Goal: Task Accomplishment & Management: Manage account settings

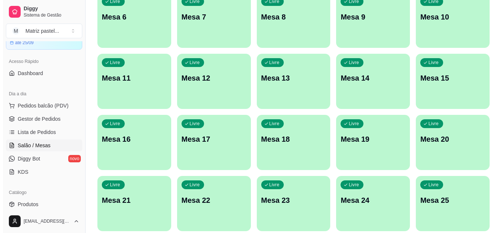
scroll to position [176, 0]
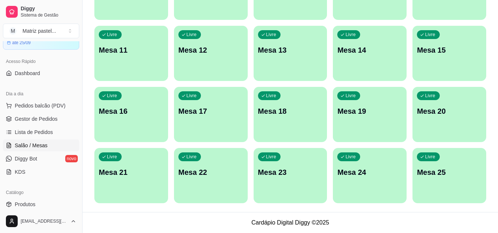
click at [490, 205] on div "Todos Mesas Comandas Pesquisar Adicionar mesa ou comanda Livre Mesa 1 Livre Mes…" at bounding box center [291, 32] width 416 height 361
click at [456, 173] on p "Mesa 25" at bounding box center [449, 173] width 63 height 10
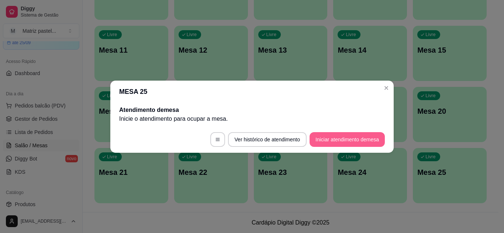
click at [331, 141] on button "Iniciar atendimento de mesa" at bounding box center [346, 139] width 75 height 15
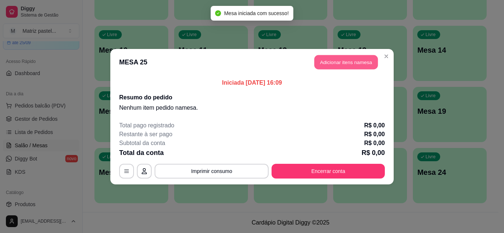
click at [320, 59] on button "Adicionar itens na mesa" at bounding box center [345, 62] width 63 height 14
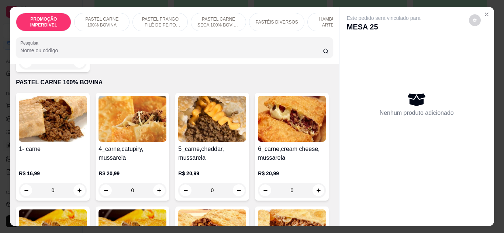
scroll to position [184, 0]
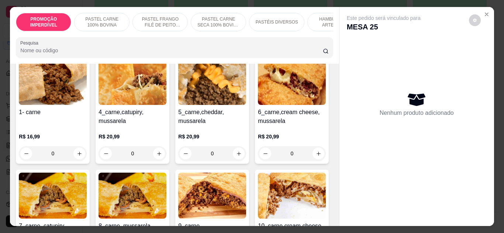
click at [77, 154] on div "0" at bounding box center [53, 153] width 68 height 15
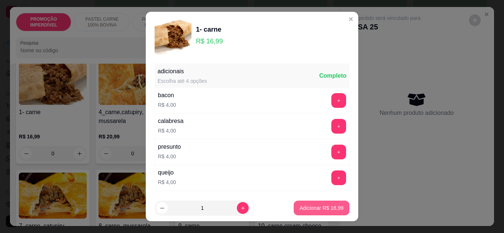
click at [305, 212] on button "Adicionar R$ 16,99" at bounding box center [322, 208] width 56 height 15
type input "1"
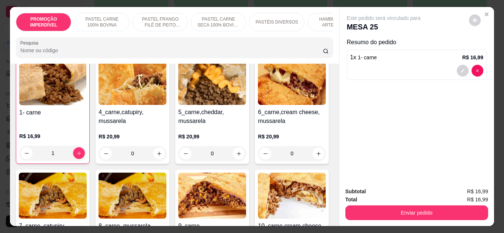
scroll to position [185, 0]
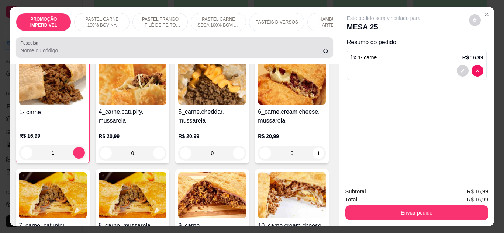
click at [103, 46] on div at bounding box center [174, 47] width 308 height 15
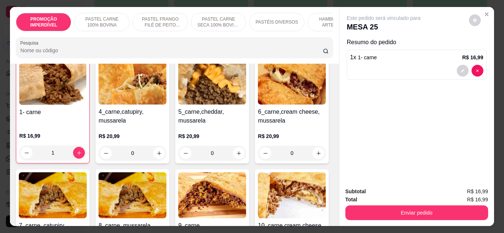
click at [103, 46] on div at bounding box center [174, 47] width 308 height 15
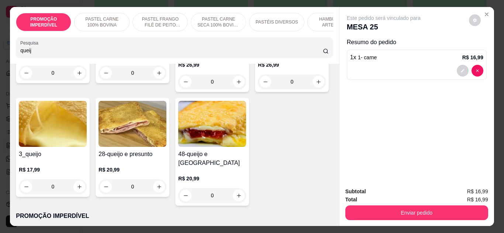
scroll to position [164, 0]
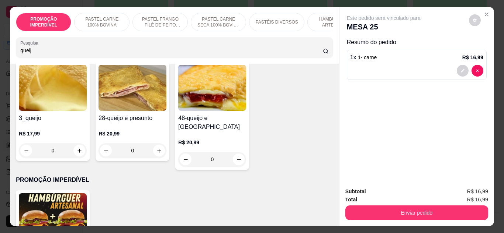
type input "queij"
click at [87, 152] on div "0" at bounding box center [53, 150] width 68 height 15
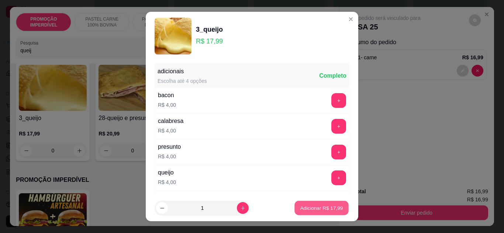
click at [307, 208] on p "Adicionar R$ 17,99" at bounding box center [321, 208] width 43 height 7
type input "1"
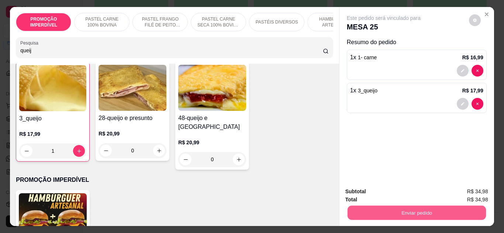
click at [378, 210] on button "Enviar pedido" at bounding box center [416, 213] width 138 height 14
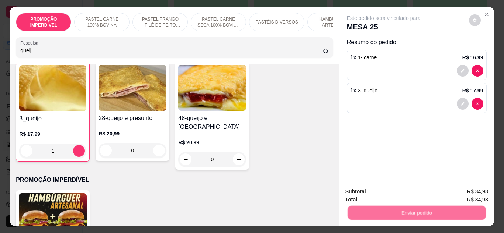
click at [369, 195] on button "Não registrar e enviar pedido" at bounding box center [392, 192] width 77 height 14
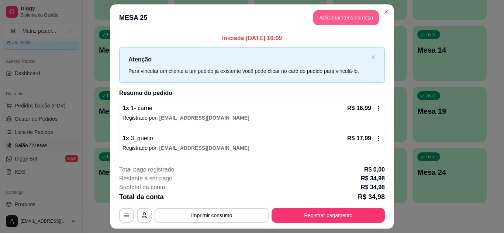
click at [343, 19] on button "Adicionar itens na mesa" at bounding box center [346, 17] width 66 height 15
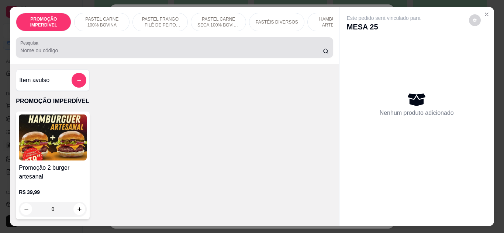
click at [124, 46] on div at bounding box center [174, 47] width 308 height 15
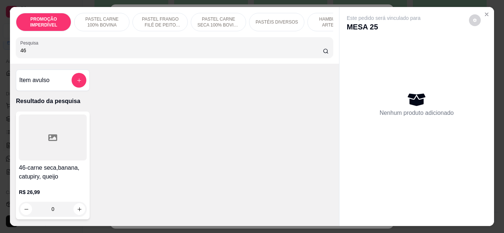
type input "46"
click at [77, 209] on div "0" at bounding box center [53, 209] width 68 height 15
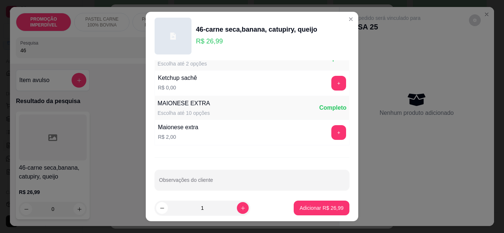
scroll to position [380, 0]
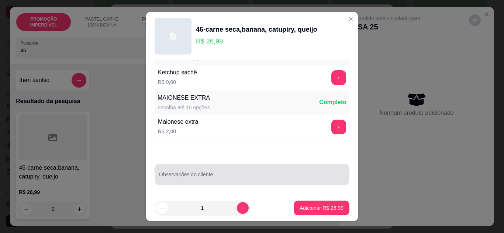
click at [229, 170] on div at bounding box center [252, 174] width 186 height 15
click at [229, 169] on div "sem" at bounding box center [252, 174] width 186 height 15
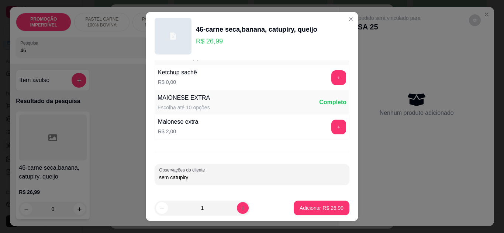
type input "sem catupiry"
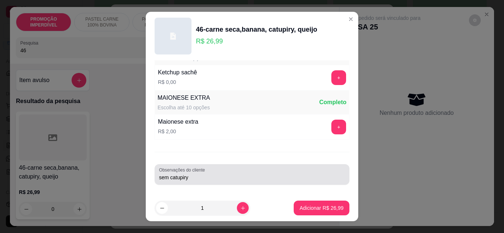
click at [229, 169] on div "sem catupiry" at bounding box center [252, 174] width 186 height 15
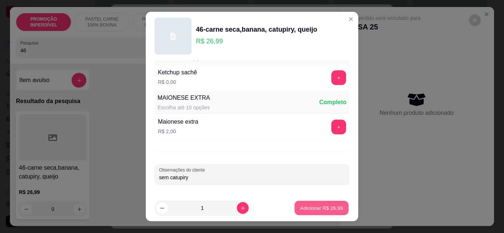
click at [307, 208] on p "Adicionar R$ 26,99" at bounding box center [321, 208] width 43 height 7
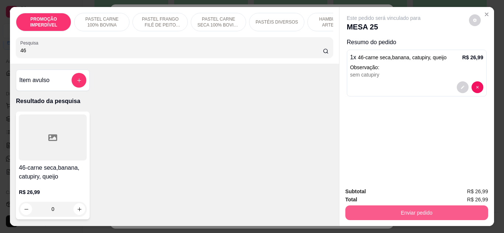
click at [401, 208] on button "Enviar pedido" at bounding box center [416, 213] width 143 height 15
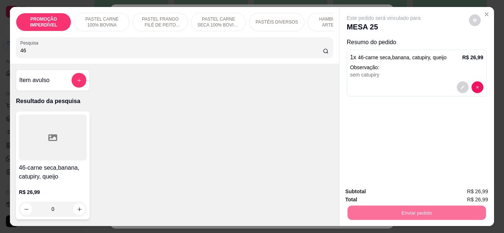
click at [367, 193] on button "Não registrar e enviar pedido" at bounding box center [392, 192] width 75 height 14
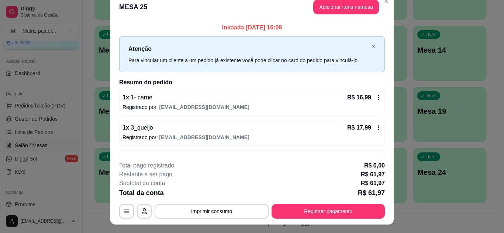
scroll to position [0, 0]
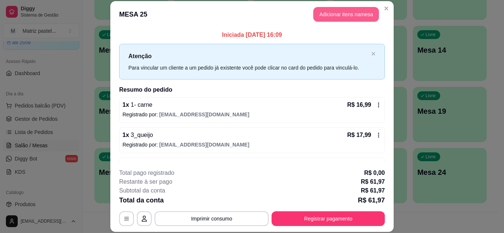
click at [326, 20] on button "Adicionar itens na mesa" at bounding box center [346, 14] width 66 height 15
click at [160, 52] on input "Pesquisa" at bounding box center [171, 50] width 302 height 7
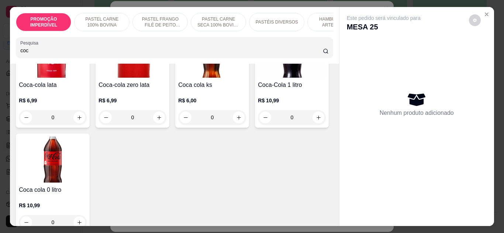
scroll to position [148, 0]
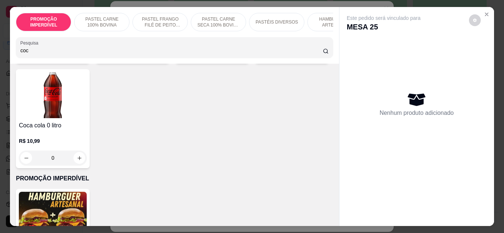
type input "coc"
click at [316, 56] on icon "increase-product-quantity" at bounding box center [319, 54] width 6 height 6
type input "1"
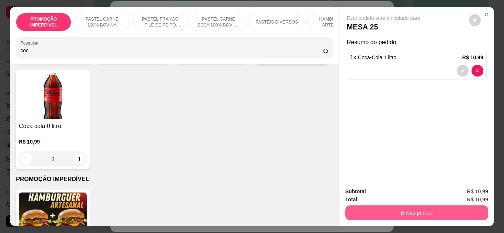
click at [357, 212] on button "Enviar pedido" at bounding box center [416, 213] width 143 height 15
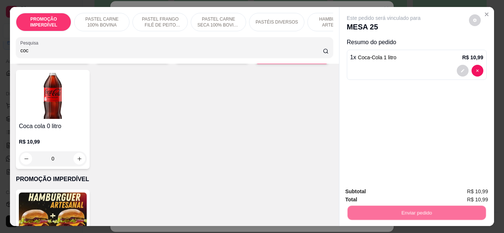
click at [363, 198] on button "Não registrar e enviar pedido" at bounding box center [392, 192] width 77 height 14
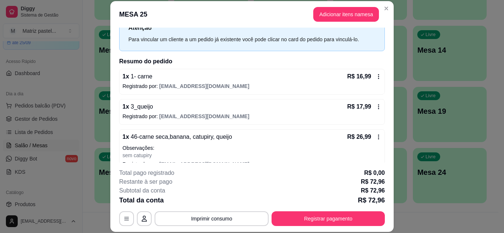
scroll to position [37, 0]
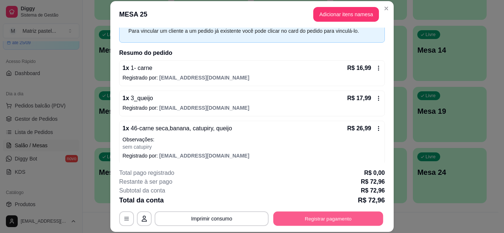
click at [314, 222] on button "Registrar pagamento" at bounding box center [328, 219] width 110 height 14
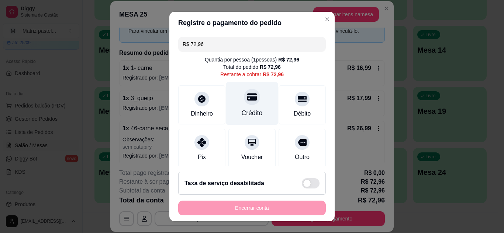
click at [247, 100] on icon at bounding box center [252, 96] width 10 height 7
type input "R$ 0,00"
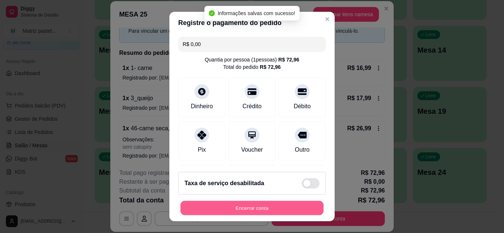
click at [247, 210] on button "Encerrar conta" at bounding box center [251, 208] width 143 height 14
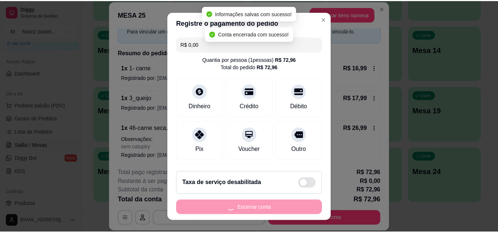
scroll to position [0, 0]
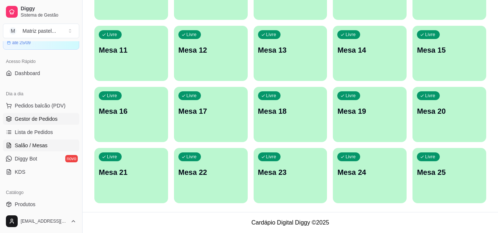
click at [43, 122] on span "Gestor de Pedidos" at bounding box center [36, 118] width 43 height 7
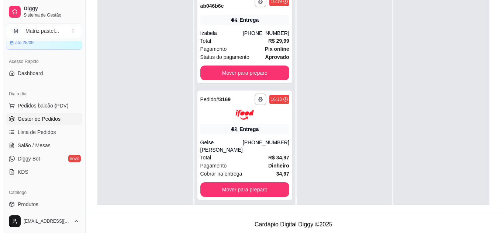
scroll to position [21, 0]
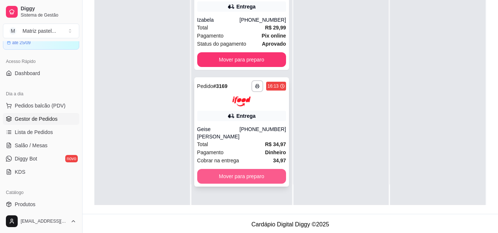
click at [227, 180] on button "Mover para preparo" at bounding box center [241, 176] width 89 height 15
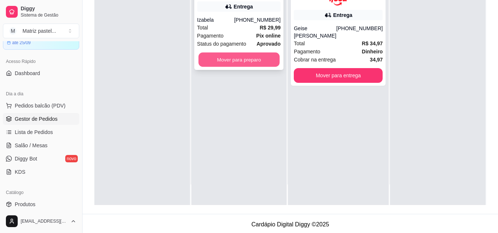
click at [218, 58] on button "Mover para preparo" at bounding box center [238, 60] width 81 height 14
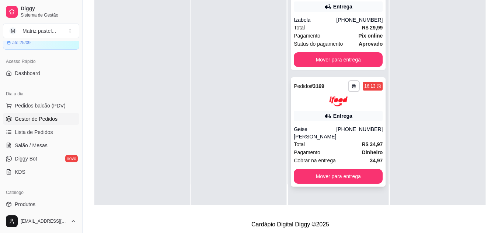
click at [361, 139] on div "[PHONE_NUMBER]" at bounding box center [359, 133] width 46 height 15
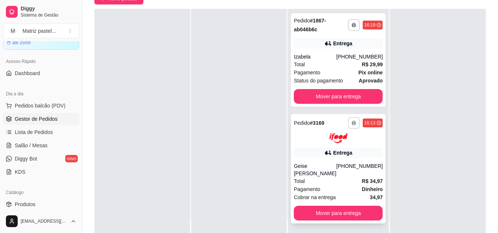
click at [349, 126] on button "button" at bounding box center [354, 123] width 12 height 12
click at [331, 149] on button "IMPRESSORA" at bounding box center [328, 149] width 53 height 12
click at [348, 22] on button "button" at bounding box center [354, 25] width 12 height 12
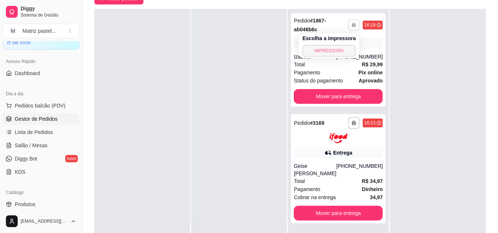
click at [336, 54] on button "IMPRESSORA" at bounding box center [328, 51] width 53 height 12
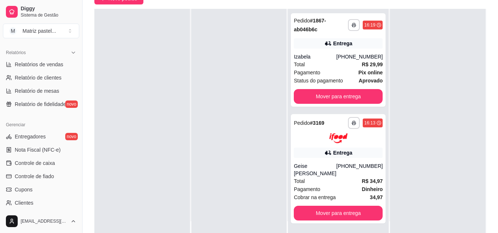
scroll to position [258, 0]
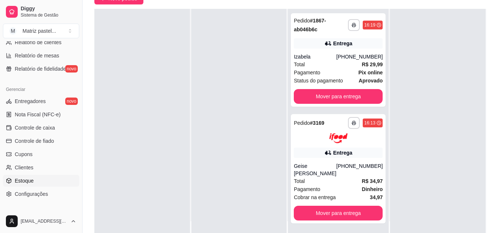
click at [30, 181] on span "Estoque" at bounding box center [24, 180] width 19 height 7
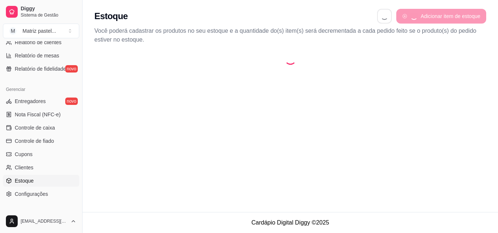
select select "QUANTITY_ORDER"
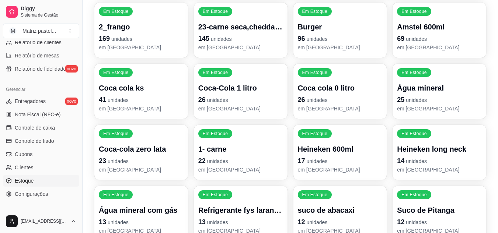
scroll to position [111, 0]
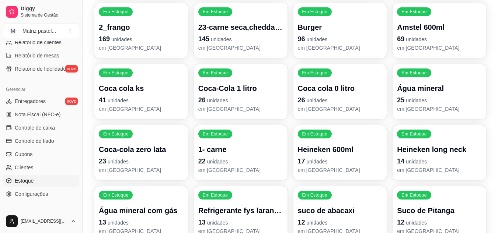
click at [307, 92] on p "Coca cola 0 litro" at bounding box center [340, 88] width 85 height 10
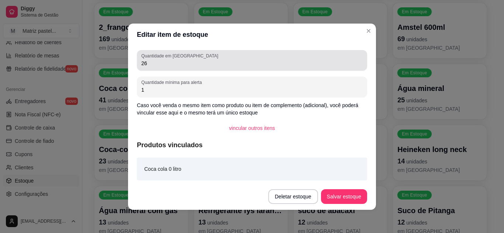
click at [232, 60] on input "26" at bounding box center [251, 63] width 221 height 7
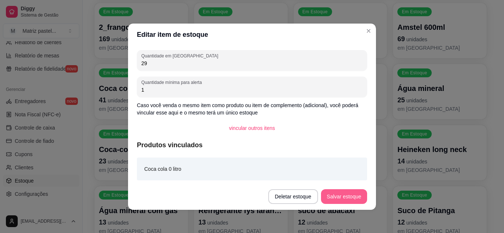
type input "29"
click at [336, 192] on button "Salvar estoque" at bounding box center [344, 197] width 46 height 15
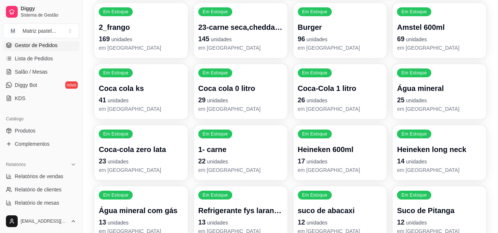
click at [34, 48] on span "Gestor de Pedidos" at bounding box center [36, 45] width 43 height 7
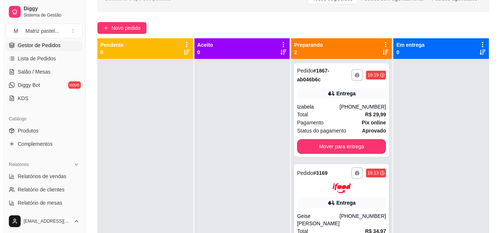
scroll to position [111, 0]
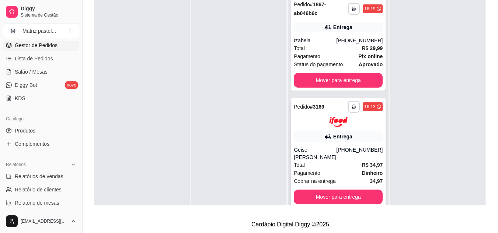
click at [299, 157] on div "Geise [PERSON_NAME]" at bounding box center [315, 153] width 42 height 15
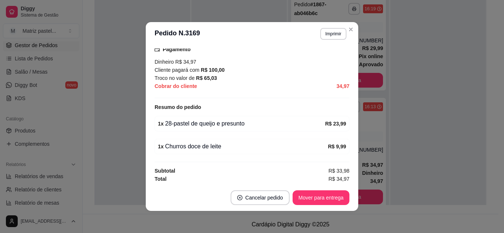
scroll to position [229, 0]
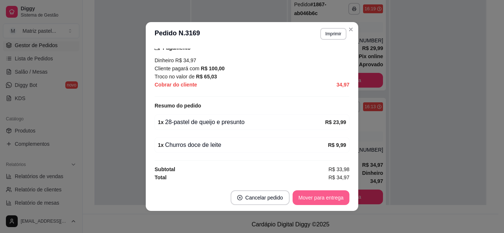
click at [318, 202] on button "Mover para entrega" at bounding box center [320, 198] width 57 height 15
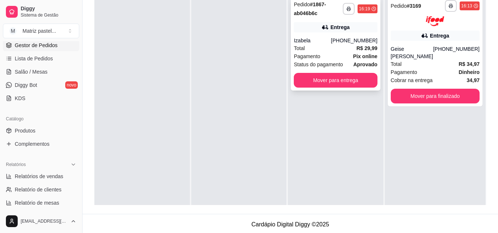
click at [344, 59] on div "Pagamento Pix online" at bounding box center [336, 56] width 84 height 8
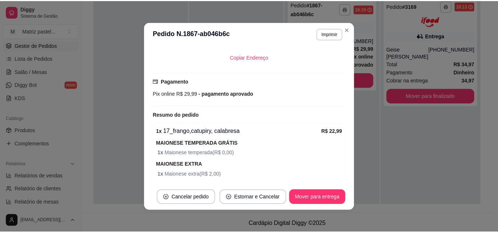
scroll to position [232, 0]
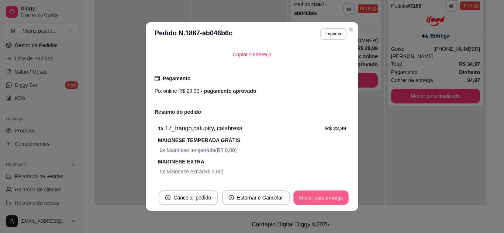
click at [294, 197] on button "Mover para entrega" at bounding box center [320, 198] width 55 height 14
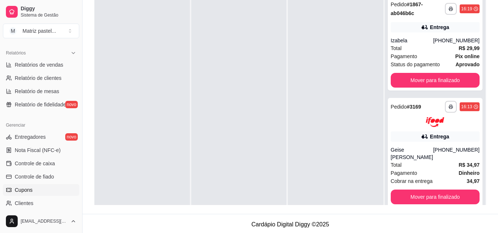
scroll to position [258, 0]
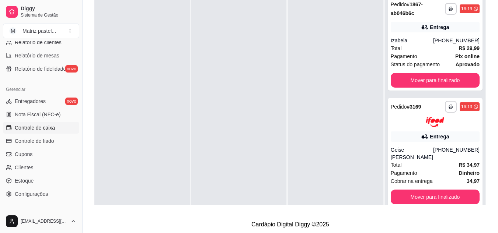
click at [37, 131] on span "Controle de caixa" at bounding box center [35, 127] width 40 height 7
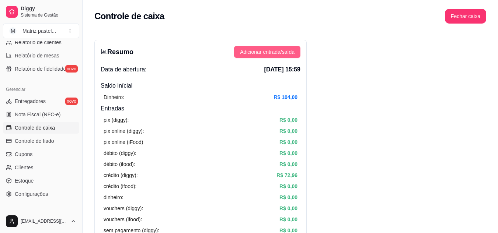
click at [286, 50] on span "Adicionar entrada/saída" at bounding box center [267, 52] width 55 height 8
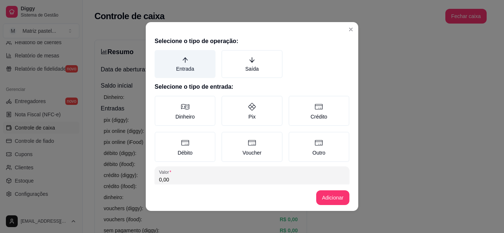
click at [178, 72] on label "Entrada" at bounding box center [185, 64] width 61 height 28
click at [160, 56] on button "Entrada" at bounding box center [157, 53] width 6 height 6
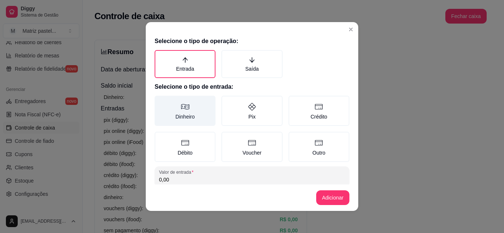
click at [184, 121] on label "Dinheiro" at bounding box center [185, 111] width 61 height 30
click at [160, 101] on button "Dinheiro" at bounding box center [157, 99] width 6 height 6
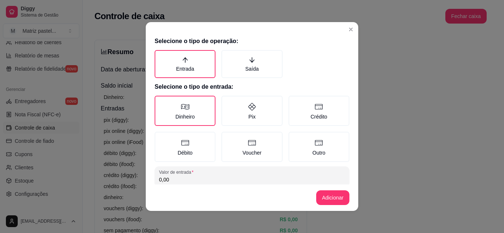
click at [201, 176] on input "0,00" at bounding box center [252, 179] width 186 height 7
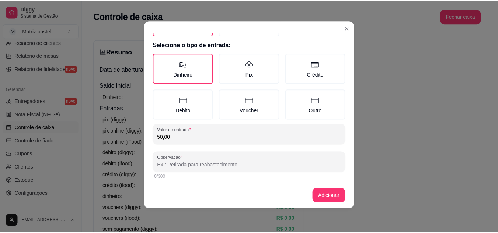
scroll to position [42, 0]
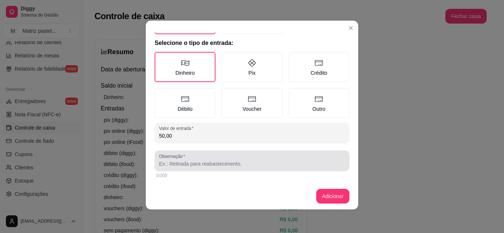
type input "50,00"
click at [198, 164] on input "Observação" at bounding box center [252, 163] width 186 height 7
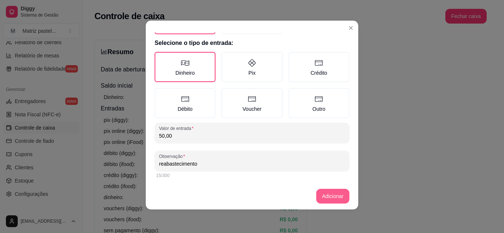
type input "reabastecimento"
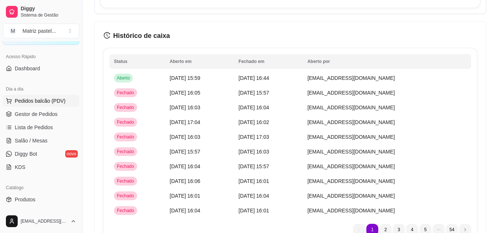
scroll to position [37, 0]
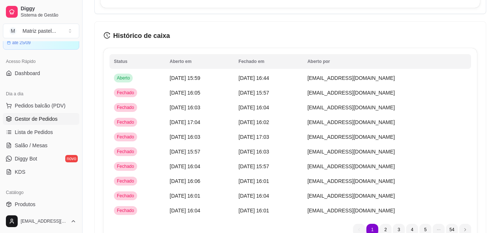
click at [38, 122] on span "Gestor de Pedidos" at bounding box center [36, 118] width 43 height 7
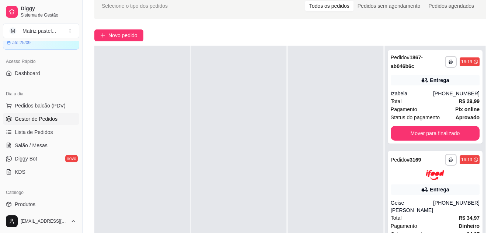
scroll to position [74, 0]
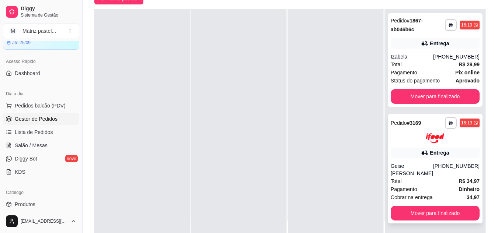
click at [451, 169] on div "[PHONE_NUMBER]" at bounding box center [456, 170] width 46 height 15
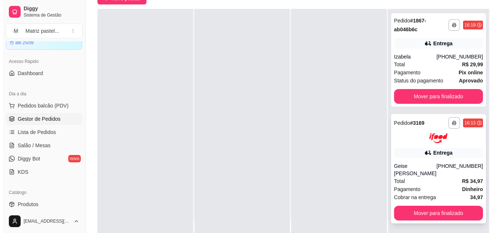
scroll to position [111, 0]
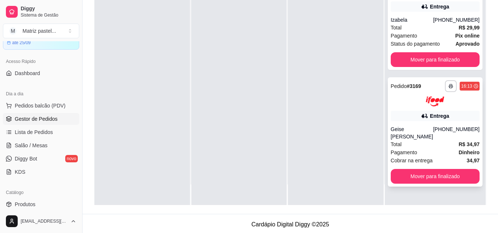
click at [406, 139] on div "Geise [PERSON_NAME]" at bounding box center [412, 133] width 42 height 15
click at [400, 27] on span "Total" at bounding box center [396, 28] width 11 height 8
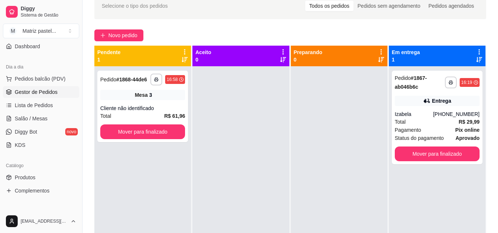
scroll to position [74, 0]
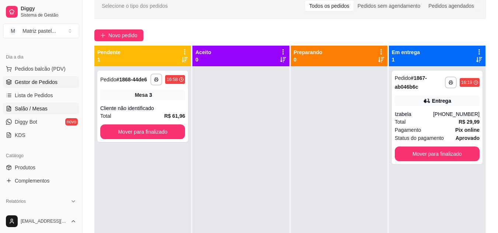
click at [30, 105] on link "Salão / Mesas" at bounding box center [41, 109] width 76 height 12
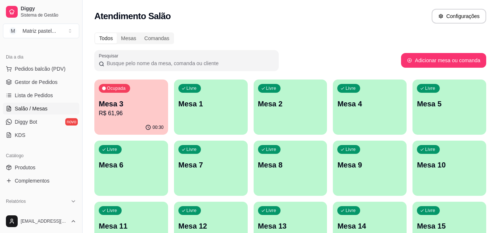
click at [133, 109] on div "Mesa 3 R$ 61,96" at bounding box center [131, 108] width 65 height 19
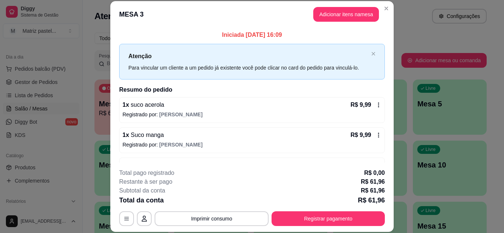
click at [282, 211] on div "**********" at bounding box center [252, 198] width 266 height 58
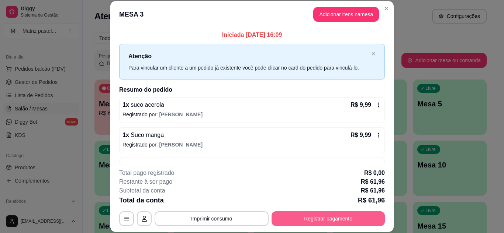
click at [282, 216] on button "Registrar pagamento" at bounding box center [327, 219] width 113 height 15
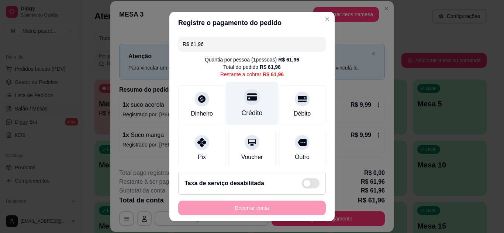
click at [243, 110] on div "Crédito" at bounding box center [252, 113] width 21 height 10
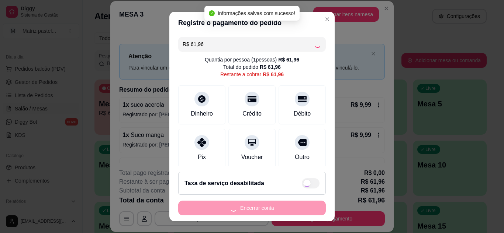
type input "R$ 0,00"
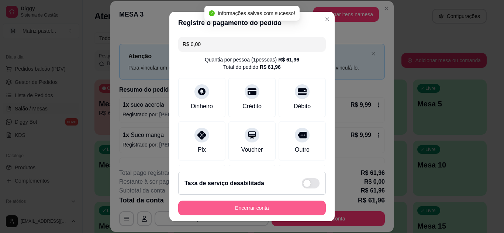
click at [267, 210] on button "Encerrar conta" at bounding box center [252, 208] width 148 height 15
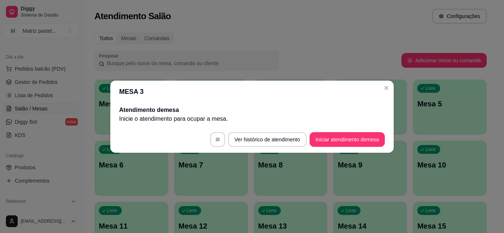
click at [391, 92] on header "MESA 3" at bounding box center [251, 92] width 283 height 22
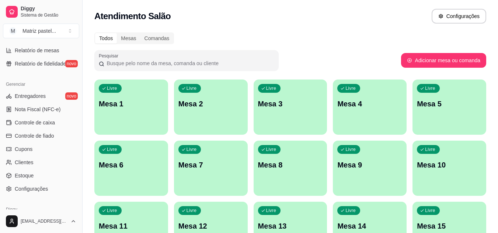
scroll to position [297, 0]
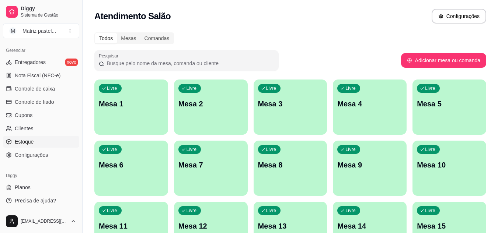
click at [36, 142] on link "Estoque" at bounding box center [41, 142] width 76 height 12
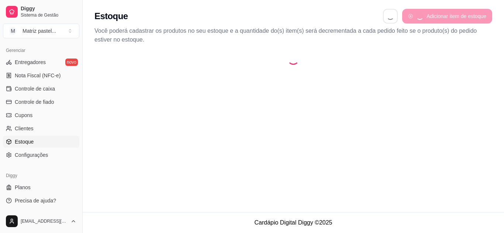
select select "QUANTITY_ORDER"
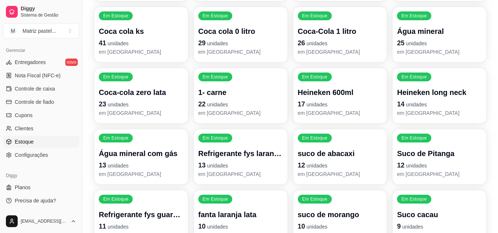
scroll to position [184, 0]
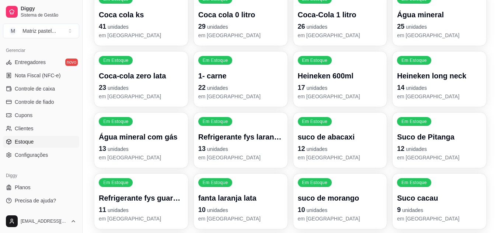
click at [250, 80] on p "1- carne" at bounding box center [240, 76] width 85 height 10
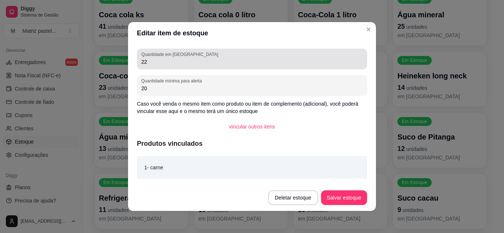
click at [167, 62] on input "22" at bounding box center [251, 61] width 221 height 7
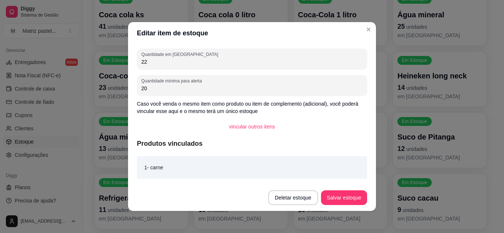
click at [167, 62] on input "22" at bounding box center [251, 61] width 221 height 7
type input "316"
click at [330, 193] on button "Salvar estoque" at bounding box center [343, 198] width 45 height 14
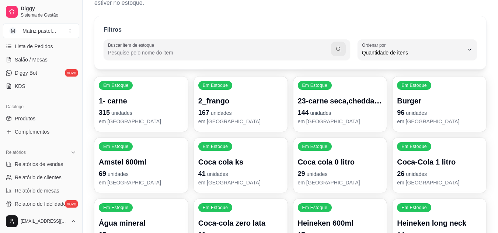
scroll to position [113, 0]
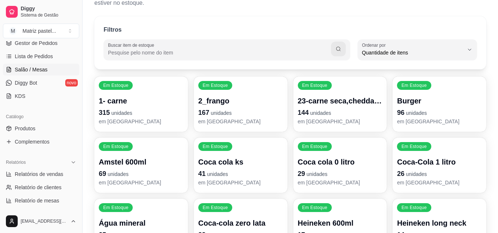
click at [35, 67] on span "Salão / Mesas" at bounding box center [31, 69] width 33 height 7
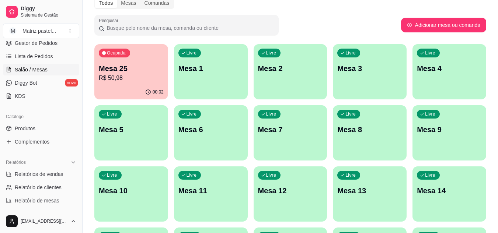
scroll to position [74, 0]
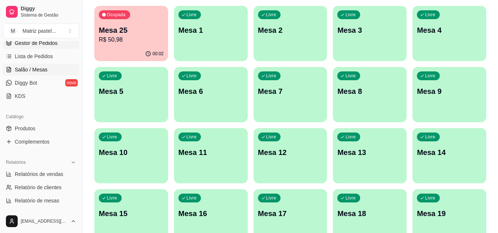
click at [35, 48] on link "Gestor de Pedidos" at bounding box center [41, 43] width 76 height 12
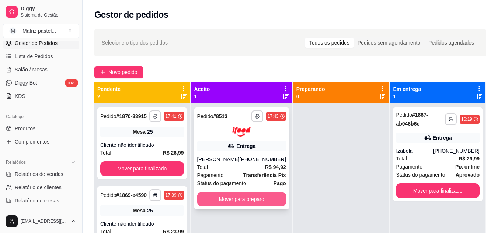
click at [264, 200] on button "Mover para preparo" at bounding box center [241, 199] width 89 height 15
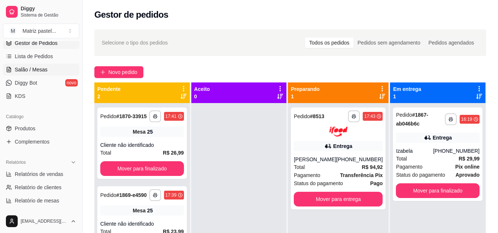
click at [37, 70] on span "Salão / Mesas" at bounding box center [31, 69] width 33 height 7
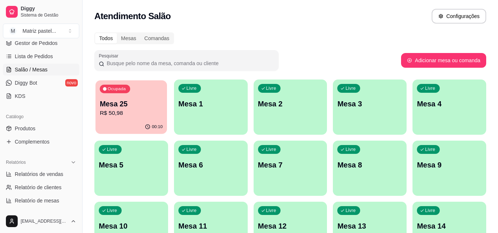
click at [141, 116] on p "R$ 50,98" at bounding box center [131, 113] width 63 height 8
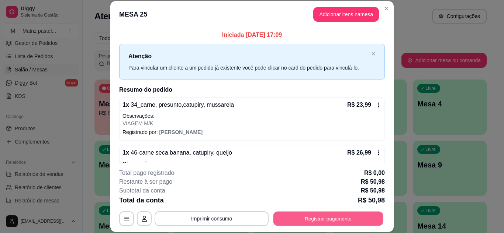
click at [340, 224] on button "Registrar pagamento" at bounding box center [328, 219] width 110 height 14
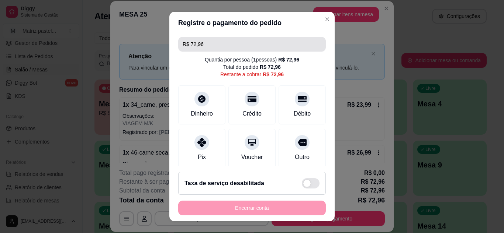
click at [219, 46] on input "R$ 72,96" at bounding box center [252, 44] width 139 height 15
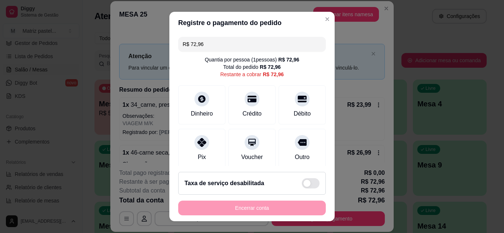
click at [219, 46] on input "R$ 72,96" at bounding box center [252, 44] width 139 height 15
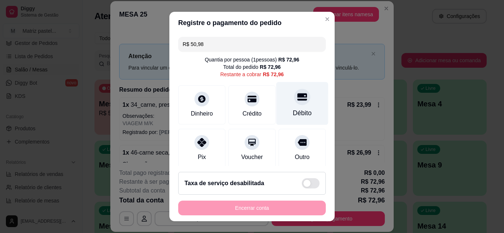
click at [295, 99] on div at bounding box center [302, 97] width 16 height 16
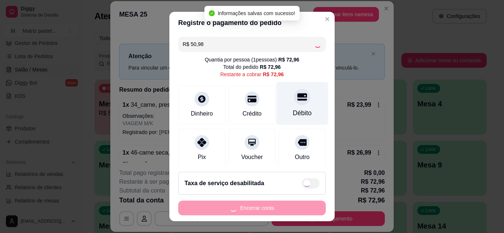
type input "R$ 21,98"
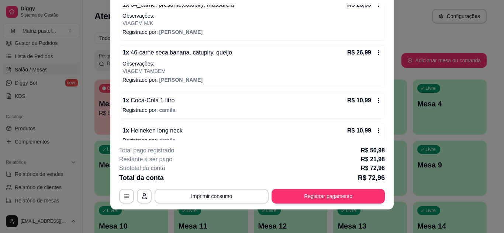
scroll to position [89, 0]
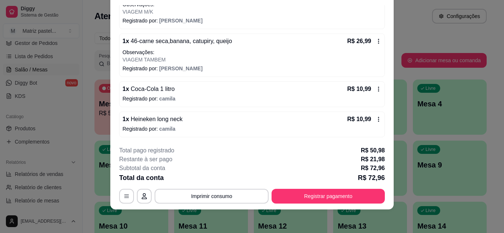
click at [371, 124] on div "R$ 10,99" at bounding box center [364, 119] width 34 height 9
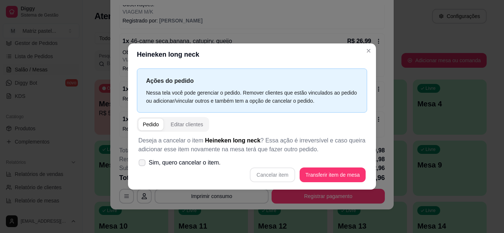
click at [174, 167] on span "Sim, quero cancelar o item." at bounding box center [185, 163] width 72 height 9
click at [143, 167] on input "Sim, quero cancelar o item." at bounding box center [140, 166] width 5 height 5
checkbox input "true"
click at [286, 179] on button "Cancelar item" at bounding box center [272, 175] width 44 height 14
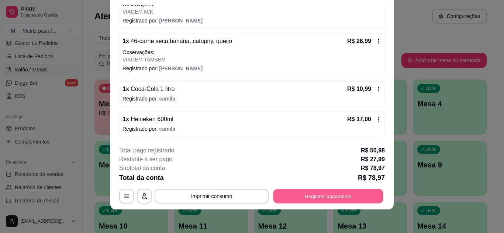
click at [343, 200] on button "Registrar pagamento" at bounding box center [328, 196] width 110 height 14
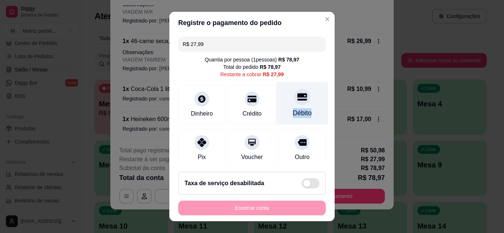
click at [300, 106] on div "Débito" at bounding box center [302, 103] width 52 height 43
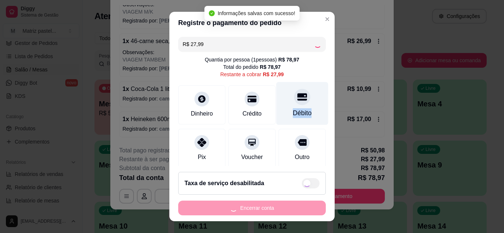
type input "R$ 0,00"
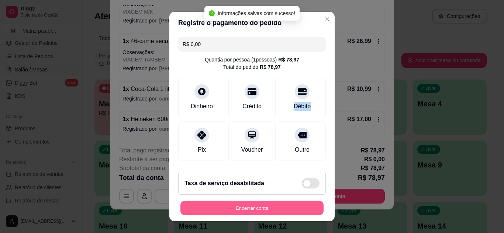
click at [267, 207] on button "Encerrar conta" at bounding box center [251, 208] width 143 height 14
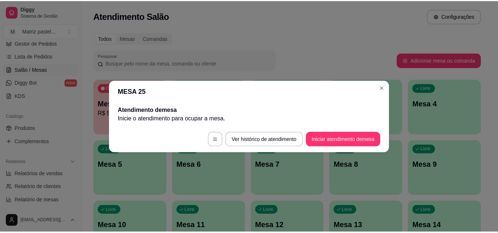
scroll to position [0, 0]
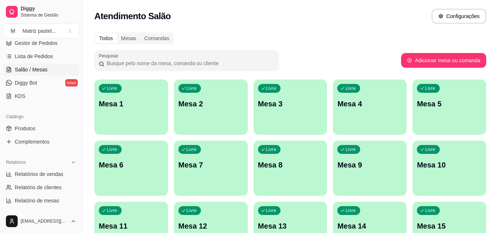
click at [40, 40] on div "Diggy Sistema de Gestão M Matriz pastel ..." at bounding box center [41, 20] width 82 height 41
click at [41, 42] on span "Gestor de Pedidos" at bounding box center [36, 42] width 43 height 7
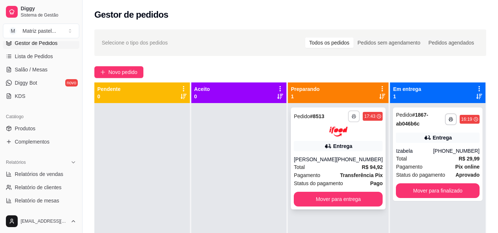
click at [352, 117] on icon "button" at bounding box center [354, 116] width 4 height 4
click at [327, 142] on button "IMPRESSORA" at bounding box center [330, 141] width 52 height 11
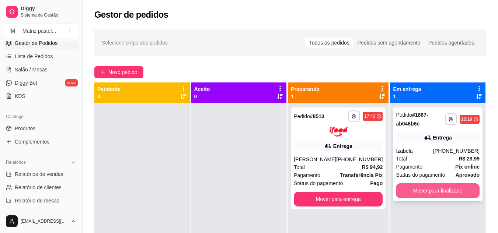
click at [425, 193] on button "Mover para finalizado" at bounding box center [438, 191] width 84 height 15
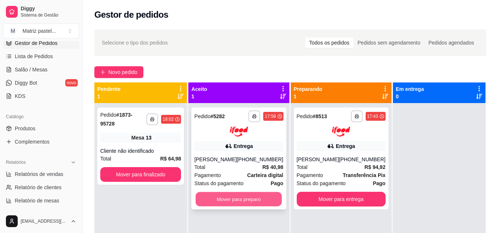
click at [219, 207] on button "Mover para preparo" at bounding box center [239, 199] width 86 height 14
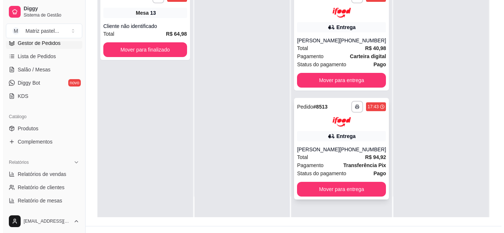
scroll to position [111, 0]
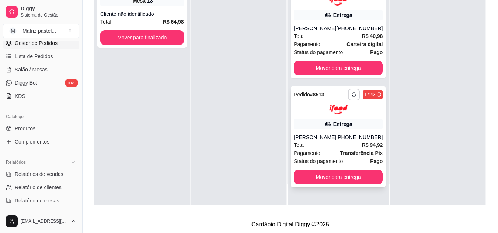
click at [310, 141] on div "[PERSON_NAME]" at bounding box center [315, 137] width 42 height 7
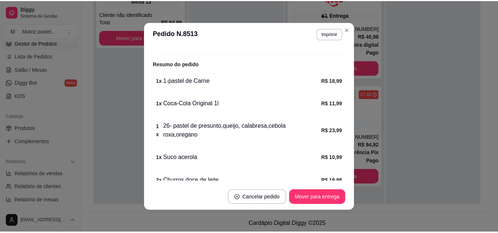
scroll to position [290, 0]
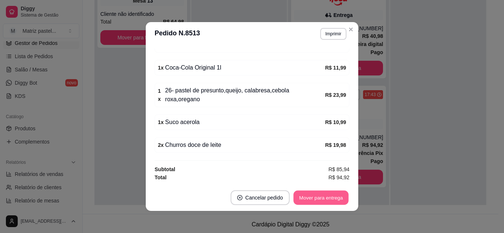
click at [298, 194] on button "Mover para entrega" at bounding box center [320, 198] width 55 height 14
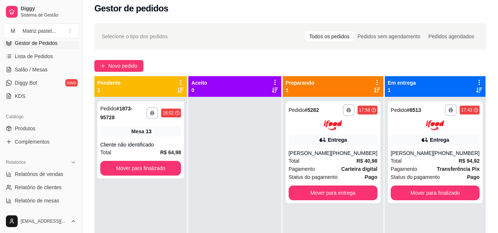
scroll to position [0, 0]
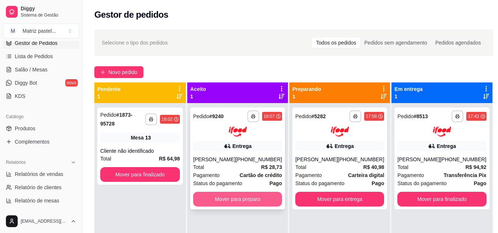
click at [242, 200] on button "Mover para preparo" at bounding box center [237, 199] width 89 height 15
click at [242, 195] on button "Mover para preparo" at bounding box center [238, 199] width 86 height 14
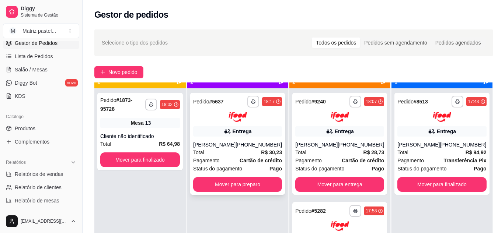
scroll to position [21, 0]
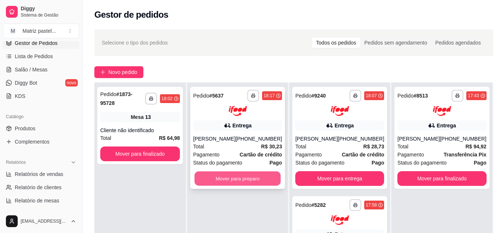
click at [235, 186] on button "Mover para preparo" at bounding box center [238, 179] width 86 height 14
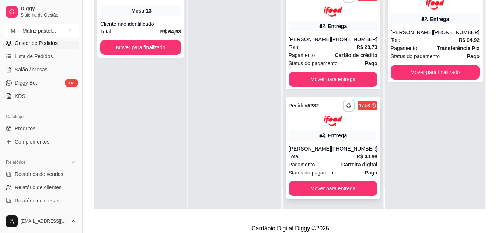
scroll to position [112, 0]
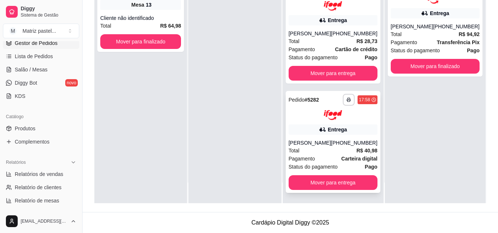
click at [343, 94] on button "button" at bounding box center [349, 100] width 12 height 12
click at [326, 117] on button "IMPRESSORA" at bounding box center [329, 115] width 43 height 10
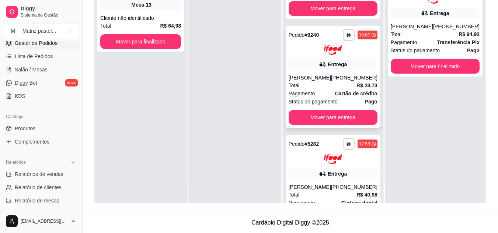
click at [337, 41] on div "**********" at bounding box center [333, 35] width 89 height 12
click at [344, 41] on button "button" at bounding box center [349, 35] width 12 height 12
click at [326, 77] on button "IMPRESSORA" at bounding box center [323, 76] width 53 height 12
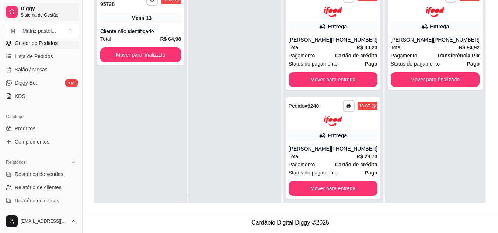
scroll to position [0, 0]
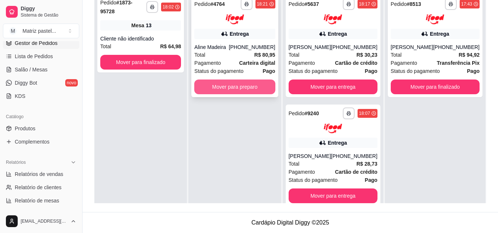
click at [238, 91] on button "Mover para preparo" at bounding box center [234, 87] width 81 height 15
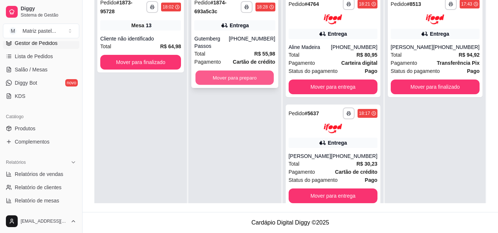
click at [229, 71] on button "Mover para preparo" at bounding box center [235, 78] width 79 height 14
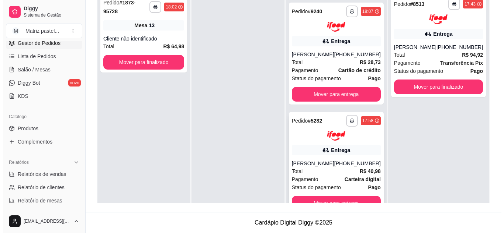
scroll to position [341, 0]
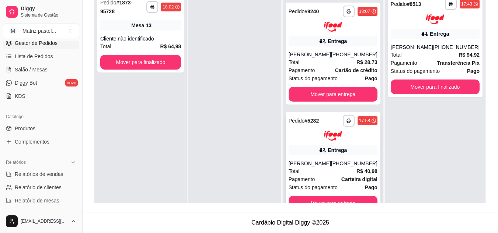
click at [322, 152] on div "**********" at bounding box center [333, 163] width 95 height 102
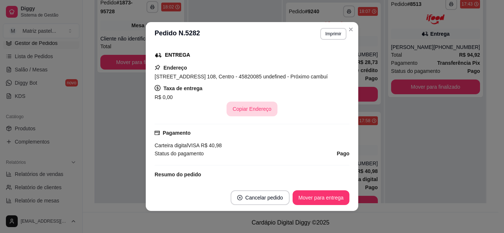
scroll to position [148, 0]
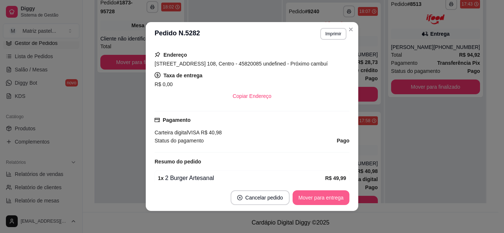
click at [303, 195] on button "Mover para entrega" at bounding box center [320, 198] width 57 height 15
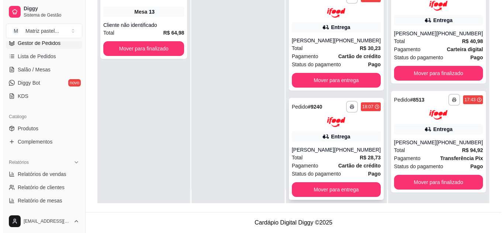
scroll to position [21, 0]
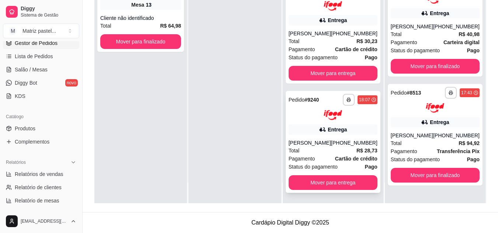
click at [322, 139] on div "[PERSON_NAME]" at bounding box center [310, 142] width 42 height 7
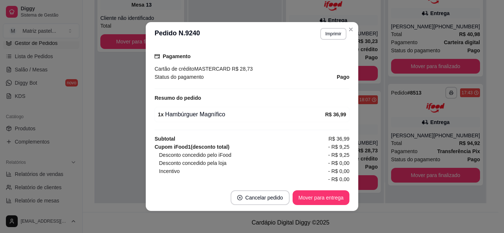
scroll to position [221, 0]
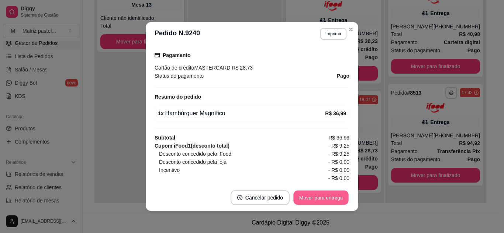
click at [314, 197] on button "Mover para entrega" at bounding box center [320, 198] width 55 height 14
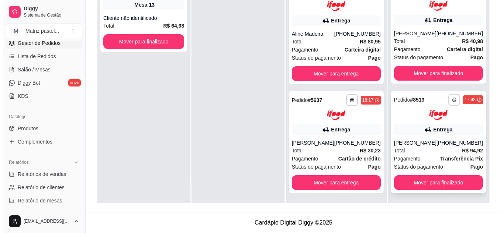
scroll to position [117, 0]
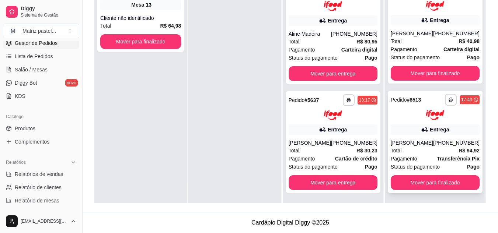
click at [414, 141] on div "[PERSON_NAME]" at bounding box center [412, 142] width 42 height 7
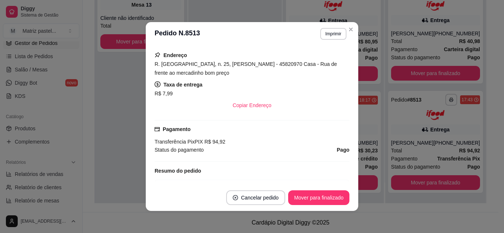
scroll to position [148, 0]
click at [316, 199] on button "Mover para finalizado" at bounding box center [318, 198] width 61 height 15
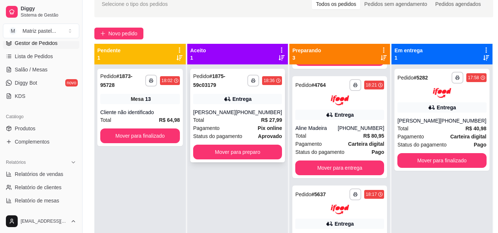
scroll to position [0, 0]
click at [230, 152] on button "Mover para preparo" at bounding box center [237, 152] width 89 height 15
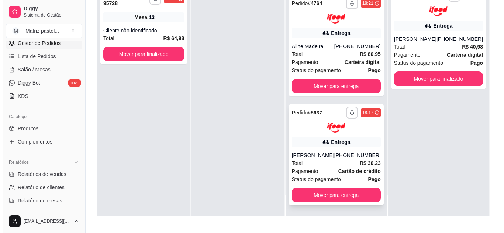
scroll to position [112, 0]
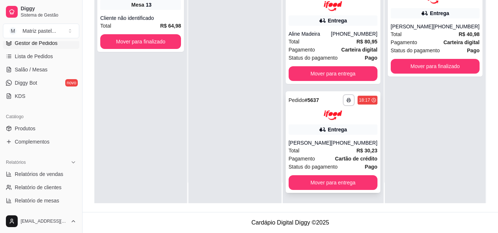
click at [316, 140] on div "[PERSON_NAME]" at bounding box center [310, 142] width 42 height 7
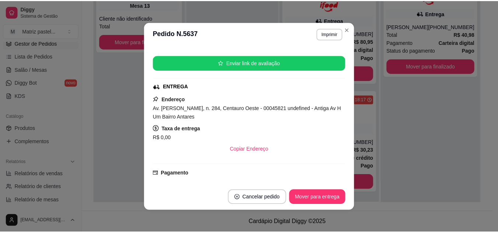
scroll to position [111, 0]
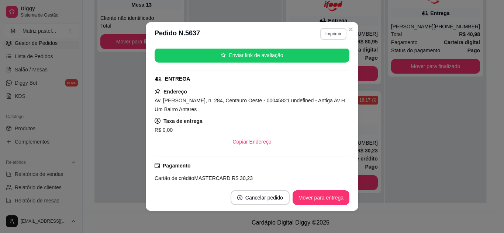
click at [335, 36] on button "Imprimir" at bounding box center [333, 34] width 26 height 12
click at [321, 56] on button "IMPRESSORA" at bounding box center [318, 59] width 52 height 11
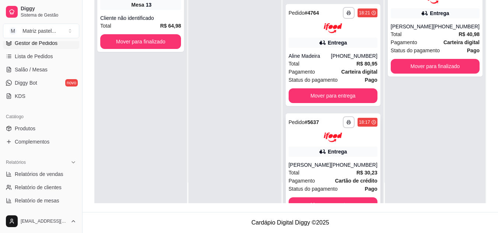
scroll to position [135, 0]
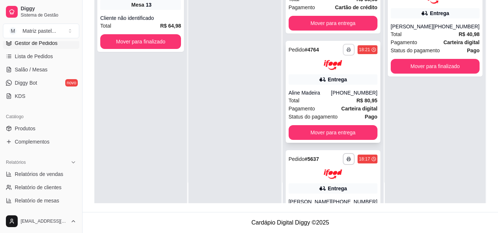
click at [343, 53] on button "button" at bounding box center [349, 50] width 12 height 12
click at [335, 73] on button "IMPRESSORA" at bounding box center [323, 76] width 53 height 12
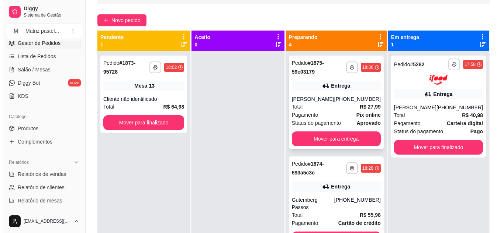
scroll to position [39, 0]
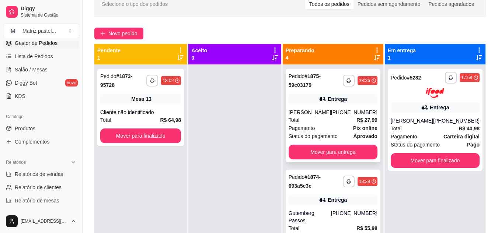
click at [330, 98] on div "Entrega" at bounding box center [337, 99] width 19 height 7
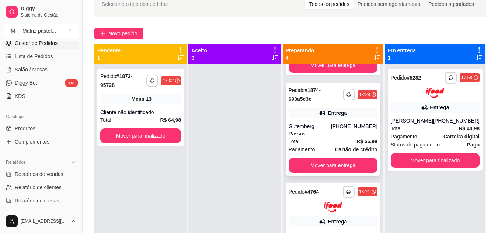
scroll to position [74, 0]
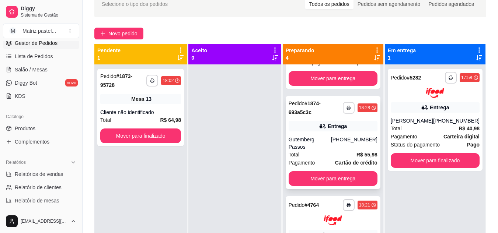
click at [343, 112] on button "button" at bounding box center [349, 108] width 12 height 12
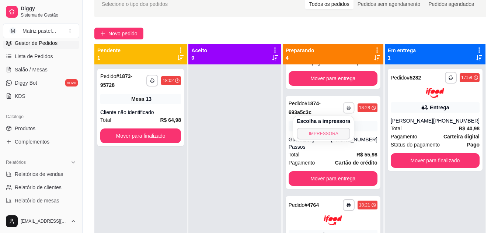
click at [326, 130] on button "IMPRESSORA" at bounding box center [323, 134] width 53 height 12
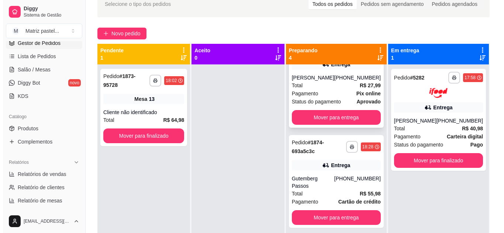
scroll to position [0, 0]
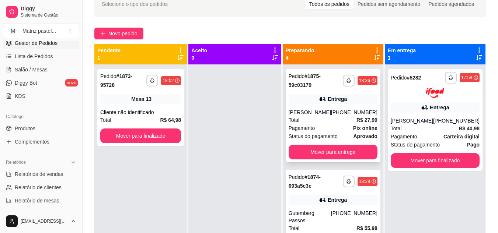
click at [337, 84] on div "Pedido # 1875-59c03179" at bounding box center [316, 81] width 54 height 18
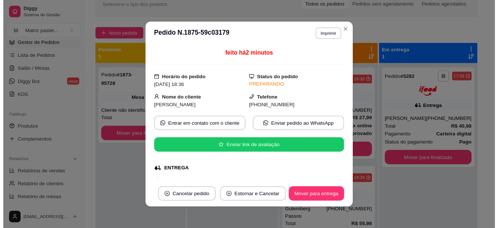
scroll to position [111, 0]
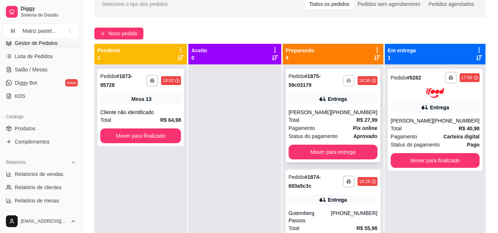
click at [343, 80] on button "button" at bounding box center [348, 80] width 11 height 11
click at [325, 107] on button "IMPRESSORA" at bounding box center [323, 107] width 53 height 12
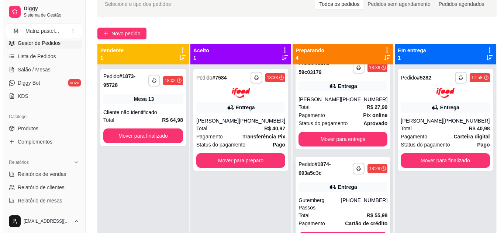
scroll to position [0, 0]
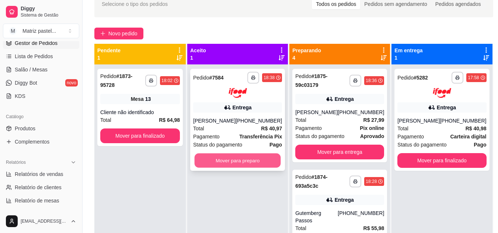
click at [209, 160] on button "Mover para preparo" at bounding box center [238, 160] width 86 height 14
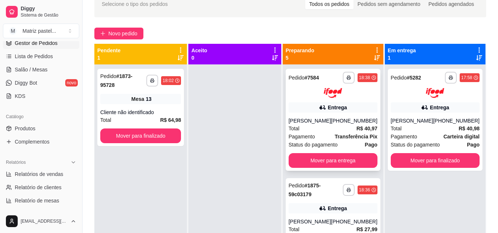
click at [331, 114] on div "**********" at bounding box center [333, 120] width 95 height 102
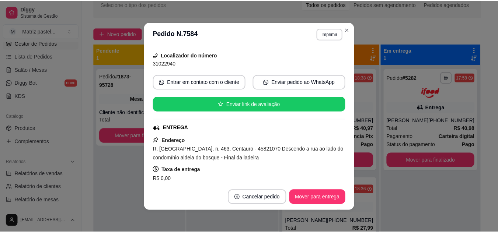
scroll to position [74, 0]
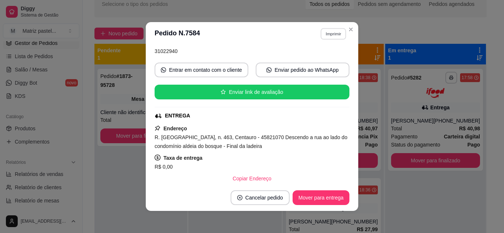
click at [321, 32] on button "Imprimir" at bounding box center [333, 33] width 25 height 11
click at [315, 56] on button "IMPRESSORA" at bounding box center [317, 60] width 53 height 12
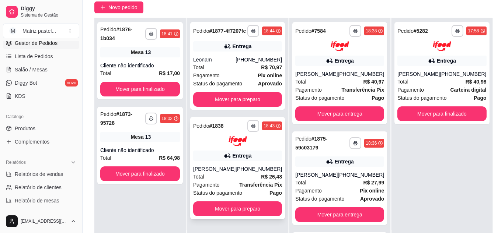
scroll to position [76, 0]
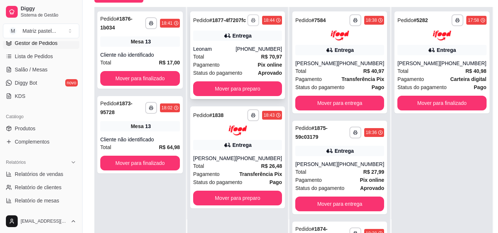
click at [256, 20] on button "button" at bounding box center [253, 20] width 12 height 12
click at [247, 48] on button "IMPRESSORA" at bounding box center [233, 48] width 52 height 11
click at [251, 118] on icon "button" at bounding box center [253, 115] width 4 height 4
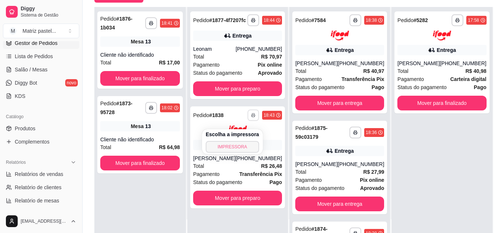
click at [235, 148] on button "IMPRESSORA" at bounding box center [232, 147] width 53 height 12
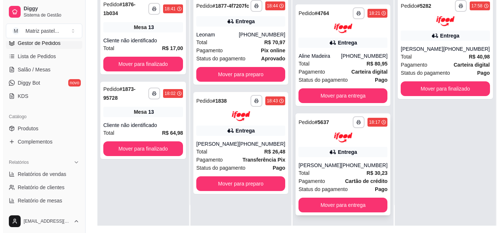
scroll to position [112, 0]
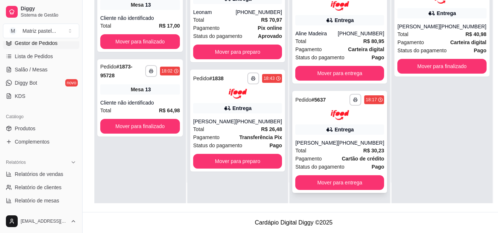
click at [316, 152] on div "Total R$ 30,23" at bounding box center [339, 151] width 89 height 8
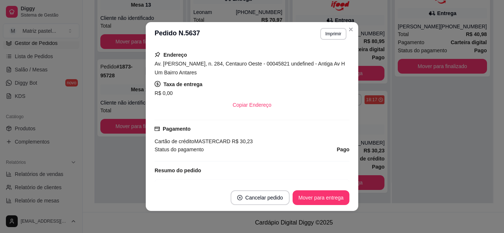
scroll to position [257, 0]
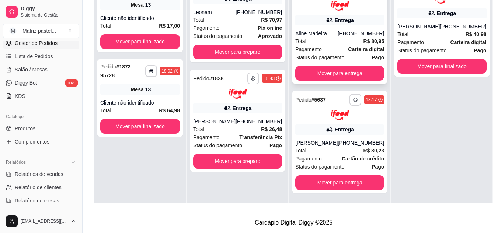
click at [348, 46] on strong "Carteira digital" at bounding box center [366, 49] width 36 height 6
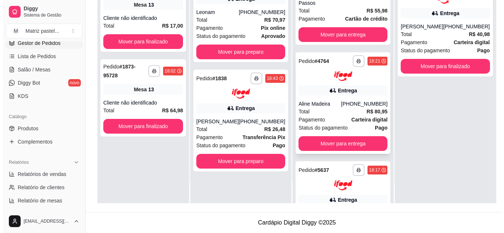
scroll to position [215, 0]
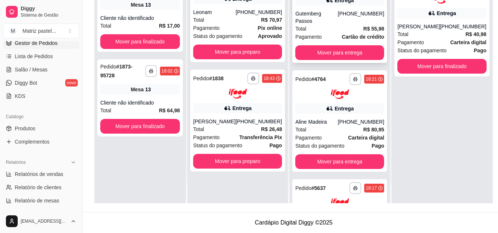
click at [315, 25] on div "Gutemberg Passos" at bounding box center [316, 17] width 42 height 15
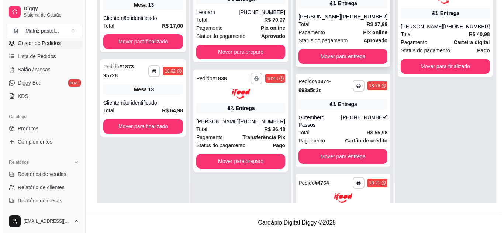
scroll to position [31, 0]
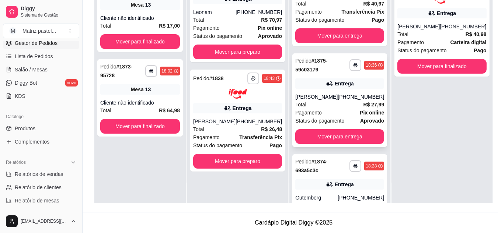
click at [317, 101] on div "[PERSON_NAME]" at bounding box center [316, 96] width 42 height 7
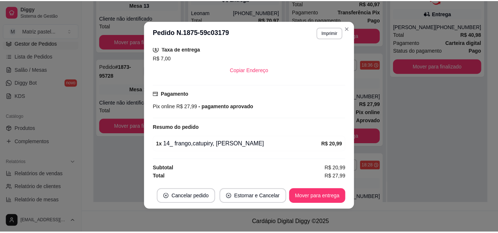
scroll to position [1, 0]
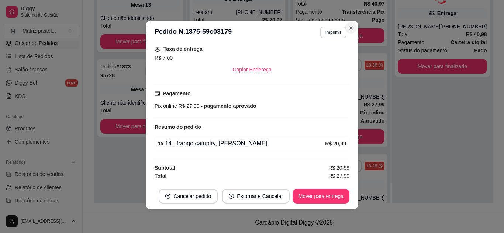
click at [349, 33] on section "**********" at bounding box center [252, 115] width 212 height 189
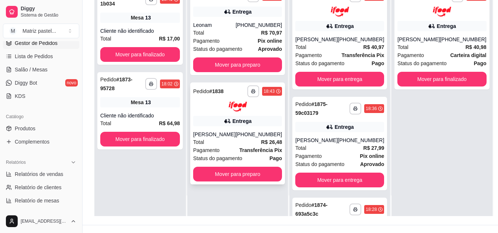
scroll to position [112, 0]
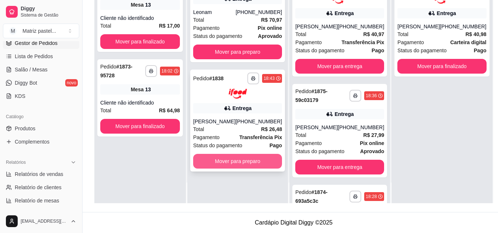
click at [213, 168] on button "Mover para preparo" at bounding box center [237, 161] width 89 height 15
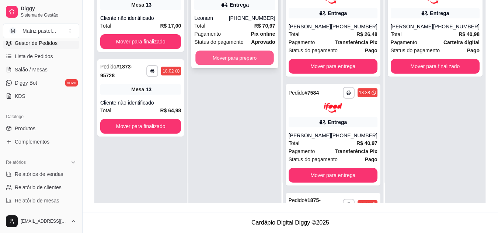
click at [243, 55] on button "Mover para preparo" at bounding box center [235, 58] width 79 height 14
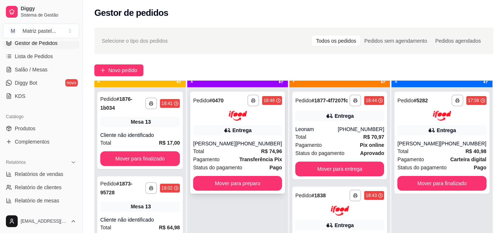
scroll to position [21, 0]
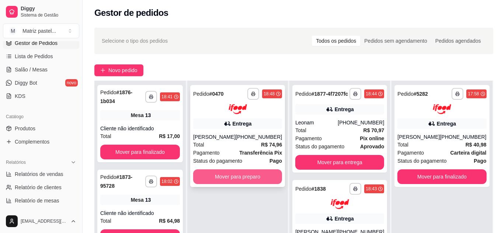
click at [229, 174] on button "Mover para preparo" at bounding box center [237, 177] width 89 height 15
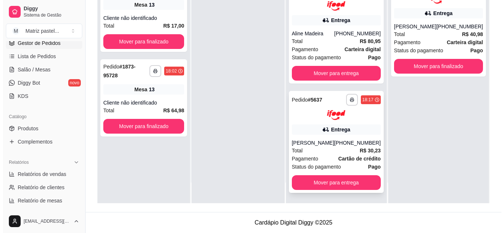
scroll to position [645, 0]
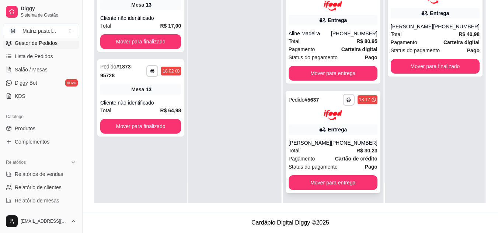
click at [349, 140] on div "[PHONE_NUMBER]" at bounding box center [354, 142] width 46 height 7
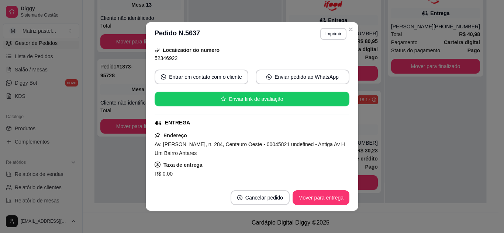
scroll to position [74, 0]
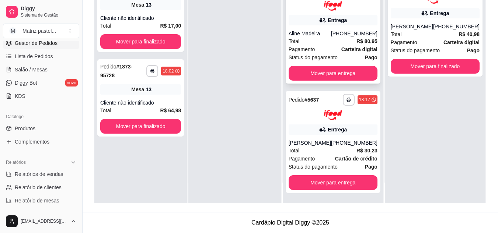
click at [348, 37] on div "Total R$ 80,95" at bounding box center [333, 41] width 89 height 8
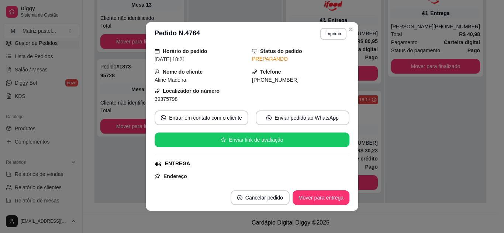
scroll to position [37, 0]
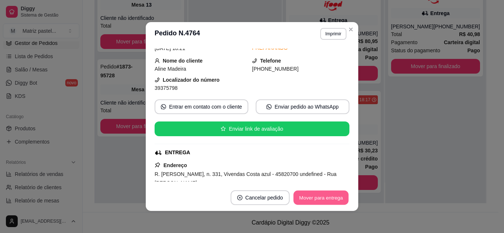
click at [317, 198] on button "Mover para entrega" at bounding box center [320, 198] width 55 height 14
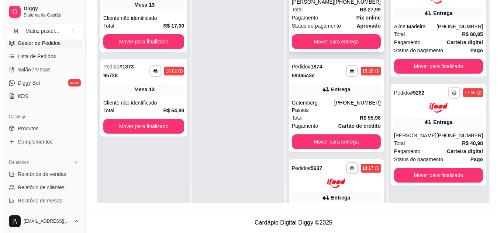
scroll to position [425, 0]
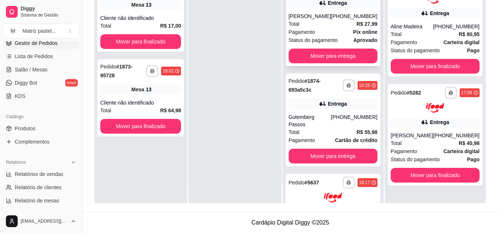
click at [306, 24] on div "**********" at bounding box center [333, 20] width 95 height 94
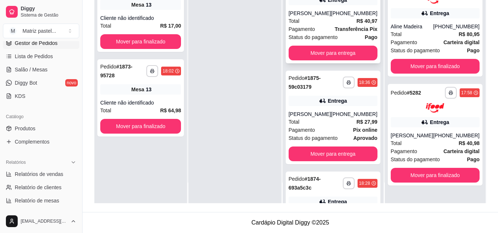
scroll to position [315, 0]
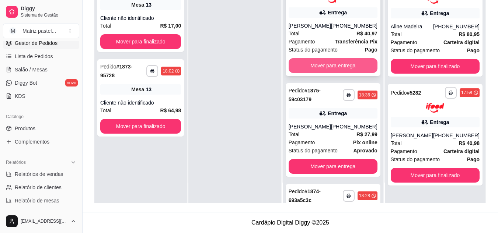
click at [320, 73] on button "Mover para entrega" at bounding box center [333, 65] width 89 height 15
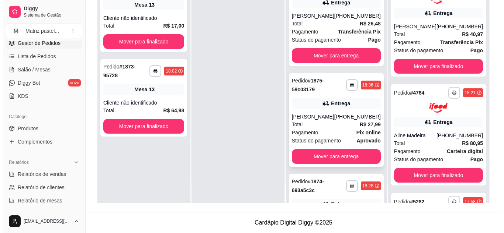
scroll to position [204, 0]
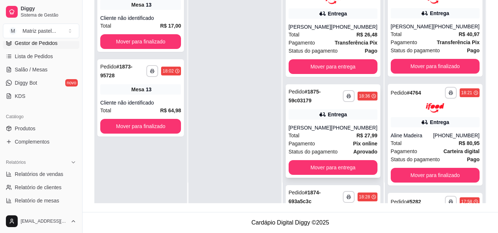
click at [320, 129] on div "**********" at bounding box center [333, 131] width 95 height 94
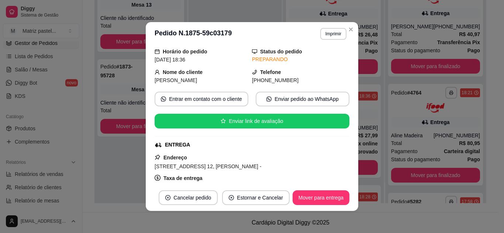
scroll to position [74, 0]
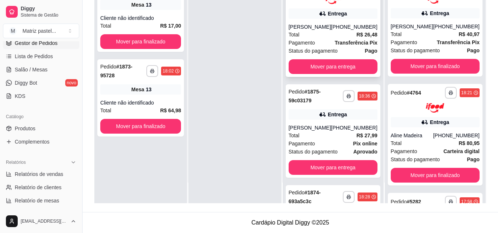
click at [357, 38] on strong "R$ 26,48" at bounding box center [367, 35] width 21 height 6
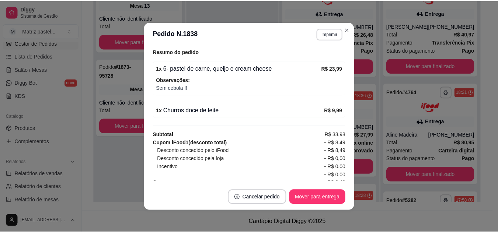
scroll to position [258, 0]
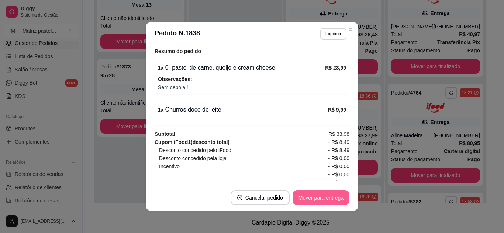
click at [327, 201] on button "Mover para entrega" at bounding box center [320, 198] width 57 height 15
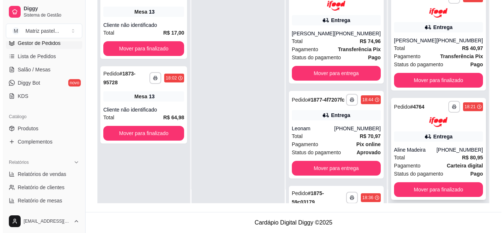
scroll to position [21, 0]
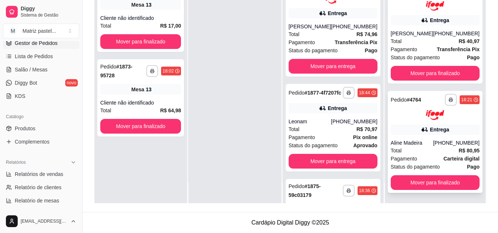
click at [412, 127] on div "Entrega" at bounding box center [435, 130] width 89 height 10
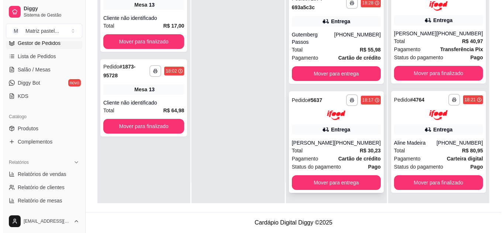
scroll to position [310, 0]
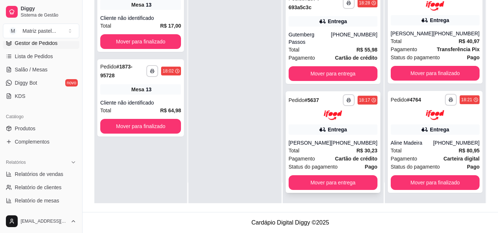
click at [331, 139] on div "[PERSON_NAME]" at bounding box center [310, 142] width 42 height 7
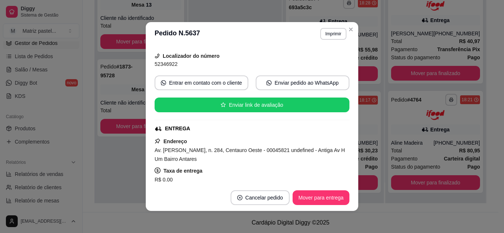
scroll to position [74, 0]
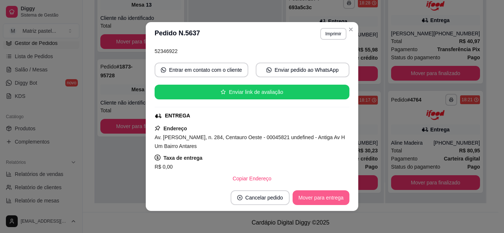
click at [312, 195] on button "Mover para entrega" at bounding box center [320, 198] width 57 height 15
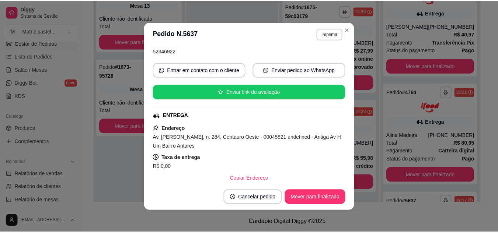
scroll to position [186, 0]
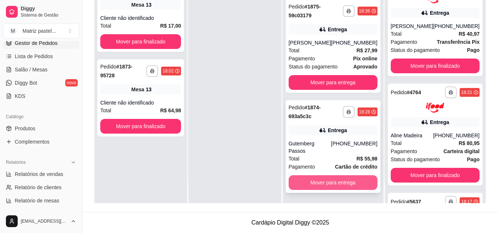
click at [322, 180] on button "Mover para entrega" at bounding box center [333, 183] width 89 height 15
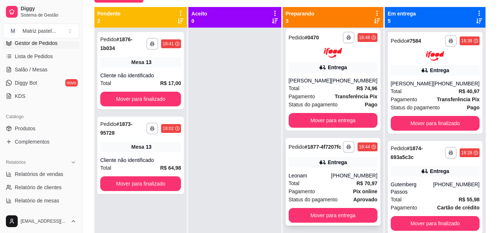
scroll to position [0, 0]
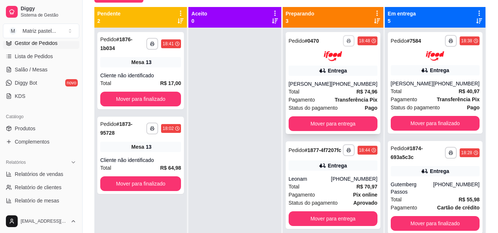
click at [343, 37] on button "button" at bounding box center [348, 40] width 11 height 11
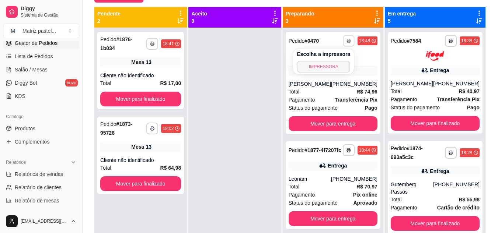
click at [332, 67] on button "IMPRESSORA" at bounding box center [323, 67] width 53 height 12
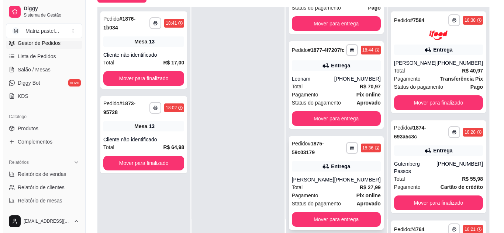
scroll to position [86, 0]
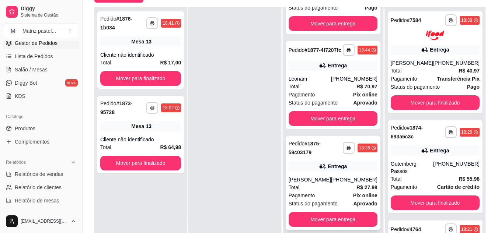
click at [323, 178] on div "[PERSON_NAME]" at bounding box center [310, 179] width 42 height 7
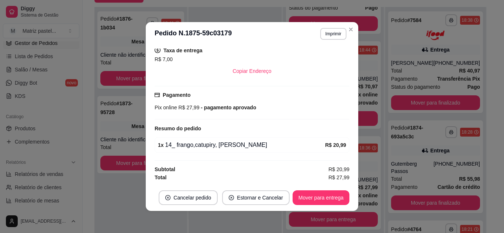
scroll to position [1, 0]
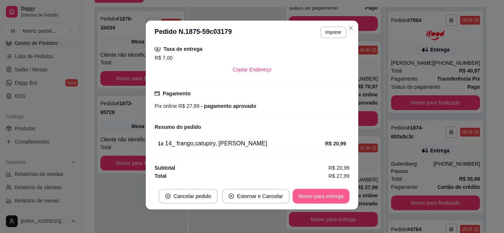
click at [320, 198] on button "Mover para entrega" at bounding box center [320, 196] width 57 height 15
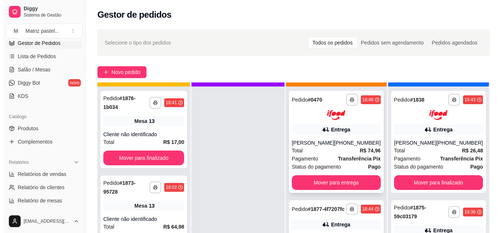
scroll to position [21, 0]
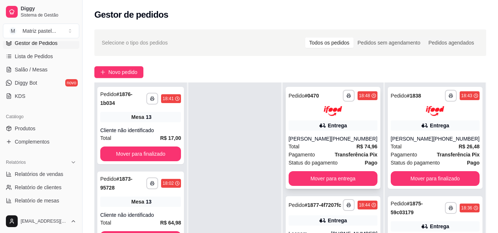
click at [363, 110] on div at bounding box center [333, 111] width 89 height 10
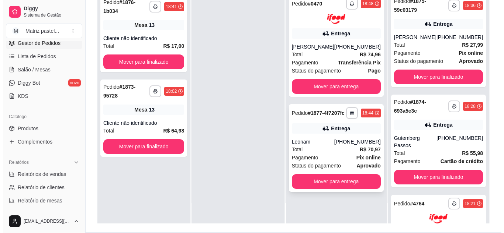
scroll to position [111, 0]
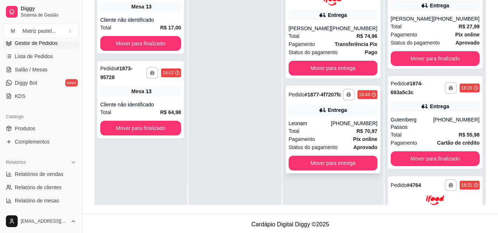
click at [363, 115] on div "Entrega" at bounding box center [333, 110] width 89 height 10
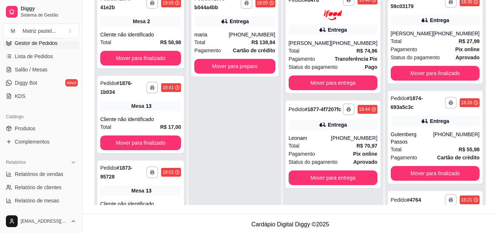
scroll to position [0, 0]
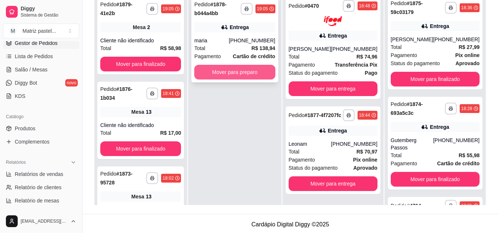
click at [235, 72] on button "Mover para preparo" at bounding box center [234, 72] width 81 height 15
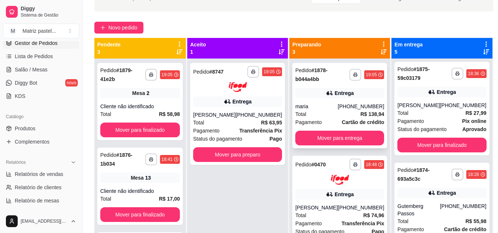
scroll to position [37, 0]
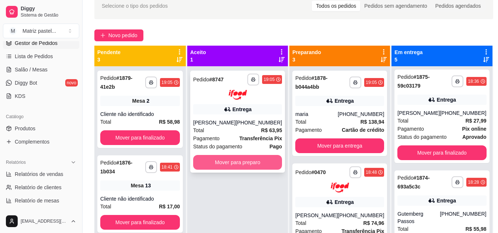
click at [229, 164] on button "Mover para preparo" at bounding box center [237, 162] width 89 height 15
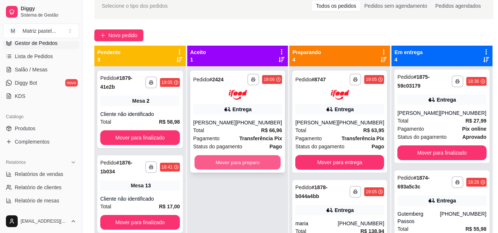
click at [264, 169] on button "Mover para preparo" at bounding box center [238, 162] width 86 height 14
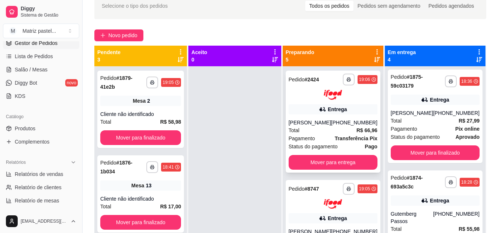
scroll to position [0, 0]
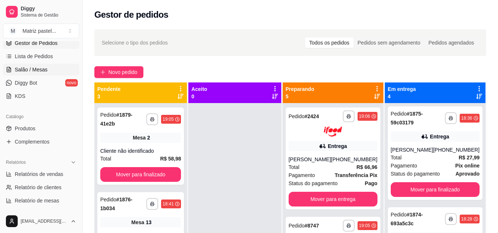
click at [32, 66] on link "Salão / Mesas" at bounding box center [41, 70] width 76 height 12
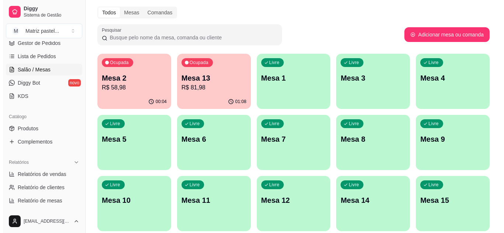
scroll to position [37, 0]
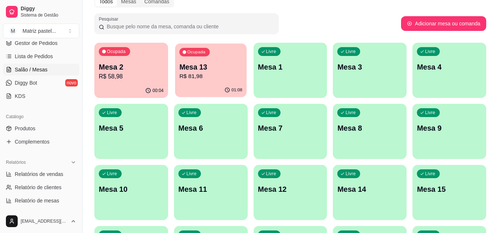
click at [199, 79] on p "R$ 81,98" at bounding box center [210, 76] width 63 height 8
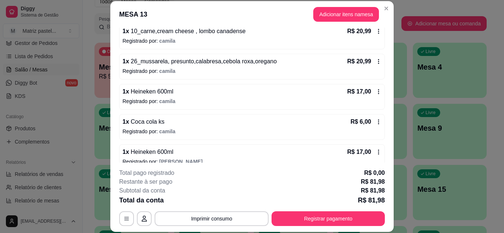
scroll to position [84, 0]
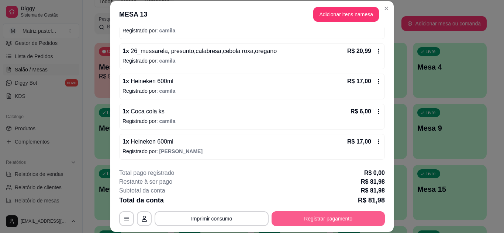
click at [339, 216] on button "Registrar pagamento" at bounding box center [327, 219] width 113 height 15
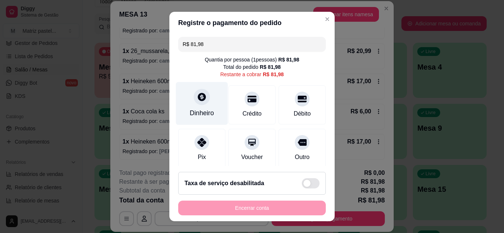
drag, startPoint x: 197, startPoint y: 114, endPoint x: 198, endPoint y: 122, distance: 8.2
click at [198, 122] on div "Dinheiro" at bounding box center [202, 103] width 52 height 43
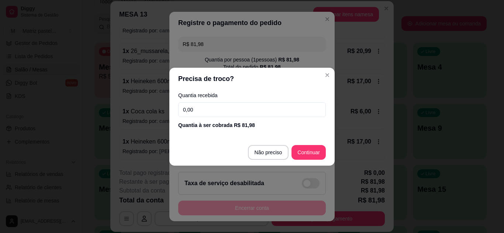
click at [246, 111] on input "0,00" at bounding box center [252, 110] width 148 height 15
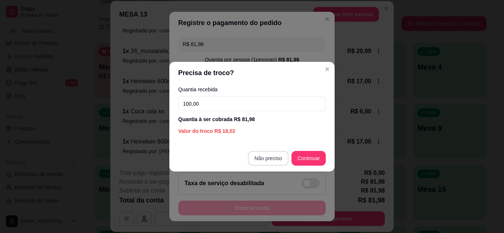
type input "100,00"
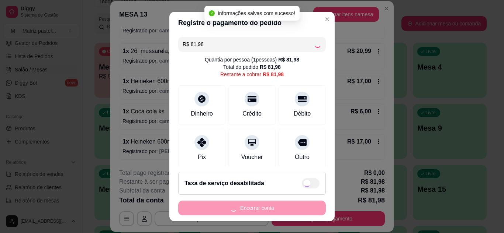
type input "R$ 0,00"
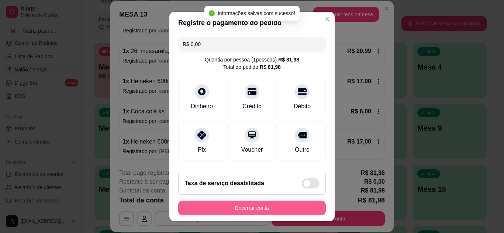
click at [246, 207] on button "Encerrar conta" at bounding box center [252, 208] width 148 height 15
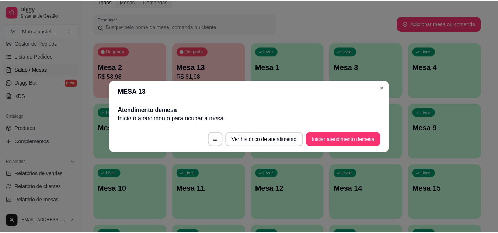
scroll to position [0, 0]
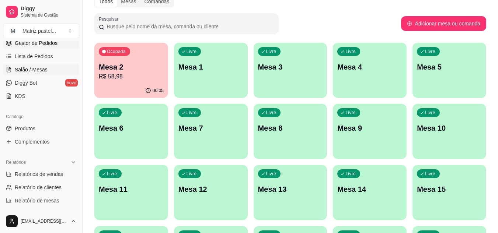
click at [46, 46] on span "Gestor de Pedidos" at bounding box center [36, 42] width 43 height 7
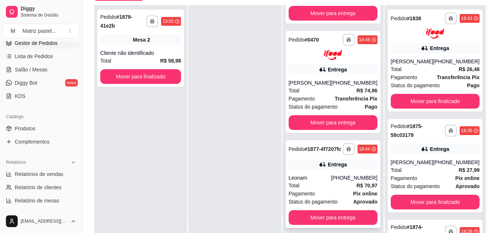
scroll to position [111, 0]
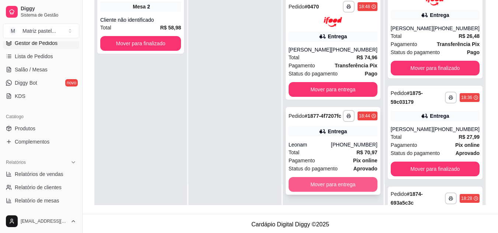
click at [328, 186] on button "Mover para entrega" at bounding box center [333, 184] width 89 height 15
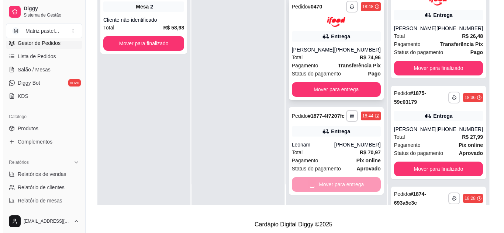
scroll to position [195, 0]
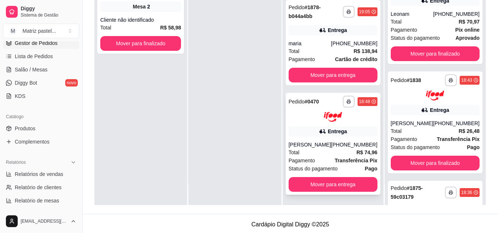
click at [302, 138] on div "**********" at bounding box center [333, 144] width 95 height 102
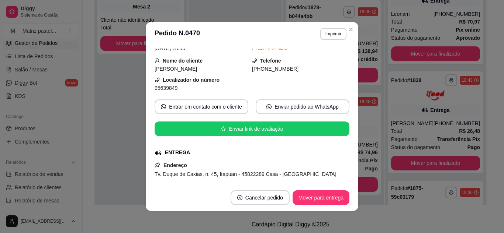
scroll to position [74, 0]
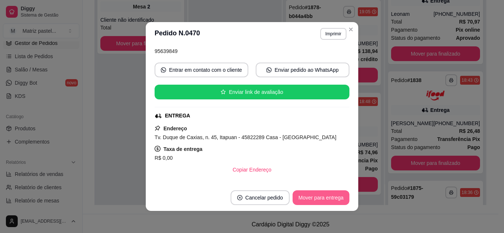
click at [319, 199] on button "Mover para entrega" at bounding box center [320, 198] width 57 height 15
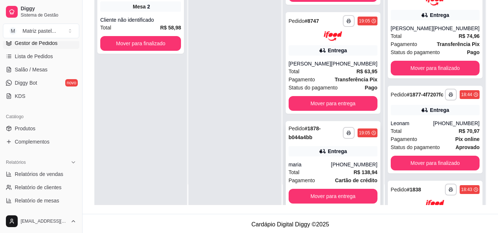
click at [316, 149] on div "Entrega" at bounding box center [333, 151] width 89 height 10
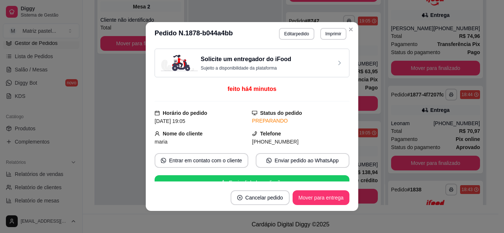
scroll to position [73, 0]
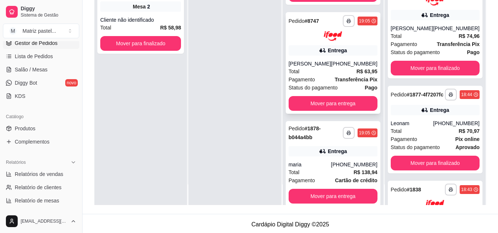
click at [323, 64] on div "[PERSON_NAME]" at bounding box center [310, 63] width 42 height 7
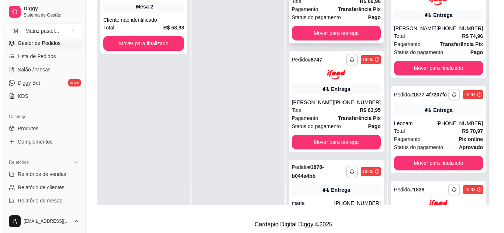
scroll to position [0, 0]
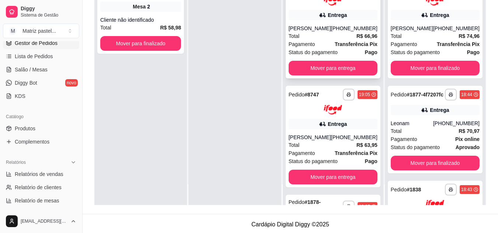
click at [309, 29] on div "[PERSON_NAME]" at bounding box center [310, 28] width 42 height 7
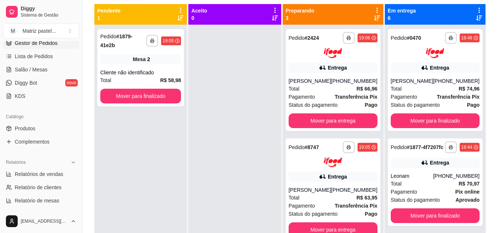
scroll to position [37, 0]
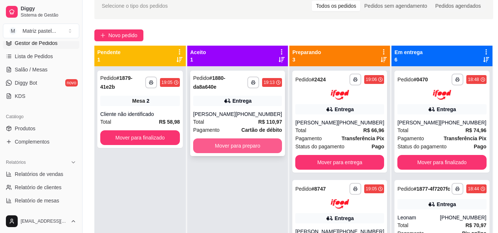
click at [233, 146] on button "Mover para preparo" at bounding box center [237, 146] width 89 height 15
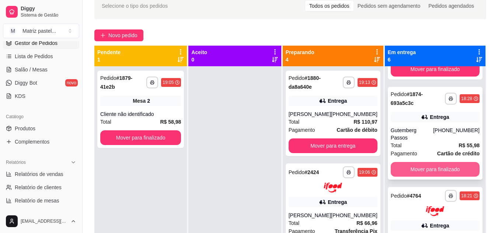
scroll to position [405, 0]
click at [413, 166] on button "Mover para finalizado" at bounding box center [435, 170] width 86 height 14
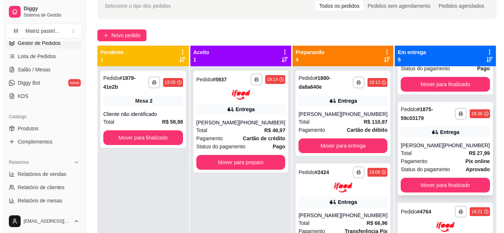
scroll to position [295, 0]
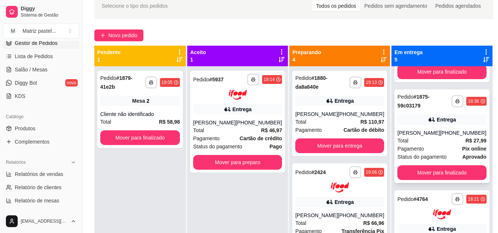
click at [409, 145] on div "Total R$ 27,99" at bounding box center [442, 141] width 89 height 8
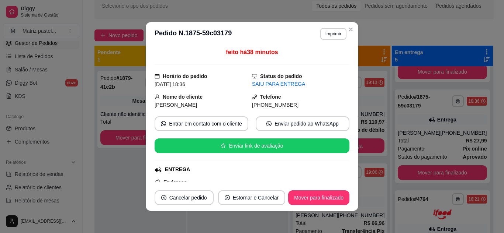
scroll to position [111, 0]
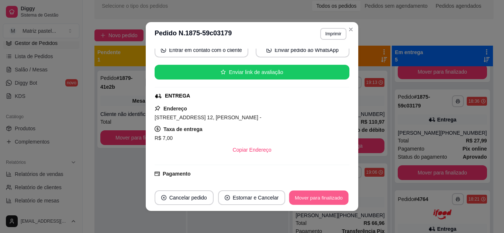
click at [299, 199] on button "Mover para finalizado" at bounding box center [318, 198] width 59 height 14
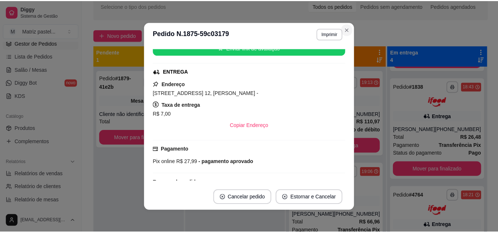
scroll to position [86, 0]
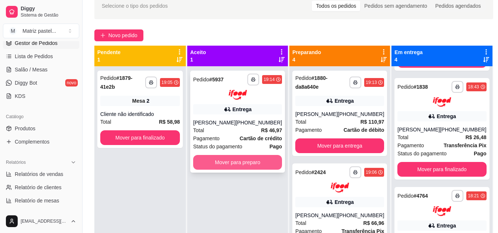
click at [257, 169] on button "Mover para preparo" at bounding box center [237, 162] width 89 height 15
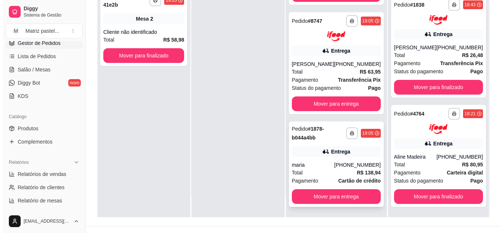
scroll to position [111, 0]
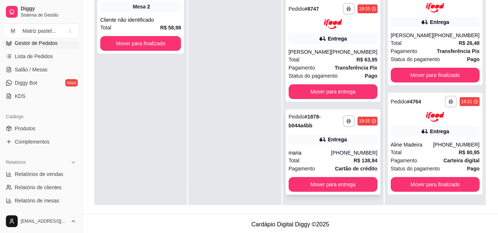
click at [308, 155] on div "maria" at bounding box center [310, 152] width 42 height 7
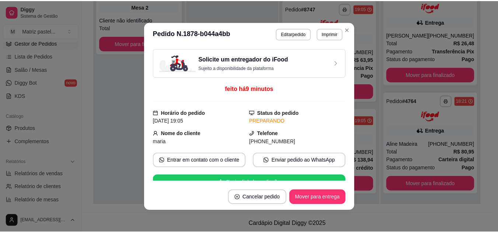
scroll to position [37, 0]
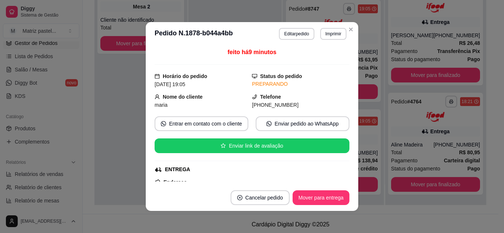
click at [332, 35] on button "Imprimir" at bounding box center [333, 34] width 26 height 12
click at [326, 61] on button "IMPRESSORA" at bounding box center [317, 60] width 53 height 12
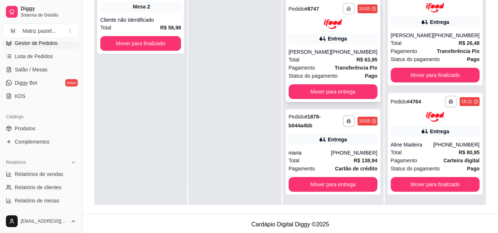
click at [343, 14] on button "button" at bounding box center [349, 9] width 12 height 12
click at [333, 37] on button "IMPRESSORA" at bounding box center [323, 35] width 53 height 12
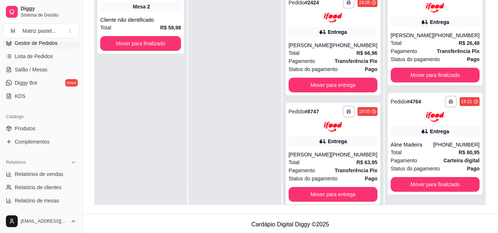
scroll to position [185, 0]
click at [343, 9] on button "button" at bounding box center [349, 3] width 12 height 12
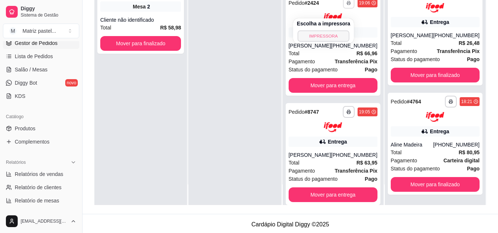
click at [337, 34] on button "IMPRESSORA" at bounding box center [324, 35] width 52 height 11
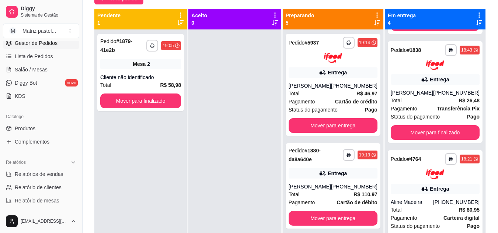
scroll to position [37, 0]
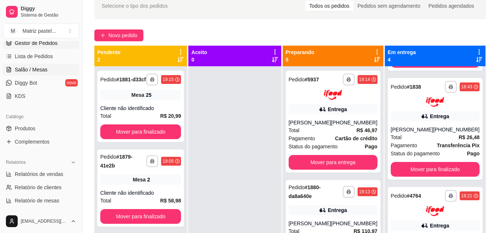
click at [28, 65] on link "Salão / Mesas" at bounding box center [41, 70] width 76 height 12
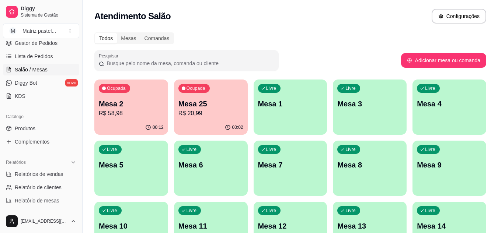
click at [209, 109] on p "R$ 20,99" at bounding box center [211, 113] width 65 height 9
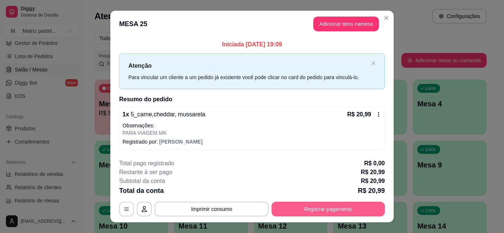
click at [319, 211] on button "Registrar pagamento" at bounding box center [327, 209] width 113 height 15
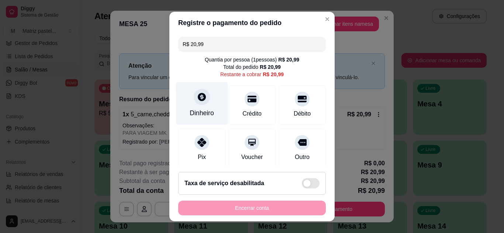
click at [198, 97] on icon at bounding box center [202, 97] width 8 height 8
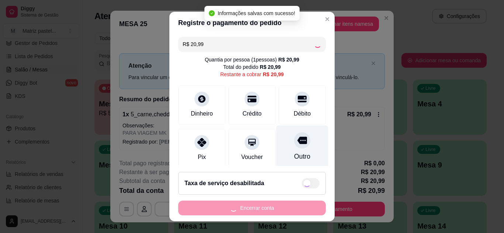
type input "R$ 0,00"
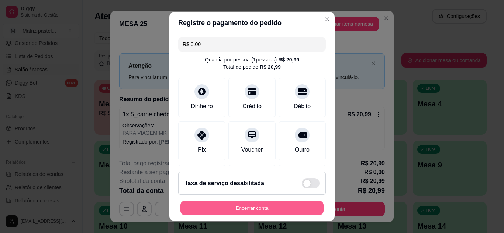
click at [246, 208] on button "Encerrar conta" at bounding box center [251, 208] width 143 height 14
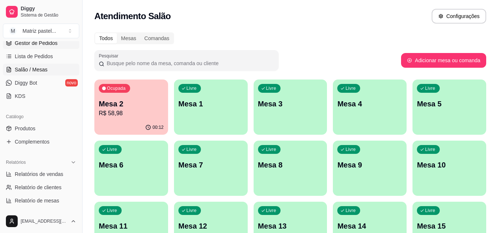
click at [31, 44] on span "Gestor de Pedidos" at bounding box center [36, 42] width 43 height 7
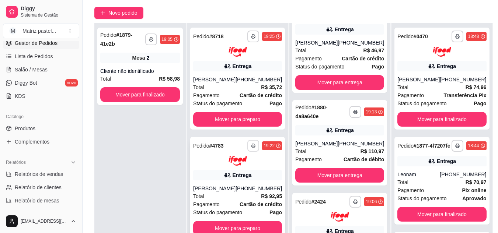
scroll to position [74, 0]
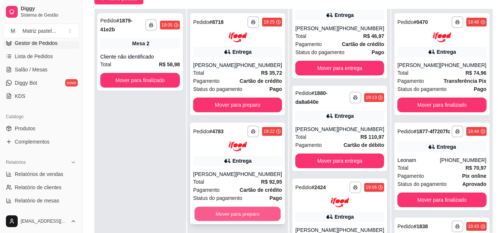
click at [222, 217] on button "Mover para preparo" at bounding box center [238, 214] width 86 height 14
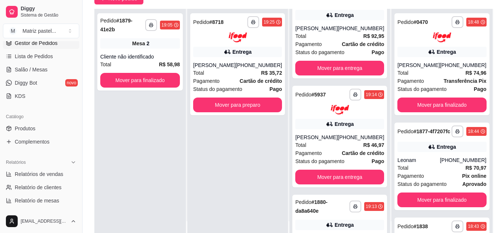
scroll to position [146, 0]
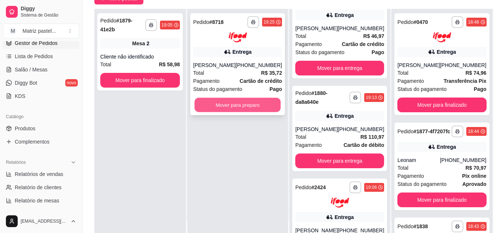
click at [229, 108] on button "Mover para preparo" at bounding box center [238, 105] width 86 height 14
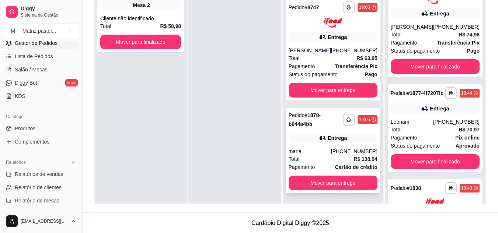
scroll to position [112, 0]
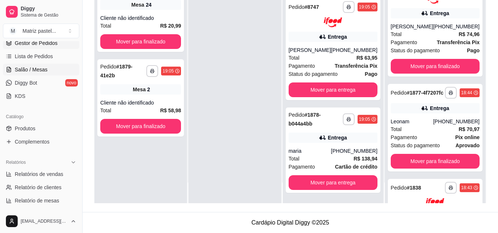
click at [50, 68] on link "Salão / Mesas" at bounding box center [41, 70] width 76 height 12
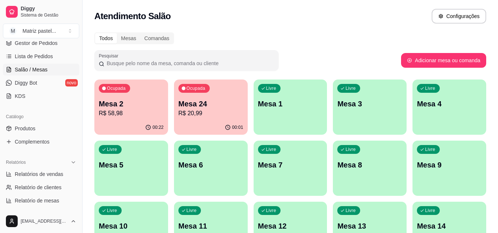
click at [215, 112] on p "R$ 20,99" at bounding box center [211, 113] width 65 height 9
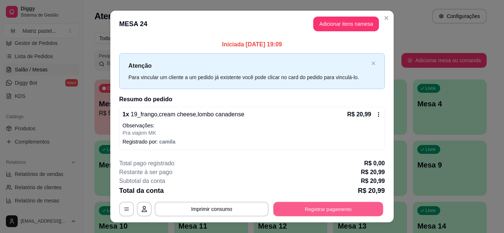
click at [340, 210] on button "Registrar pagamento" at bounding box center [328, 209] width 110 height 14
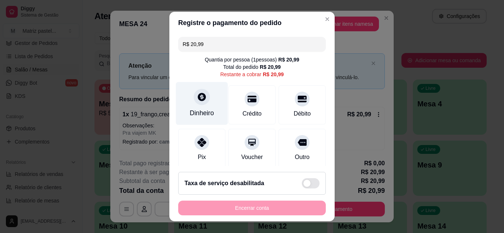
click at [182, 103] on div "Dinheiro" at bounding box center [202, 103] width 52 height 43
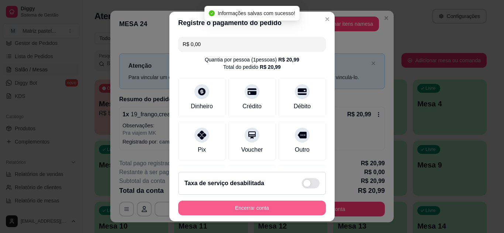
type input "R$ 0,00"
click at [252, 210] on button "Encerrar conta" at bounding box center [252, 208] width 148 height 15
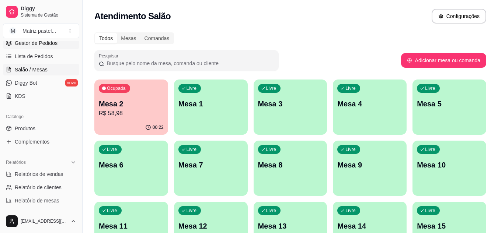
click at [42, 45] on span "Gestor de Pedidos" at bounding box center [36, 42] width 43 height 7
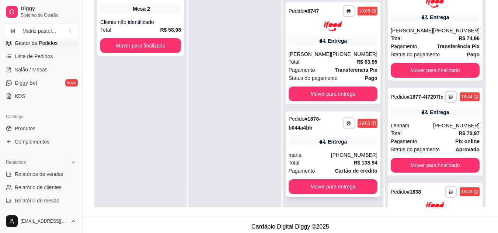
scroll to position [112, 0]
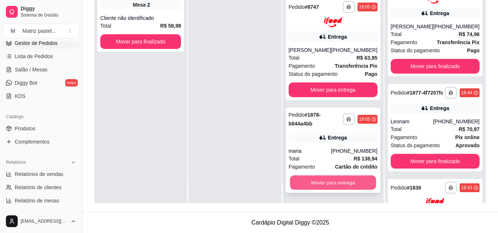
click at [326, 182] on button "Mover para entrega" at bounding box center [333, 183] width 86 height 14
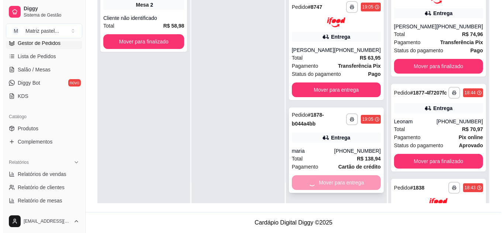
scroll to position [429, 0]
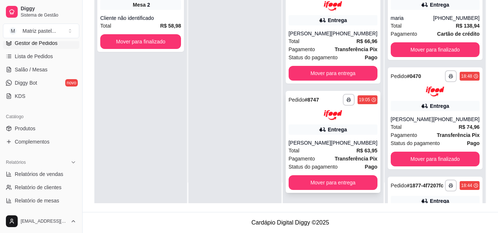
click at [322, 157] on div "Pagamento Transferência Pix" at bounding box center [333, 159] width 89 height 8
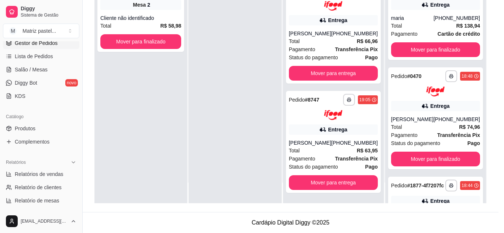
scroll to position [37, 0]
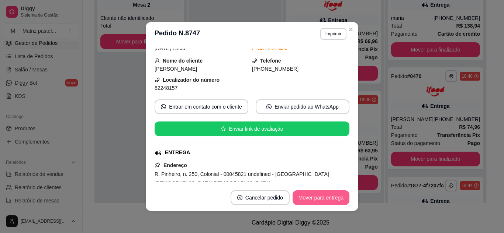
click at [312, 195] on button "Mover para entrega" at bounding box center [320, 198] width 57 height 15
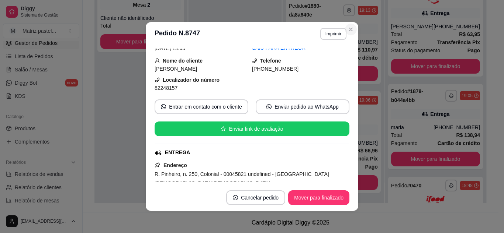
scroll to position [319, 0]
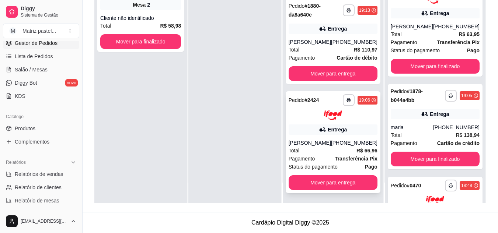
click at [345, 142] on div "[PHONE_NUMBER]" at bounding box center [354, 142] width 46 height 7
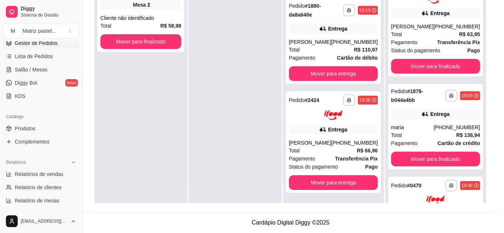
scroll to position [37, 0]
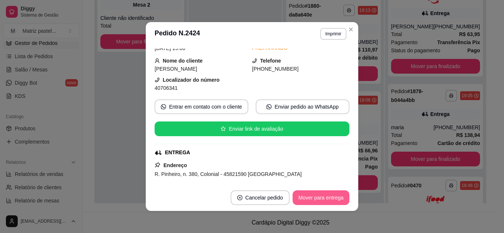
click at [311, 201] on button "Mover para entrega" at bounding box center [320, 198] width 57 height 15
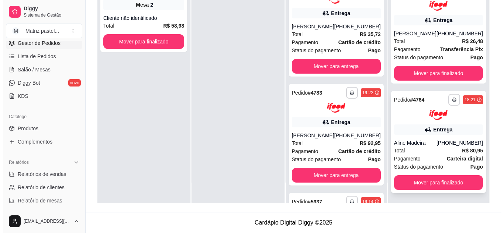
scroll to position [515, 0]
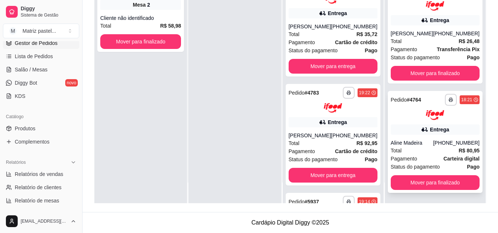
click at [426, 151] on div "Total R$ 80,95" at bounding box center [435, 151] width 89 height 8
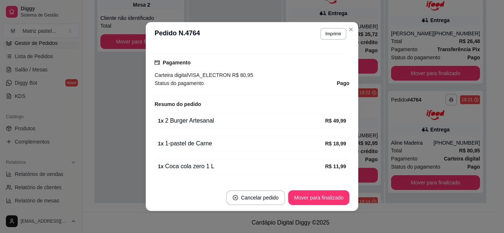
scroll to position [258, 0]
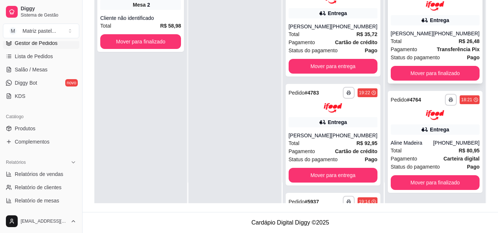
click at [405, 36] on div "[PERSON_NAME]" at bounding box center [412, 33] width 42 height 7
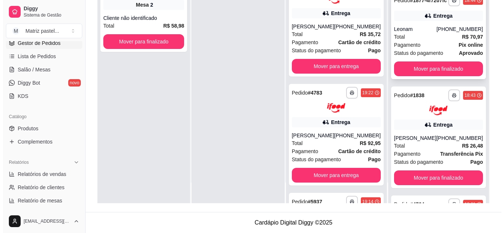
scroll to position [330, 0]
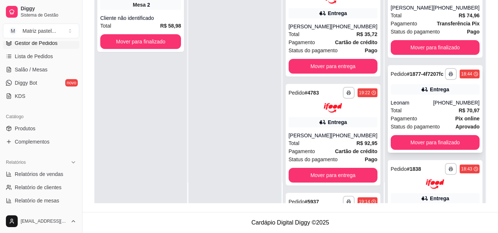
click at [423, 107] on div "Leonam" at bounding box center [412, 102] width 42 height 7
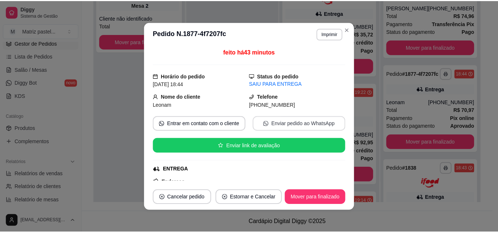
scroll to position [73, 0]
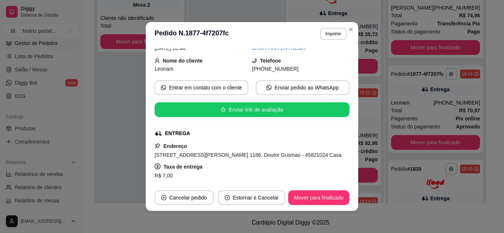
click at [344, 31] on section "**********" at bounding box center [252, 116] width 212 height 189
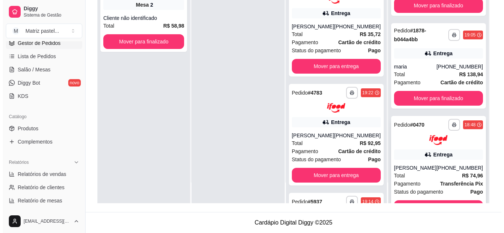
scroll to position [183, 0]
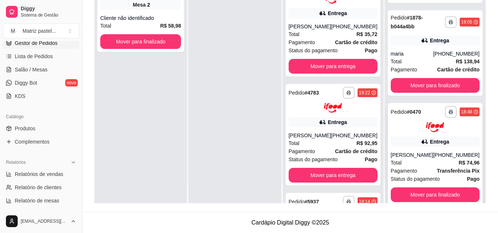
click at [419, 135] on div "**********" at bounding box center [435, 154] width 95 height 102
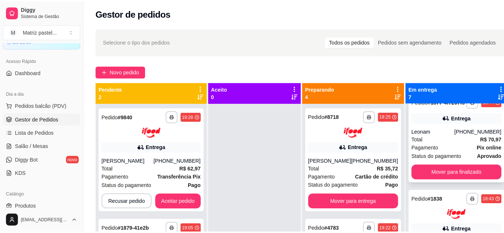
scroll to position [443, 0]
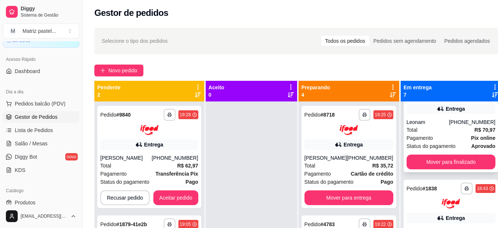
click at [420, 141] on span "Pagamento" at bounding box center [420, 138] width 27 height 8
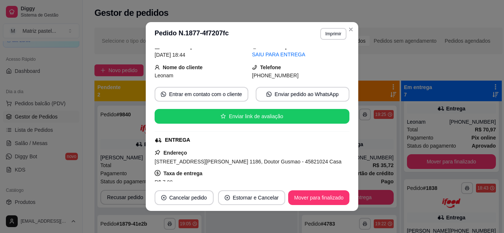
scroll to position [73, 0]
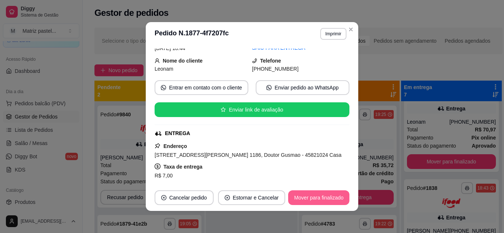
click at [301, 194] on button "Mover para finalizado" at bounding box center [318, 198] width 61 height 15
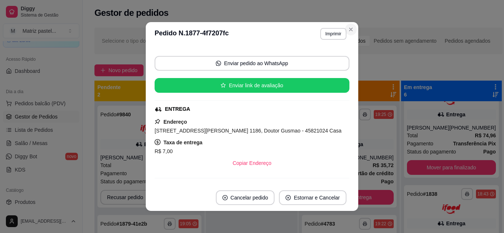
scroll to position [49, 0]
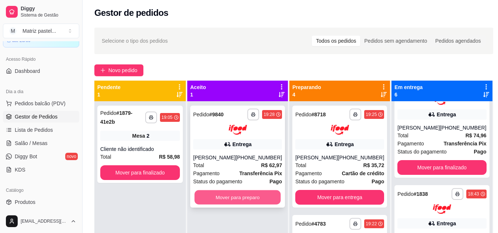
click at [233, 194] on button "Mover para preparo" at bounding box center [238, 197] width 86 height 14
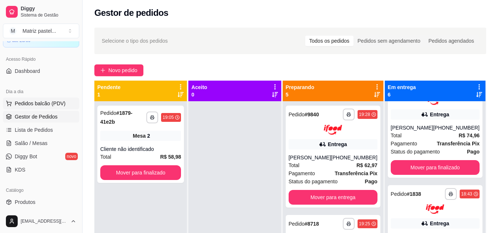
click at [27, 107] on button "Pedidos balcão (PDV)" at bounding box center [41, 104] width 76 height 12
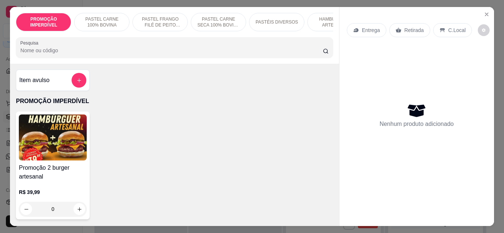
click at [97, 54] on input "Pesquisa" at bounding box center [171, 50] width 302 height 7
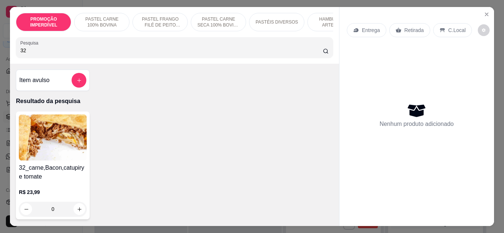
type input "32"
click at [76, 204] on div "R$ 23,99 0" at bounding box center [53, 203] width 68 height 28
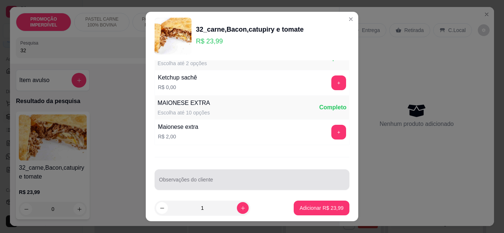
scroll to position [380, 0]
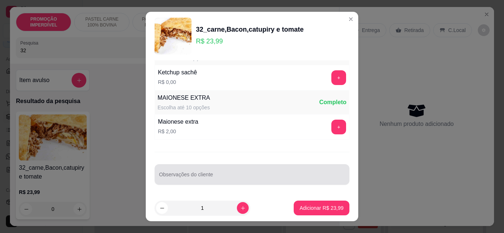
click at [206, 174] on div "Observações do cliente" at bounding box center [252, 174] width 195 height 21
click at [207, 170] on div "s" at bounding box center [252, 174] width 186 height 15
click at [207, 170] on div "sem toma" at bounding box center [252, 174] width 186 height 15
click at [207, 170] on div "sem tomate, trocar catupiry por cream" at bounding box center [252, 174] width 186 height 15
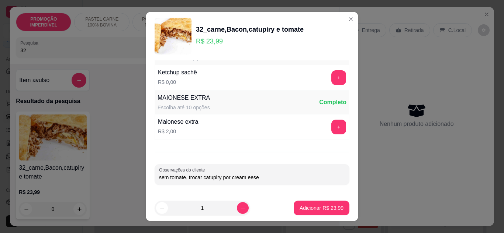
click at [244, 179] on input "sem tomate, trocar catupiry por cream eese" at bounding box center [252, 177] width 186 height 7
click at [246, 178] on input "sem tomate, trocar catupiry por cream eese" at bounding box center [252, 177] width 186 height 7
click at [249, 180] on input "sem tomate, trocar catupiry por cream eese" at bounding box center [252, 177] width 186 height 7
type input "sem tomate, trocar catupiry por cream cheese"
click at [332, 125] on button "+" at bounding box center [339, 127] width 14 height 14
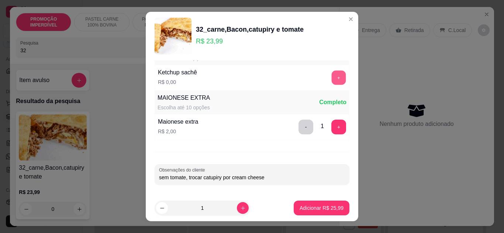
click at [332, 79] on button "+" at bounding box center [339, 77] width 14 height 14
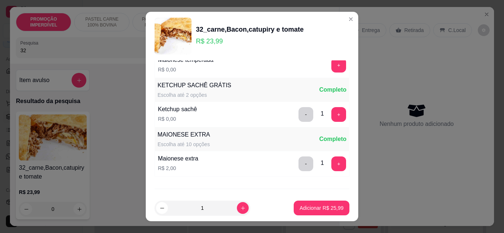
scroll to position [306, 0]
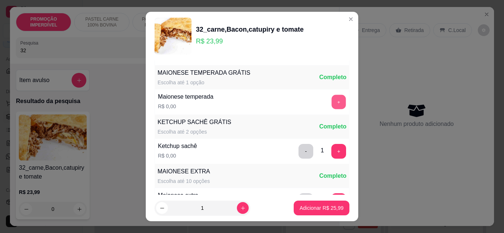
click at [332, 98] on button "+" at bounding box center [339, 102] width 14 height 14
click at [315, 214] on button "Adicionar R$ 25,99" at bounding box center [322, 208] width 56 height 15
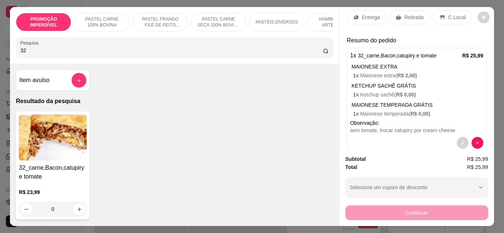
scroll to position [0, 0]
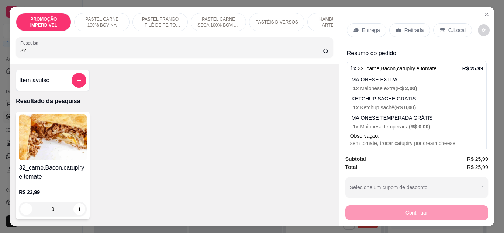
click at [368, 23] on div "Entrega" at bounding box center [366, 30] width 39 height 14
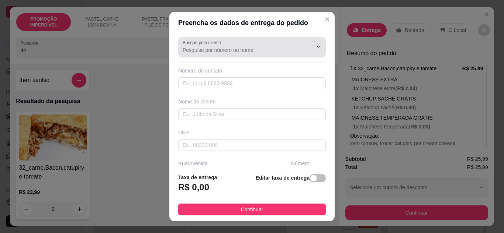
click at [237, 55] on div "Busque pelo cliente" at bounding box center [252, 47] width 148 height 21
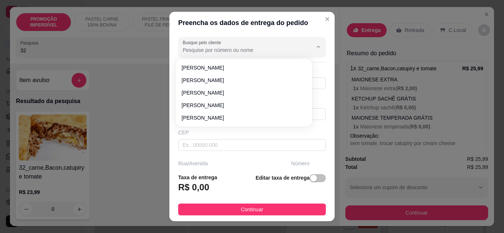
type input "x"
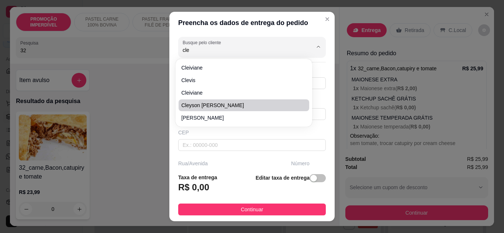
click at [239, 107] on span "Cleyson [PERSON_NAME]" at bounding box center [239, 105] width 117 height 7
type input "Cleyson [PERSON_NAME]"
type input "3399352647"
type input "Cleyson [PERSON_NAME]"
type input "[STREET_ADDRESS][PERSON_NAME]"
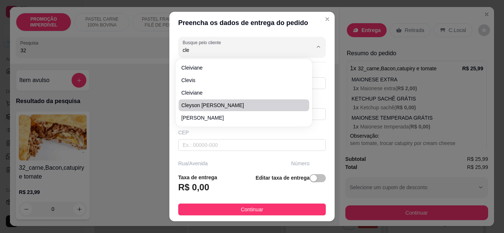
type input "37"
type input "Eunápolis"
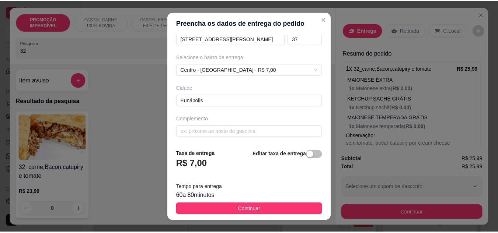
scroll to position [138, 0]
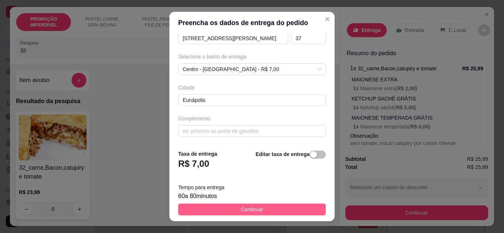
type input "Cleyson [PERSON_NAME]"
click at [225, 209] on button "Continuar" at bounding box center [252, 210] width 148 height 12
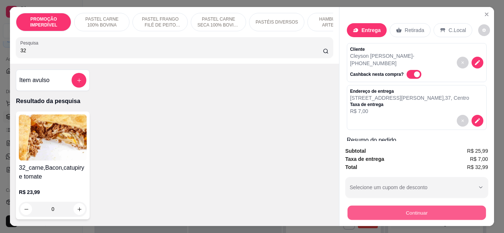
click at [380, 209] on button "Continuar" at bounding box center [416, 213] width 138 height 14
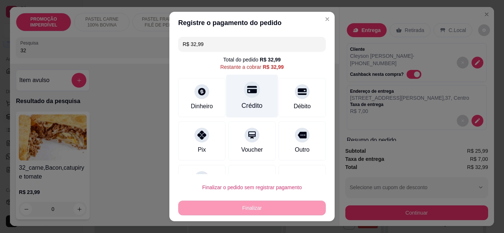
click at [244, 96] on div at bounding box center [252, 90] width 16 height 16
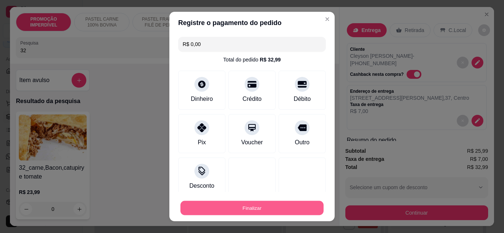
click at [260, 206] on button "Finalizar" at bounding box center [251, 208] width 143 height 14
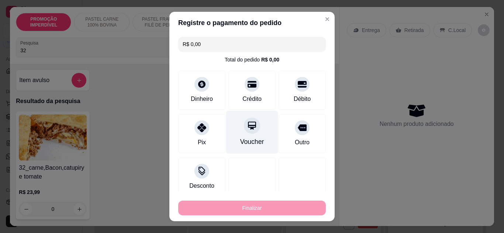
type input "-R$ 32,99"
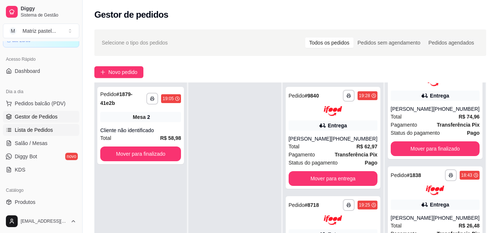
click at [22, 126] on link "Lista de Pedidos" at bounding box center [41, 130] width 76 height 12
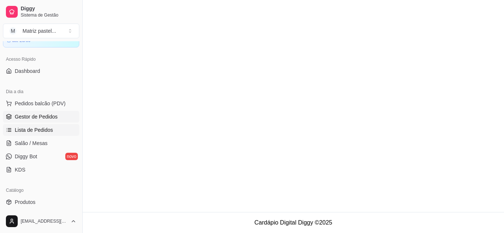
click at [27, 120] on span "Gestor de Pedidos" at bounding box center [36, 116] width 43 height 7
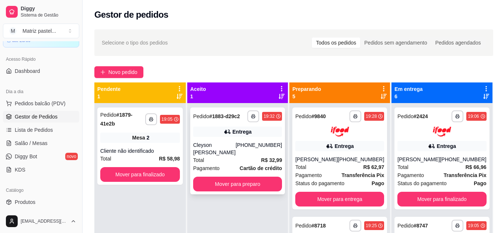
click at [245, 138] on div "**********" at bounding box center [237, 151] width 95 height 87
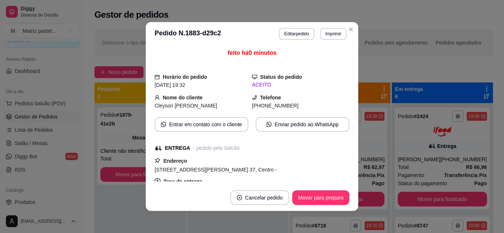
click at [289, 36] on button "Editar pedido" at bounding box center [296, 34] width 35 height 12
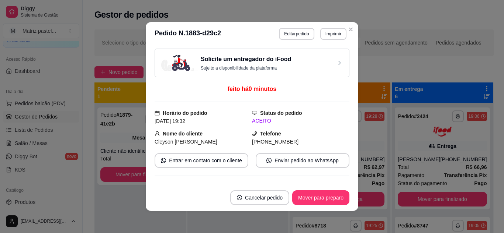
click at [195, 49] on div at bounding box center [174, 47] width 308 height 15
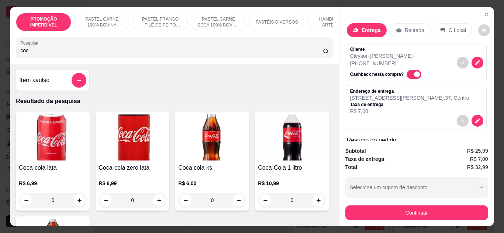
scroll to position [37, 0]
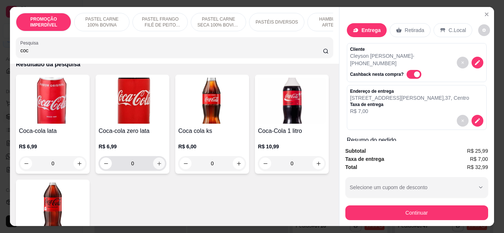
type input "coc"
click at [158, 170] on button "increase-product-quantity" at bounding box center [159, 164] width 12 height 12
type input "1"
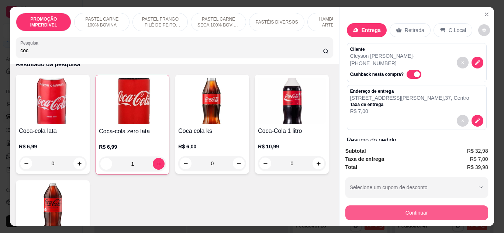
click at [350, 207] on button "Continuar" at bounding box center [416, 213] width 143 height 15
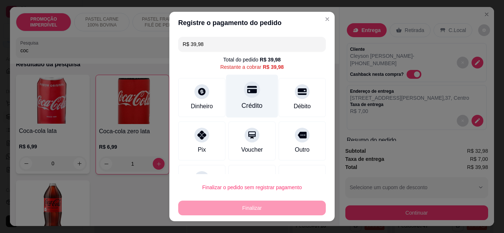
click at [256, 98] on div "Crédito" at bounding box center [252, 96] width 52 height 43
type input "R$ 0,00"
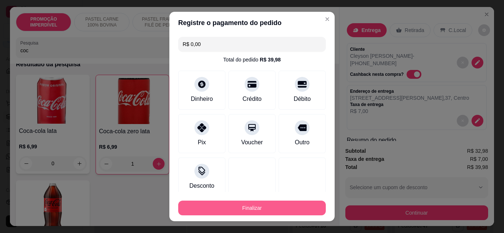
click at [265, 206] on button "Finalizar" at bounding box center [252, 208] width 148 height 15
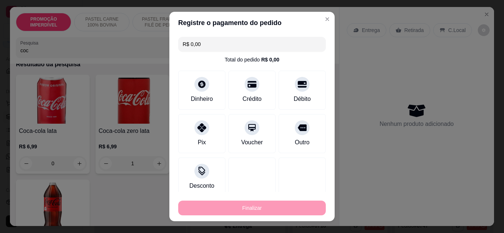
type input "0"
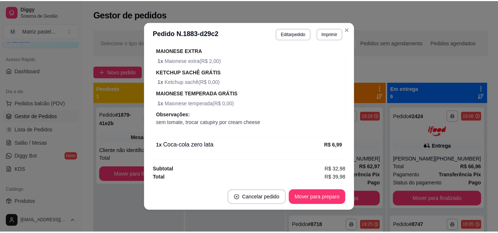
scroll to position [1, 0]
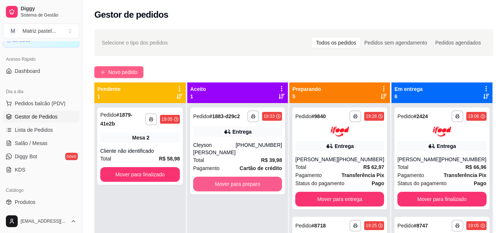
click at [219, 177] on button "Mover para preparo" at bounding box center [237, 184] width 89 height 15
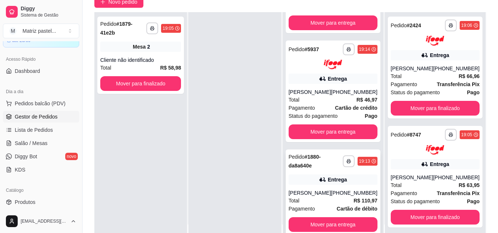
scroll to position [74, 0]
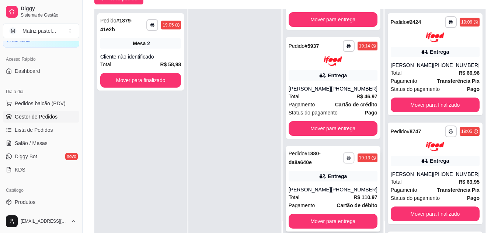
click at [347, 158] on icon "button" at bounding box center [349, 158] width 4 height 4
click at [328, 181] on button "IMPRESSORA" at bounding box center [323, 184] width 53 height 12
click at [348, 46] on rect "button" at bounding box center [349, 46] width 2 height 1
click at [325, 66] on button "IMPRESSORA" at bounding box center [329, 61] width 43 height 10
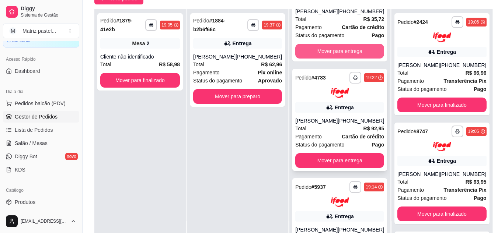
scroll to position [258, 0]
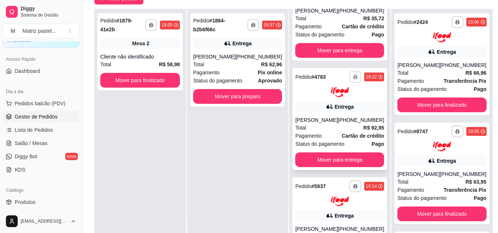
click at [350, 80] on button "button" at bounding box center [356, 77] width 12 height 12
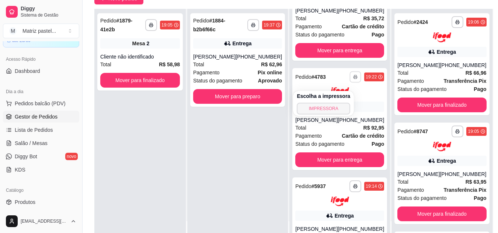
click at [323, 107] on button "IMPRESSORA" at bounding box center [323, 109] width 53 height 12
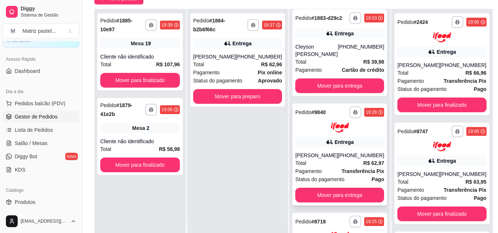
scroll to position [0, 0]
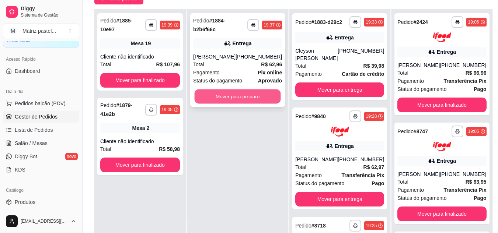
click at [227, 100] on button "Mover para preparo" at bounding box center [238, 97] width 86 height 14
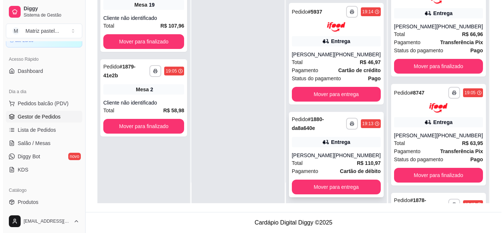
scroll to position [513, 0]
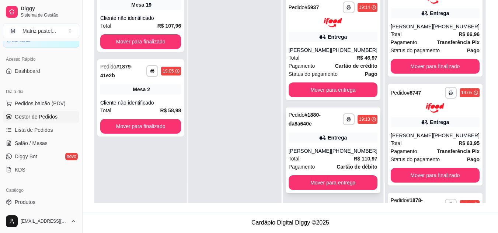
click at [306, 143] on div "Entrega" at bounding box center [333, 138] width 89 height 10
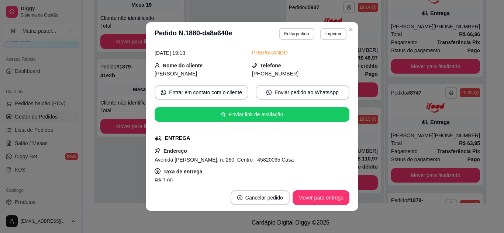
scroll to position [110, 0]
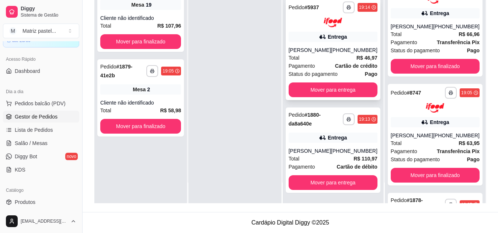
click at [342, 46] on div "[PHONE_NUMBER]" at bounding box center [354, 49] width 46 height 7
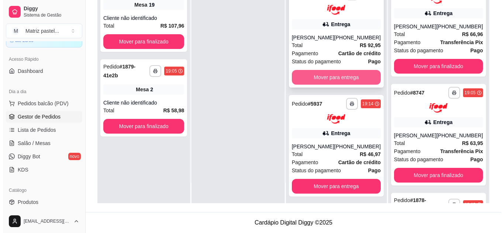
scroll to position [402, 0]
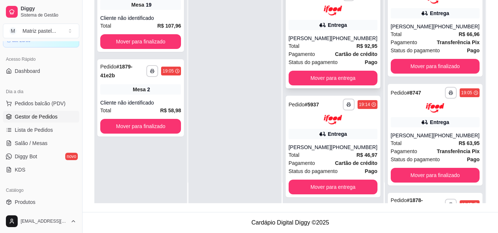
click at [318, 50] on div "Total R$ 92,95" at bounding box center [333, 46] width 89 height 8
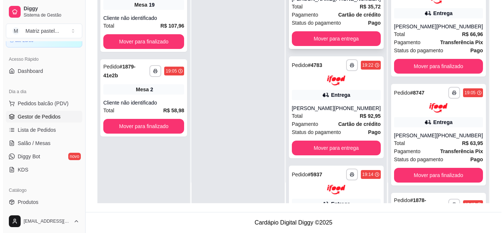
scroll to position [292, 0]
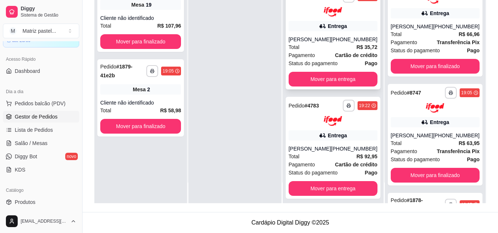
click at [312, 39] on div "[PERSON_NAME]" at bounding box center [310, 39] width 42 height 7
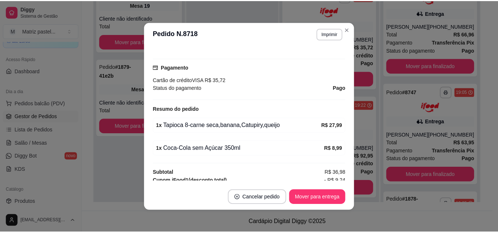
scroll to position [221, 0]
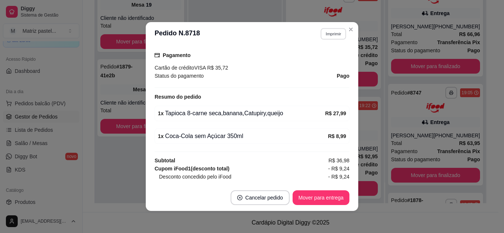
click at [333, 31] on button "Imprimir" at bounding box center [333, 33] width 25 height 11
click at [325, 62] on button "IMPRESSORA" at bounding box center [317, 60] width 53 height 12
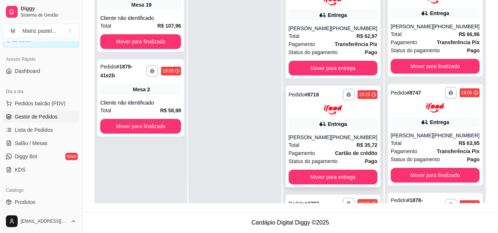
scroll to position [181, 0]
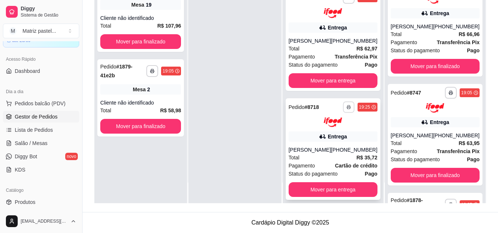
click at [347, 108] on icon "button" at bounding box center [349, 107] width 4 height 4
click at [324, 131] on button "IMPRESSORA" at bounding box center [323, 132] width 53 height 12
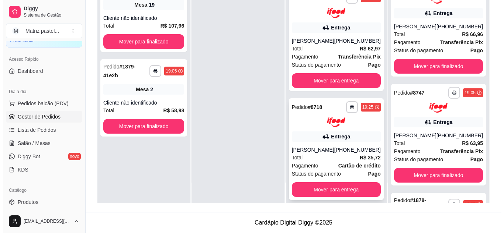
scroll to position [144, 0]
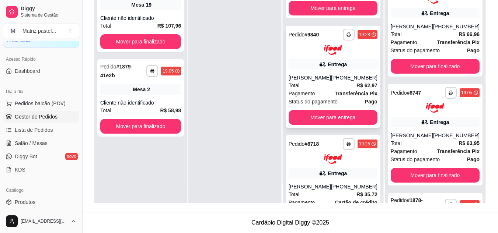
click at [329, 74] on div "[PERSON_NAME]" at bounding box center [310, 77] width 42 height 7
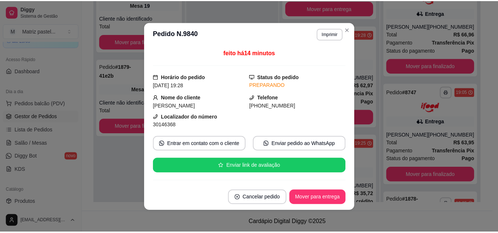
scroll to position [37, 0]
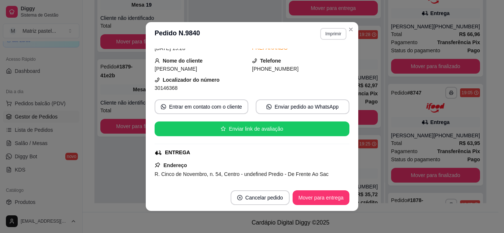
click at [326, 35] on button "Imprimir" at bounding box center [333, 34] width 26 height 12
click at [318, 60] on button "IMPRESSORA" at bounding box center [317, 60] width 53 height 12
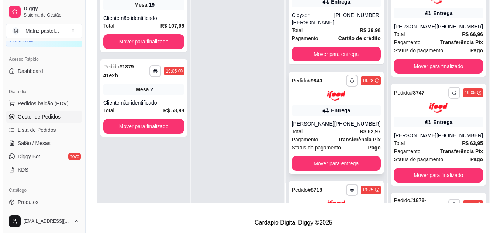
scroll to position [70, 0]
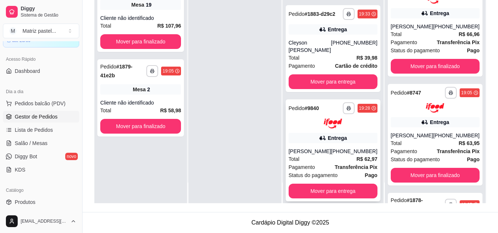
click at [319, 131] on div "**********" at bounding box center [333, 151] width 95 height 102
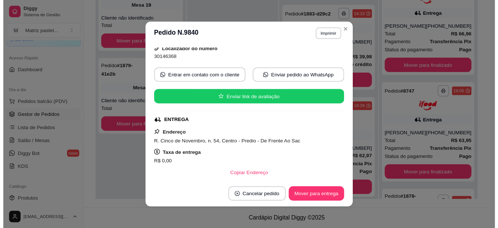
scroll to position [74, 0]
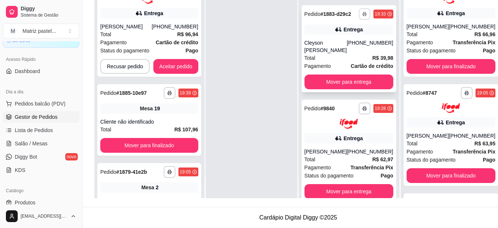
click at [359, 19] on button "button" at bounding box center [364, 13] width 11 height 11
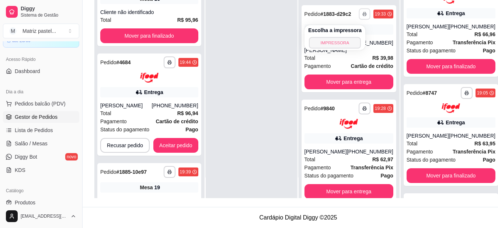
click at [338, 48] on button "IMPRESSORA" at bounding box center [335, 42] width 52 height 11
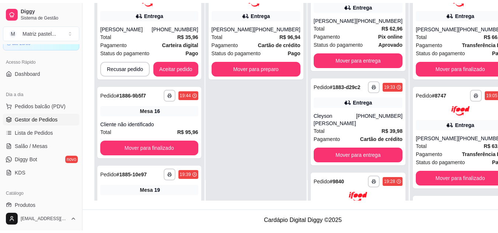
scroll to position [0, 0]
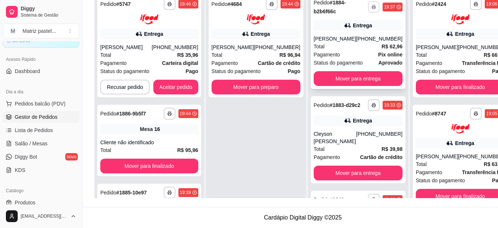
click at [368, 10] on button "button" at bounding box center [373, 6] width 11 height 11
click at [349, 32] on button "IMPRESSORA" at bounding box center [335, 32] width 52 height 11
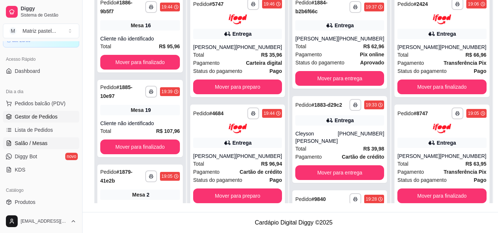
click at [19, 144] on span "Salão / Mesas" at bounding box center [31, 143] width 33 height 7
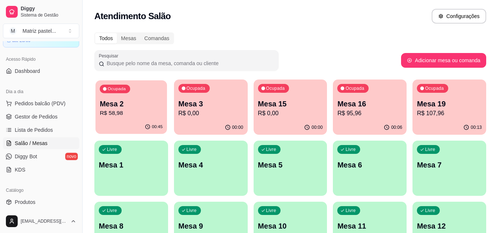
click at [135, 116] on p "R$ 58,98" at bounding box center [131, 113] width 63 height 8
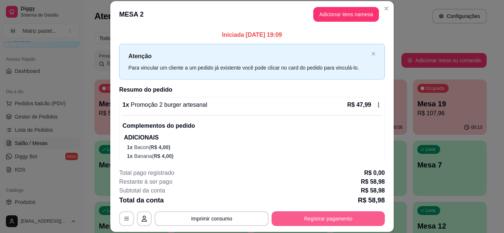
click at [312, 219] on button "Registrar pagamento" at bounding box center [327, 219] width 113 height 15
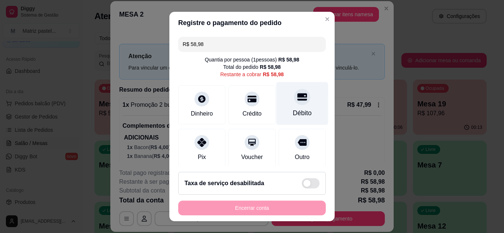
click at [297, 98] on icon at bounding box center [302, 97] width 10 height 10
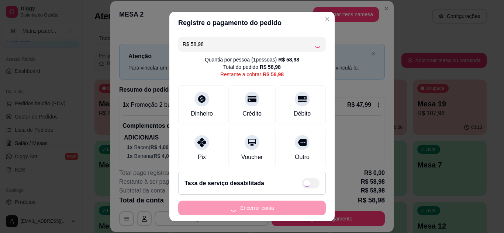
type input "R$ 0,00"
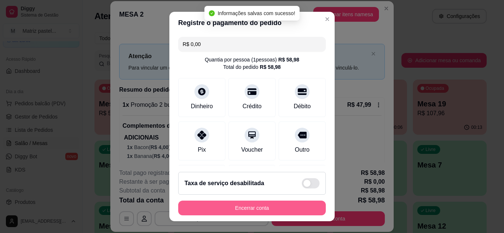
click at [274, 209] on button "Encerrar conta" at bounding box center [252, 208] width 148 height 15
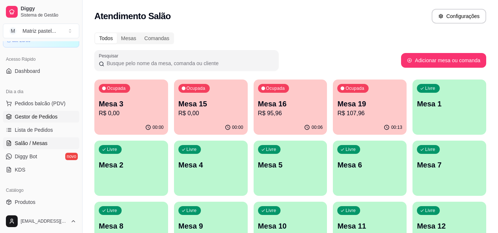
click at [31, 116] on span "Gestor de Pedidos" at bounding box center [36, 116] width 43 height 7
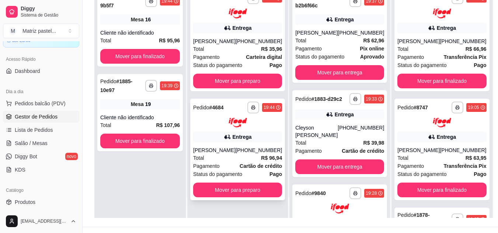
scroll to position [111, 0]
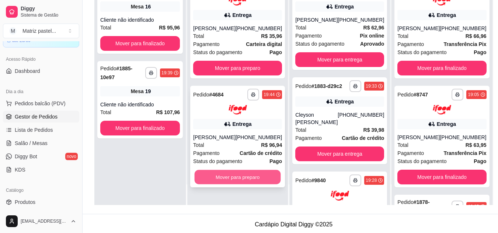
click at [238, 184] on button "Mover para preparo" at bounding box center [238, 177] width 86 height 14
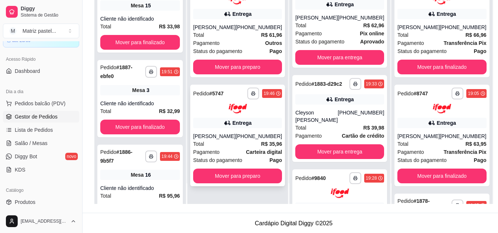
scroll to position [112, 0]
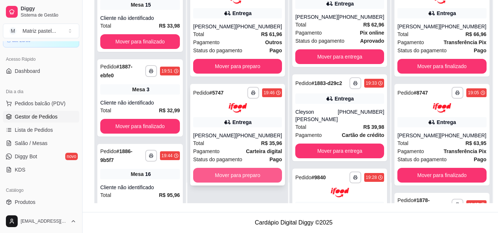
click at [238, 183] on button "Mover para preparo" at bounding box center [237, 175] width 89 height 15
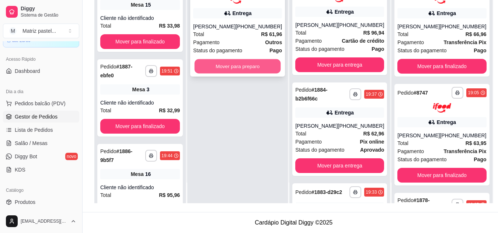
click at [248, 73] on button "Mover para preparo" at bounding box center [238, 66] width 86 height 14
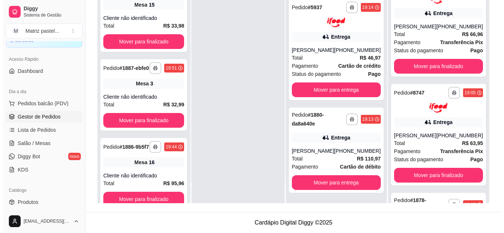
scroll to position [863, 0]
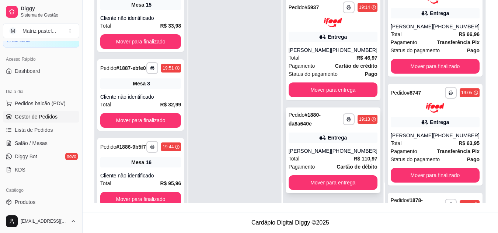
click at [298, 149] on div "[PERSON_NAME]" at bounding box center [310, 151] width 42 height 7
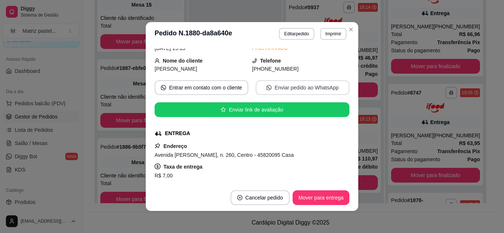
scroll to position [73, 0]
click at [305, 195] on button "Mover para entrega" at bounding box center [320, 198] width 55 height 14
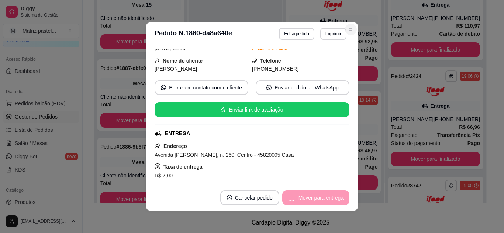
scroll to position [770, 0]
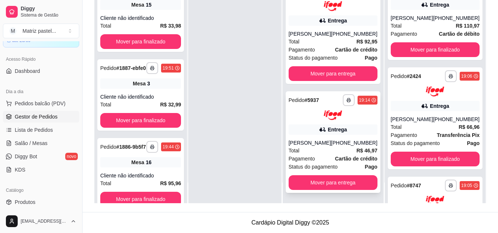
click at [336, 130] on div "**********" at bounding box center [333, 142] width 95 height 102
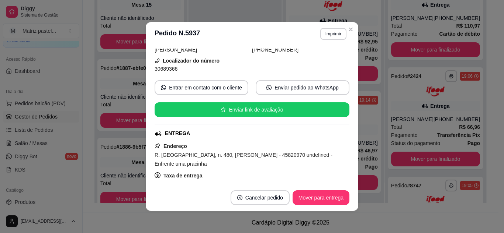
scroll to position [74, 0]
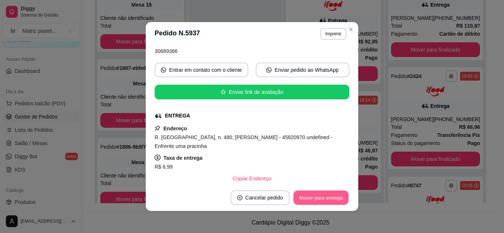
click at [308, 195] on button "Mover para entrega" at bounding box center [320, 198] width 55 height 14
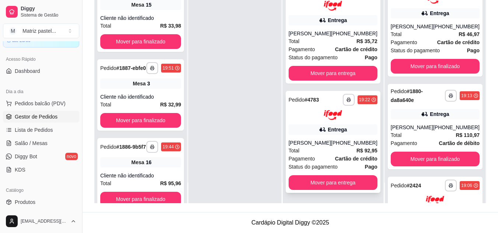
click at [338, 155] on span "Cartão de crédito" at bounding box center [356, 159] width 42 height 8
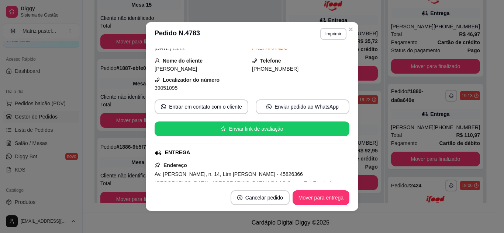
scroll to position [74, 0]
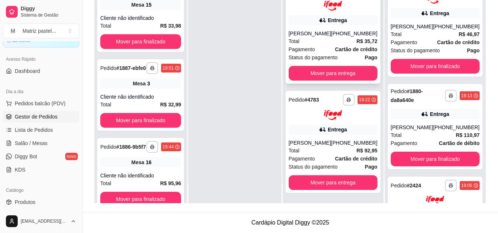
click at [347, 36] on div "[PHONE_NUMBER]" at bounding box center [354, 33] width 46 height 7
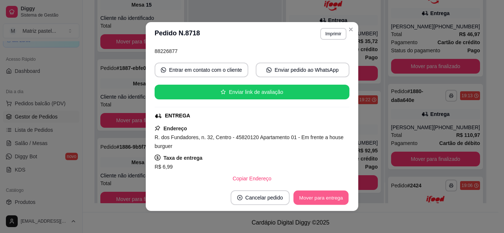
click at [310, 198] on button "Mover para entrega" at bounding box center [320, 198] width 55 height 14
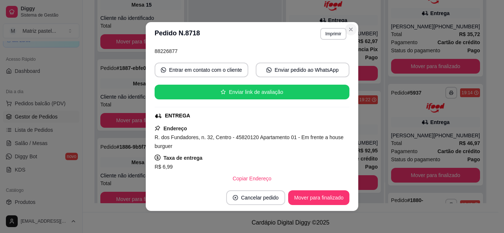
scroll to position [537, 0]
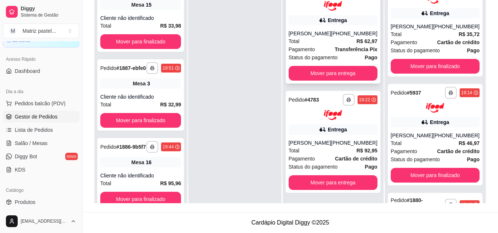
click at [349, 40] on div "Total R$ 62,97" at bounding box center [333, 41] width 89 height 8
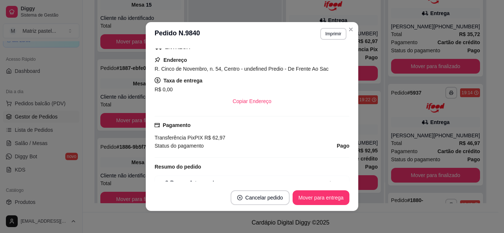
scroll to position [252, 0]
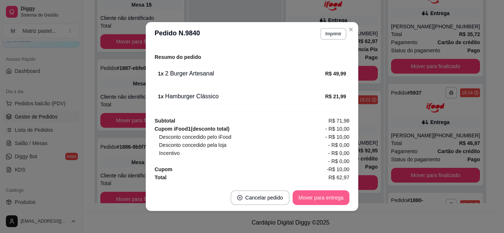
click at [299, 202] on button "Mover para entrega" at bounding box center [320, 198] width 57 height 15
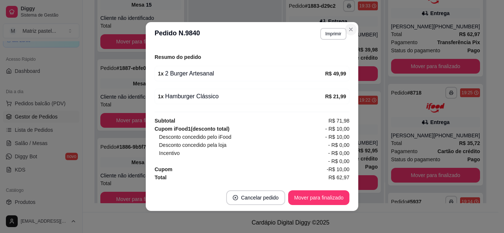
scroll to position [427, 0]
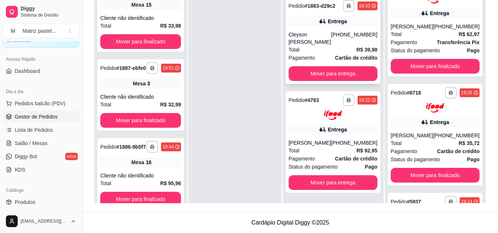
click at [330, 49] on div "Total R$ 39,98" at bounding box center [333, 50] width 89 height 8
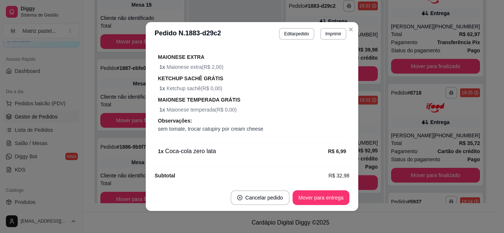
scroll to position [290, 0]
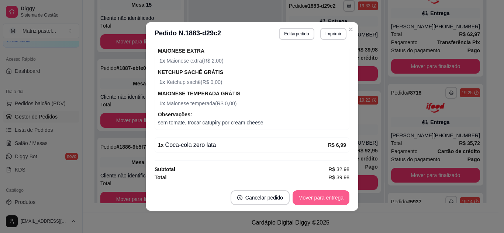
click at [310, 195] on button "Mover para entrega" at bounding box center [320, 198] width 57 height 15
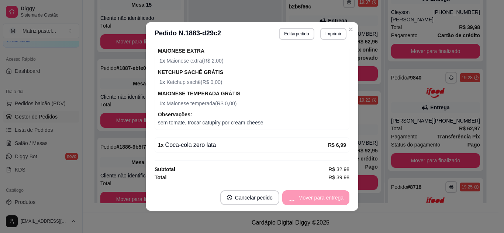
scroll to position [335, 0]
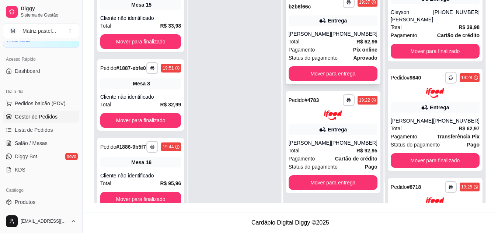
click at [344, 39] on div "Total R$ 62,96" at bounding box center [333, 42] width 89 height 8
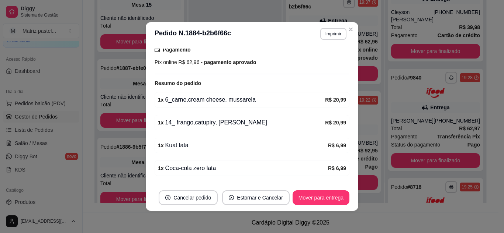
scroll to position [258, 0]
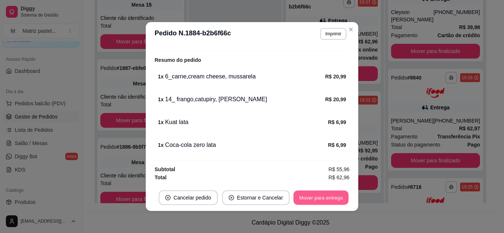
click at [311, 194] on button "Mover para entrega" at bounding box center [320, 198] width 55 height 14
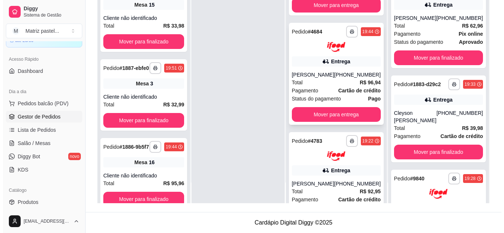
scroll to position [160, 0]
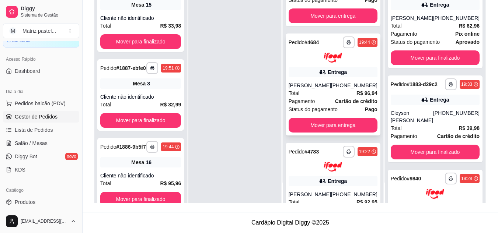
click at [301, 89] on div "[PERSON_NAME]" at bounding box center [310, 85] width 42 height 7
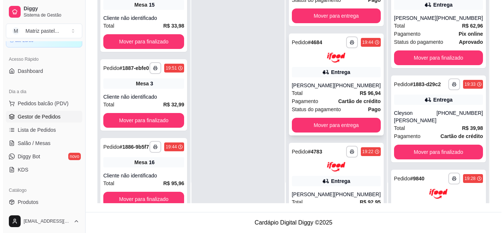
scroll to position [86, 0]
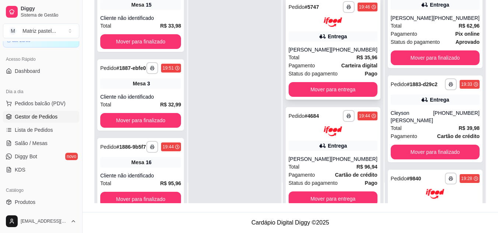
click at [314, 53] on div "[PERSON_NAME]" at bounding box center [310, 49] width 42 height 7
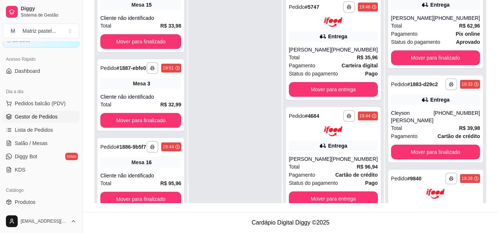
scroll to position [37, 0]
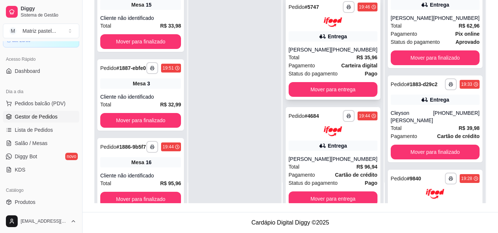
click at [321, 62] on div "Total R$ 35,96" at bounding box center [333, 57] width 89 height 8
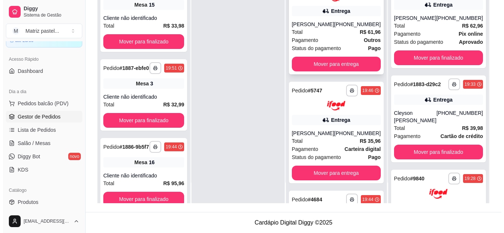
scroll to position [0, 0]
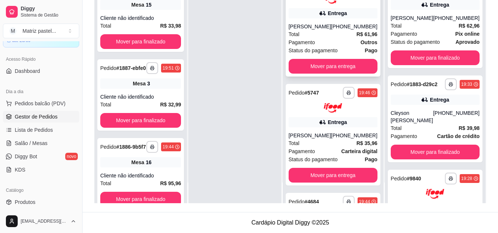
click at [310, 38] on div "Total R$ 61,96" at bounding box center [333, 34] width 89 height 8
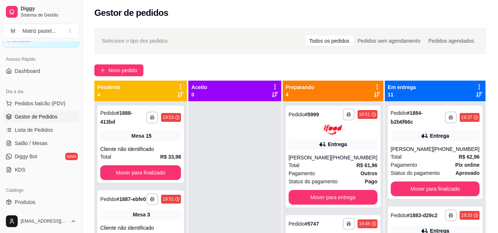
scroll to position [21, 0]
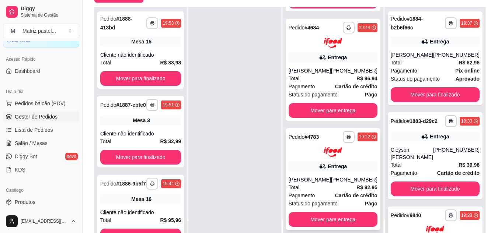
click at [309, 164] on div "Entrega" at bounding box center [333, 167] width 89 height 10
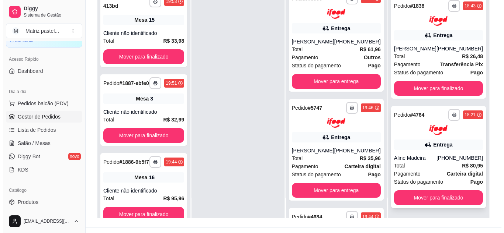
scroll to position [111, 0]
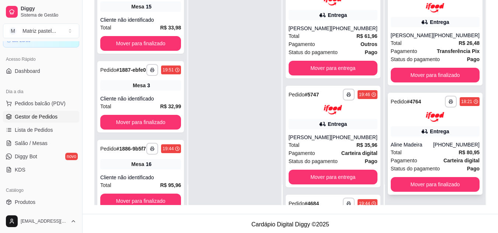
click at [411, 165] on span "Status do pagamento" at bounding box center [415, 169] width 49 height 8
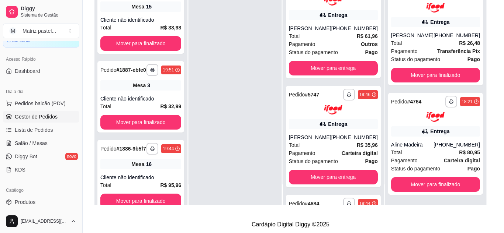
scroll to position [74, 0]
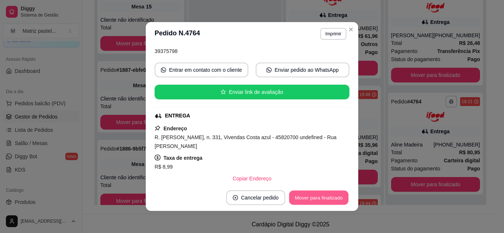
click at [337, 195] on button "Mover para finalizado" at bounding box center [318, 198] width 59 height 14
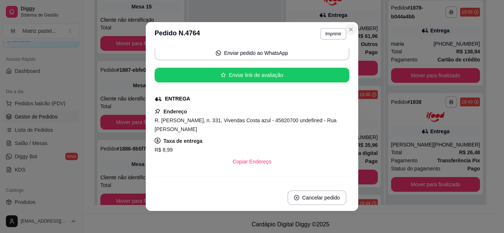
scroll to position [57, 0]
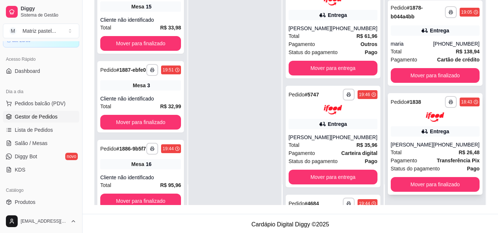
click at [410, 160] on span "Pagamento" at bounding box center [404, 161] width 27 height 8
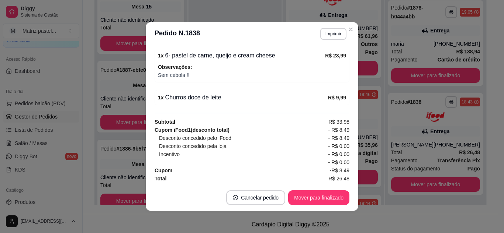
scroll to position [271, 0]
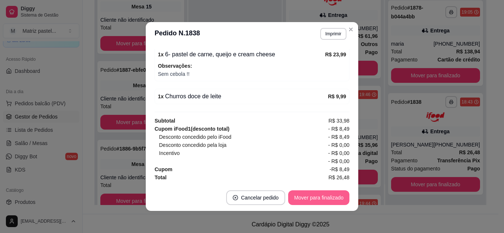
click at [308, 202] on button "Mover para finalizado" at bounding box center [318, 198] width 61 height 15
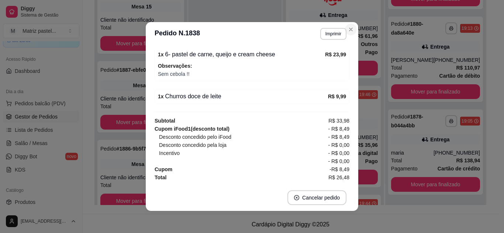
scroll to position [254, 0]
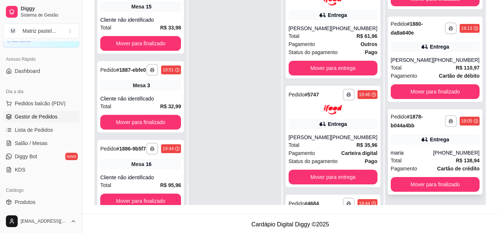
click at [416, 144] on div "Entrega" at bounding box center [435, 140] width 89 height 10
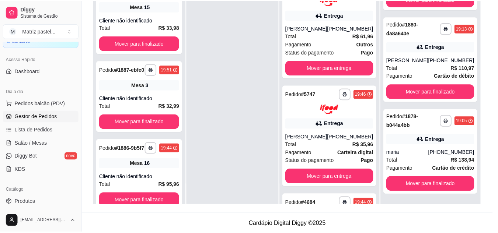
scroll to position [73, 0]
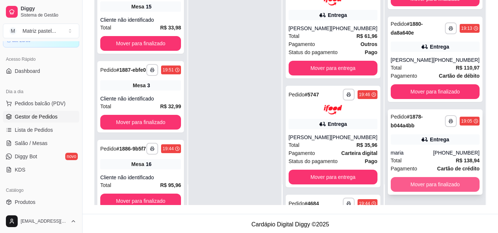
click at [434, 182] on button "Mover para finalizado" at bounding box center [435, 184] width 89 height 15
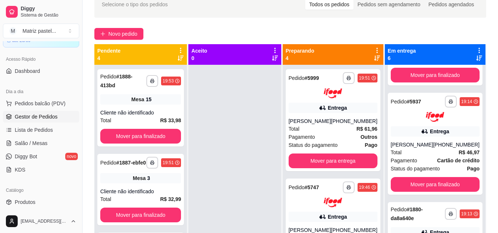
scroll to position [37, 0]
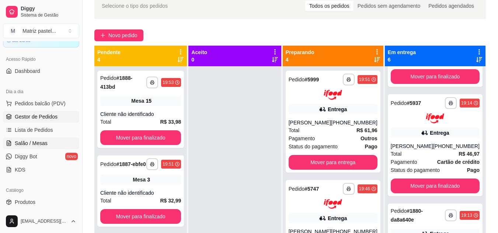
click at [23, 143] on span "Salão / Mesas" at bounding box center [31, 143] width 33 height 7
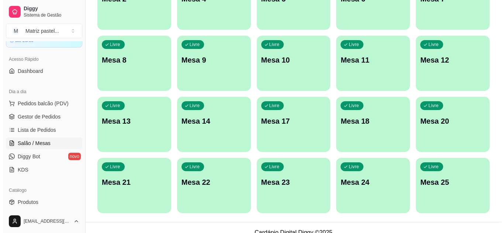
scroll to position [176, 0]
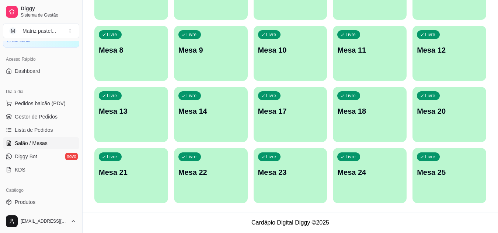
click at [451, 182] on div "Livre Mesa 25" at bounding box center [450, 171] width 74 height 46
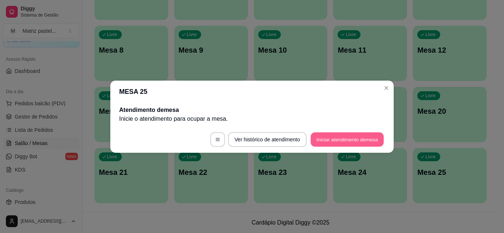
click at [336, 147] on button "Iniciar atendimento de mesa" at bounding box center [347, 139] width 73 height 14
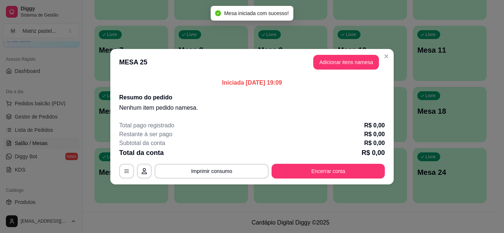
click at [333, 63] on button "Adicionar itens na mesa" at bounding box center [346, 62] width 66 height 15
click at [126, 53] on input "Pesquisa" at bounding box center [171, 50] width 302 height 7
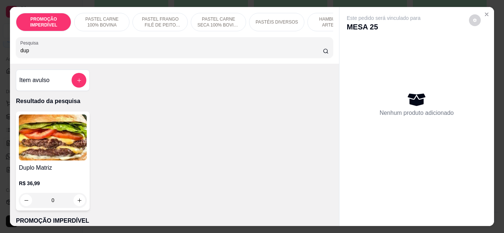
type input "dup"
click at [79, 208] on div "0" at bounding box center [53, 200] width 68 height 15
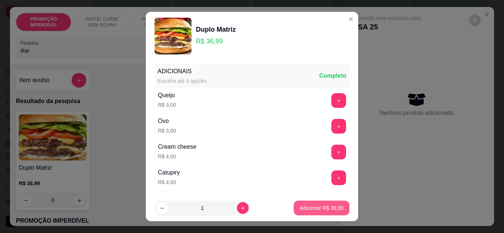
click at [315, 213] on button "Adicionar R$ 36,99" at bounding box center [322, 208] width 56 height 15
type input "1"
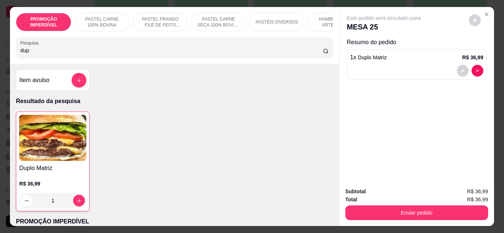
click at [415, 223] on div "Subtotal R$ 36,99 Total R$ 36,99 Enviar pedido" at bounding box center [416, 204] width 155 height 45
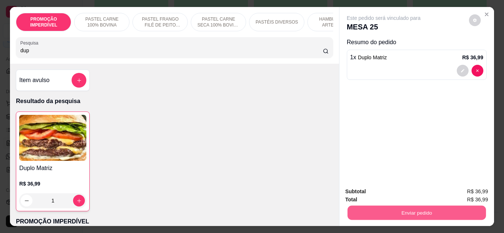
click at [409, 215] on button "Enviar pedido" at bounding box center [416, 213] width 138 height 14
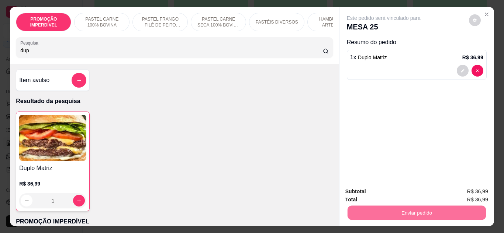
click at [391, 193] on button "Não registrar e enviar pedido" at bounding box center [392, 192] width 77 height 14
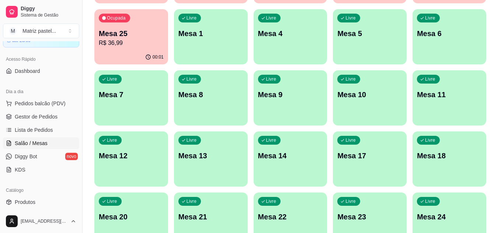
scroll to position [66, 0]
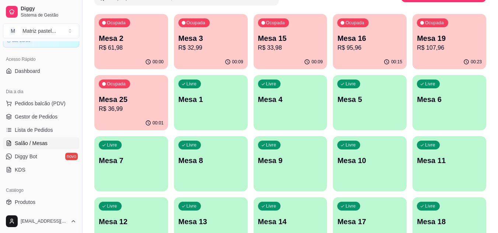
click at [121, 98] on p "Mesa 25" at bounding box center [131, 99] width 65 height 10
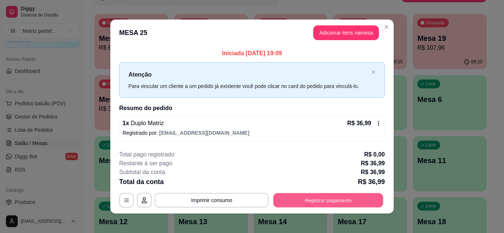
click at [311, 198] on button "Registrar pagamento" at bounding box center [328, 201] width 110 height 14
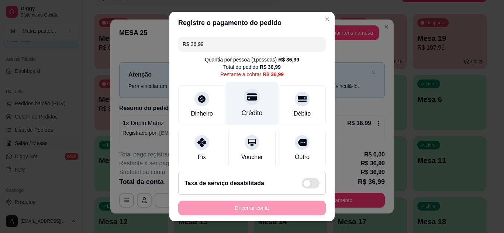
click at [247, 114] on div "Crédito" at bounding box center [252, 113] width 21 height 10
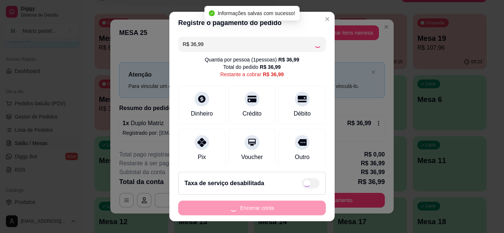
type input "R$ 0,00"
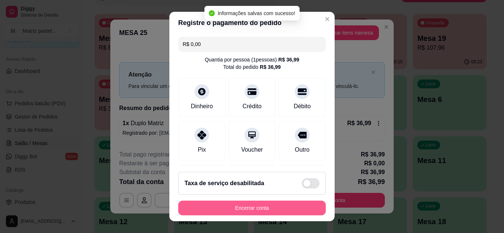
click at [238, 210] on button "Encerrar conta" at bounding box center [252, 208] width 148 height 15
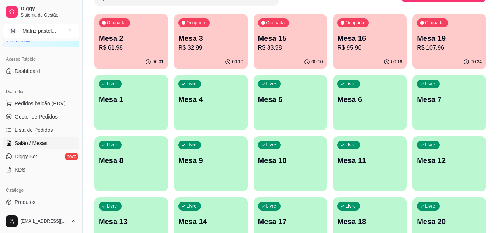
click at [43, 111] on ul "Pedidos balcão (PDV) Gestor de Pedidos Lista de Pedidos Salão / Mesas Diggy Bot…" at bounding box center [41, 137] width 76 height 78
click at [46, 115] on span "Gestor de Pedidos" at bounding box center [36, 116] width 43 height 7
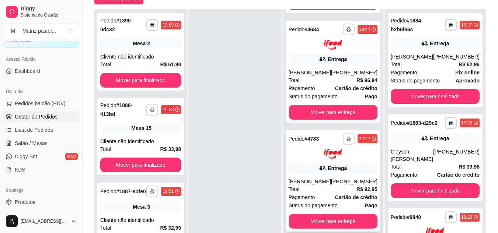
scroll to position [111, 0]
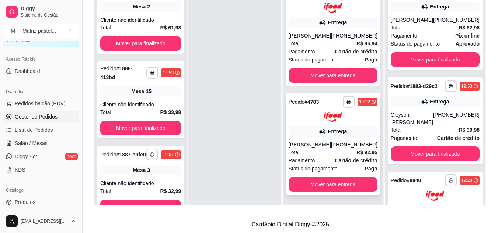
click at [343, 100] on button "button" at bounding box center [349, 102] width 12 height 12
click at [322, 129] on button "IMPRESSORA" at bounding box center [324, 127] width 52 height 11
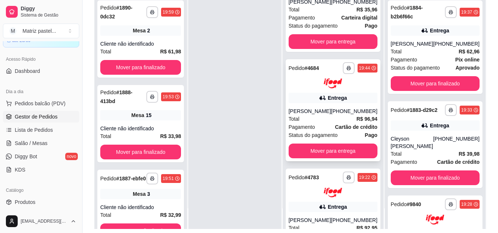
scroll to position [74, 0]
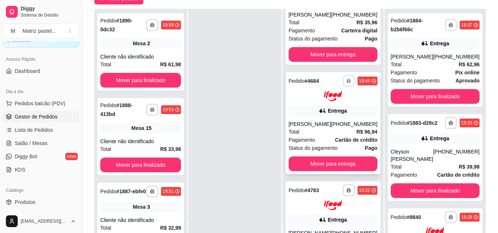
click at [347, 83] on icon "button" at bounding box center [349, 81] width 4 height 4
click at [326, 124] on button "IMPRESSORA" at bounding box center [323, 122] width 53 height 12
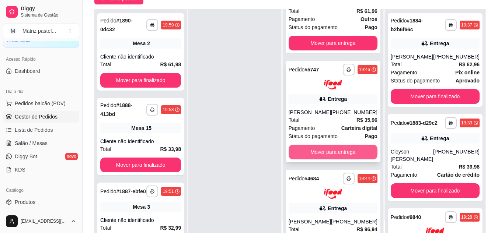
scroll to position [49, 0]
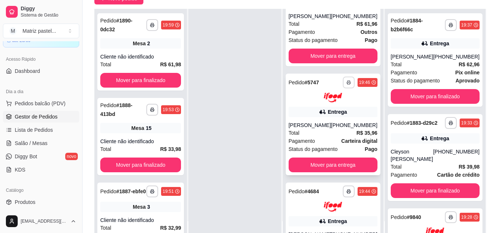
click at [347, 85] on icon "button" at bounding box center [349, 82] width 4 height 4
click at [327, 112] on button "IMPRESSORA" at bounding box center [323, 116] width 53 height 12
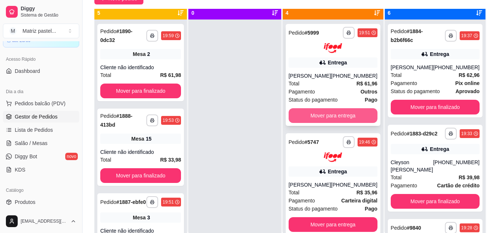
scroll to position [0, 0]
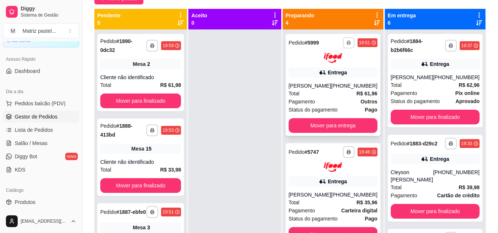
click at [347, 42] on icon "button" at bounding box center [349, 43] width 4 height 4
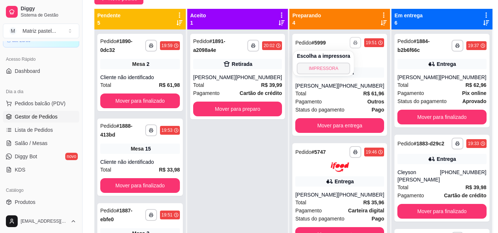
click at [328, 69] on button "IMPRESSORA" at bounding box center [323, 69] width 53 height 12
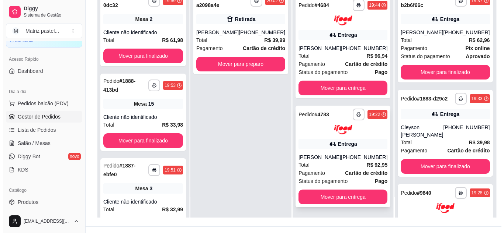
scroll to position [111, 0]
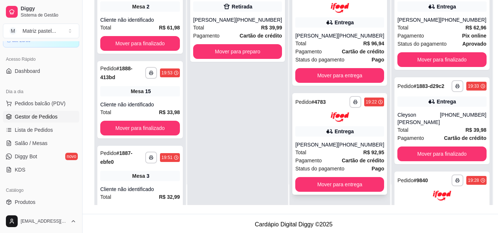
click at [317, 150] on div "Total R$ 92,95" at bounding box center [339, 153] width 89 height 8
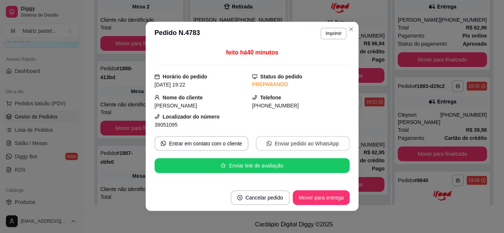
click at [318, 141] on button "Enviar pedido ao WhatsApp" at bounding box center [303, 143] width 94 height 15
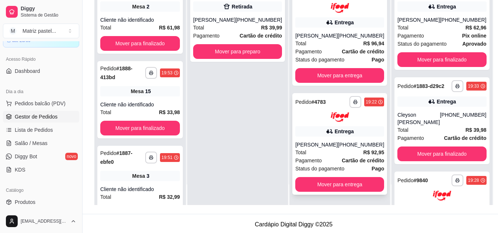
click at [335, 135] on div "Entrega" at bounding box center [344, 131] width 19 height 7
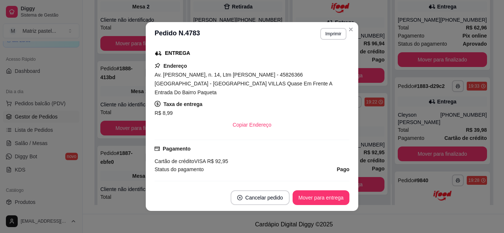
scroll to position [184, 0]
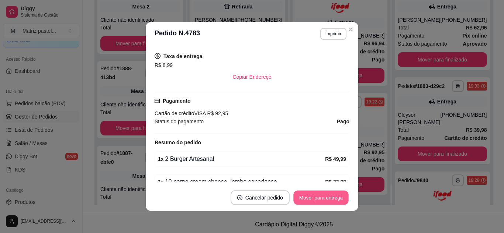
click at [304, 197] on button "Mover para entrega" at bounding box center [320, 198] width 55 height 14
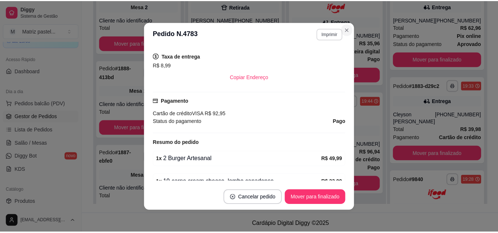
scroll to position [124, 0]
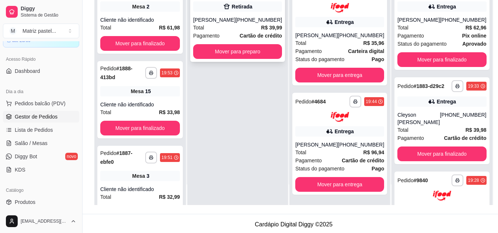
click at [213, 52] on button "Mover para preparo" at bounding box center [237, 51] width 89 height 15
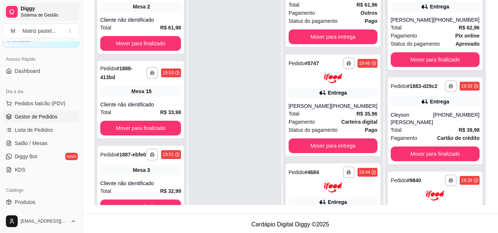
scroll to position [217, 0]
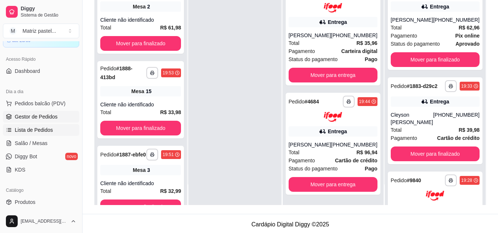
click at [25, 134] on span "Lista de Pedidos" at bounding box center [34, 130] width 38 height 7
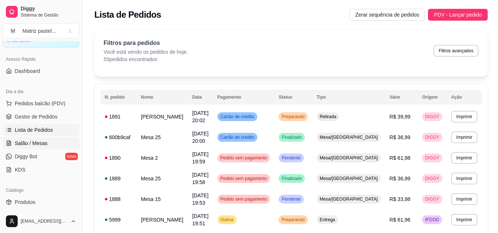
click at [25, 144] on span "Salão / Mesas" at bounding box center [31, 143] width 33 height 7
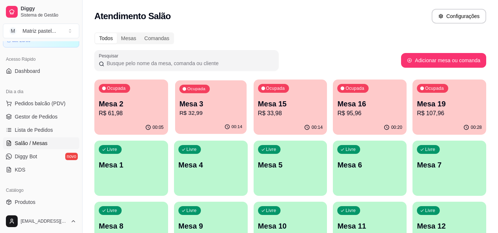
click at [202, 125] on div "00:14" at bounding box center [211, 127] width 72 height 14
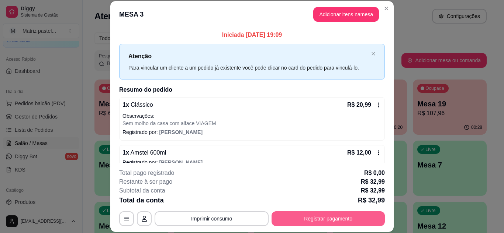
click at [294, 224] on button "Registrar pagamento" at bounding box center [327, 219] width 113 height 15
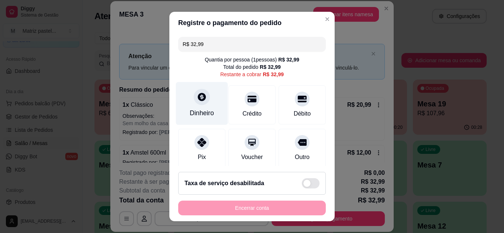
click at [206, 108] on div "Dinheiro" at bounding box center [202, 103] width 52 height 43
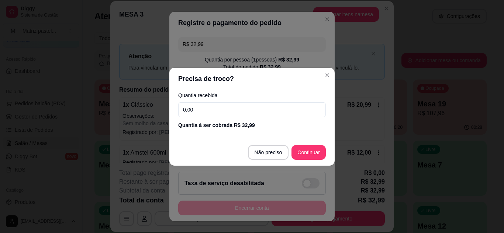
click at [297, 145] on footer "Não preciso Continuar" at bounding box center [251, 152] width 165 height 27
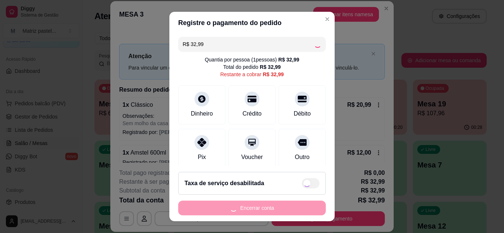
type input "R$ 0,00"
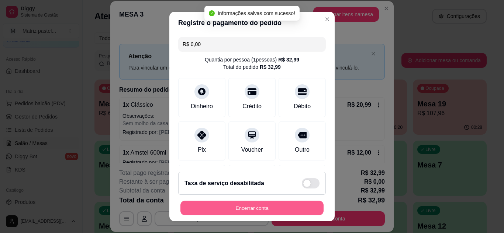
click at [237, 210] on button "Encerrar conta" at bounding box center [251, 208] width 143 height 14
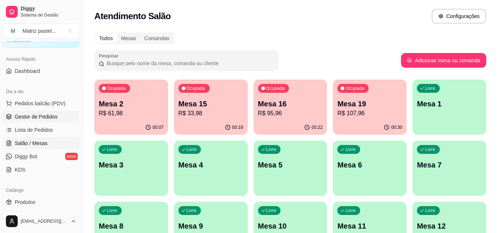
click at [60, 120] on link "Gestor de Pedidos" at bounding box center [41, 117] width 76 height 12
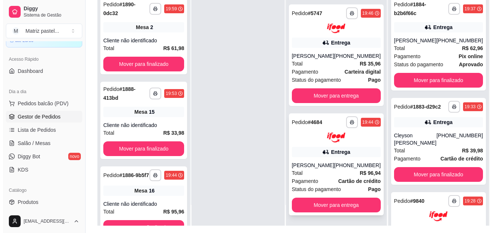
scroll to position [111, 0]
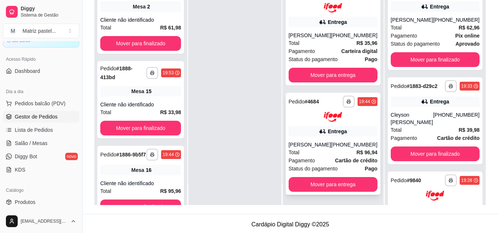
click at [318, 144] on div "[PERSON_NAME]" at bounding box center [310, 144] width 42 height 7
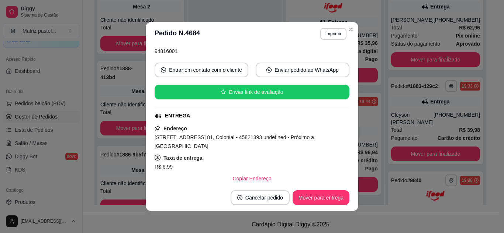
scroll to position [1, 0]
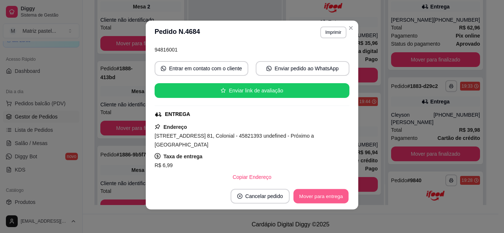
click at [321, 199] on button "Mover para entrega" at bounding box center [320, 197] width 55 height 14
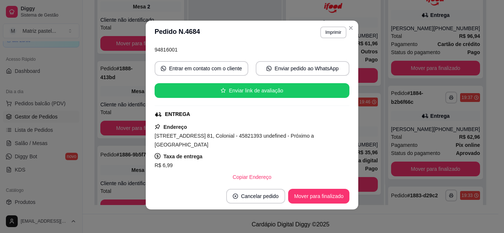
scroll to position [100, 0]
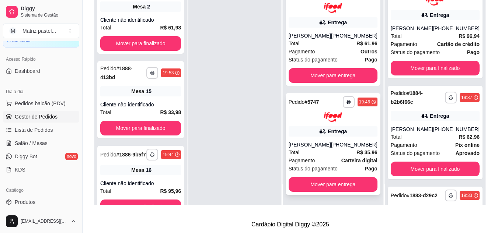
click at [332, 128] on div "Entrega" at bounding box center [337, 131] width 19 height 7
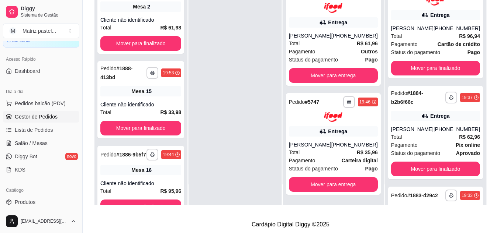
scroll to position [37, 0]
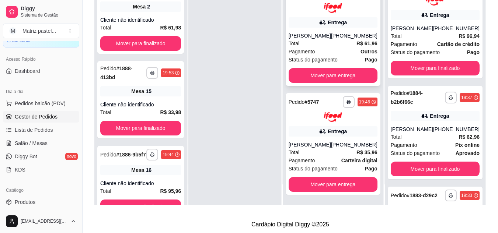
click at [344, 39] on div "Total R$ 61,96" at bounding box center [333, 43] width 89 height 8
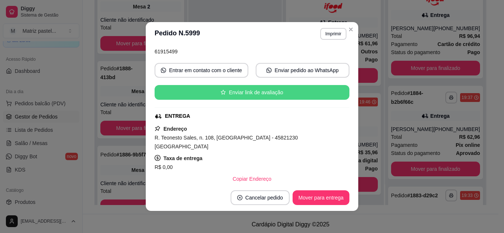
scroll to position [74, 0]
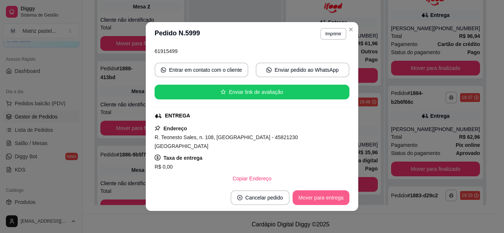
click at [299, 197] on button "Mover para entrega" at bounding box center [320, 198] width 57 height 15
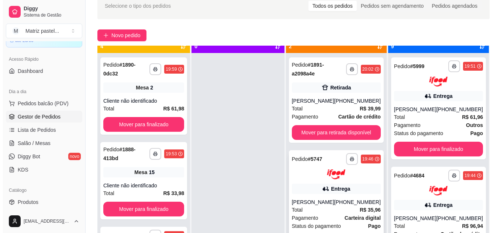
scroll to position [21, 0]
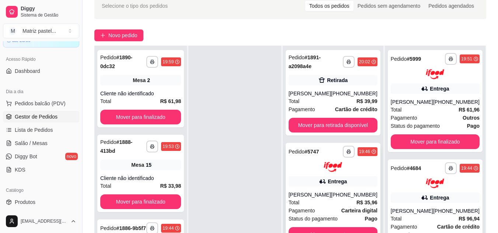
click at [318, 181] on div "Entrega" at bounding box center [333, 182] width 89 height 10
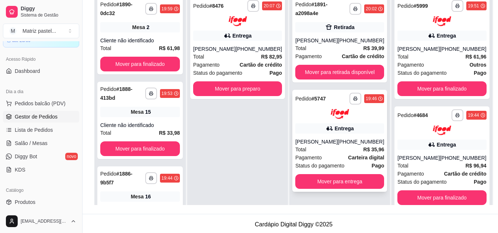
scroll to position [74, 0]
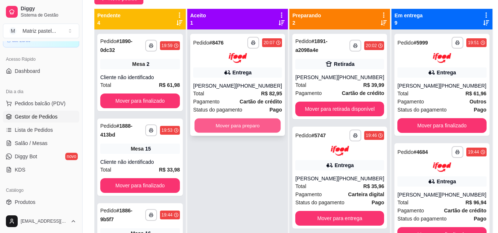
click at [262, 129] on button "Mover para preparo" at bounding box center [238, 125] width 86 height 14
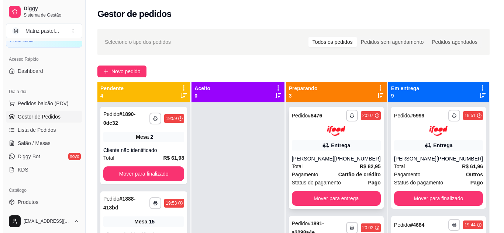
scroll to position [0, 0]
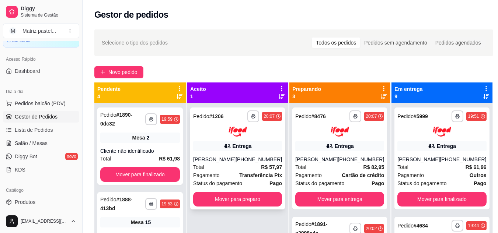
click at [240, 171] on div "Total R$ 57,97" at bounding box center [237, 167] width 89 height 8
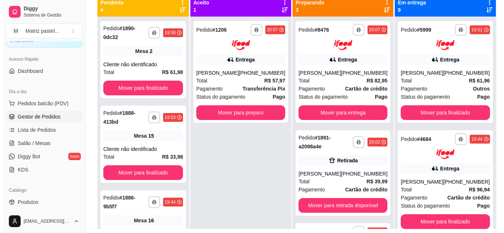
scroll to position [74, 0]
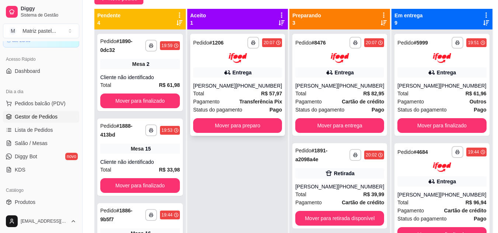
click at [243, 90] on div "[PHONE_NUMBER]" at bounding box center [259, 85] width 46 height 7
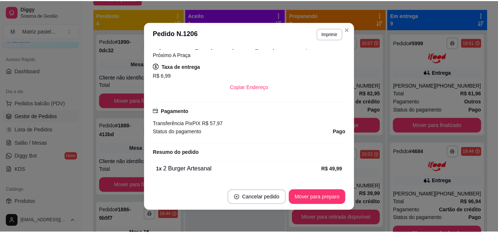
scroll to position [181, 0]
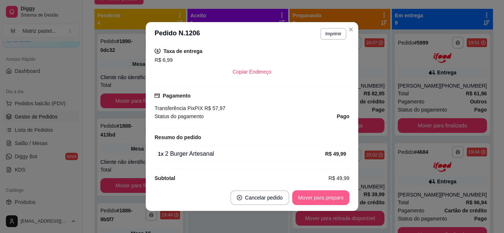
click at [315, 192] on button "Mover para preparo" at bounding box center [320, 198] width 57 height 15
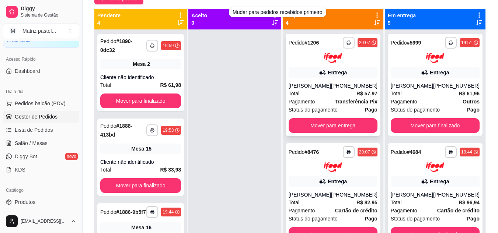
click at [344, 38] on button "button" at bounding box center [349, 43] width 12 height 12
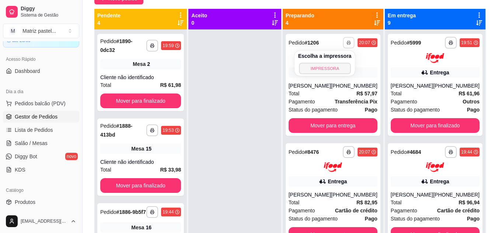
click at [340, 66] on button "IMPRESSORA" at bounding box center [325, 68] width 52 height 11
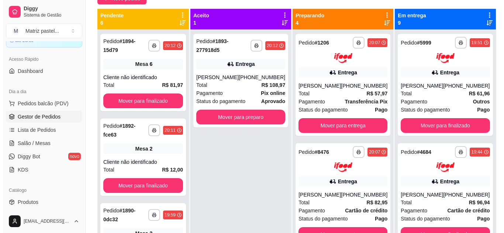
scroll to position [0, 0]
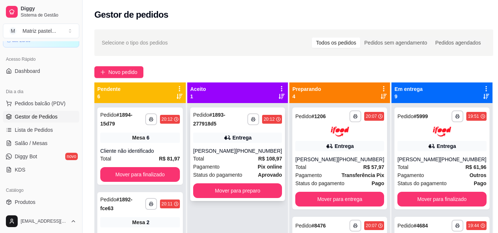
click at [226, 159] on div "Total R$ 108,97" at bounding box center [237, 159] width 89 height 8
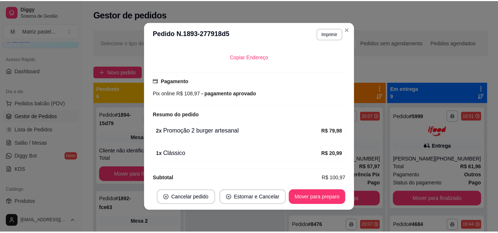
scroll to position [1, 0]
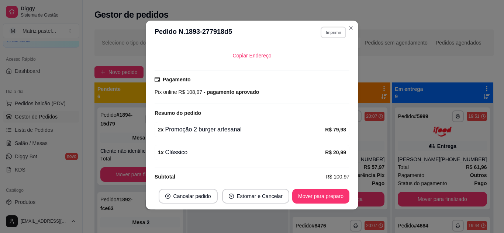
click at [327, 33] on button "Imprimir" at bounding box center [333, 32] width 25 height 11
click at [325, 53] on button "IMPRESSORA" at bounding box center [317, 58] width 53 height 12
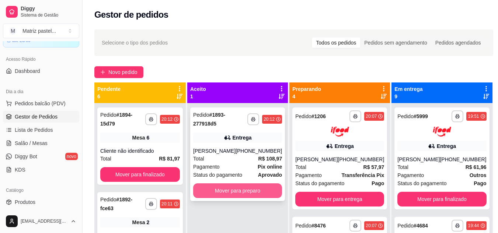
click at [222, 187] on button "Mover para preparo" at bounding box center [237, 191] width 89 height 15
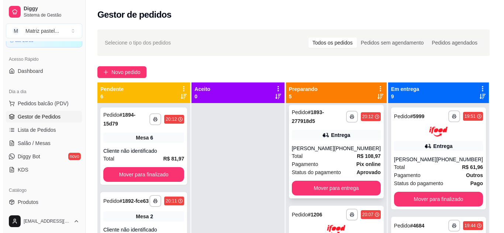
scroll to position [0, 0]
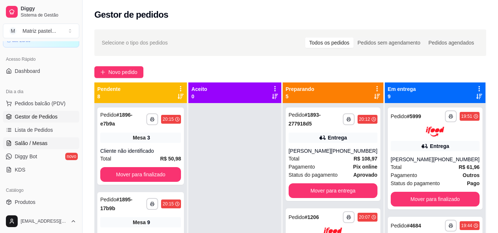
click at [47, 142] on link "Salão / Mesas" at bounding box center [41, 144] width 76 height 12
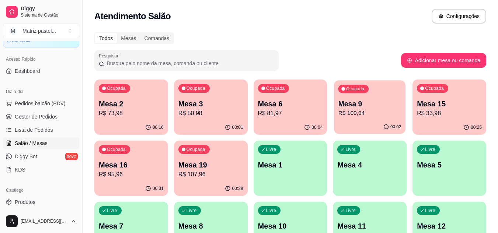
click at [361, 108] on p "Mesa 9" at bounding box center [370, 104] width 63 height 10
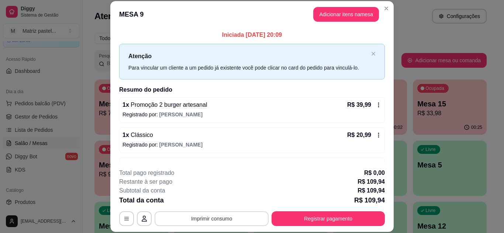
click at [234, 216] on button "Imprimir consumo" at bounding box center [212, 219] width 114 height 15
click at [221, 205] on button "IMPRESSORA" at bounding box center [211, 201] width 52 height 11
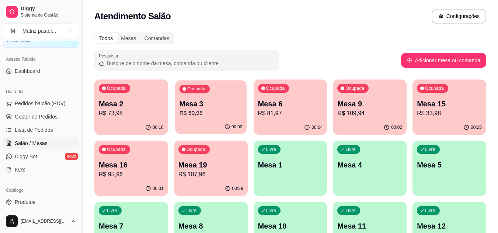
click at [221, 131] on div "00:02" at bounding box center [211, 127] width 72 height 14
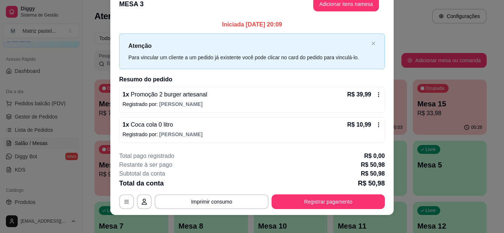
scroll to position [19, 0]
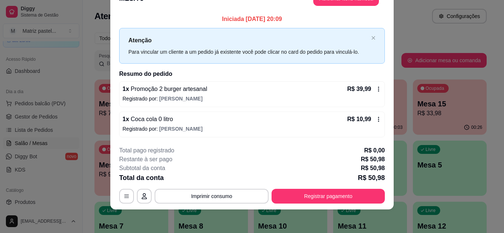
click at [302, 193] on button "Registrar pagamento" at bounding box center [327, 196] width 113 height 15
click at [214, 41] on input "R$ 50,98" at bounding box center [252, 44] width 139 height 15
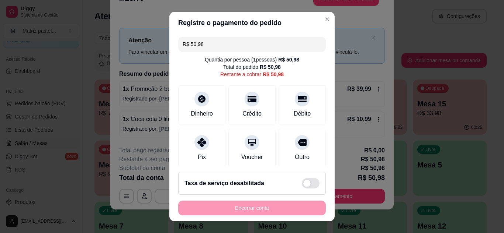
click at [214, 41] on input "R$ 50,98" at bounding box center [252, 44] width 139 height 15
click at [211, 106] on div "Dinheiro" at bounding box center [202, 103] width 52 height 43
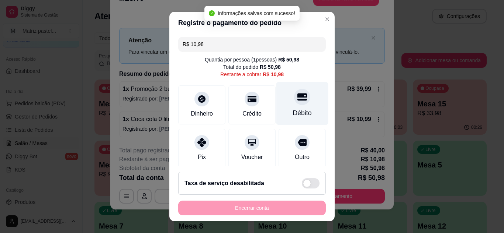
click at [298, 105] on div "Débito" at bounding box center [302, 103] width 52 height 43
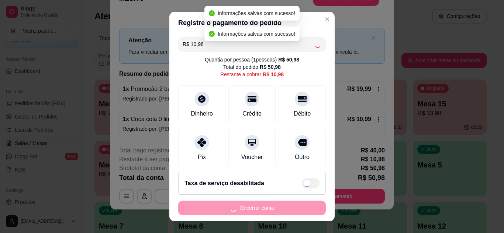
type input "R$ 0,00"
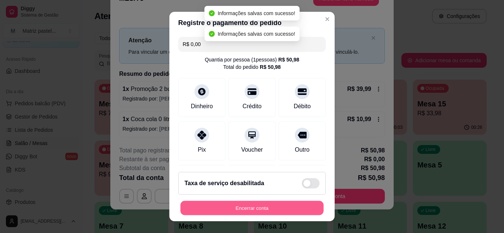
click at [240, 209] on button "Encerrar conta" at bounding box center [251, 208] width 143 height 14
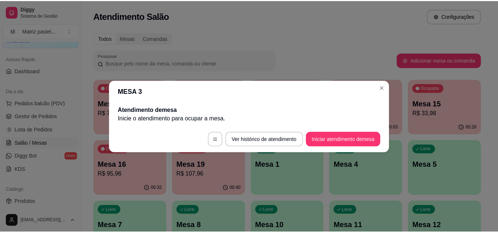
scroll to position [0, 0]
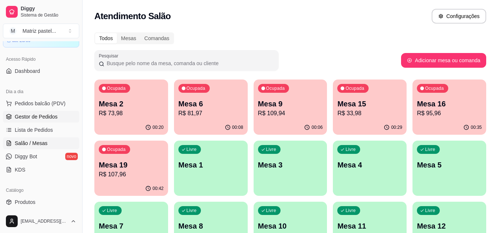
click at [34, 121] on link "Gestor de Pedidos" at bounding box center [41, 117] width 76 height 12
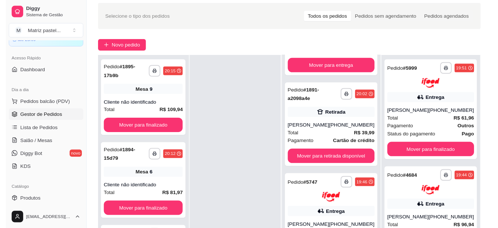
scroll to position [37, 0]
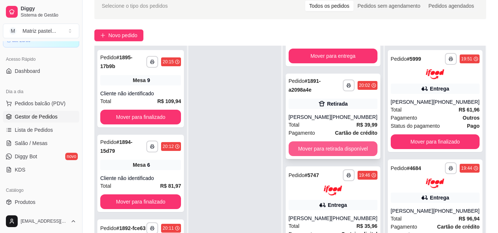
click at [312, 142] on button "Mover para retirada disponível" at bounding box center [333, 149] width 89 height 15
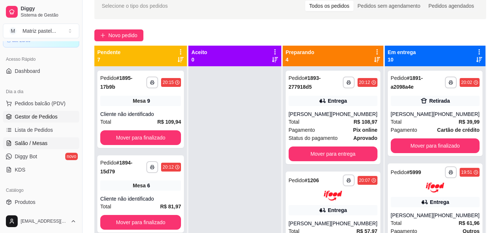
click at [34, 145] on span "Salão / Mesas" at bounding box center [31, 143] width 33 height 7
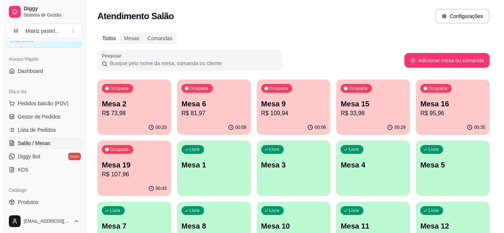
scroll to position [37, 0]
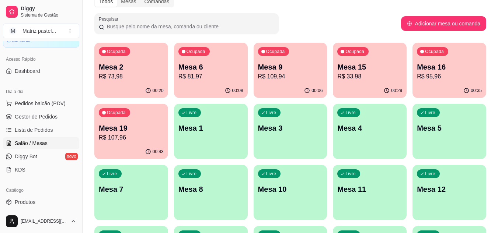
click at [458, 77] on p "R$ 95,96" at bounding box center [449, 76] width 65 height 9
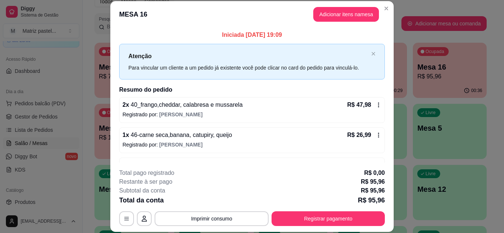
scroll to position [24, 0]
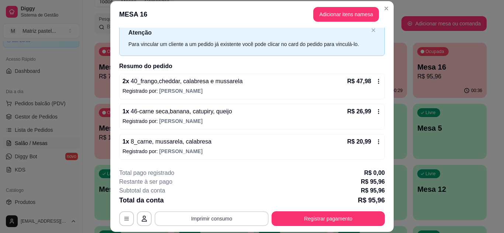
click at [224, 216] on button "Imprimir consumo" at bounding box center [212, 219] width 114 height 15
click at [222, 201] on button "IMPRESSORA" at bounding box center [210, 202] width 53 height 12
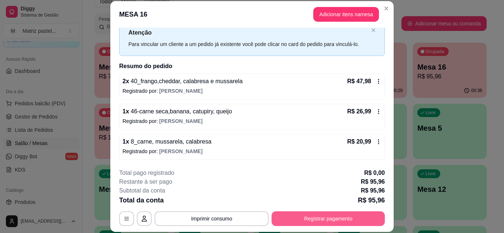
click at [317, 221] on button "Registrar pagamento" at bounding box center [327, 219] width 113 height 15
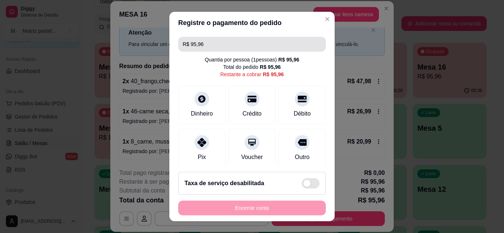
click at [207, 46] on input "R$ 95,96" at bounding box center [252, 44] width 139 height 15
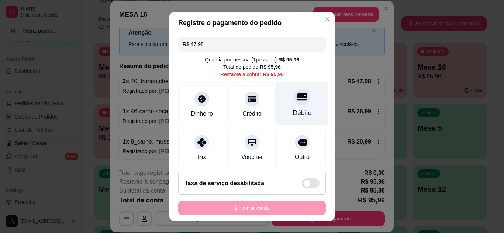
click at [294, 103] on div at bounding box center [302, 97] width 16 height 16
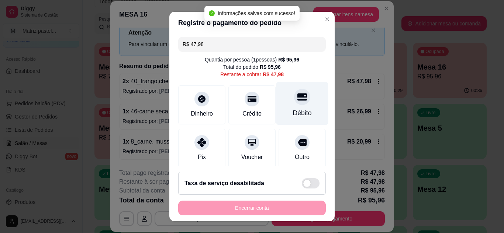
click at [293, 108] on div "Débito" at bounding box center [302, 113] width 19 height 10
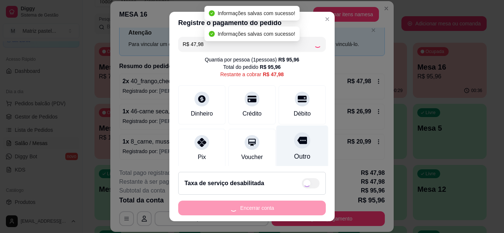
type input "R$ 0,00"
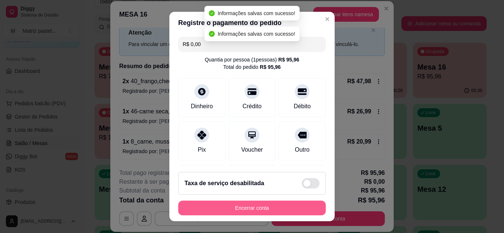
click at [237, 208] on button "Encerrar conta" at bounding box center [252, 208] width 148 height 15
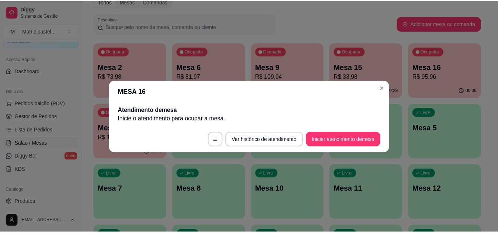
scroll to position [0, 0]
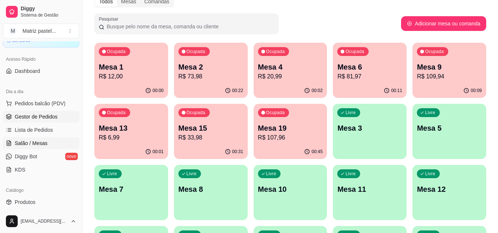
click at [54, 115] on span "Gestor de Pedidos" at bounding box center [36, 116] width 43 height 7
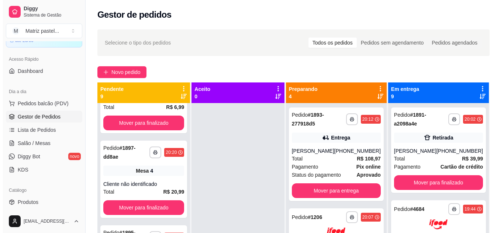
scroll to position [148, 0]
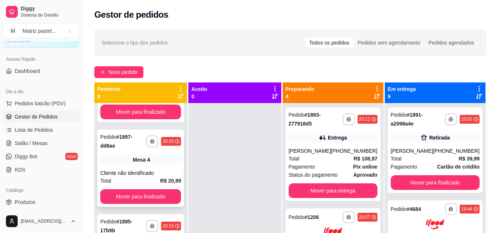
click at [119, 173] on div "Cliente não identificado" at bounding box center [140, 173] width 81 height 7
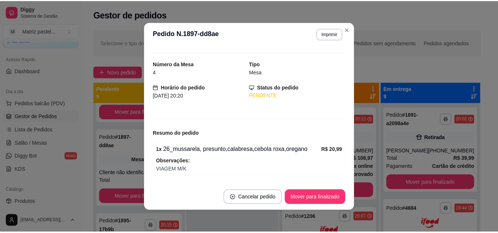
scroll to position [0, 0]
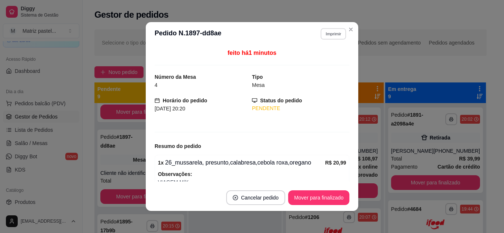
click at [333, 34] on button "Imprimir" at bounding box center [333, 33] width 25 height 11
click at [321, 61] on button "IMPRESSORA" at bounding box center [317, 60] width 53 height 12
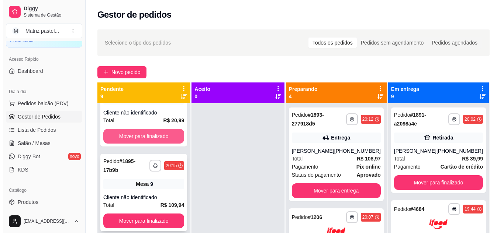
scroll to position [221, 0]
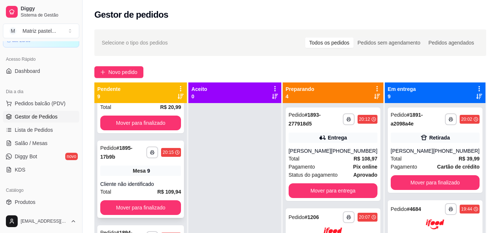
click at [147, 173] on div "9" at bounding box center [148, 170] width 3 height 7
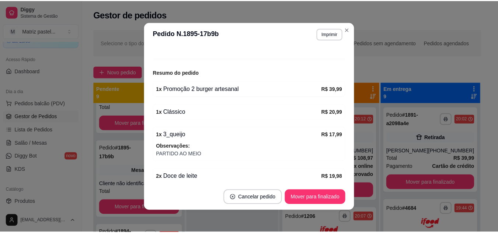
scroll to position [111, 0]
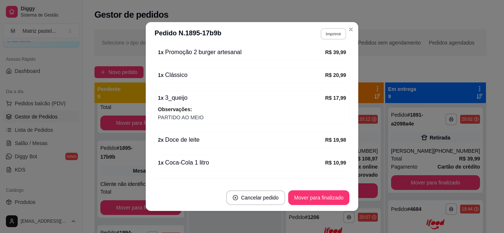
click at [328, 34] on button "Imprimir" at bounding box center [333, 33] width 25 height 11
click at [352, 30] on button "Close" at bounding box center [351, 30] width 12 height 12
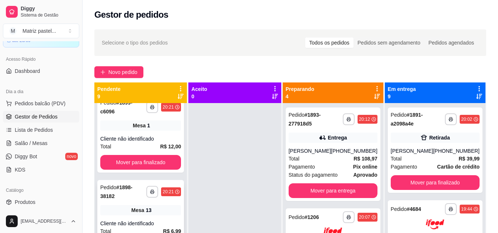
scroll to position [0, 0]
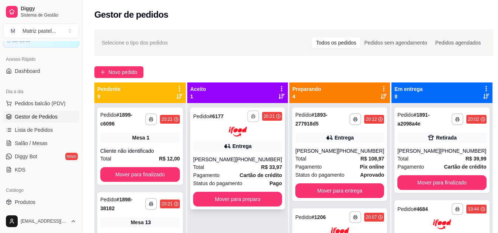
click at [256, 113] on button "button" at bounding box center [253, 117] width 12 height 12
click at [244, 137] on button "IMPRESSORA" at bounding box center [233, 141] width 52 height 11
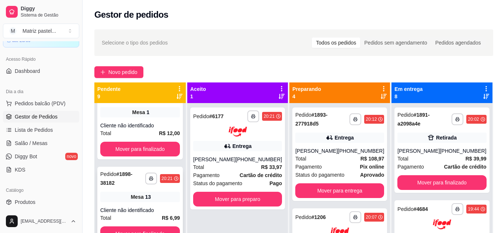
scroll to position [37, 0]
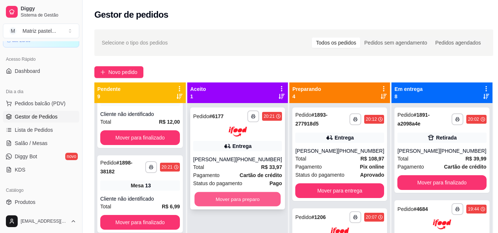
click at [252, 201] on button "Mover para preparo" at bounding box center [238, 199] width 86 height 14
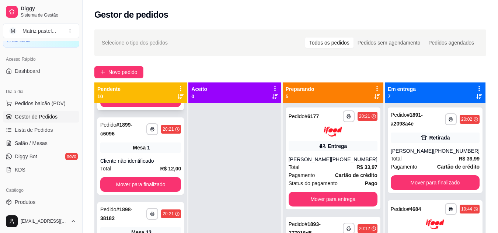
scroll to position [0, 0]
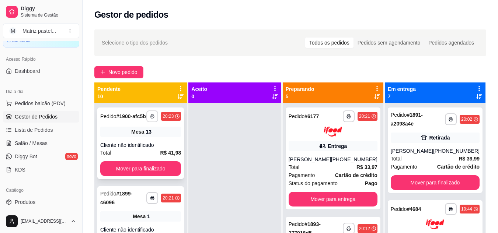
click at [150, 119] on icon "button" at bounding box center [152, 116] width 4 height 4
click at [145, 143] on button "IMPRESSORA" at bounding box center [130, 144] width 52 height 11
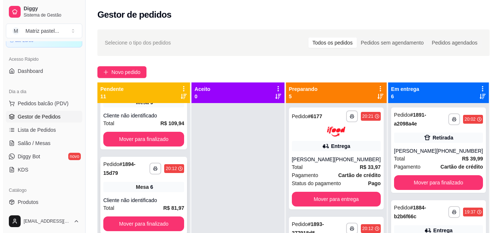
scroll to position [491, 0]
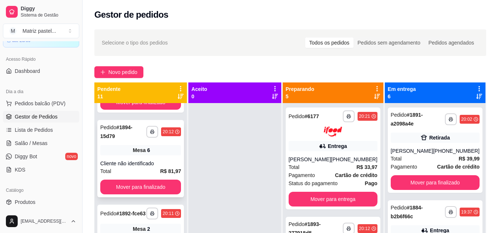
click at [128, 176] on div "Total R$ 81,97" at bounding box center [140, 171] width 81 height 8
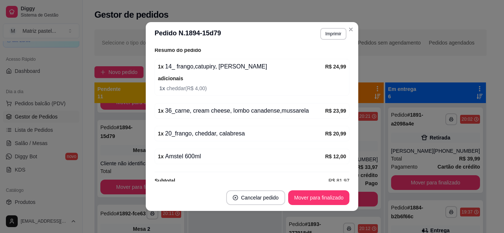
scroll to position [108, 0]
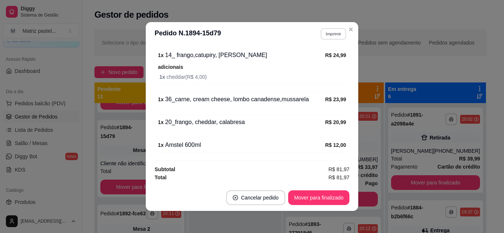
click at [335, 34] on button "Imprimir" at bounding box center [333, 33] width 25 height 11
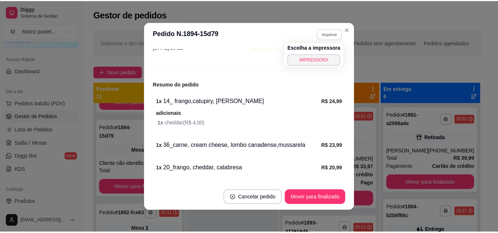
scroll to position [0, 0]
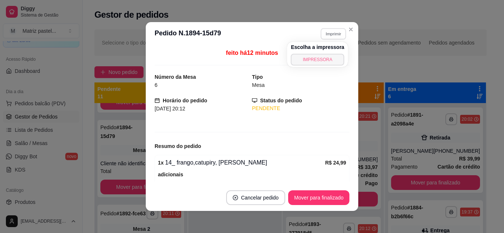
click at [327, 62] on button "IMPRESSORA" at bounding box center [317, 60] width 53 height 12
click at [348, 31] on icon "Close" at bounding box center [351, 30] width 6 height 6
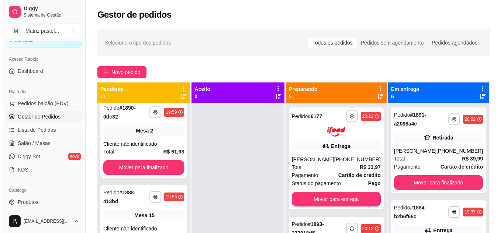
scroll to position [707, 0]
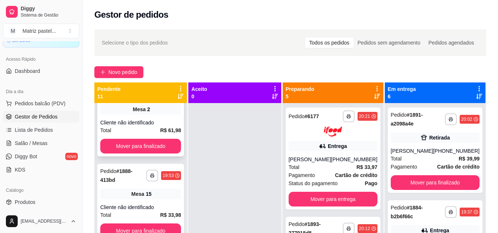
click at [142, 124] on div "Cliente não identificado" at bounding box center [140, 122] width 81 height 7
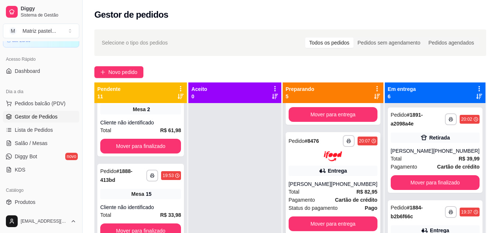
scroll to position [332, 0]
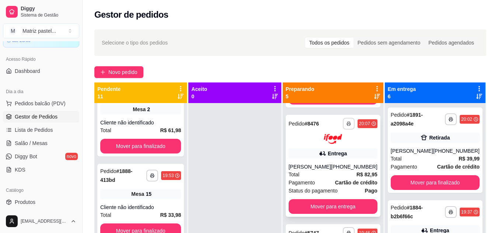
click at [346, 118] on button "button" at bounding box center [349, 124] width 12 height 12
click at [328, 143] on button "IMPRESSORA" at bounding box center [324, 144] width 52 height 11
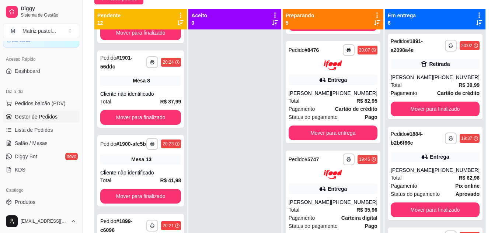
scroll to position [0, 0]
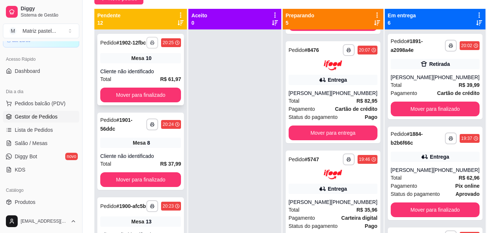
click at [152, 44] on icon "button" at bounding box center [152, 43] width 4 height 2
click at [138, 72] on button "IMPRESSORA" at bounding box center [129, 72] width 53 height 12
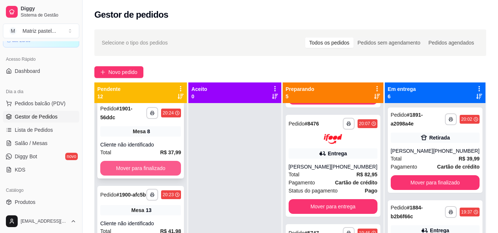
scroll to position [74, 0]
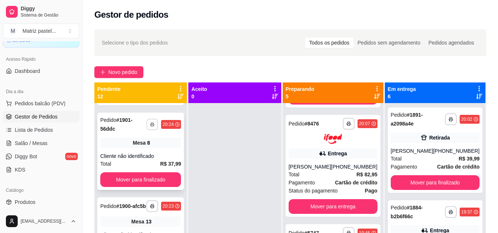
click at [149, 130] on button "button" at bounding box center [152, 124] width 11 height 11
click at [167, 160] on div "Cliente não identificado" at bounding box center [140, 156] width 81 height 7
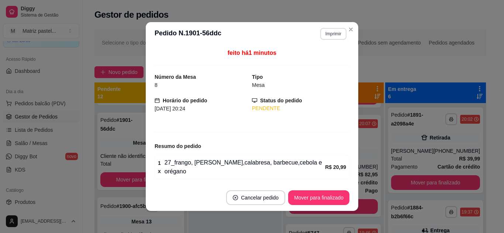
click at [326, 35] on button "Imprimir" at bounding box center [333, 34] width 26 height 12
click at [320, 57] on button "IMPRESSORA" at bounding box center [318, 59] width 52 height 11
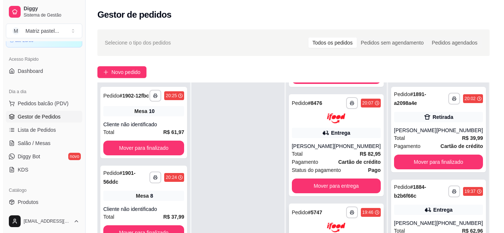
scroll to position [112, 0]
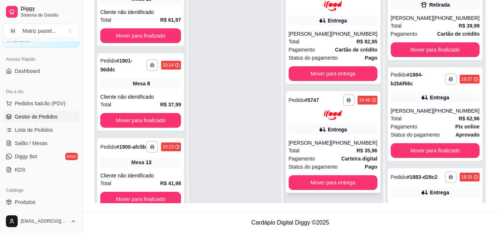
click at [313, 145] on div "[PERSON_NAME]" at bounding box center [310, 142] width 42 height 7
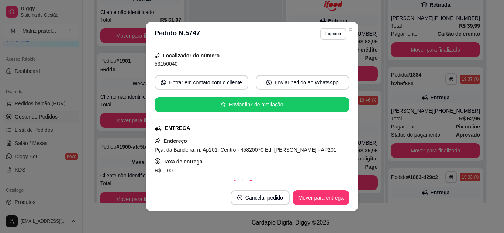
scroll to position [74, 0]
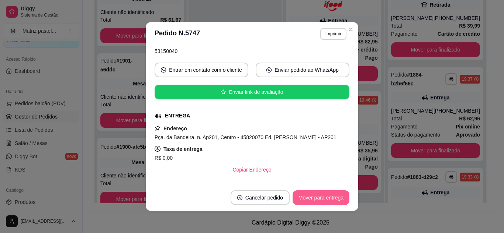
click at [309, 198] on button "Mover para entrega" at bounding box center [320, 198] width 57 height 15
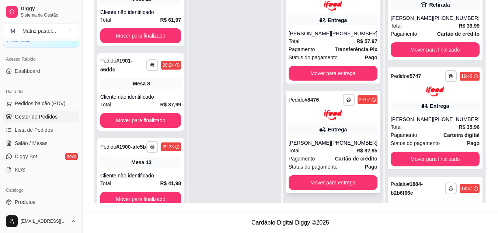
click at [317, 140] on div "[PERSON_NAME]" at bounding box center [310, 142] width 42 height 7
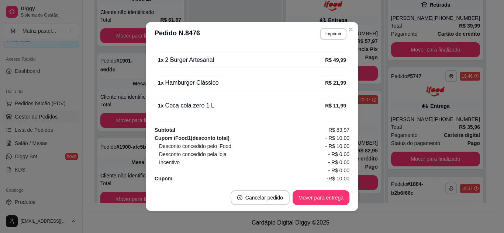
scroll to position [284, 0]
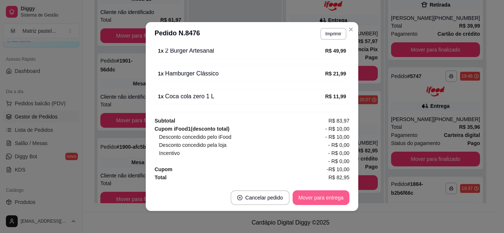
click at [319, 200] on button "Mover para entrega" at bounding box center [320, 198] width 57 height 15
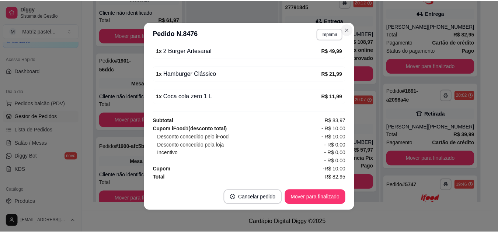
scroll to position [108, 0]
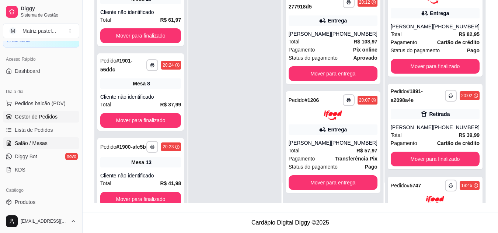
click at [41, 147] on span "Salão / Mesas" at bounding box center [31, 143] width 33 height 7
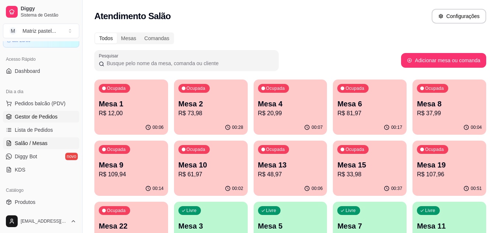
click at [47, 118] on span "Gestor de Pedidos" at bounding box center [36, 116] width 43 height 7
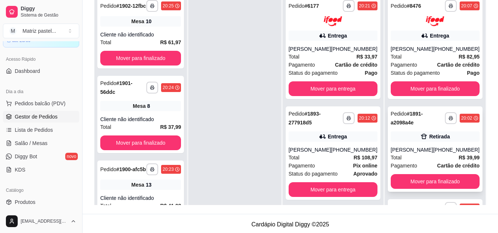
scroll to position [37, 0]
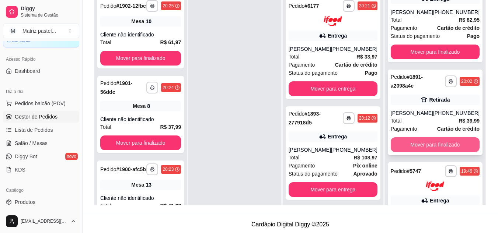
click at [425, 142] on button "Mover para finalizado" at bounding box center [435, 145] width 89 height 15
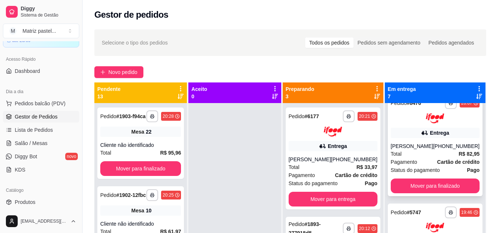
scroll to position [0, 0]
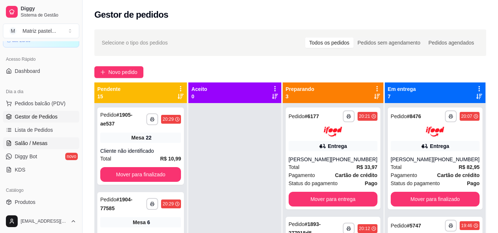
click at [37, 143] on span "Salão / Mesas" at bounding box center [31, 143] width 33 height 7
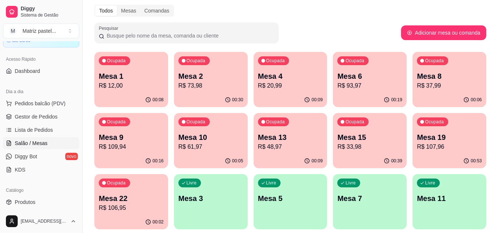
scroll to position [74, 0]
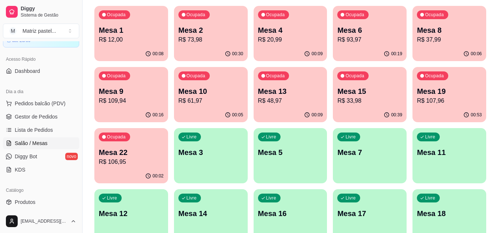
click at [288, 37] on p "R$ 20,99" at bounding box center [290, 39] width 65 height 9
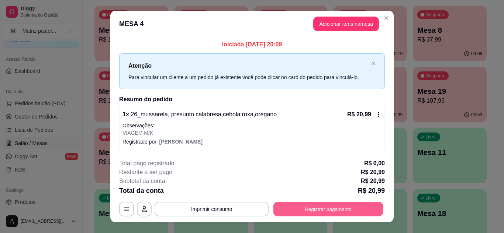
click at [308, 208] on button "Registrar pagamento" at bounding box center [328, 209] width 110 height 14
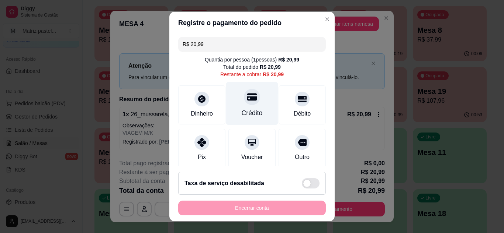
click at [245, 108] on div "Crédito" at bounding box center [252, 103] width 52 height 43
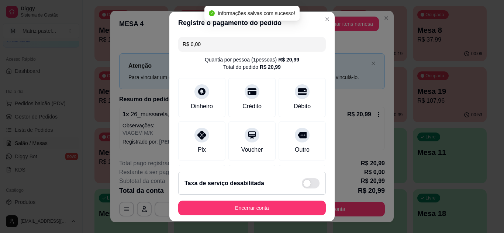
type input "R$ 0,00"
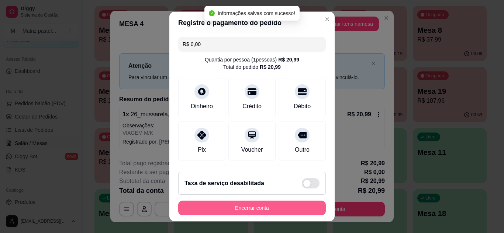
click at [261, 204] on button "Encerrar conta" at bounding box center [252, 208] width 148 height 15
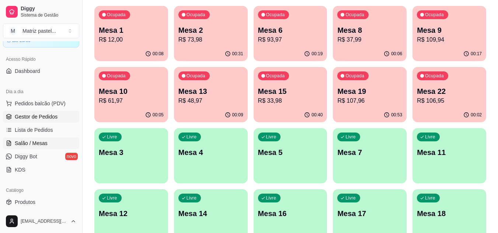
click at [31, 116] on span "Gestor de Pedidos" at bounding box center [36, 116] width 43 height 7
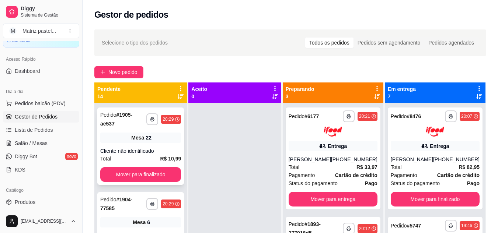
click at [151, 144] on div "**********" at bounding box center [140, 146] width 87 height 77
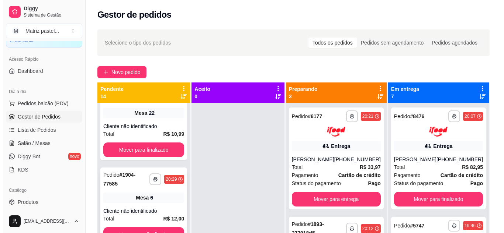
scroll to position [37, 0]
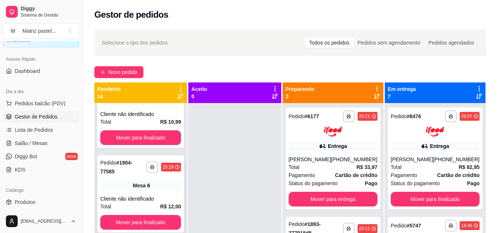
click at [138, 193] on div "**********" at bounding box center [140, 194] width 87 height 77
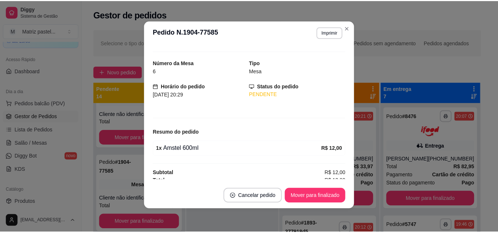
scroll to position [18, 0]
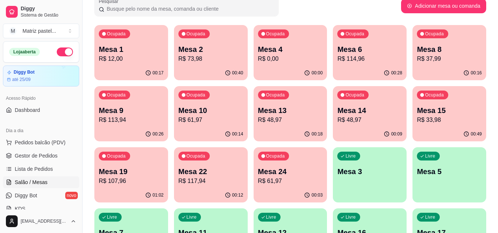
scroll to position [74, 0]
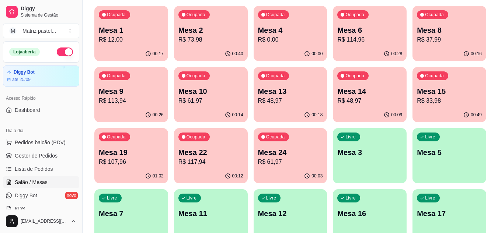
click at [151, 163] on p "R$ 107,96" at bounding box center [131, 162] width 65 height 9
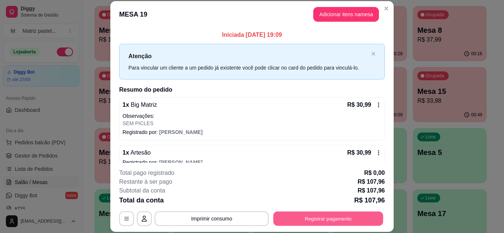
click at [311, 220] on button "Registrar pagamento" at bounding box center [328, 219] width 110 height 14
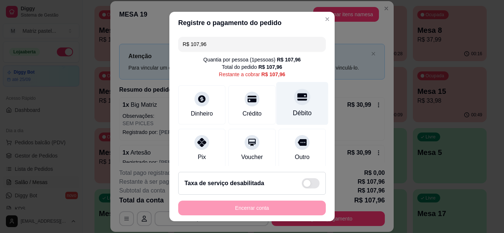
click at [295, 103] on div at bounding box center [302, 97] width 16 height 16
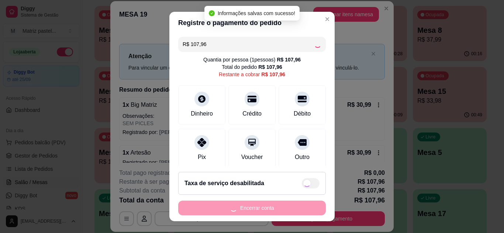
type input "R$ 0,00"
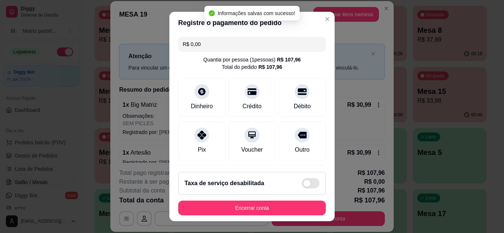
click at [246, 216] on footer "Taxa de serviço desabilitada Encerrar conta" at bounding box center [251, 193] width 165 height 55
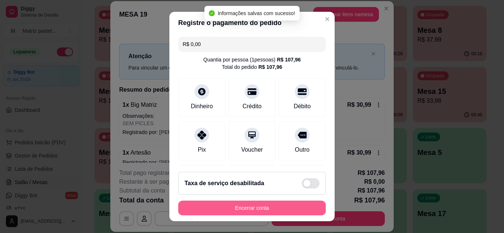
click at [248, 212] on button "Encerrar conta" at bounding box center [252, 208] width 148 height 15
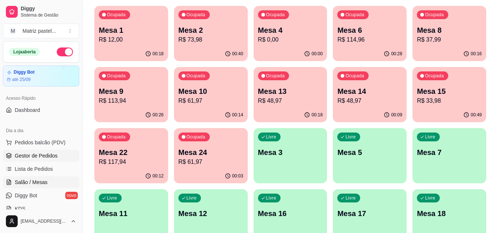
click at [25, 154] on span "Gestor de Pedidos" at bounding box center [36, 155] width 43 height 7
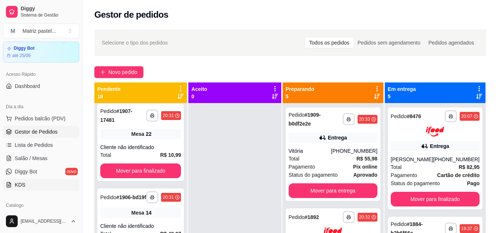
scroll to position [37, 0]
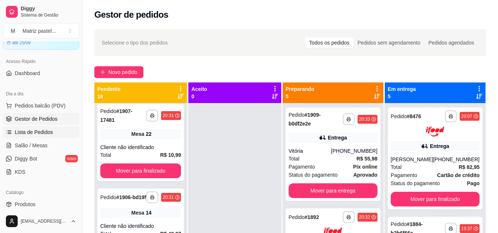
click at [35, 134] on span "Lista de Pedidos" at bounding box center [34, 132] width 38 height 7
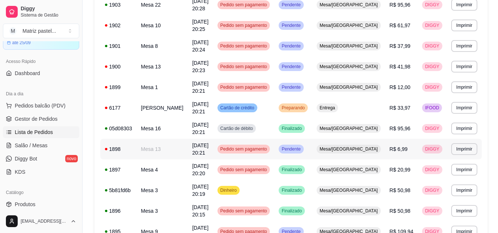
scroll to position [406, 0]
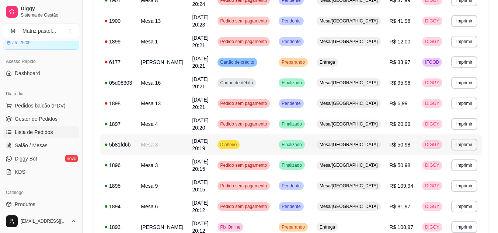
click at [364, 147] on span "Mesa/[GEOGRAPHIC_DATA]" at bounding box center [348, 145] width 61 height 6
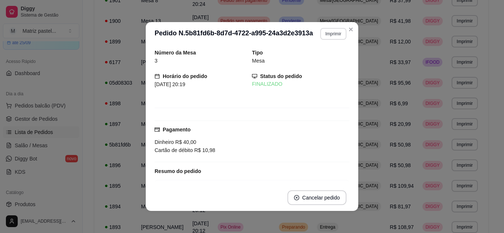
click at [320, 37] on button "Imprimir" at bounding box center [333, 34] width 26 height 12
click at [314, 61] on button "IMPRESSORA" at bounding box center [317, 60] width 53 height 12
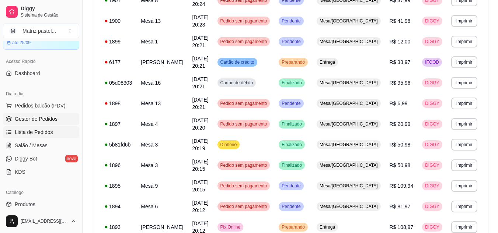
click at [62, 115] on link "Gestor de Pedidos" at bounding box center [41, 119] width 76 height 12
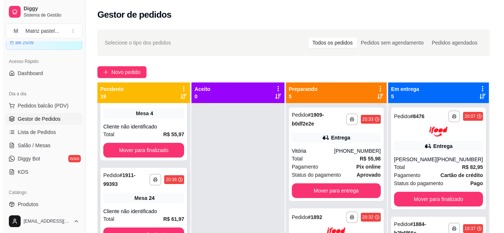
scroll to position [37, 0]
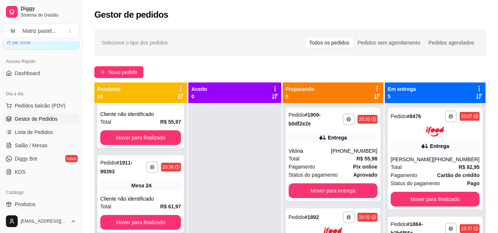
click at [136, 182] on div "Mesa 24" at bounding box center [140, 186] width 81 height 10
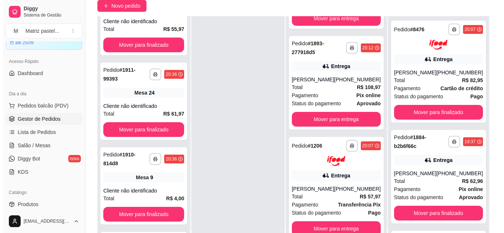
scroll to position [74, 0]
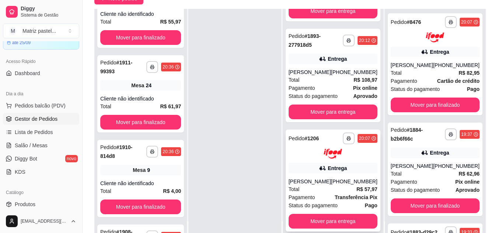
click at [314, 168] on div "**********" at bounding box center [333, 181] width 95 height 102
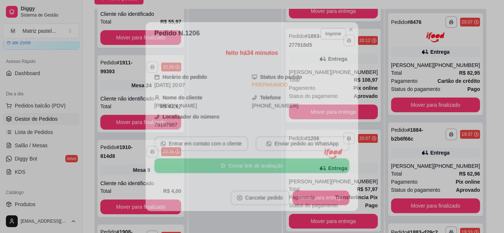
scroll to position [37, 0]
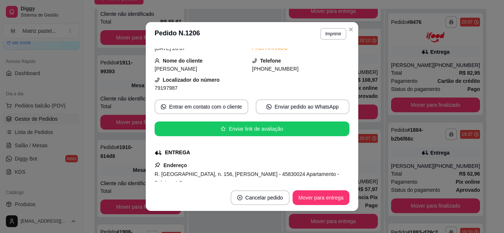
click at [322, 33] on button "Imprimir" at bounding box center [333, 34] width 26 height 12
click at [322, 60] on button "IMPRESSORA" at bounding box center [318, 59] width 52 height 11
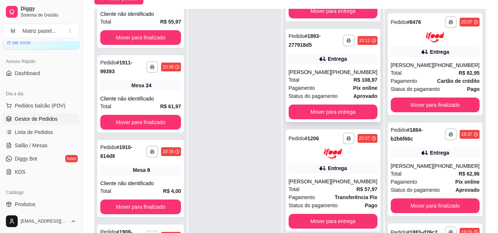
click at [327, 69] on div "[PERSON_NAME]" at bounding box center [310, 72] width 42 height 7
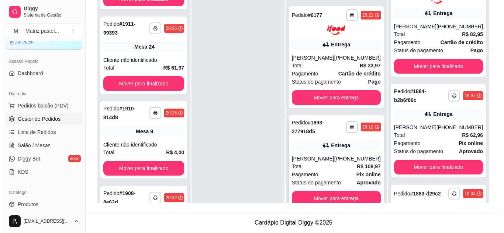
scroll to position [142, 0]
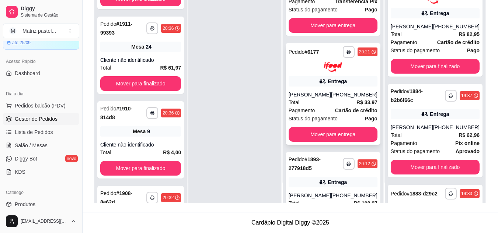
click at [322, 98] on div "[PERSON_NAME]" at bounding box center [310, 94] width 42 height 7
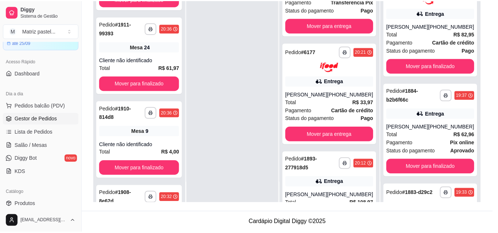
scroll to position [37, 0]
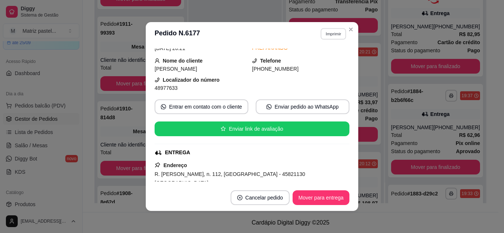
click at [338, 36] on button "Imprimir" at bounding box center [333, 33] width 25 height 11
click at [323, 58] on button "IMPRESSORA" at bounding box center [317, 60] width 53 height 12
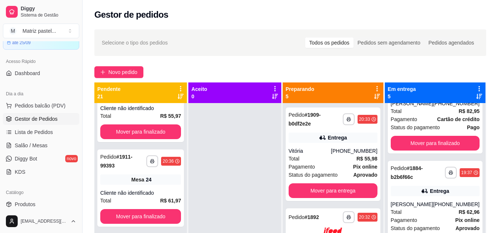
scroll to position [148, 0]
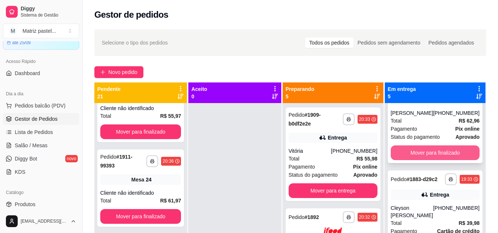
click at [416, 152] on button "Mover para finalizado" at bounding box center [435, 153] width 89 height 15
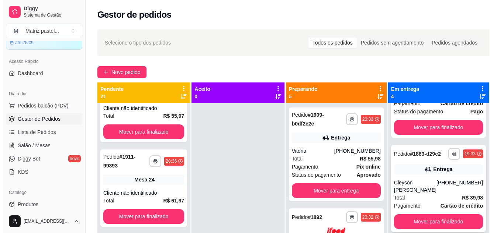
scroll to position [83, 0]
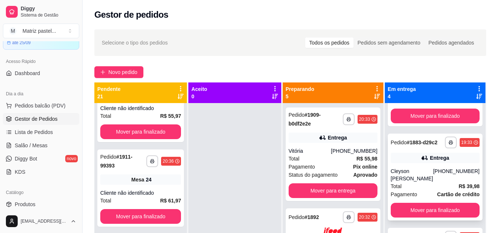
click at [411, 163] on div "Entrega" at bounding box center [435, 158] width 89 height 10
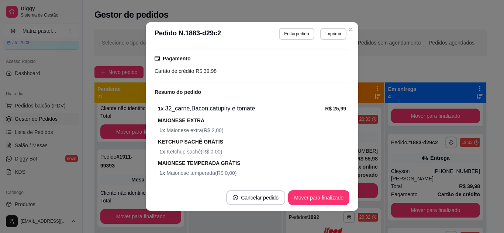
scroll to position [221, 0]
click at [314, 197] on button "Mover para finalizado" at bounding box center [318, 198] width 59 height 14
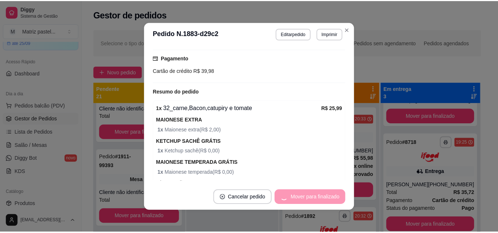
scroll to position [196, 0]
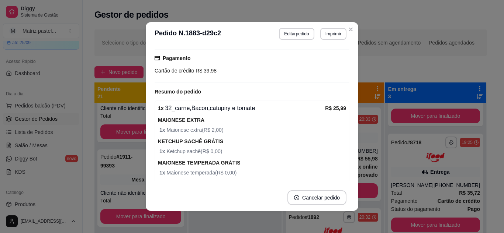
click at [347, 23] on header "**********" at bounding box center [252, 34] width 212 height 24
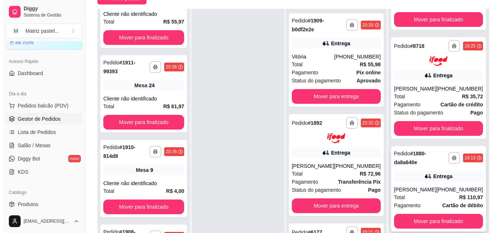
scroll to position [111, 0]
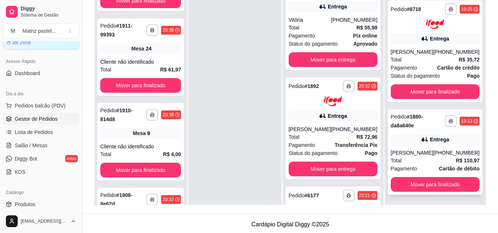
click at [402, 160] on div "Total R$ 110,97" at bounding box center [435, 161] width 89 height 8
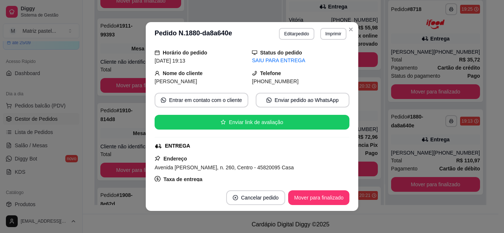
scroll to position [74, 0]
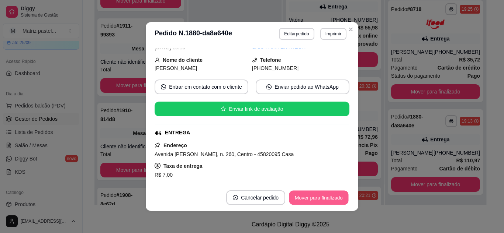
click at [307, 202] on button "Mover para finalizado" at bounding box center [318, 198] width 59 height 14
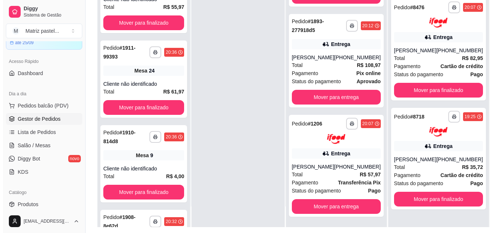
scroll to position [111, 0]
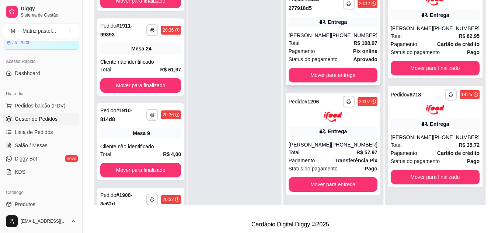
click at [305, 47] on span "Pagamento" at bounding box center [302, 51] width 27 height 8
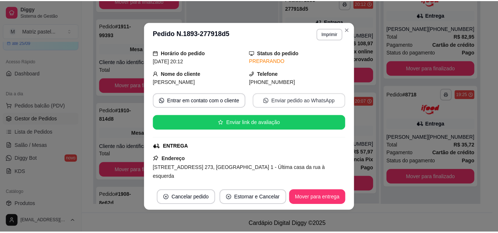
scroll to position [73, 0]
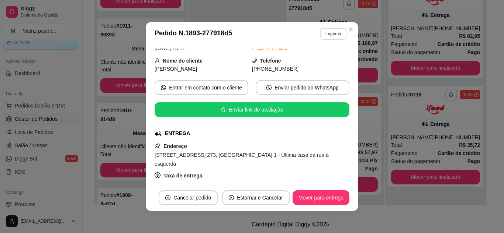
click at [329, 31] on button "Imprimir" at bounding box center [333, 34] width 26 height 12
click at [323, 54] on button "IMPRESSORA" at bounding box center [318, 59] width 52 height 11
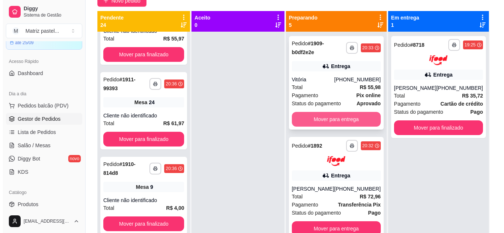
scroll to position [0, 0]
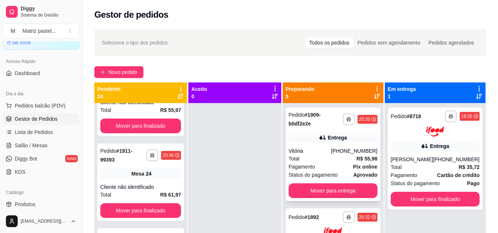
click at [326, 145] on div "**********" at bounding box center [333, 155] width 95 height 94
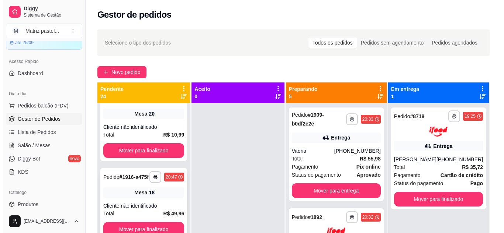
scroll to position [37, 0]
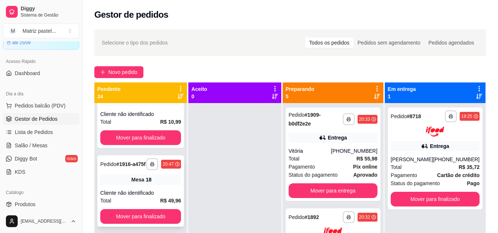
click at [126, 185] on div "Mesa 18" at bounding box center [140, 180] width 81 height 10
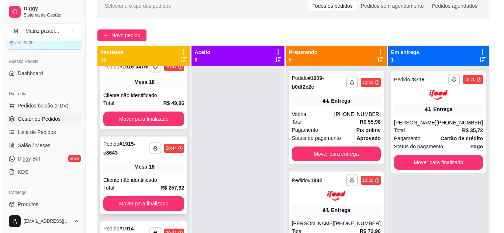
scroll to position [111, 0]
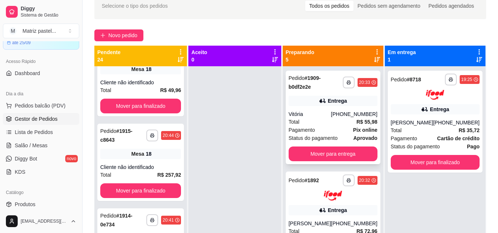
click at [339, 108] on div "**********" at bounding box center [333, 118] width 95 height 94
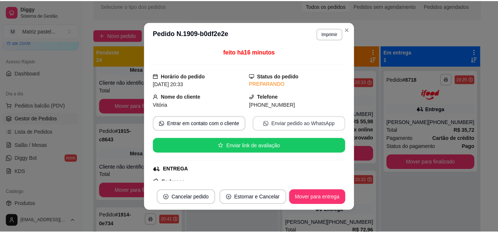
scroll to position [74, 0]
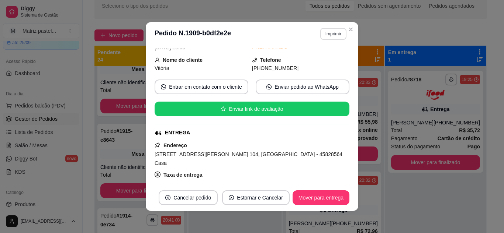
click at [325, 38] on button "Imprimir" at bounding box center [333, 34] width 26 height 12
click at [321, 58] on button "IMPRESSORA" at bounding box center [317, 60] width 53 height 12
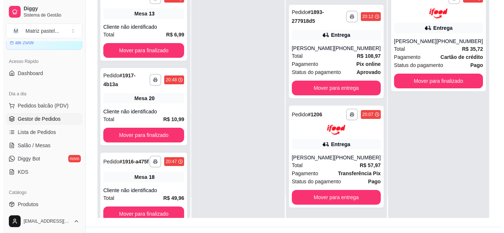
scroll to position [111, 0]
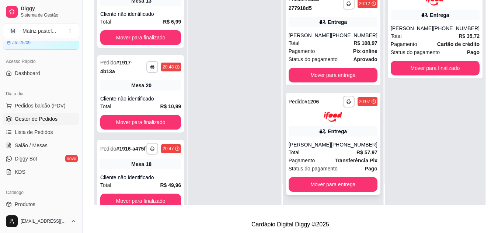
click at [341, 152] on div "Total R$ 57,97" at bounding box center [333, 153] width 89 height 8
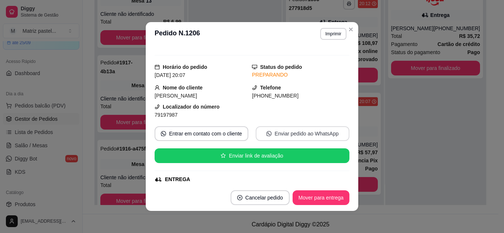
scroll to position [0, 0]
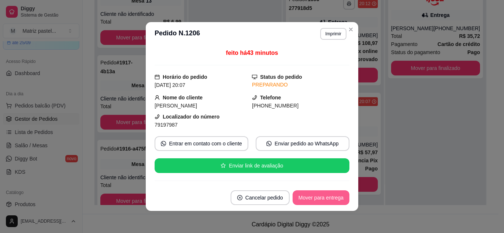
click at [327, 202] on button "Mover para entrega" at bounding box center [320, 198] width 57 height 15
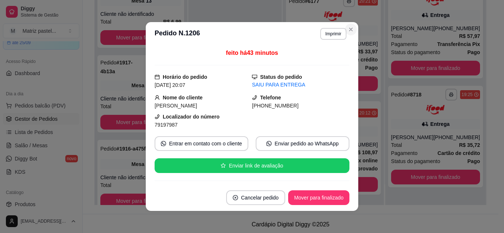
scroll to position [209, 0]
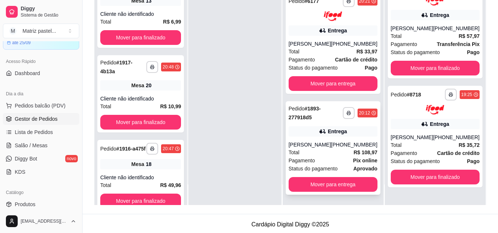
click at [326, 152] on div "Total R$ 108,97" at bounding box center [333, 153] width 89 height 8
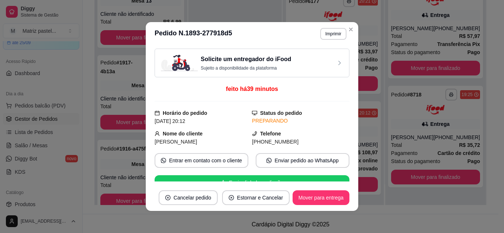
scroll to position [74, 0]
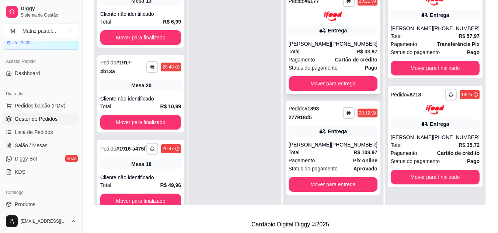
click at [346, 48] on div "Total R$ 33,97" at bounding box center [333, 52] width 89 height 8
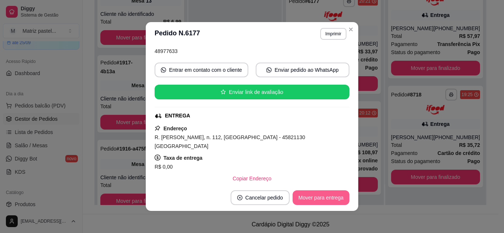
click at [312, 200] on button "Mover para entrega" at bounding box center [320, 198] width 57 height 15
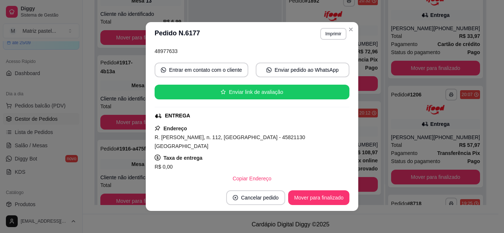
scroll to position [100, 0]
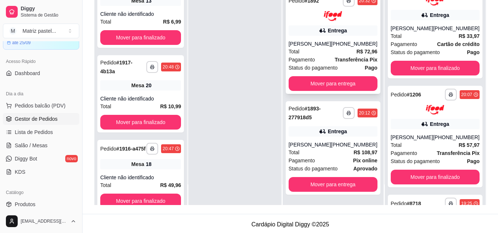
click at [340, 48] on div "Total R$ 72,96" at bounding box center [333, 52] width 89 height 8
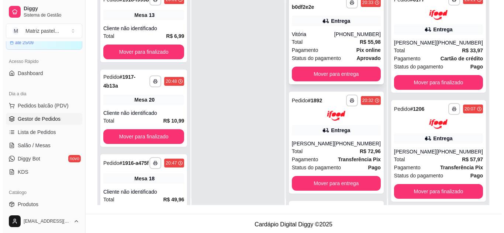
scroll to position [0, 0]
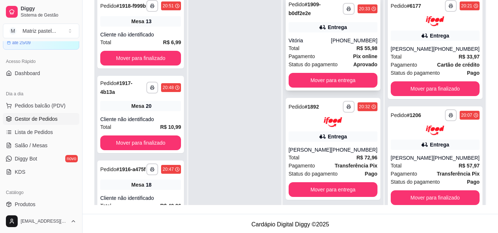
click at [318, 45] on div "Total R$ 55,98" at bounding box center [333, 48] width 89 height 8
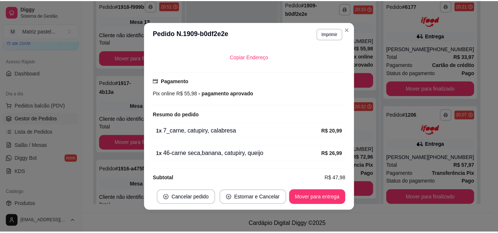
scroll to position [1, 0]
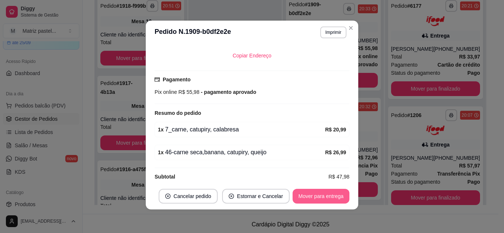
click at [301, 194] on button "Mover para entrega" at bounding box center [320, 196] width 57 height 15
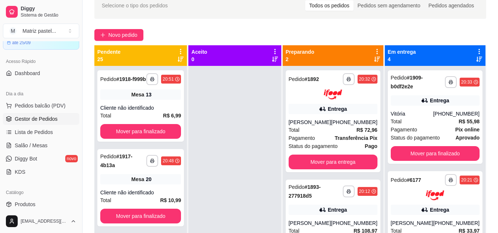
scroll to position [37, 0]
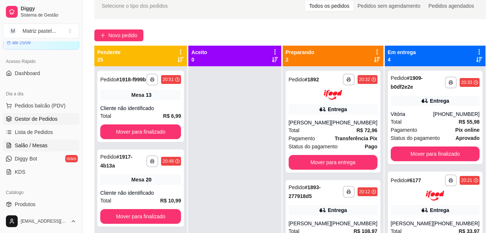
click at [21, 146] on span "Salão / Mesas" at bounding box center [31, 145] width 33 height 7
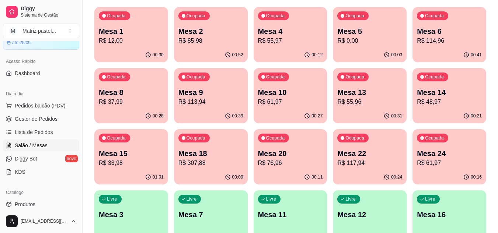
scroll to position [74, 0]
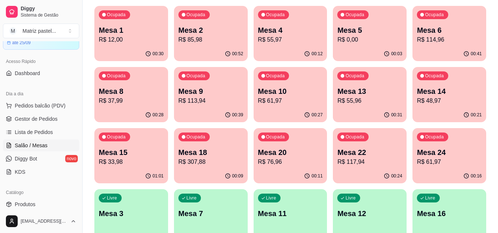
click at [142, 43] on p "R$ 12,00" at bounding box center [131, 39] width 65 height 9
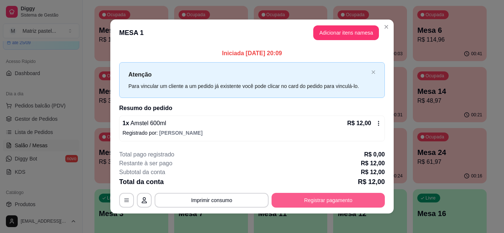
click at [329, 209] on footer "**********" at bounding box center [251, 179] width 283 height 69
click at [329, 201] on button "Registrar pagamento" at bounding box center [327, 200] width 113 height 15
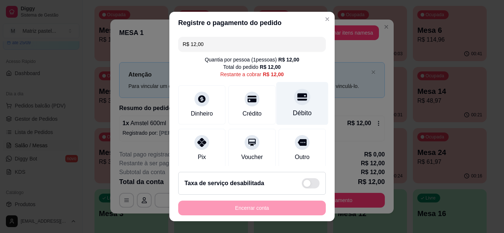
click at [292, 106] on div "Débito" at bounding box center [302, 103] width 52 height 43
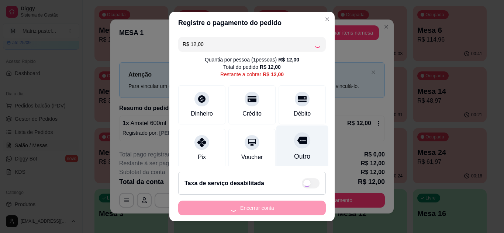
type input "R$ 0,00"
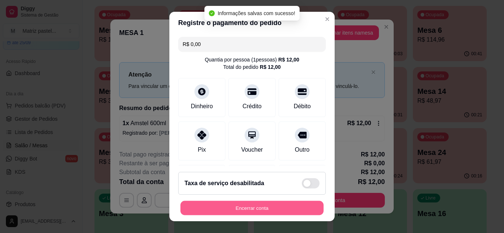
click at [277, 212] on button "Encerrar conta" at bounding box center [251, 208] width 143 height 14
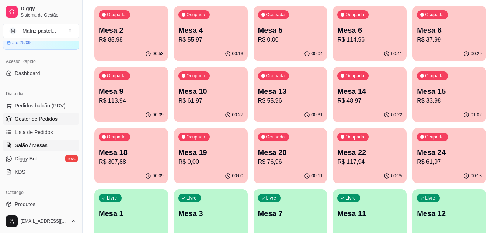
click at [58, 117] on link "Gestor de Pedidos" at bounding box center [41, 119] width 76 height 12
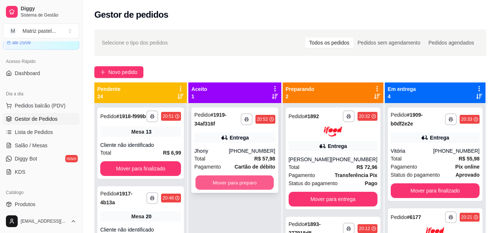
click at [222, 181] on button "Mover para preparo" at bounding box center [235, 183] width 79 height 14
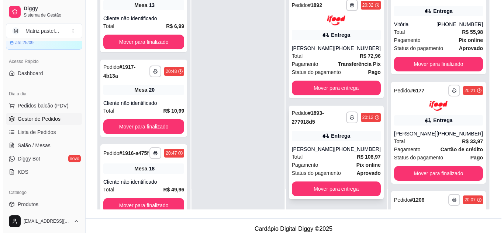
scroll to position [111, 0]
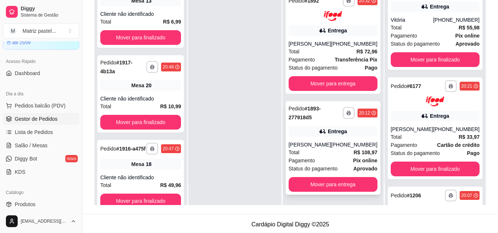
click at [319, 142] on div "[PERSON_NAME]" at bounding box center [310, 144] width 42 height 7
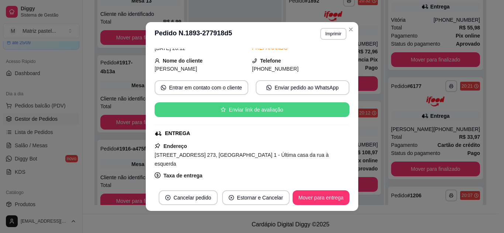
scroll to position [73, 0]
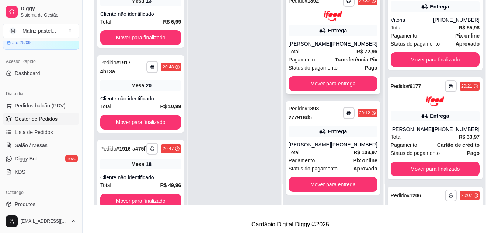
click at [339, 40] on div "[PHONE_NUMBER]" at bounding box center [354, 43] width 46 height 7
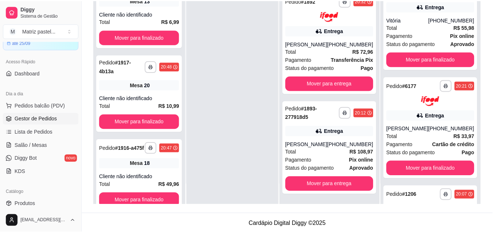
scroll to position [37, 0]
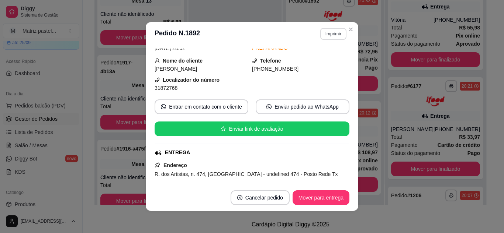
click at [320, 32] on button "Imprimir" at bounding box center [333, 34] width 26 height 12
click at [315, 59] on button "IMPRESSORA" at bounding box center [317, 59] width 52 height 11
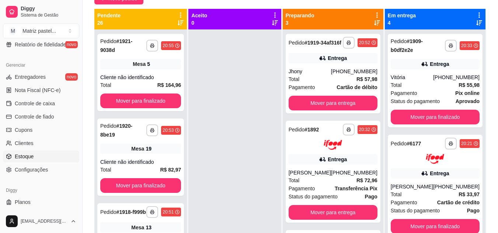
scroll to position [295, 0]
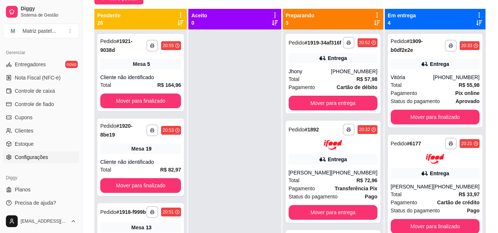
click at [36, 155] on span "Configurações" at bounding box center [31, 157] width 33 height 7
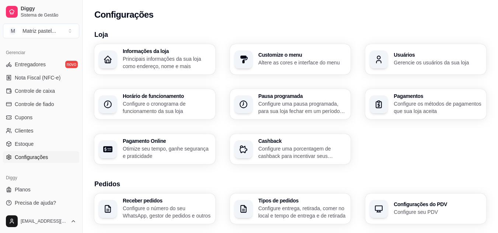
click at [447, 60] on p "Gerencie os usuários da sua loja" at bounding box center [438, 62] width 88 height 7
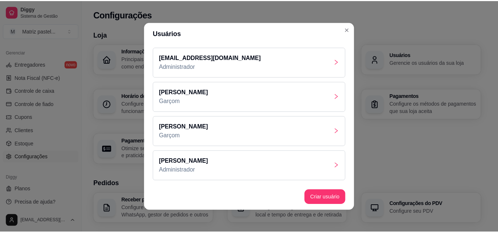
scroll to position [37, 0]
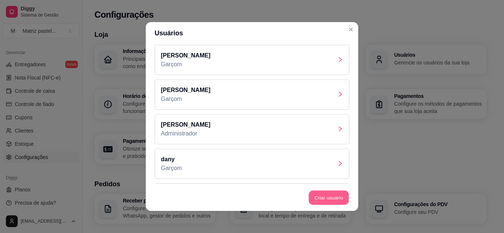
click at [322, 198] on button "Criar usuário" at bounding box center [329, 198] width 40 height 14
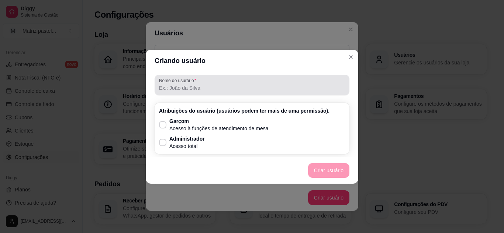
click at [191, 85] on input "Nome do usurário" at bounding box center [252, 87] width 186 height 7
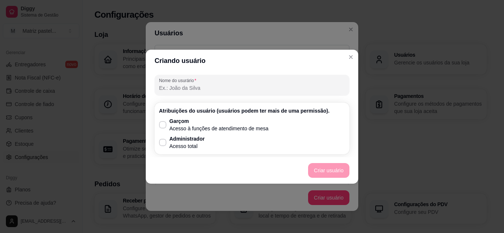
type input "v"
type input "bia"
click at [177, 124] on p "Garçom" at bounding box center [218, 121] width 99 height 7
click at [163, 126] on input "Garçom Acesso à funções de atendimento de mesa" at bounding box center [161, 128] width 5 height 5
checkbox input "true"
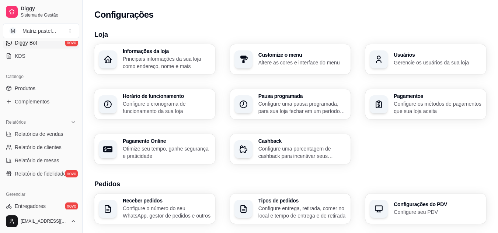
scroll to position [111, 0]
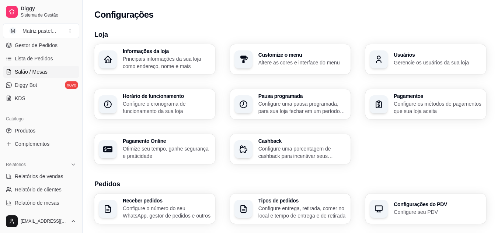
click at [41, 77] on link "Salão / Mesas" at bounding box center [41, 72] width 76 height 12
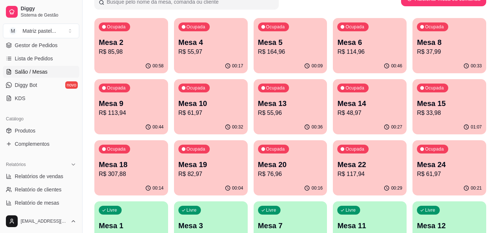
scroll to position [74, 0]
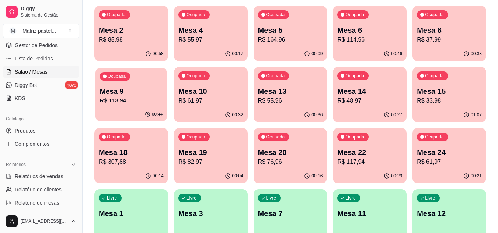
click at [147, 103] on p "R$ 113,94" at bounding box center [131, 101] width 63 height 8
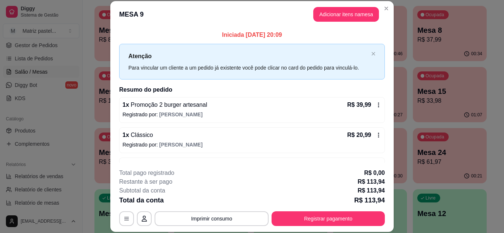
click at [314, 211] on div "**********" at bounding box center [252, 198] width 266 height 58
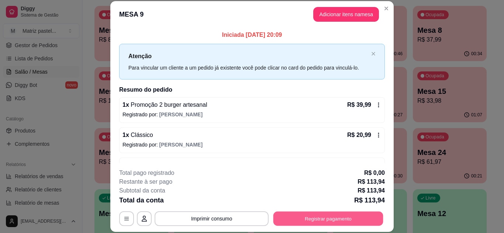
click at [297, 216] on button "Registrar pagamento" at bounding box center [328, 219] width 110 height 14
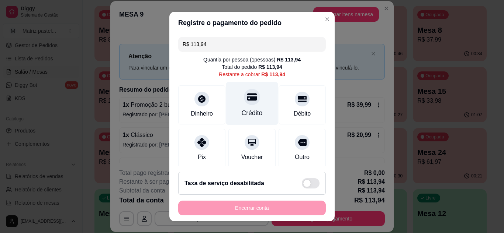
click at [235, 104] on div "Crédito" at bounding box center [252, 103] width 52 height 43
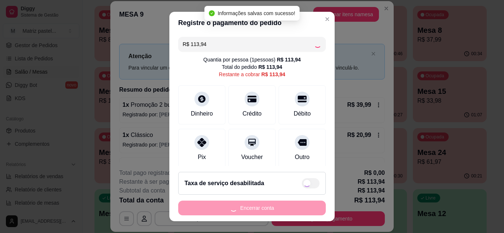
type input "R$ 0,00"
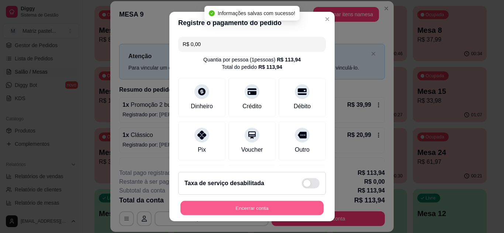
click at [242, 212] on button "Encerrar conta" at bounding box center [251, 208] width 143 height 14
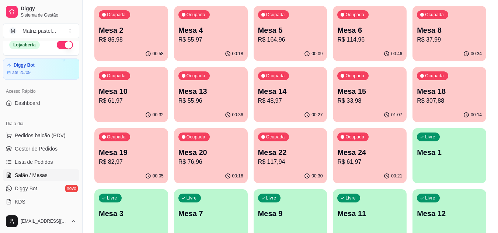
scroll to position [0, 0]
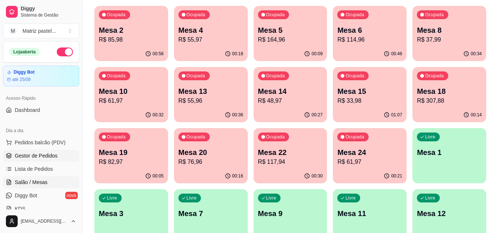
click at [31, 157] on span "Gestor de Pedidos" at bounding box center [36, 155] width 43 height 7
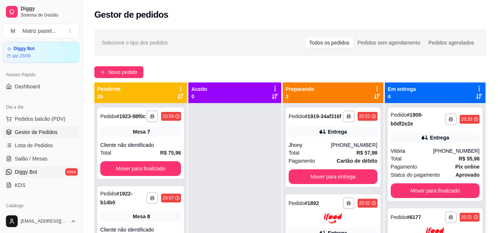
scroll to position [37, 0]
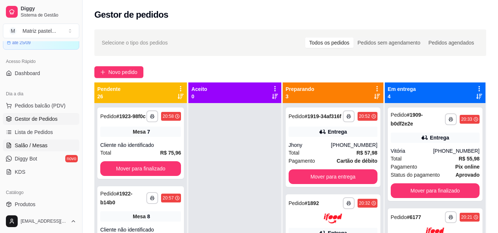
click at [32, 145] on span "Salão / Mesas" at bounding box center [31, 145] width 33 height 7
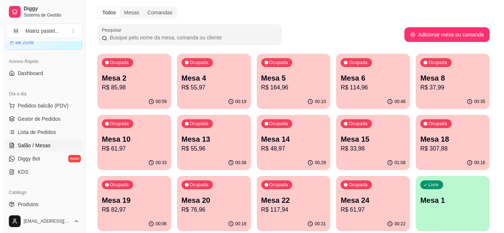
scroll to position [37, 0]
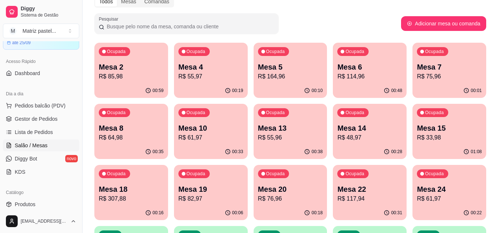
click at [287, 123] on div "Ocupada Mesa 13 R$ 55,96" at bounding box center [291, 124] width 74 height 41
click at [375, 126] on p "Mesa 14" at bounding box center [369, 128] width 65 height 10
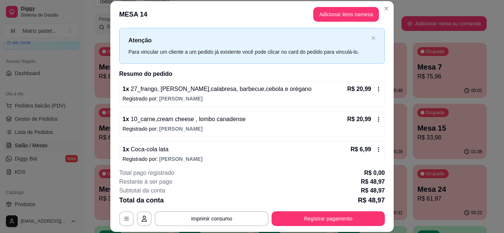
scroll to position [24, 0]
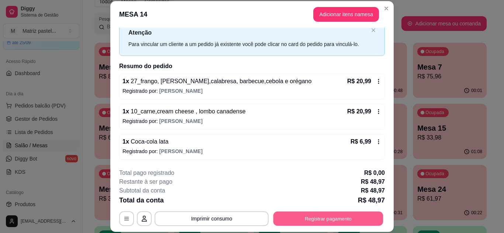
click at [294, 226] on button "Registrar pagamento" at bounding box center [328, 219] width 110 height 14
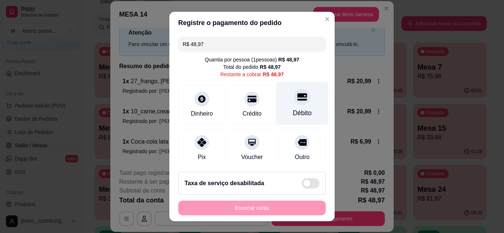
click at [302, 111] on div "Débito" at bounding box center [302, 103] width 52 height 43
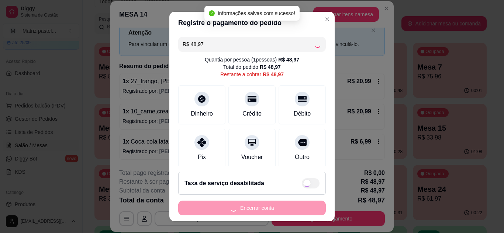
type input "R$ 0,00"
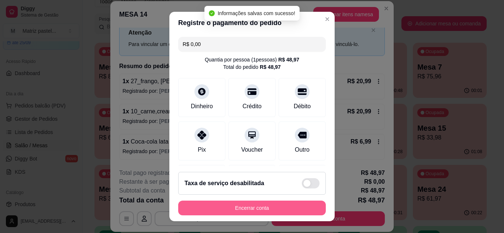
click at [251, 204] on button "Encerrar conta" at bounding box center [252, 208] width 148 height 15
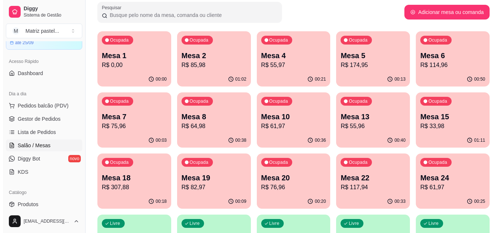
scroll to position [37, 0]
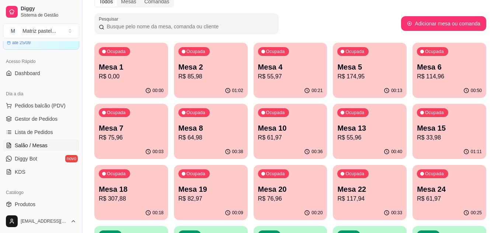
click at [372, 132] on p "Mesa 13" at bounding box center [369, 128] width 65 height 10
click at [360, 156] on div "00:40" at bounding box center [370, 152] width 74 height 14
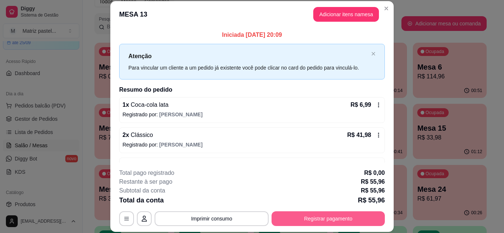
click at [337, 215] on button "Registrar pagamento" at bounding box center [327, 219] width 113 height 15
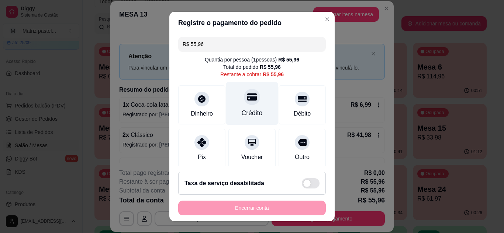
click at [250, 108] on div "Crédito" at bounding box center [252, 103] width 52 height 43
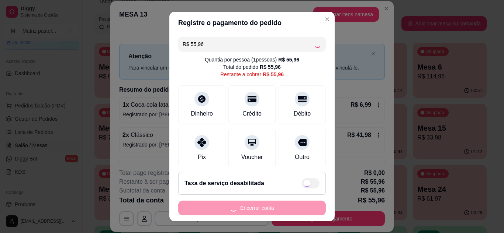
type input "R$ 0,00"
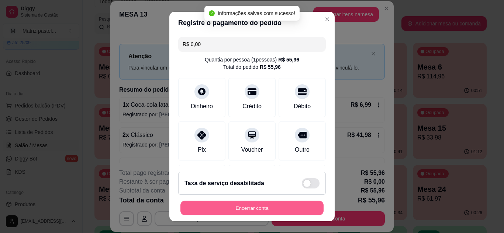
click at [235, 205] on button "Encerrar conta" at bounding box center [251, 208] width 143 height 14
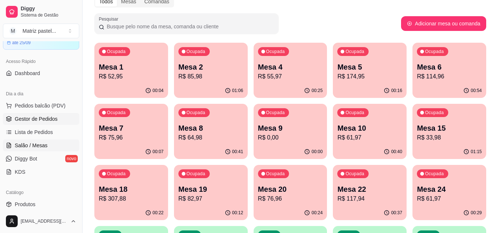
click at [33, 120] on span "Gestor de Pedidos" at bounding box center [36, 118] width 43 height 7
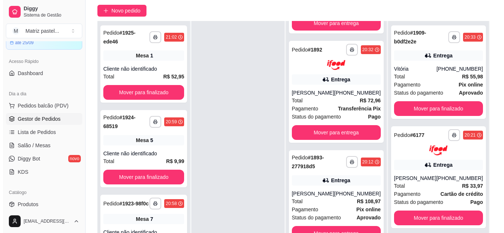
scroll to position [74, 0]
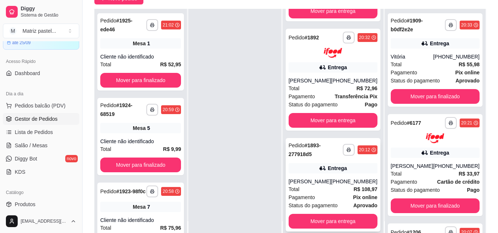
click at [309, 181] on div "[PERSON_NAME]" at bounding box center [310, 181] width 42 height 7
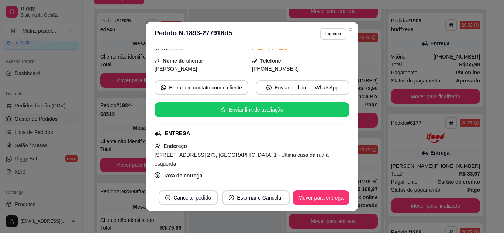
scroll to position [73, 0]
click at [332, 193] on button "Mover para entrega" at bounding box center [320, 198] width 57 height 15
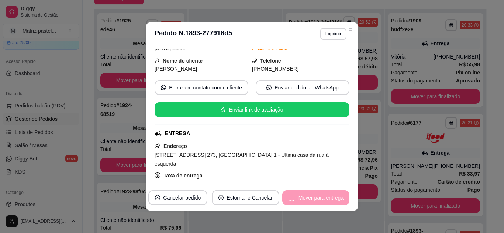
scroll to position [0, 0]
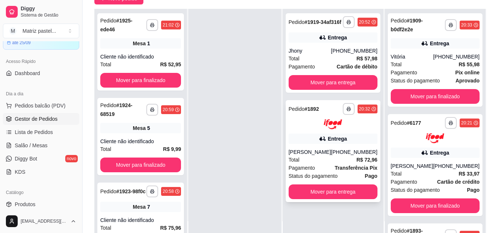
click at [326, 143] on icon at bounding box center [322, 138] width 7 height 7
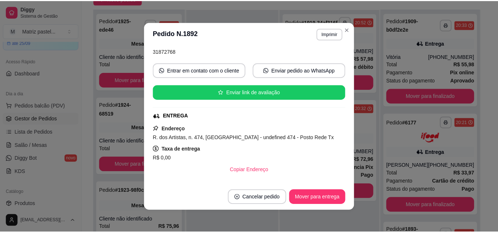
scroll to position [74, 0]
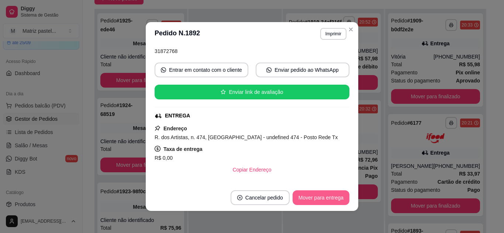
click at [307, 193] on button "Mover para entrega" at bounding box center [320, 198] width 57 height 15
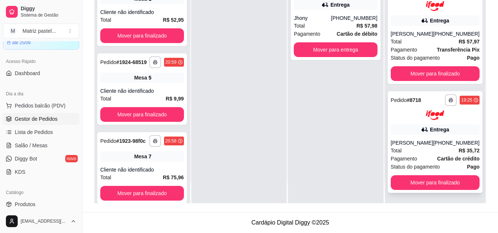
scroll to position [443, 0]
click at [33, 145] on span "Salão / Mesas" at bounding box center [31, 145] width 33 height 7
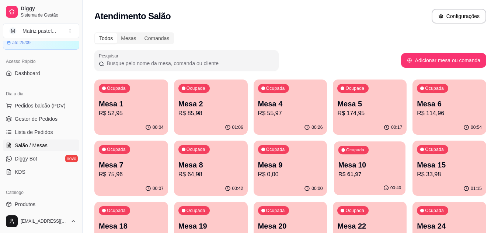
click at [353, 174] on p "R$ 61,97" at bounding box center [370, 174] width 63 height 8
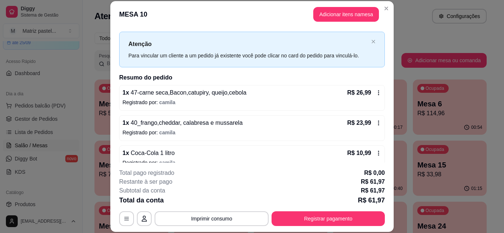
scroll to position [24, 0]
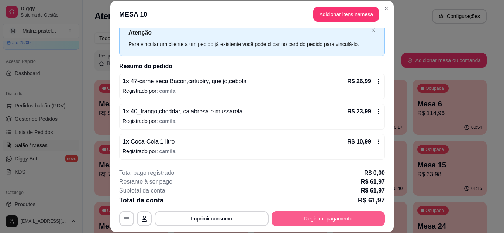
click at [303, 215] on button "Registrar pagamento" at bounding box center [327, 219] width 113 height 15
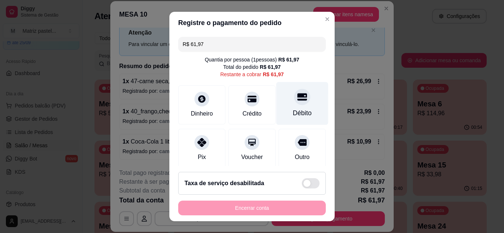
click at [293, 112] on div "Débito" at bounding box center [302, 113] width 19 height 10
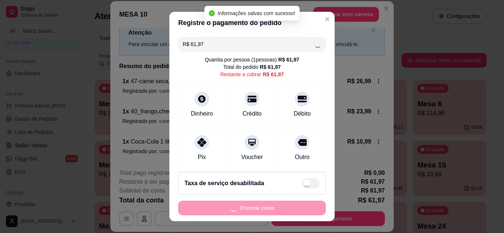
type input "R$ 0,00"
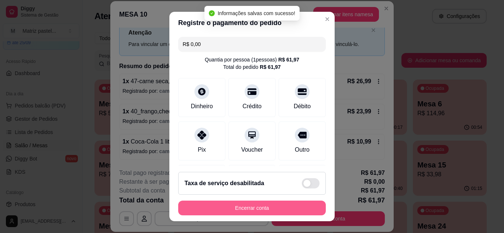
click at [273, 205] on button "Encerrar conta" at bounding box center [252, 208] width 148 height 15
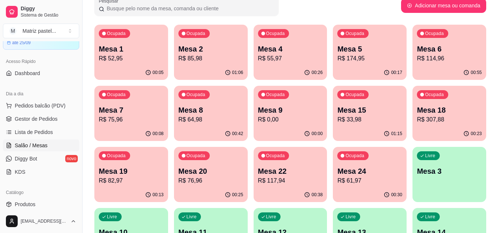
scroll to position [74, 0]
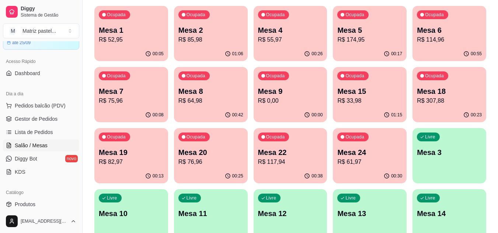
click at [362, 153] on p "Mesa 24" at bounding box center [369, 153] width 65 height 10
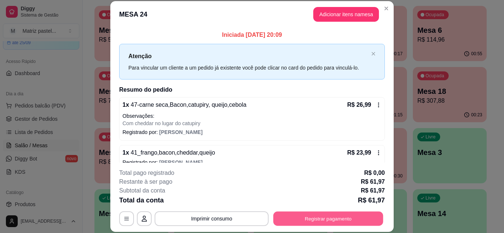
click at [310, 219] on button "Registrar pagamento" at bounding box center [328, 219] width 110 height 14
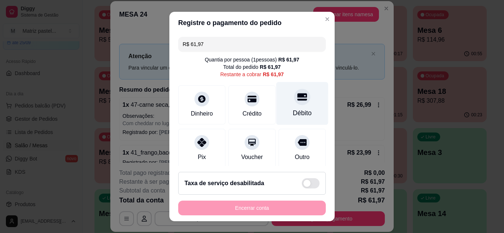
click at [297, 101] on icon at bounding box center [302, 97] width 10 height 10
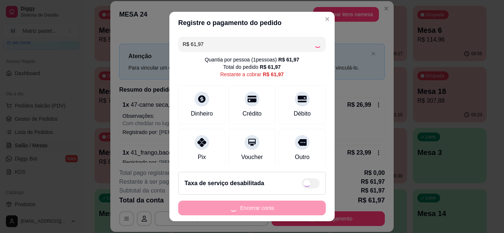
type input "R$ 0,00"
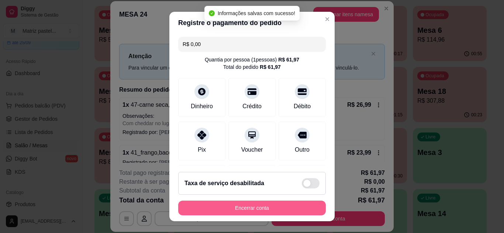
click at [264, 202] on button "Encerrar conta" at bounding box center [252, 208] width 148 height 15
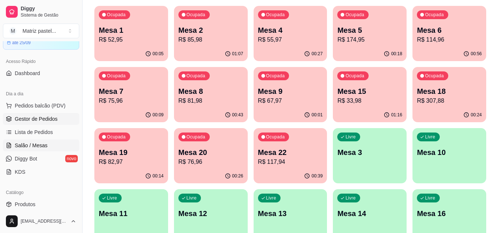
click at [41, 121] on span "Gestor de Pedidos" at bounding box center [36, 118] width 43 height 7
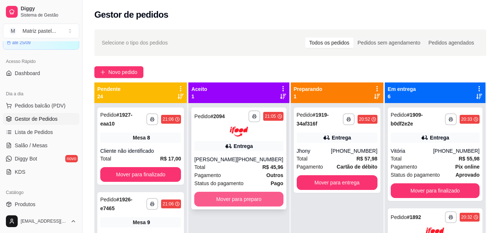
click at [230, 198] on button "Mover para preparo" at bounding box center [238, 199] width 89 height 15
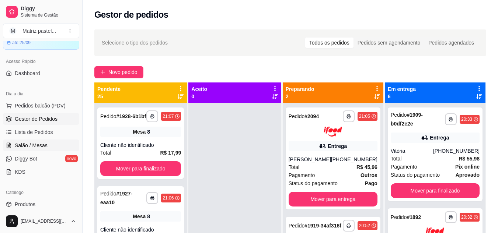
click at [30, 144] on span "Salão / Mesas" at bounding box center [31, 145] width 33 height 7
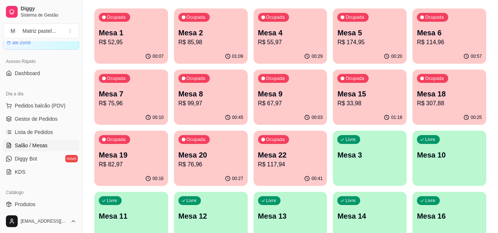
scroll to position [74, 0]
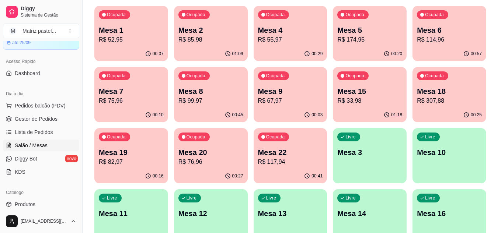
click at [208, 47] on div "01:09" at bounding box center [211, 54] width 74 height 14
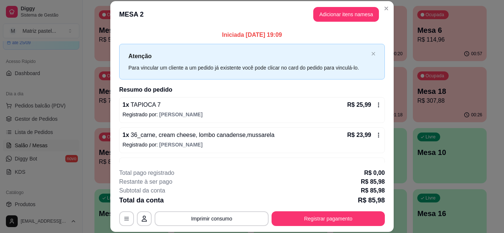
click at [310, 205] on div "Total da conta R$ 85,98" at bounding box center [252, 200] width 266 height 10
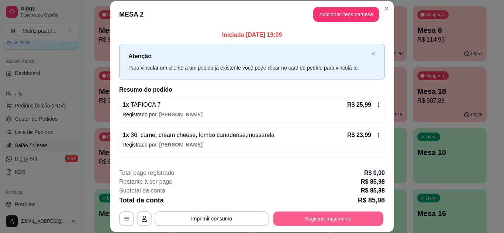
click at [309, 218] on button "Registrar pagamento" at bounding box center [328, 219] width 110 height 14
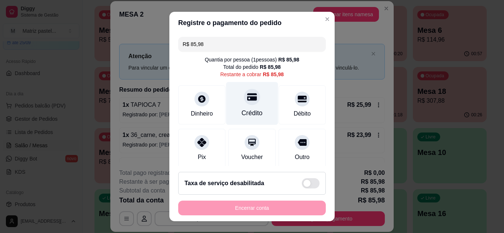
click at [259, 105] on div "Crédito" at bounding box center [252, 103] width 52 height 43
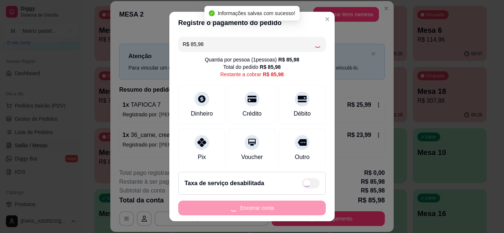
type input "R$ 0,00"
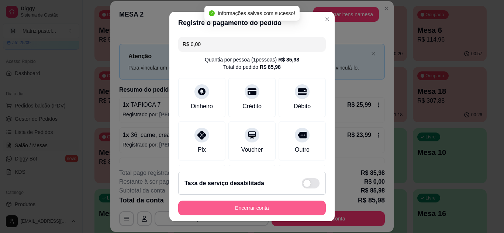
click at [245, 207] on button "Encerrar conta" at bounding box center [252, 208] width 148 height 15
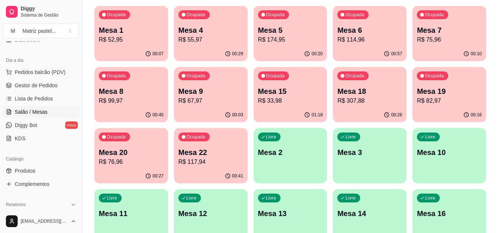
scroll to position [111, 0]
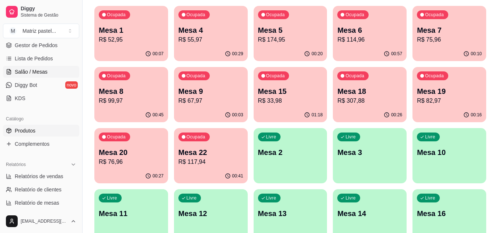
click at [32, 130] on span "Produtos" at bounding box center [25, 130] width 21 height 7
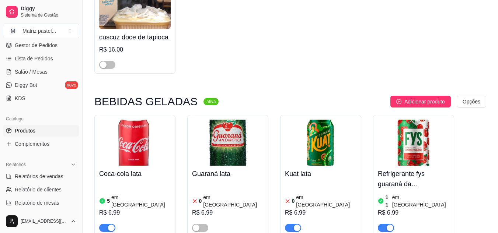
scroll to position [3465, 0]
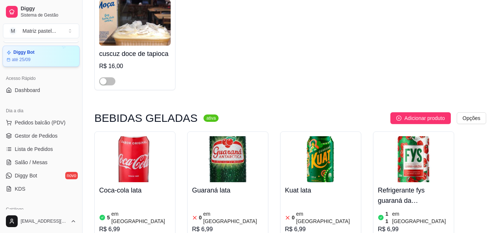
scroll to position [0, 0]
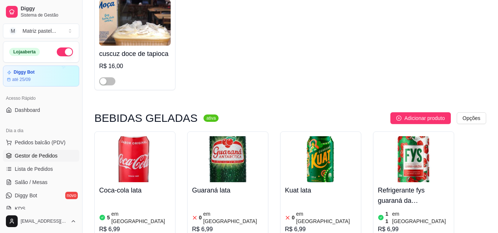
click at [11, 160] on link "Gestor de Pedidos" at bounding box center [41, 156] width 76 height 12
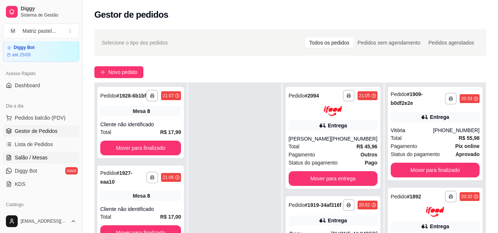
scroll to position [37, 0]
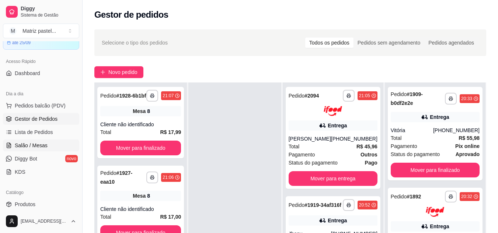
click at [35, 146] on span "Salão / Mesas" at bounding box center [31, 145] width 33 height 7
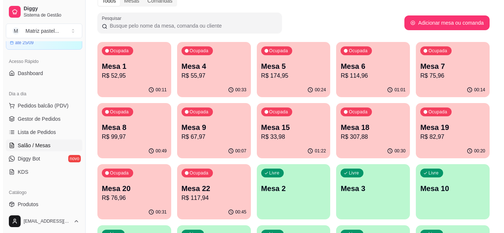
scroll to position [74, 0]
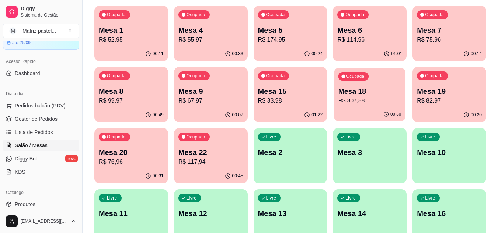
click at [353, 112] on div "00:30" at bounding box center [370, 115] width 72 height 14
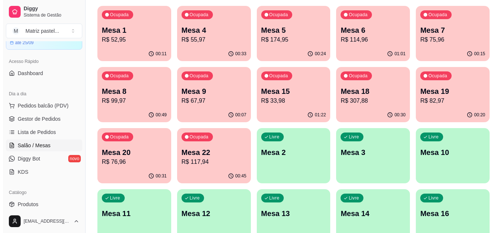
scroll to position [37, 0]
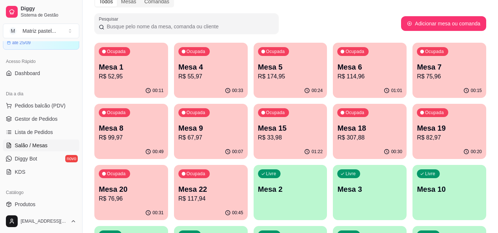
click at [160, 187] on p "Mesa 20" at bounding box center [131, 189] width 65 height 10
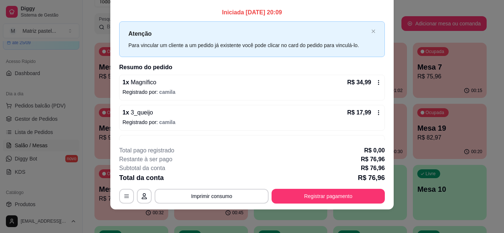
scroll to position [0, 0]
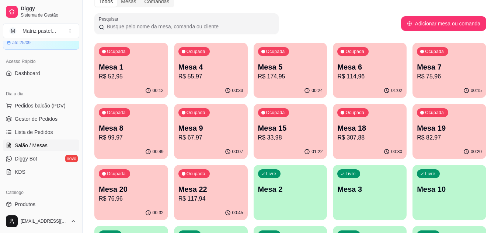
click at [429, 124] on p "Mesa 19" at bounding box center [449, 128] width 65 height 10
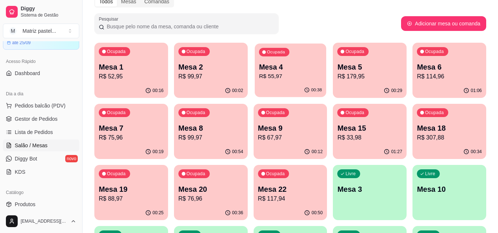
click at [260, 84] on div "00:38" at bounding box center [291, 90] width 72 height 14
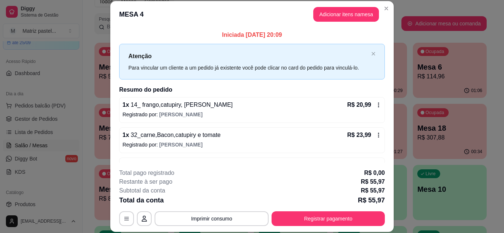
click at [340, 227] on footer "**********" at bounding box center [251, 197] width 283 height 69
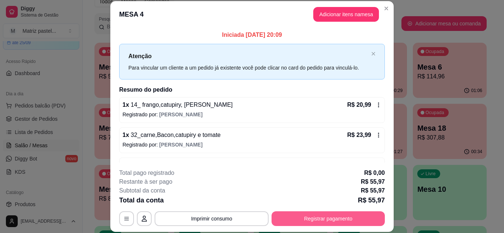
click at [338, 220] on button "Registrar pagamento" at bounding box center [327, 219] width 113 height 15
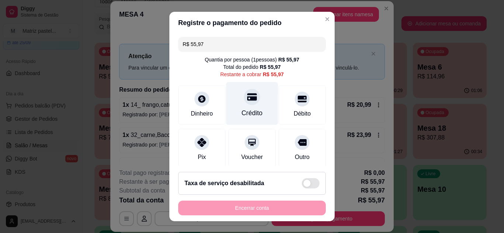
click at [239, 106] on div "Crédito" at bounding box center [252, 103] width 52 height 43
type input "R$ 0,00"
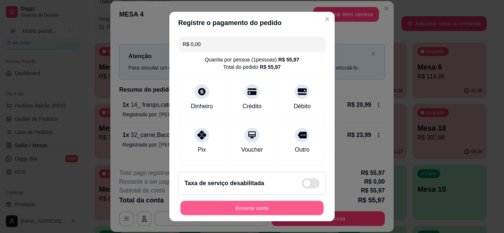
click at [250, 212] on button "Encerrar conta" at bounding box center [251, 208] width 143 height 14
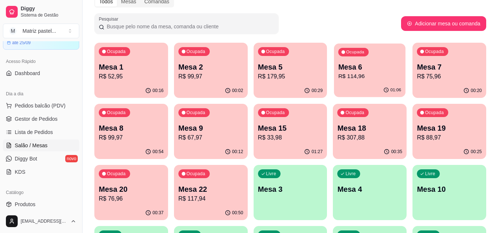
click at [384, 88] on div "01:06" at bounding box center [370, 90] width 72 height 14
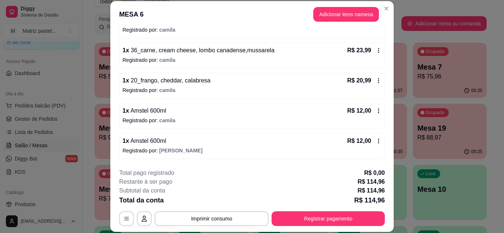
scroll to position [174, 0]
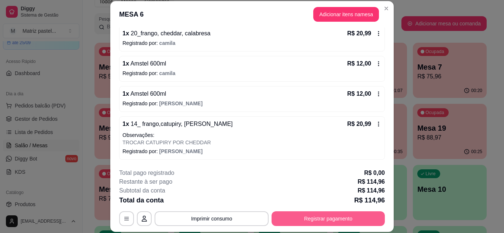
click at [306, 223] on button "Registrar pagamento" at bounding box center [327, 219] width 113 height 15
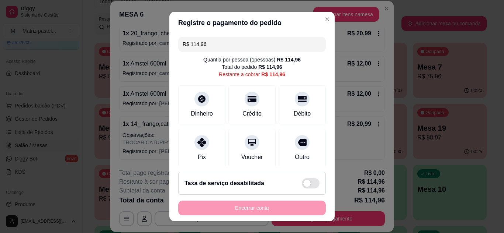
click at [232, 52] on div "R$ 114,96 Quantia por pessoa ( 1 pessoas) R$ 114,96 Total do pedido R$ 114,96 R…" at bounding box center [251, 100] width 165 height 133
click at [231, 52] on div "R$ 114,96 Quantia por pessoa ( 1 pessoas) R$ 114,96 Total do pedido R$ 114,96 R…" at bounding box center [251, 100] width 165 height 133
click at [232, 46] on input "R$ 114,96" at bounding box center [252, 44] width 139 height 15
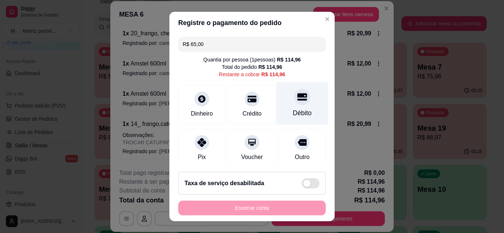
click at [297, 99] on icon at bounding box center [302, 96] width 10 height 7
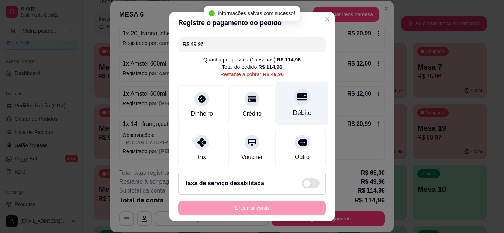
click at [289, 106] on div "Débito" at bounding box center [302, 103] width 52 height 43
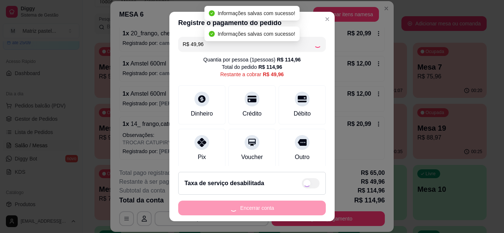
type input "R$ 0,00"
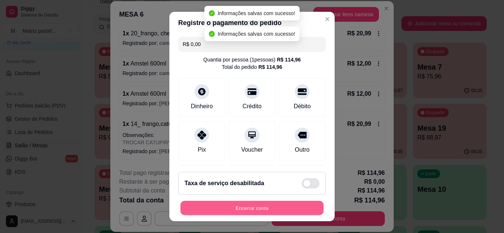
click at [242, 207] on button "Encerrar conta" at bounding box center [251, 208] width 143 height 14
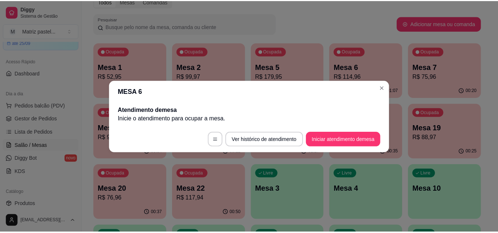
scroll to position [0, 0]
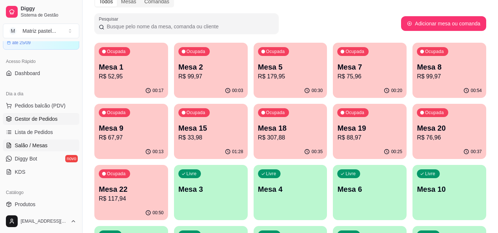
click at [39, 121] on span "Gestor de Pedidos" at bounding box center [36, 118] width 43 height 7
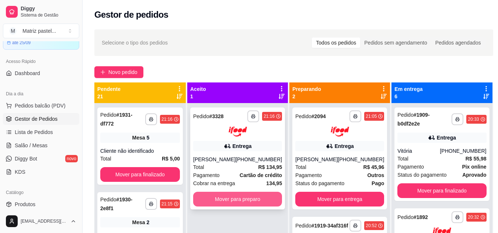
click at [238, 204] on button "Mover para preparo" at bounding box center [237, 199] width 89 height 15
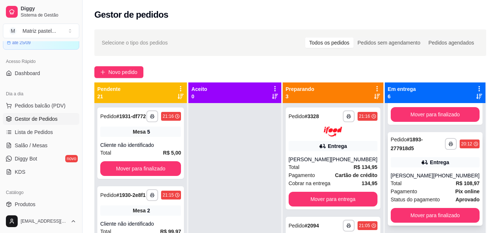
scroll to position [184, 0]
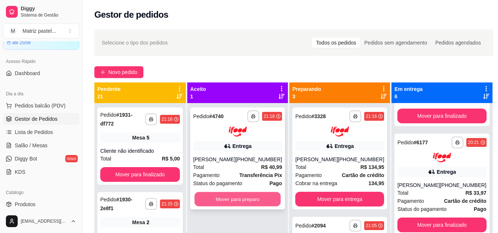
click at [264, 201] on button "Mover para preparo" at bounding box center [238, 199] width 86 height 14
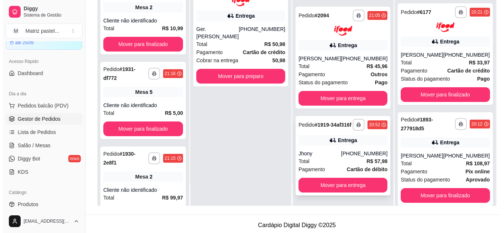
scroll to position [111, 0]
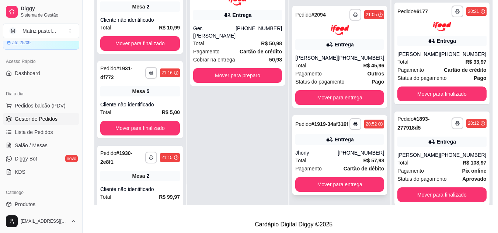
click at [312, 149] on div "**********" at bounding box center [339, 155] width 95 height 80
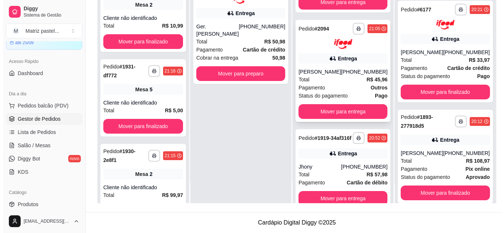
scroll to position [195, 0]
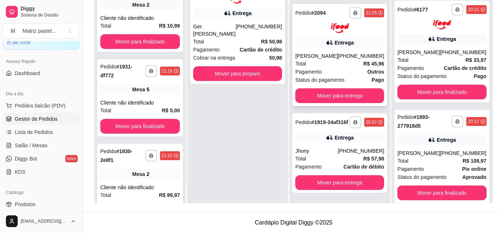
click at [317, 60] on div "Total R$ 45,96" at bounding box center [339, 64] width 89 height 8
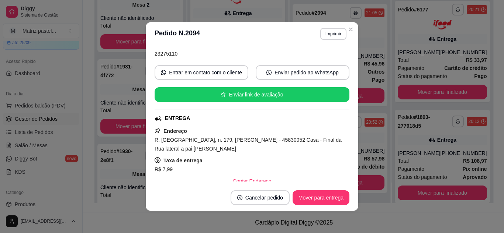
scroll to position [74, 0]
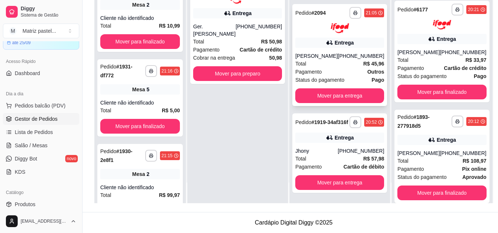
click at [314, 60] on div "Total R$ 45,96" at bounding box center [339, 64] width 89 height 8
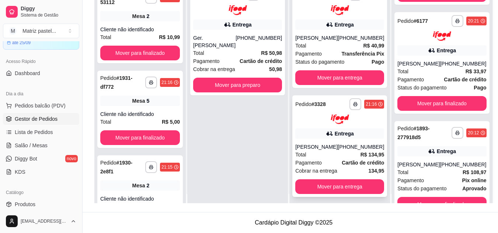
scroll to position [0, 0]
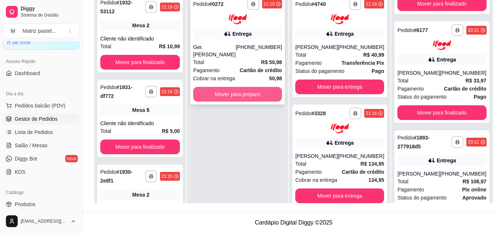
click at [233, 88] on button "Mover para preparo" at bounding box center [237, 94] width 89 height 15
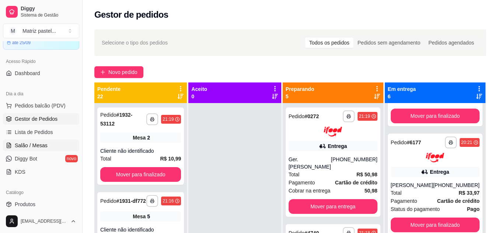
click at [32, 145] on span "Salão / Mesas" at bounding box center [31, 145] width 33 height 7
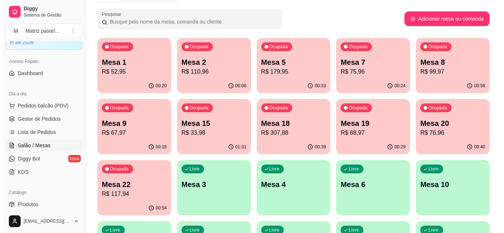
scroll to position [29, 0]
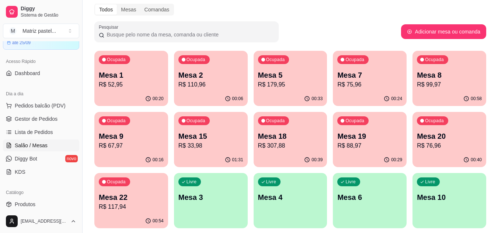
click at [341, 137] on p "Mesa 19" at bounding box center [369, 136] width 65 height 10
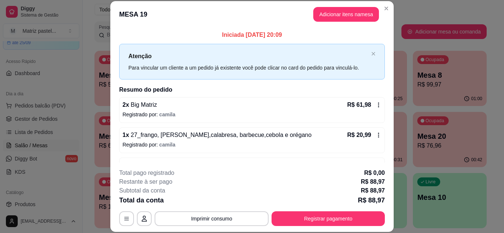
scroll to position [24, 0]
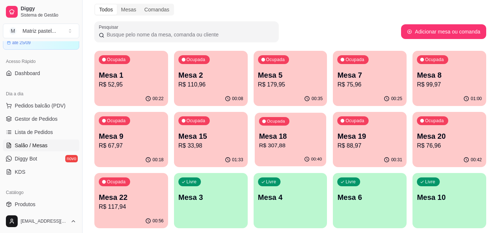
click at [295, 141] on p "Mesa 18" at bounding box center [290, 137] width 63 height 10
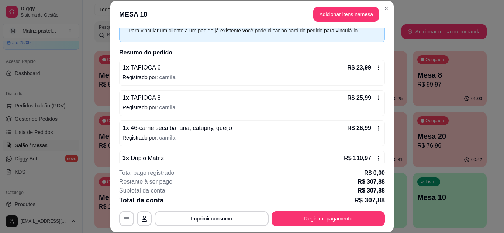
scroll to position [21, 0]
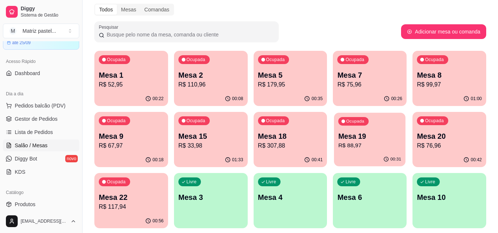
click at [359, 140] on p "Mesa 19" at bounding box center [370, 137] width 63 height 10
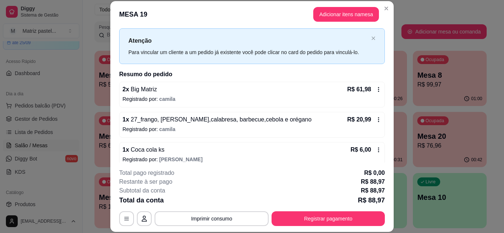
scroll to position [24, 0]
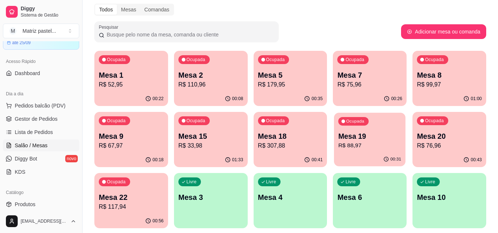
click at [354, 129] on div "Ocupada Mesa 19 R$ 88,97" at bounding box center [370, 133] width 72 height 40
click at [349, 143] on p "R$ 88,97" at bounding box center [369, 146] width 65 height 9
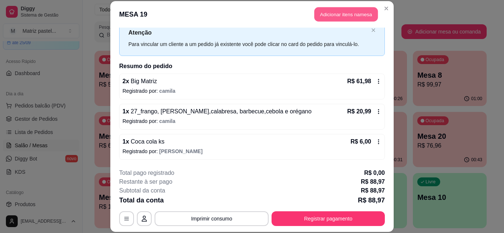
click at [326, 18] on button "Adicionar itens na mesa" at bounding box center [345, 14] width 63 height 14
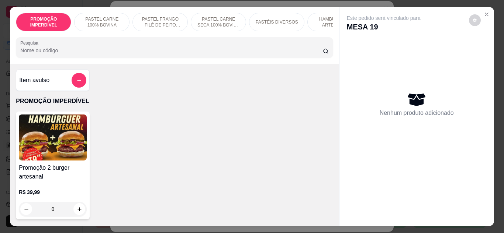
click at [193, 59] on div "PROMOÇÃO IMPERDÍVEL PASTEL CARNE 100% BOVINA PASTEL FRANGO FILÉ DE PEITO DESFIA…" at bounding box center [174, 35] width 329 height 57
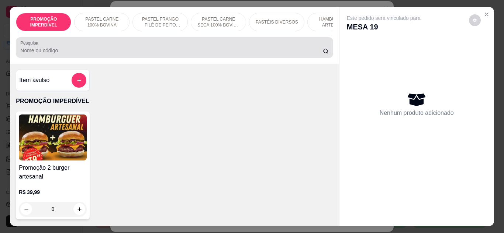
click at [193, 58] on div "Pesquisa" at bounding box center [174, 47] width 317 height 21
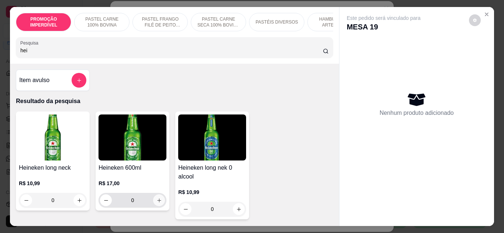
type input "hei"
click at [155, 207] on button "increase-product-quantity" at bounding box center [159, 201] width 12 height 12
type input "1"
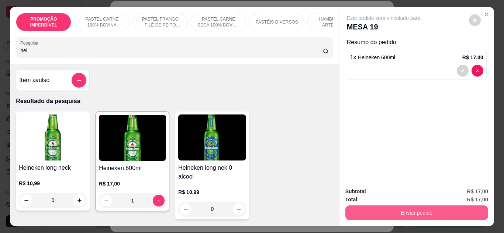
click at [367, 212] on button "Enviar pedido" at bounding box center [416, 213] width 143 height 15
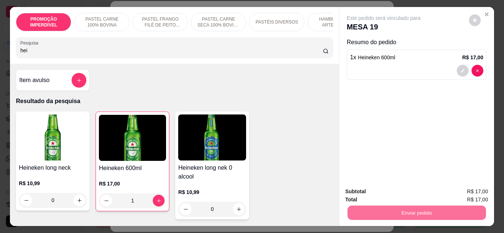
click at [374, 190] on button "Não registrar e enviar pedido" at bounding box center [392, 192] width 75 height 14
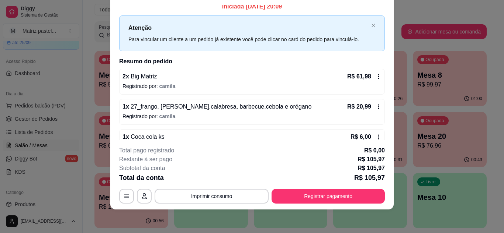
scroll to position [0, 0]
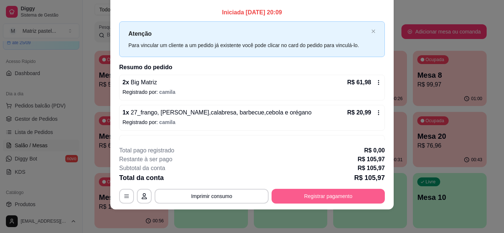
click at [336, 195] on button "Registrar pagamento" at bounding box center [327, 196] width 113 height 15
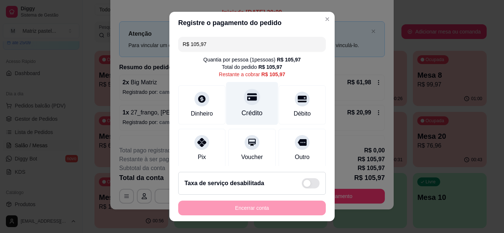
click at [252, 103] on div "Crédito" at bounding box center [252, 103] width 52 height 43
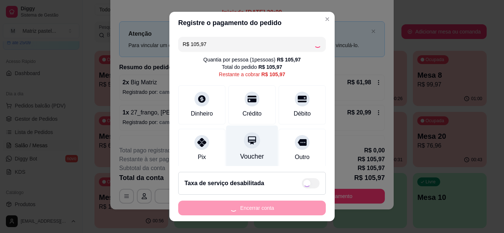
type input "R$ 0,00"
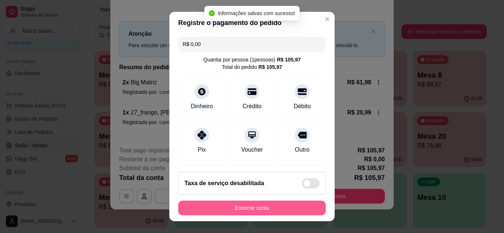
click at [252, 211] on button "Encerrar conta" at bounding box center [252, 208] width 148 height 15
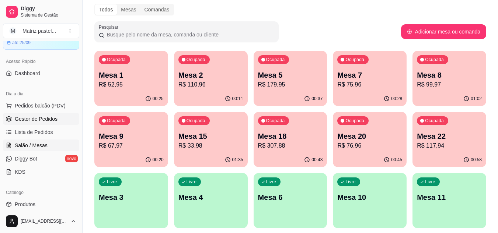
click at [46, 117] on span "Gestor de Pedidos" at bounding box center [36, 118] width 43 height 7
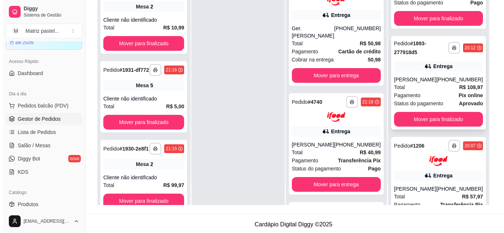
scroll to position [259, 0]
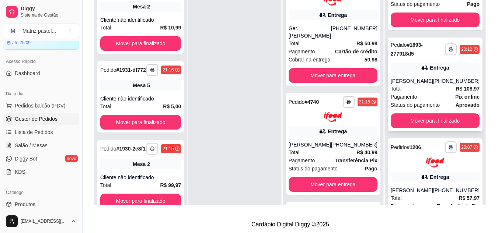
click at [415, 85] on div "[PERSON_NAME]" at bounding box center [412, 80] width 42 height 7
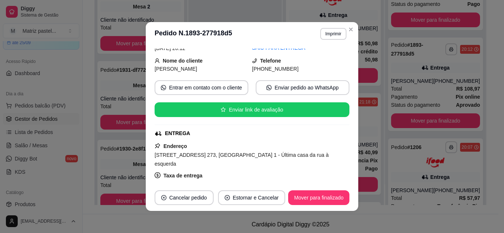
scroll to position [37, 0]
click at [316, 194] on button "Mover para finalizado" at bounding box center [318, 198] width 61 height 15
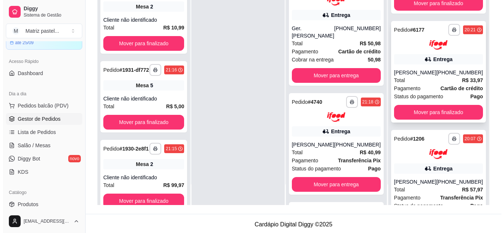
scroll to position [148, 0]
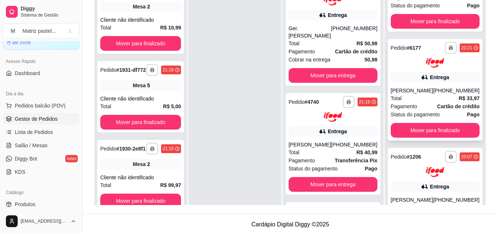
click at [411, 83] on div "Entrega" at bounding box center [435, 77] width 89 height 10
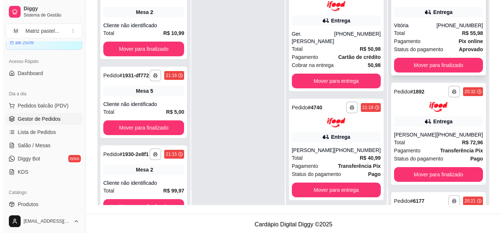
scroll to position [0, 0]
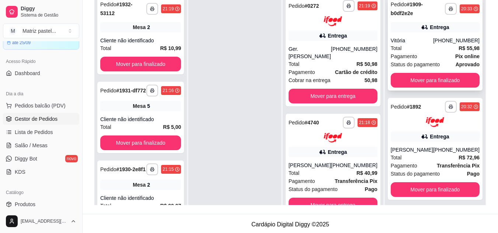
click at [411, 44] on div "Vitória" at bounding box center [412, 40] width 42 height 7
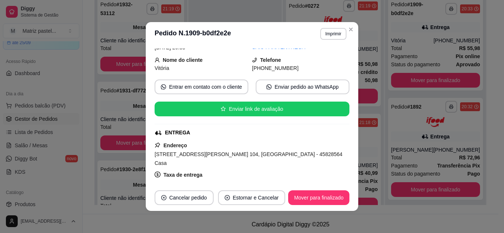
scroll to position [110, 0]
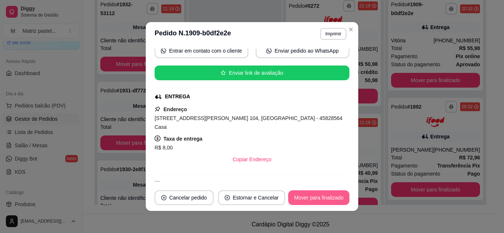
click at [306, 197] on button "Mover para finalizado" at bounding box center [318, 198] width 61 height 15
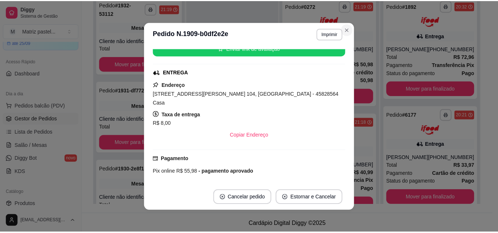
scroll to position [86, 0]
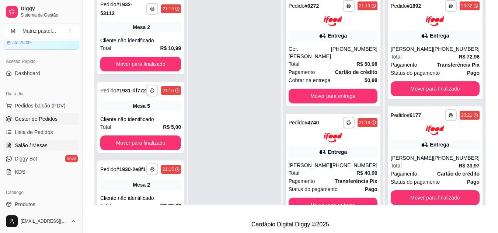
click at [31, 144] on span "Salão / Mesas" at bounding box center [31, 145] width 33 height 7
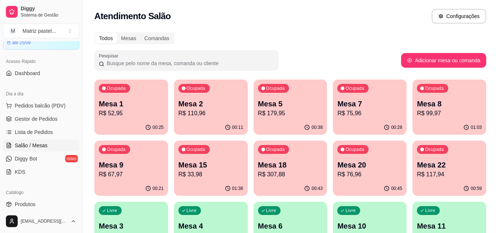
click at [147, 98] on div "Ocupada Mesa 1 R$ 52,95" at bounding box center [131, 100] width 74 height 41
click at [369, 167] on p "Mesa 20" at bounding box center [369, 165] width 65 height 10
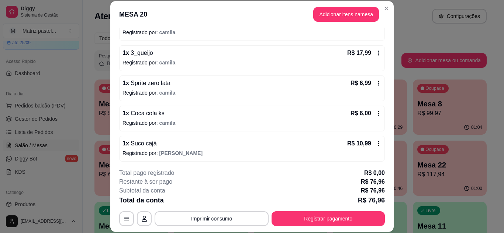
scroll to position [84, 0]
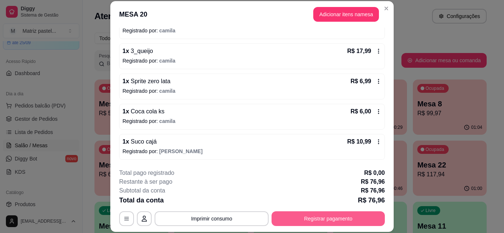
click at [350, 220] on button "Registrar pagamento" at bounding box center [327, 219] width 113 height 15
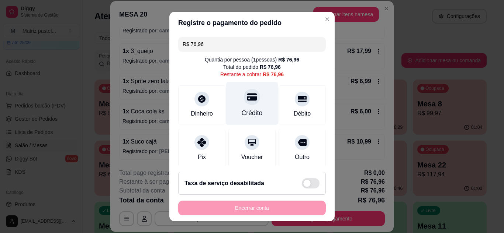
click at [242, 112] on div "Crédito" at bounding box center [252, 113] width 21 height 10
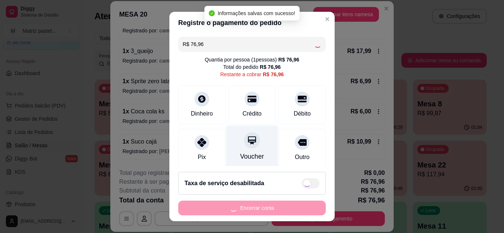
type input "R$ 0,00"
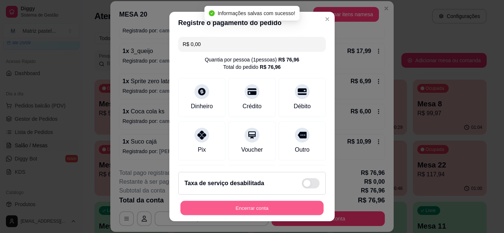
click at [243, 211] on button "Encerrar conta" at bounding box center [251, 208] width 143 height 14
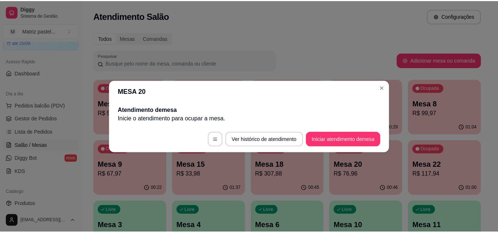
scroll to position [0, 0]
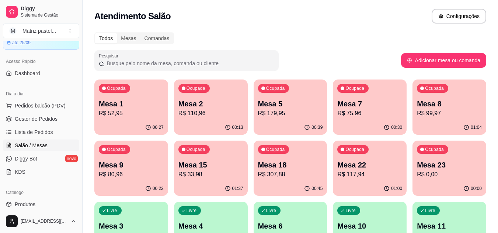
click at [155, 116] on p "R$ 52,95" at bounding box center [131, 113] width 65 height 9
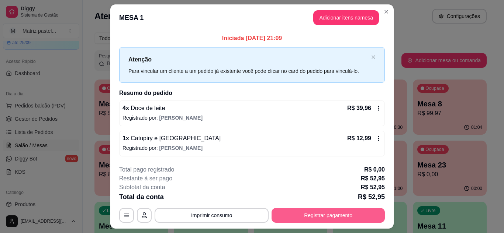
click at [332, 219] on button "Registrar pagamento" at bounding box center [327, 215] width 113 height 15
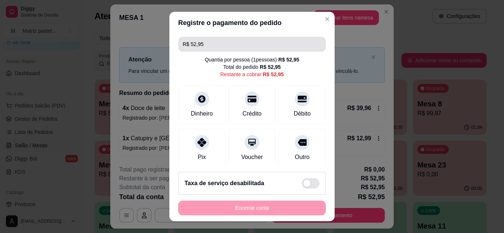
click at [194, 44] on input "R$ 52,95" at bounding box center [252, 44] width 139 height 15
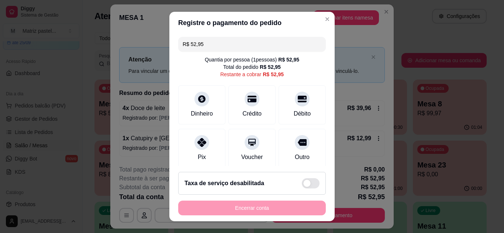
click at [205, 48] on input "R$ 52,95" at bounding box center [252, 44] width 139 height 15
click at [297, 117] on div "Débito" at bounding box center [302, 113] width 19 height 10
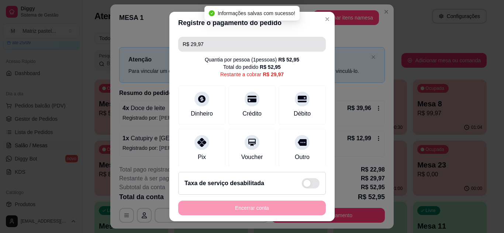
click at [211, 46] on input "R$ 29,97" at bounding box center [252, 44] width 139 height 15
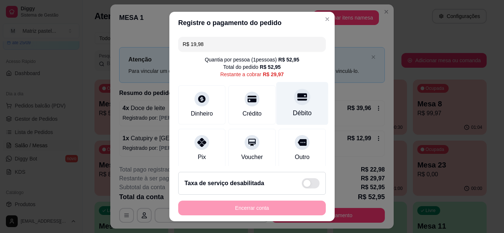
click at [297, 101] on icon at bounding box center [302, 97] width 10 height 10
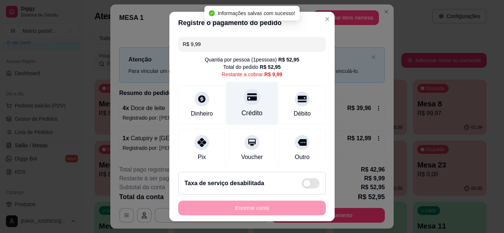
click at [243, 108] on div "Crédito" at bounding box center [252, 103] width 52 height 43
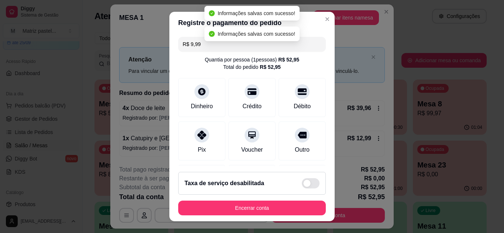
type input "R$ 0,00"
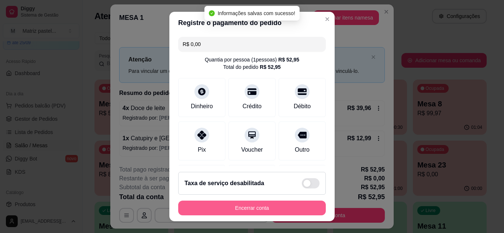
click at [245, 212] on button "Encerrar conta" at bounding box center [252, 208] width 148 height 15
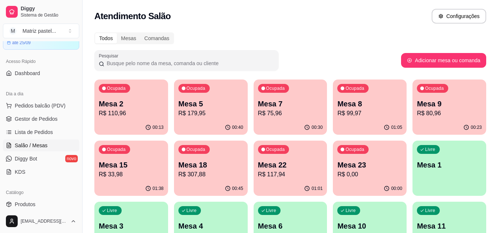
click at [343, 157] on div "Ocupada Mesa 23 R$ 0,00" at bounding box center [370, 161] width 74 height 41
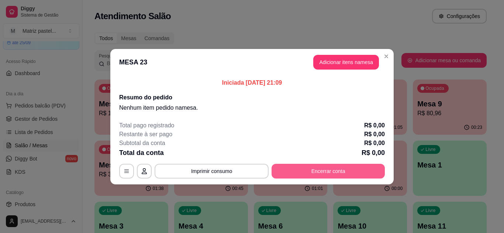
click at [332, 175] on button "Encerrar conta" at bounding box center [327, 171] width 113 height 15
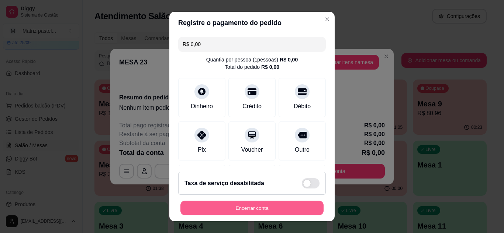
click at [260, 215] on button "Encerrar conta" at bounding box center [251, 208] width 143 height 14
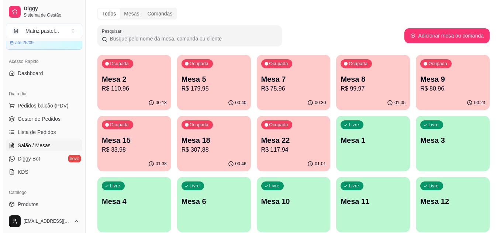
scroll to position [37, 0]
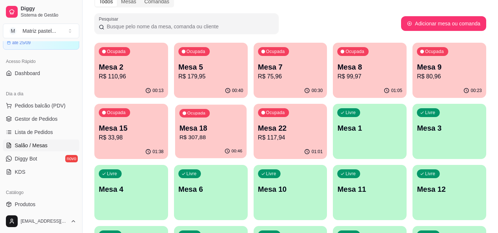
click at [216, 140] on p "R$ 307,88" at bounding box center [210, 138] width 63 height 8
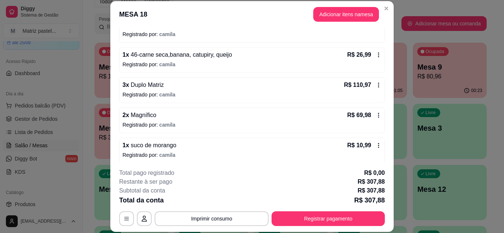
scroll to position [148, 0]
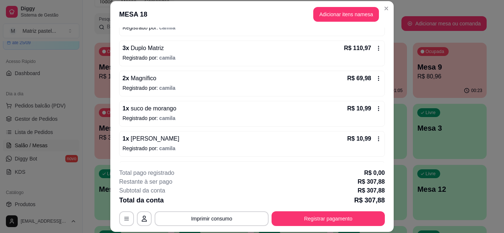
click at [372, 53] on div "R$ 110,97" at bounding box center [363, 48] width 38 height 9
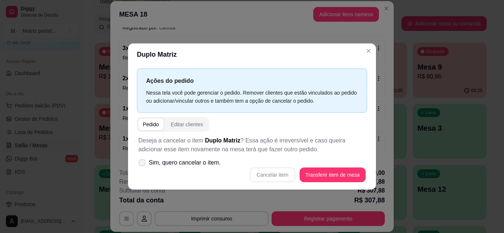
click at [174, 164] on span "Sim, quero cancelar o item." at bounding box center [185, 163] width 72 height 9
click at [143, 164] on input "Sim, quero cancelar o item." at bounding box center [140, 166] width 5 height 5
checkbox input "true"
click at [276, 179] on button "Cancelar item" at bounding box center [272, 175] width 45 height 15
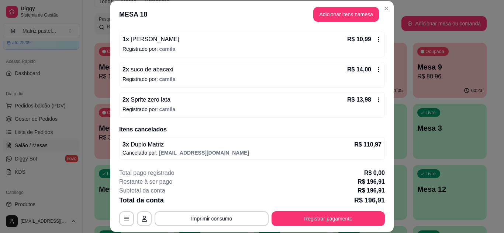
scroll to position [106, 0]
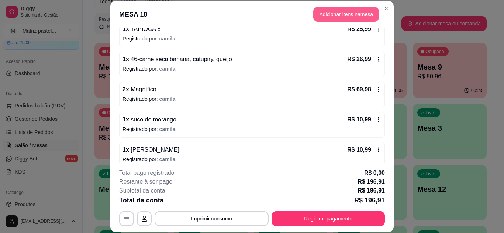
click at [321, 14] on button "Adicionar itens na mesa" at bounding box center [346, 14] width 66 height 15
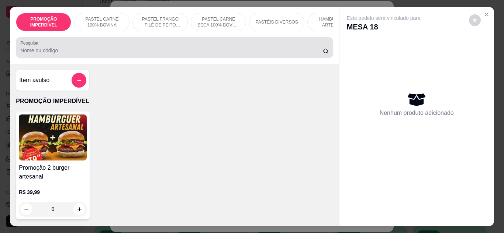
click at [143, 58] on div "Pesquisa" at bounding box center [174, 47] width 317 height 21
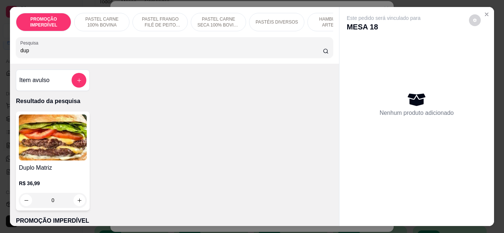
type input "dup"
click at [83, 201] on div "0" at bounding box center [53, 200] width 68 height 15
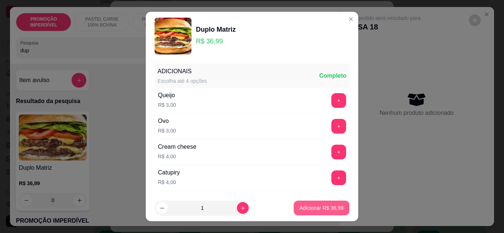
click at [294, 208] on button "Adicionar R$ 36,99" at bounding box center [322, 208] width 56 height 15
type input "1"
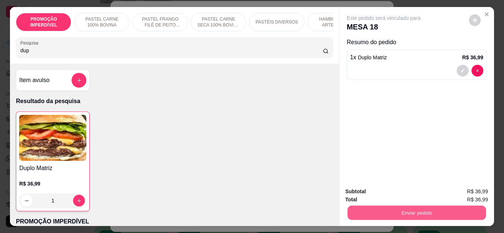
click at [347, 214] on button "Enviar pedido" at bounding box center [416, 213] width 138 height 14
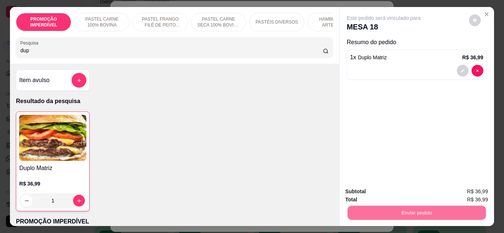
click at [373, 191] on button "Não registrar e enviar pedido" at bounding box center [392, 192] width 77 height 14
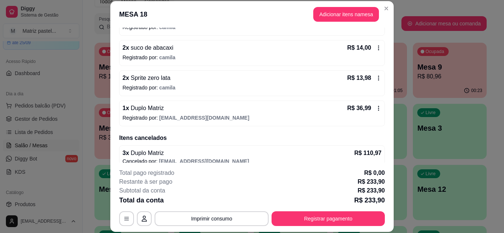
scroll to position [247, 0]
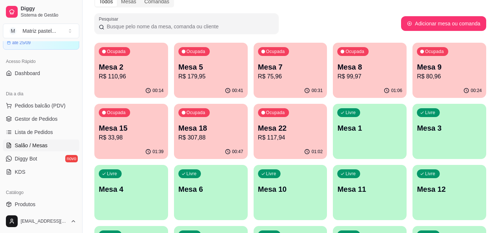
click at [116, 135] on p "R$ 33,98" at bounding box center [131, 138] width 65 height 9
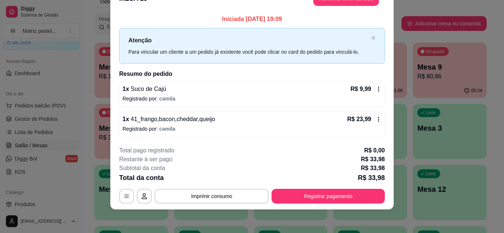
scroll to position [0, 0]
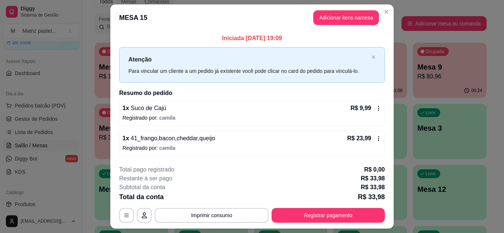
click at [388, 17] on header "MESA 15 Adicionar itens na mesa" at bounding box center [251, 17] width 283 height 27
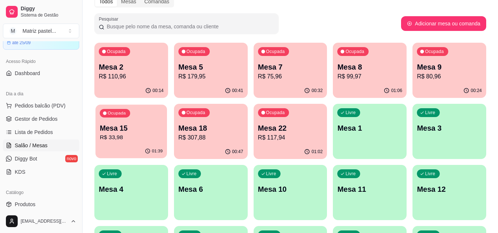
click at [135, 137] on p "R$ 33,98" at bounding box center [131, 138] width 63 height 8
click at [139, 131] on p "Mesa 15" at bounding box center [131, 129] width 63 height 10
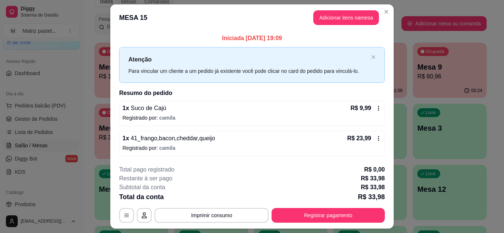
click at [367, 113] on div "1 x Suco de Cajú R$ 9,99 Registrado por: camila" at bounding box center [252, 114] width 266 height 26
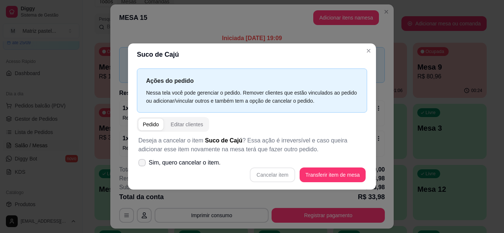
click at [197, 161] on span "Sim, quero cancelar o item." at bounding box center [185, 163] width 72 height 9
click at [143, 164] on input "Sim, quero cancelar o item." at bounding box center [140, 166] width 5 height 5
checkbox input "true"
click at [266, 171] on button "Cancelar item" at bounding box center [272, 175] width 44 height 14
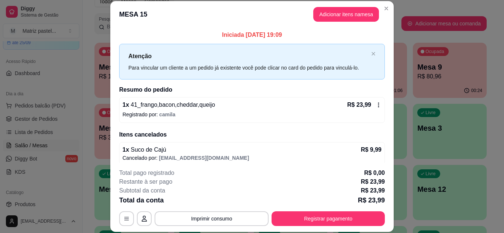
click at [369, 108] on div "R$ 23,99" at bounding box center [364, 105] width 34 height 9
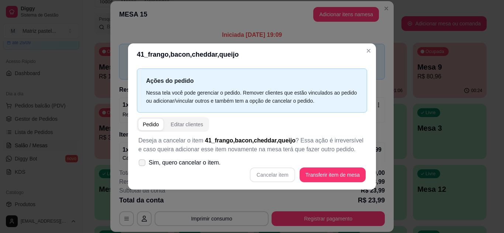
click at [159, 159] on span "Sim, quero cancelar o item." at bounding box center [185, 163] width 72 height 9
click at [143, 164] on input "Sim, quero cancelar o item." at bounding box center [140, 166] width 5 height 5
checkbox input "true"
click at [278, 171] on button "Cancelar item" at bounding box center [272, 175] width 44 height 14
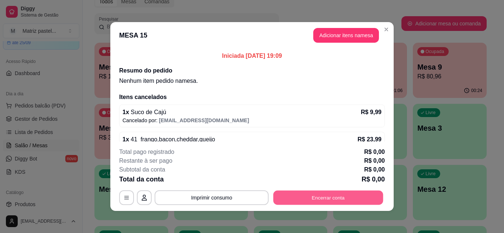
click at [301, 195] on button "Encerrar conta" at bounding box center [328, 198] width 110 height 14
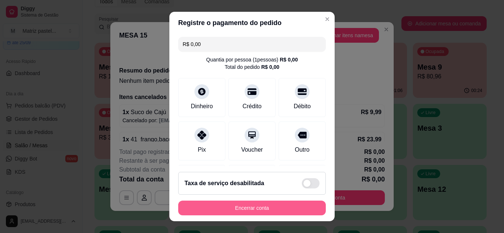
click at [242, 208] on button "Encerrar conta" at bounding box center [252, 208] width 148 height 15
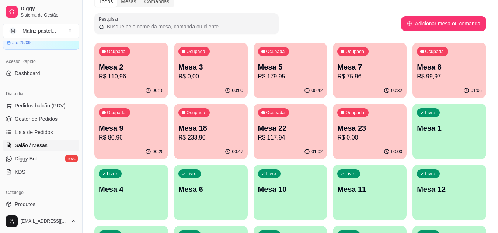
click at [267, 136] on p "R$ 117,94" at bounding box center [290, 138] width 65 height 9
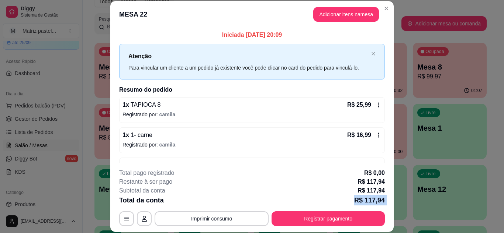
drag, startPoint x: 222, startPoint y: 205, endPoint x: 216, endPoint y: 214, distance: 10.1
click at [219, 212] on div "**********" at bounding box center [252, 198] width 266 height 58
click at [215, 216] on button "Imprimir consumo" at bounding box center [212, 219] width 114 height 15
click at [214, 198] on button "IMPRESSORA" at bounding box center [210, 202] width 53 height 12
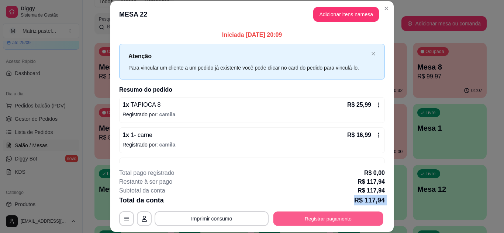
click at [315, 223] on button "Registrar pagamento" at bounding box center [328, 219] width 110 height 14
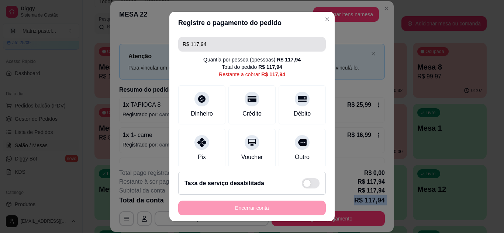
click at [222, 46] on input "R$ 117,94" at bounding box center [252, 44] width 139 height 15
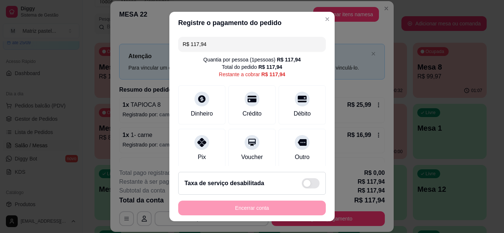
click at [222, 45] on input "R$ 117,94" at bounding box center [252, 44] width 139 height 15
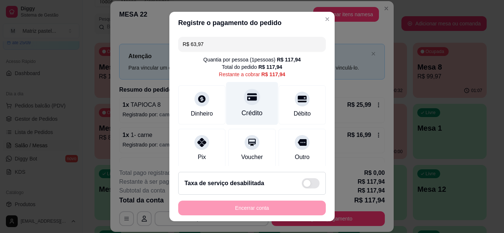
click at [244, 97] on div at bounding box center [252, 97] width 16 height 16
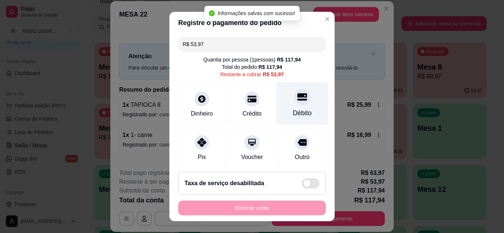
click at [283, 105] on div "Débito" at bounding box center [302, 103] width 52 height 43
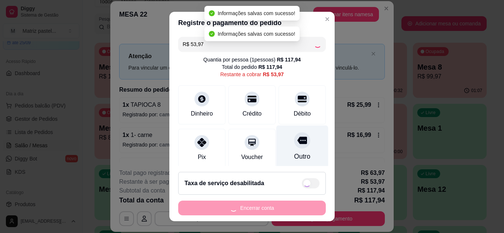
type input "R$ 0,00"
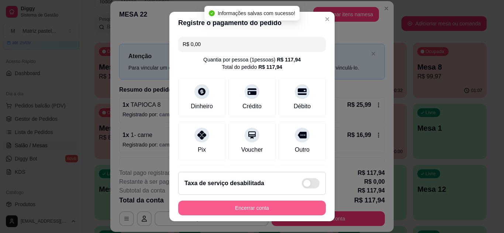
click at [252, 207] on button "Encerrar conta" at bounding box center [252, 208] width 148 height 15
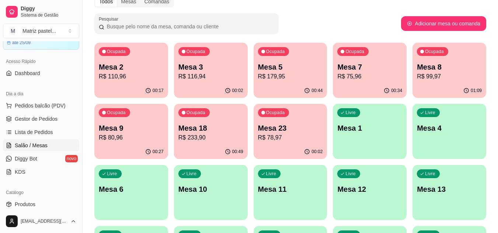
click at [141, 142] on p "R$ 80,96" at bounding box center [131, 138] width 65 height 9
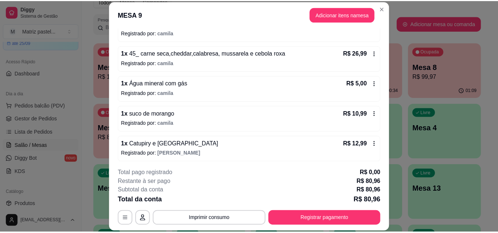
scroll to position [84, 0]
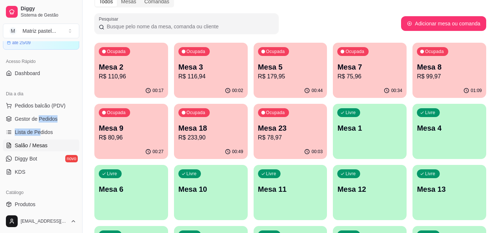
click at [38, 126] on ul "Pedidos balcão (PDV) Gestor de Pedidos Lista de Pedidos Salão / Mesas Diggy Bot…" at bounding box center [41, 139] width 76 height 78
click at [45, 117] on span "Gestor de Pedidos" at bounding box center [36, 118] width 43 height 7
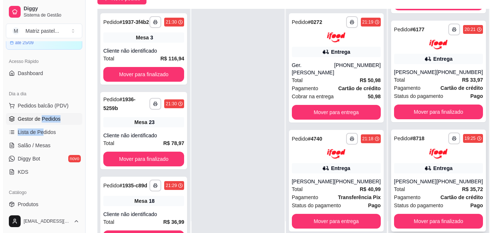
scroll to position [112, 0]
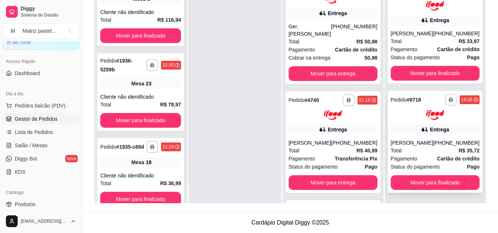
click at [421, 126] on icon at bounding box center [424, 129] width 7 height 7
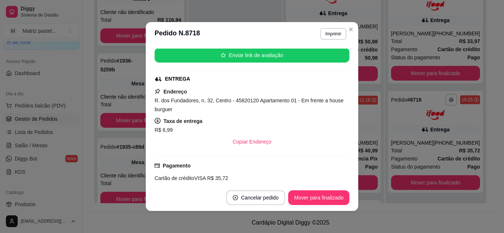
scroll to position [148, 0]
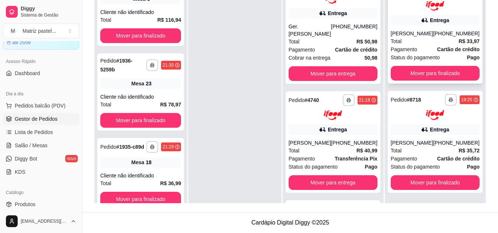
click at [400, 30] on div "[PERSON_NAME]" at bounding box center [412, 33] width 42 height 7
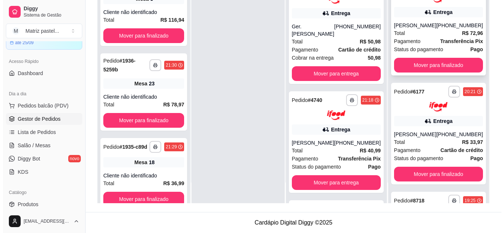
scroll to position [0, 0]
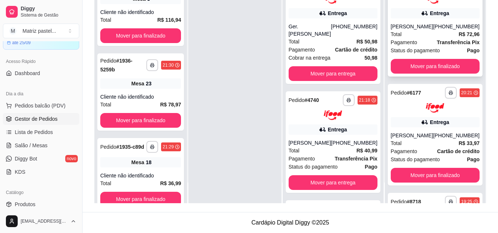
click at [402, 46] on span "Pagamento" at bounding box center [404, 42] width 27 height 8
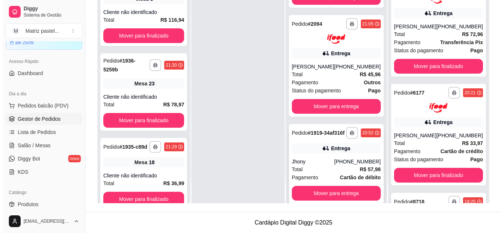
scroll to position [304, 0]
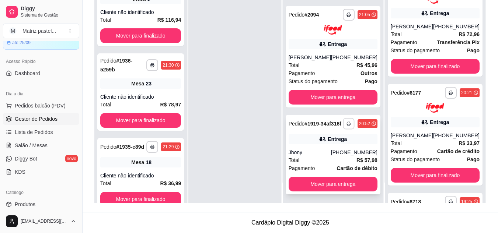
click at [343, 124] on button "button" at bounding box center [348, 123] width 11 height 11
click at [327, 144] on button "IMPRESSORA" at bounding box center [323, 146] width 53 height 12
click at [332, 44] on div "**********" at bounding box center [333, 57] width 95 height 102
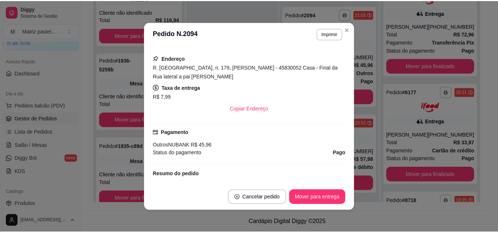
scroll to position [184, 0]
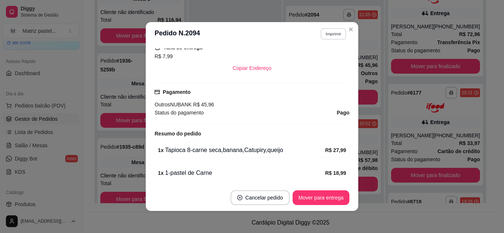
click at [326, 33] on button "Imprimir" at bounding box center [333, 33] width 25 height 11
click at [313, 62] on button "IMPRESSORA" at bounding box center [317, 60] width 53 height 12
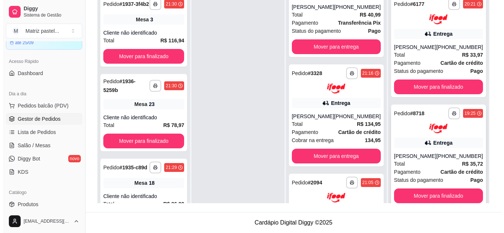
scroll to position [76, 0]
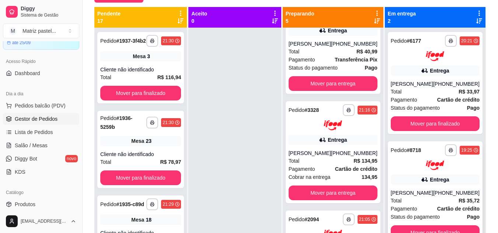
click at [436, 162] on img at bounding box center [435, 166] width 18 height 10
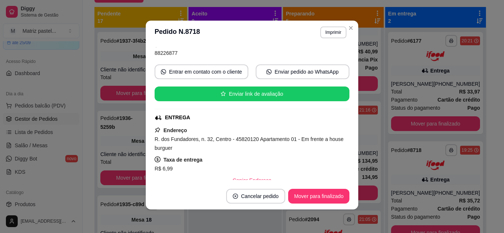
scroll to position [74, 0]
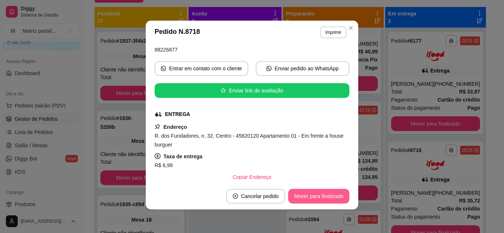
click at [313, 197] on button "Mover para finalizado" at bounding box center [318, 196] width 61 height 15
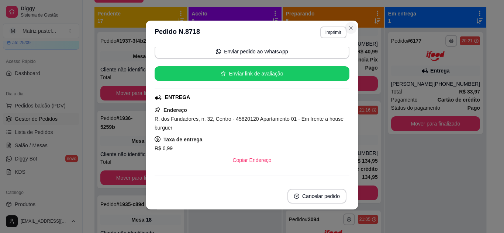
scroll to position [57, 0]
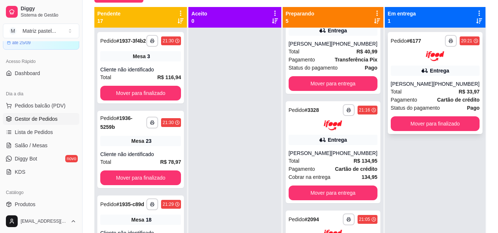
click at [432, 78] on div "**********" at bounding box center [435, 83] width 95 height 102
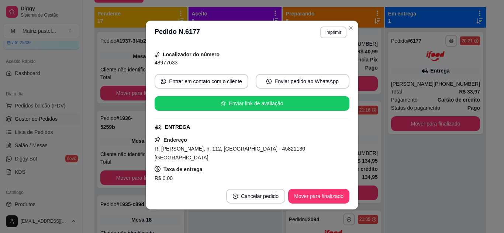
scroll to position [74, 0]
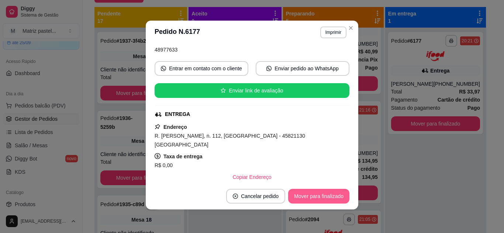
click at [316, 195] on button "Mover para finalizado" at bounding box center [318, 196] width 61 height 15
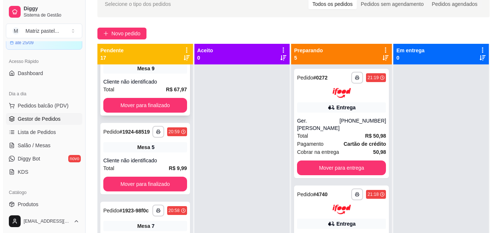
scroll to position [738, 0]
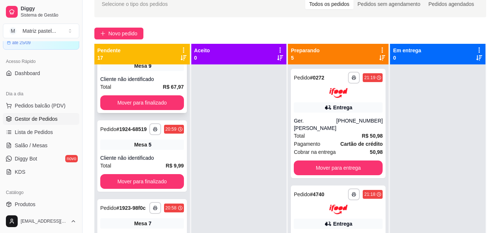
click at [142, 113] on div "**********" at bounding box center [142, 78] width 90 height 72
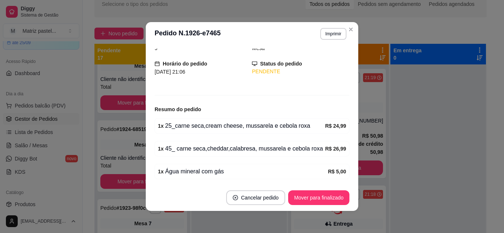
scroll to position [74, 0]
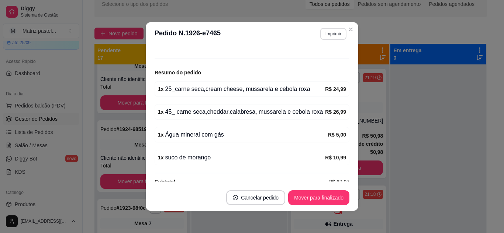
click at [334, 37] on button "Imprimir" at bounding box center [333, 34] width 26 height 12
click at [314, 61] on button "IMPRESSORA" at bounding box center [323, 57] width 43 height 10
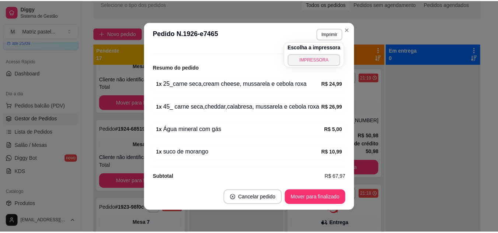
scroll to position [86, 0]
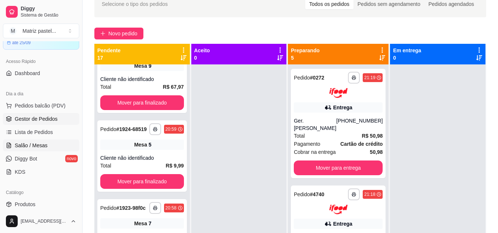
click at [45, 142] on span "Salão / Mesas" at bounding box center [31, 145] width 33 height 7
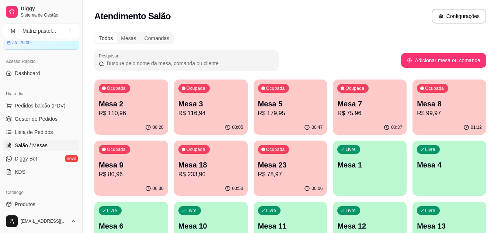
click at [363, 112] on div "Mesa 7 R$ 75,96" at bounding box center [369, 108] width 65 height 19
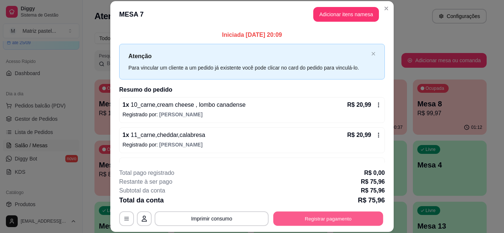
click at [327, 220] on button "Registrar pagamento" at bounding box center [328, 219] width 110 height 14
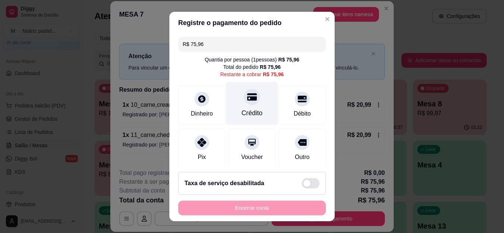
click at [247, 97] on icon at bounding box center [252, 97] width 10 height 10
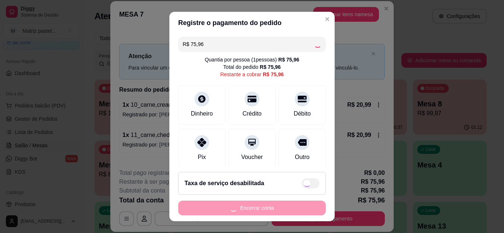
type input "R$ 0,00"
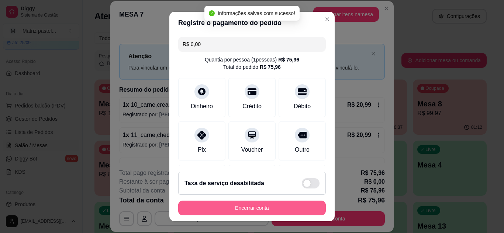
click at [249, 205] on button "Encerrar conta" at bounding box center [252, 208] width 148 height 15
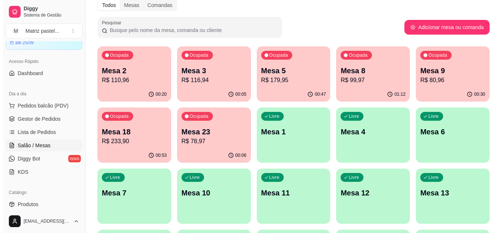
scroll to position [37, 0]
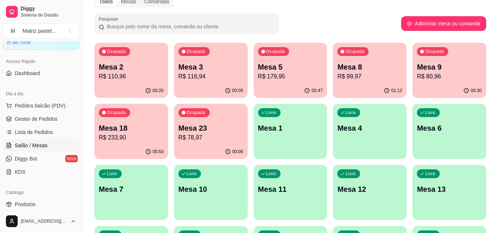
click at [343, 125] on p "Mesa 4" at bounding box center [369, 128] width 65 height 10
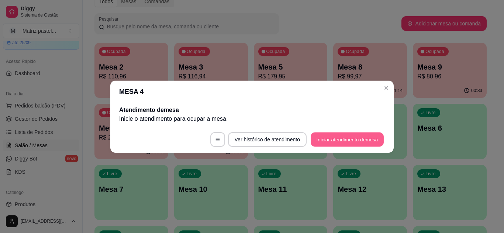
click at [339, 139] on button "Iniciar atendimento de mesa" at bounding box center [347, 139] width 73 height 14
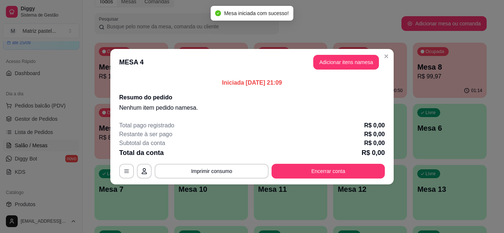
click at [336, 70] on header "MESA 4 Adicionar itens na mesa" at bounding box center [251, 62] width 283 height 27
click at [332, 66] on button "Adicionar itens na mesa" at bounding box center [345, 62] width 63 height 14
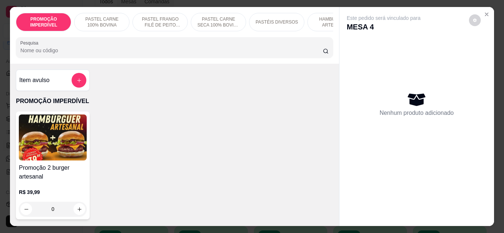
click at [117, 54] on input "Pesquisa" at bounding box center [171, 50] width 302 height 7
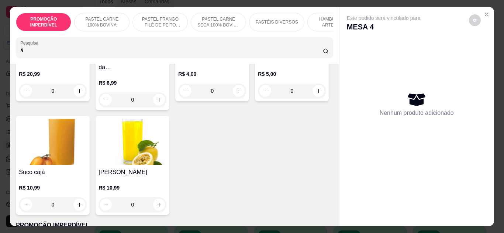
scroll to position [111, 0]
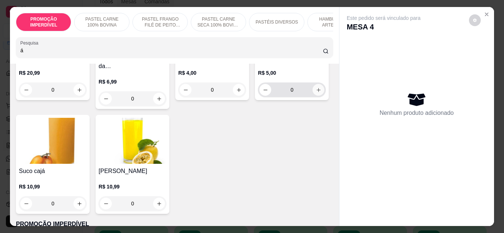
type input "á"
click at [316, 93] on icon "increase-product-quantity" at bounding box center [319, 90] width 6 height 6
type input "1"
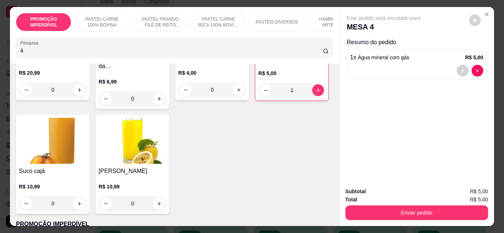
click at [76, 51] on input "á" at bounding box center [171, 50] width 302 height 7
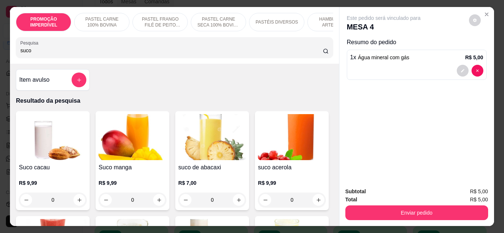
scroll to position [0, 0]
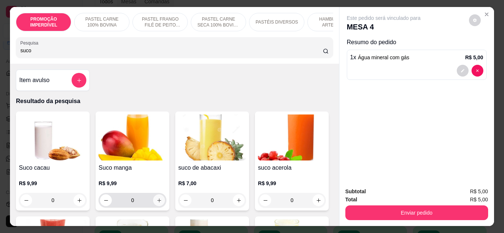
type input "suco"
click at [161, 204] on button "increase-product-quantity" at bounding box center [159, 201] width 12 height 12
type input "1"
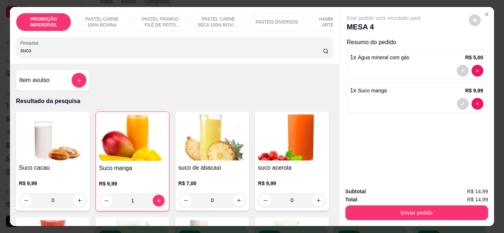
click at [77, 54] on input "suco" at bounding box center [171, 50] width 302 height 7
click at [76, 54] on input "suco" at bounding box center [171, 50] width 302 height 7
drag, startPoint x: 75, startPoint y: 52, endPoint x: 0, endPoint y: 49, distance: 74.6
click at [0, 49] on div "PROMOÇÃO IMPERDÍVEL PASTEL CARNE 100% BOVINA PASTEL FRANGO FILÉ DE PEITO DESFIA…" at bounding box center [252, 116] width 504 height 233
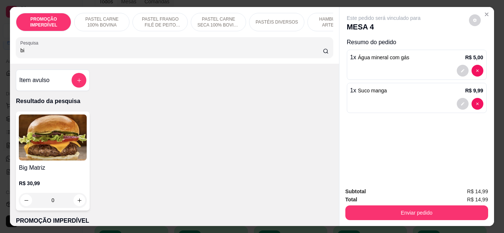
type input "bi"
click at [73, 203] on div "0" at bounding box center [53, 200] width 68 height 15
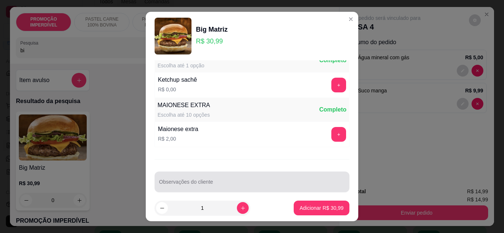
scroll to position [354, 0]
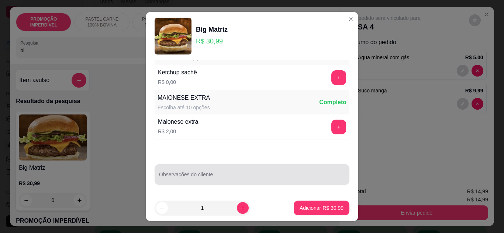
click at [184, 174] on div "Observações do cliente" at bounding box center [252, 174] width 195 height 21
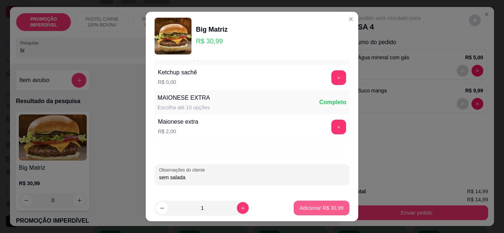
type input "sem salada"
click at [330, 207] on p "Adicionar R$ 30,99" at bounding box center [321, 208] width 44 height 7
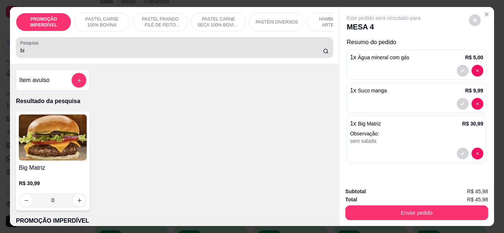
click at [83, 54] on input "bi" at bounding box center [171, 50] width 302 height 7
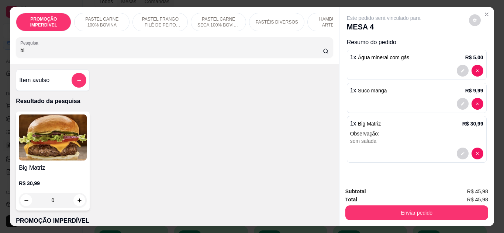
click at [83, 54] on input "bi" at bounding box center [171, 50] width 302 height 7
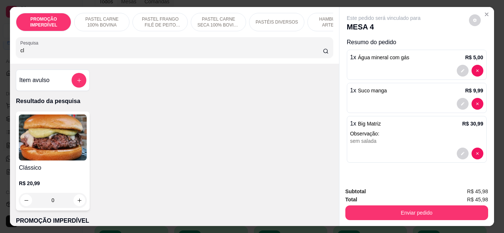
type input "cl"
click at [73, 208] on div "0" at bounding box center [53, 200] width 68 height 15
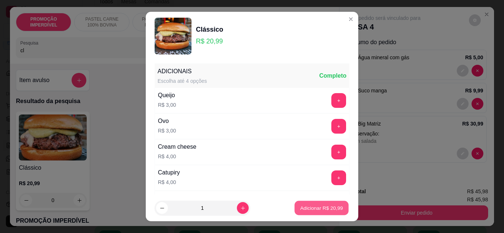
click at [310, 213] on button "Adicionar R$ 20,99" at bounding box center [321, 208] width 54 height 14
type input "1"
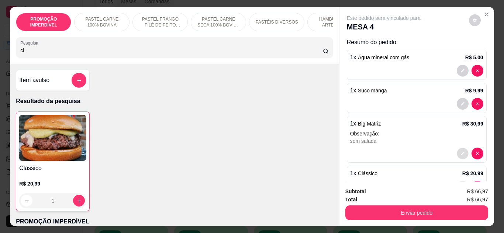
click at [457, 155] on button "decrease-product-quantity" at bounding box center [462, 153] width 11 height 11
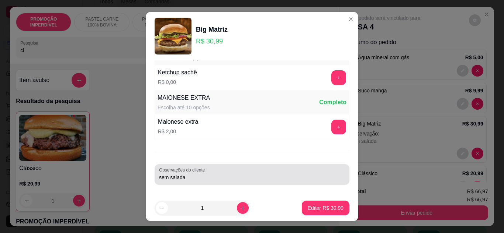
click at [200, 180] on input "sem salada" at bounding box center [252, 177] width 186 height 7
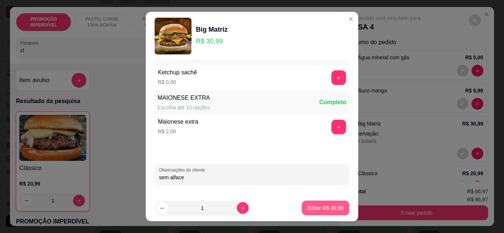
type input "sem alface"
click at [316, 203] on button "Editar R$ 30,99" at bounding box center [326, 208] width 48 height 15
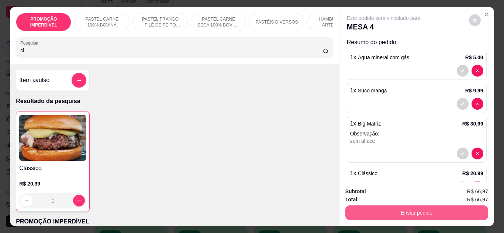
click at [375, 209] on button "Enviar pedido" at bounding box center [416, 213] width 143 height 15
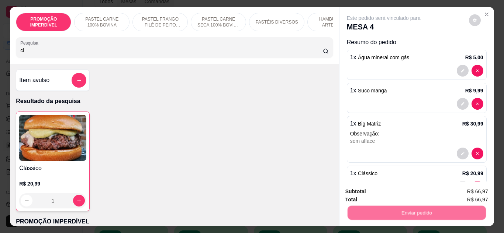
click at [377, 190] on button "Não registrar e enviar pedido" at bounding box center [392, 192] width 77 height 14
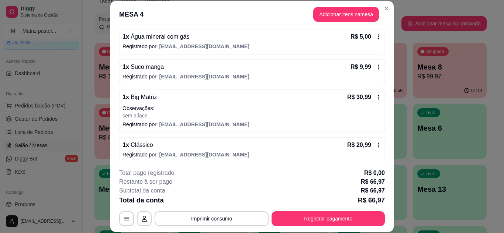
scroll to position [72, 0]
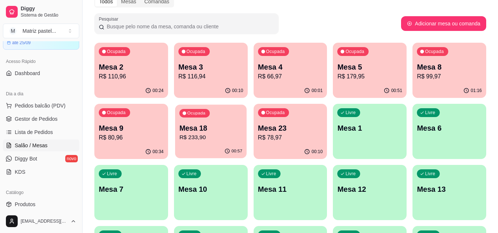
click at [218, 144] on div "Ocupada Mesa 18 R$ 233,90" at bounding box center [211, 125] width 72 height 40
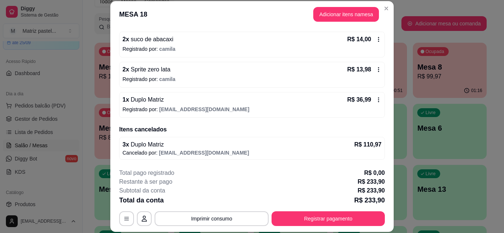
scroll to position [22, 0]
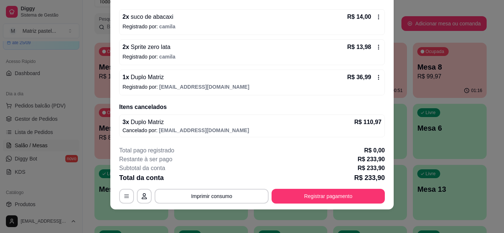
click at [325, 202] on button "Registrar pagamento" at bounding box center [327, 196] width 113 height 15
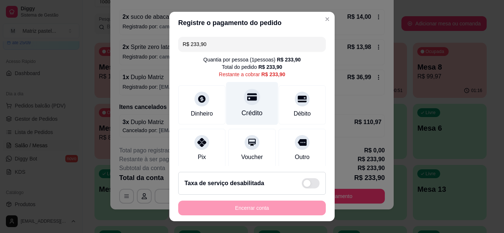
click at [254, 101] on div "Crédito" at bounding box center [252, 103] width 52 height 43
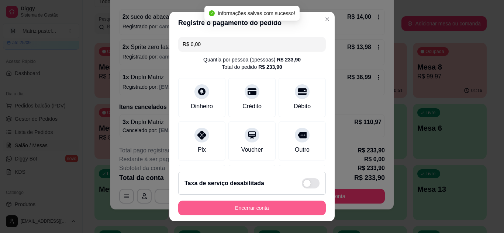
type input "R$ 0,00"
click at [257, 204] on button "Encerrar conta" at bounding box center [251, 208] width 143 height 14
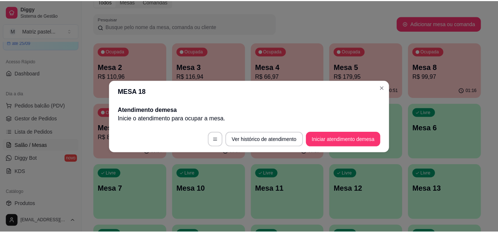
scroll to position [0, 0]
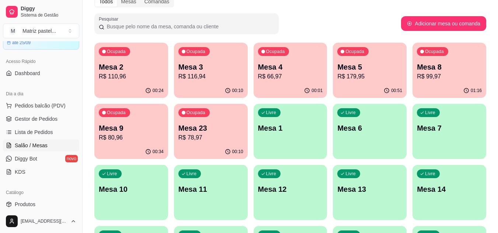
click at [424, 84] on div "01:16" at bounding box center [450, 91] width 74 height 14
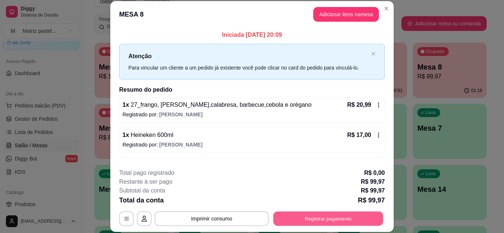
click at [307, 217] on button "Registrar pagamento" at bounding box center [328, 219] width 110 height 14
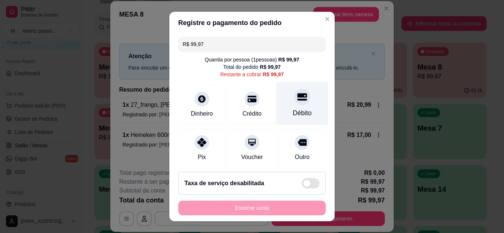
click at [286, 108] on div "Débito" at bounding box center [302, 103] width 52 height 43
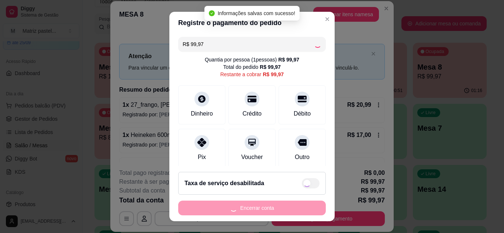
type input "R$ 0,00"
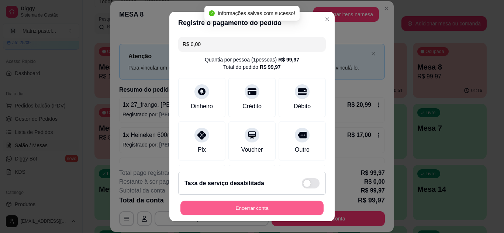
click at [251, 215] on button "Encerrar conta" at bounding box center [251, 208] width 143 height 14
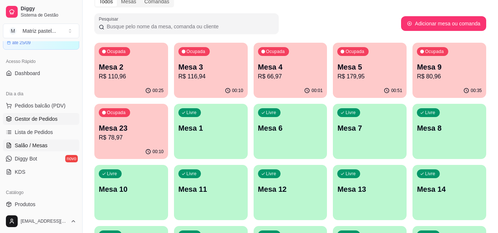
click at [24, 118] on span "Gestor de Pedidos" at bounding box center [36, 118] width 43 height 7
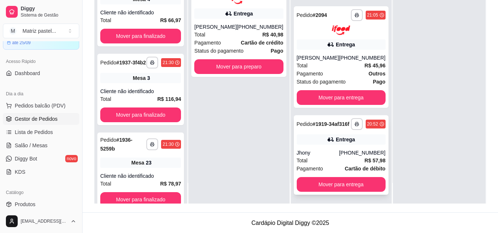
scroll to position [112, 0]
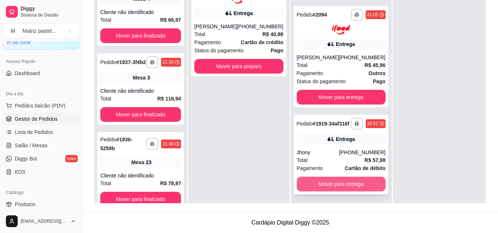
click at [323, 187] on button "Mover para entrega" at bounding box center [341, 184] width 89 height 15
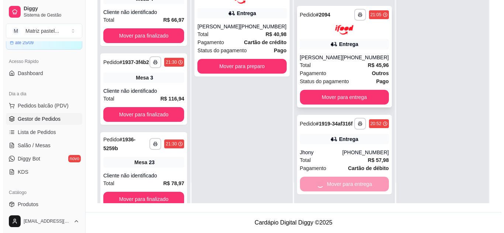
scroll to position [211, 0]
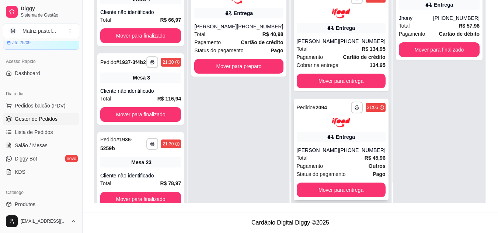
click at [330, 147] on div "Edico Neves" at bounding box center [318, 150] width 42 height 7
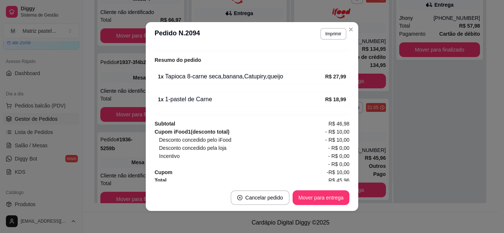
scroll to position [261, 0]
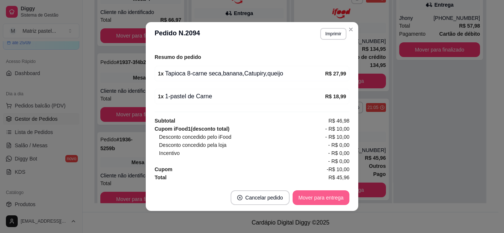
click at [308, 195] on button "Mover para entrega" at bounding box center [320, 198] width 57 height 15
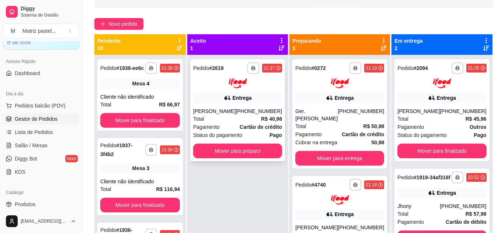
scroll to position [39, 0]
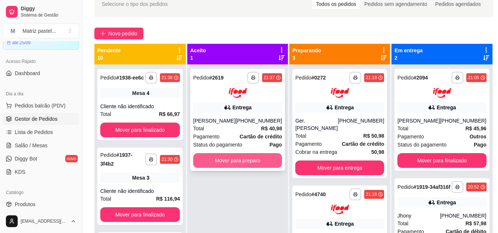
click at [226, 160] on button "Mover para preparo" at bounding box center [237, 160] width 89 height 15
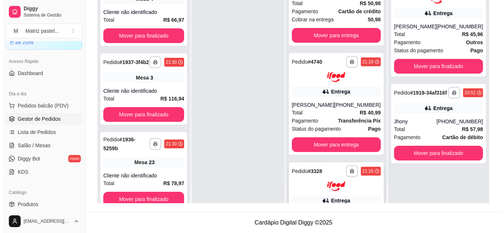
scroll to position [211, 0]
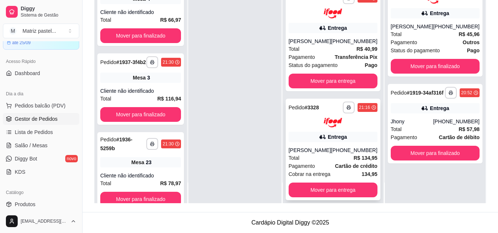
click at [331, 147] on div "Carol Vitorino" at bounding box center [310, 150] width 42 height 7
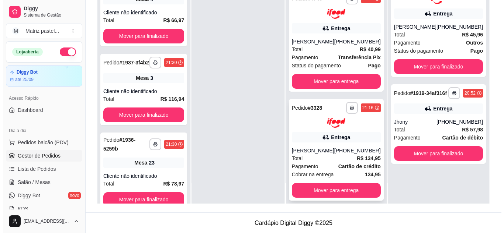
scroll to position [112, 0]
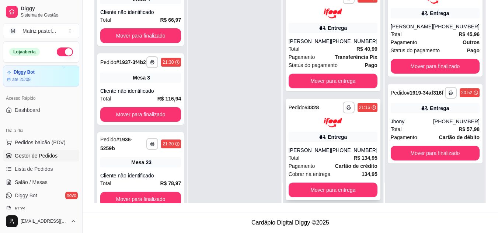
click at [323, 154] on div "Total R$ 134,95" at bounding box center [333, 158] width 89 height 8
click at [305, 108] on div "**********" at bounding box center [333, 115] width 89 height 26
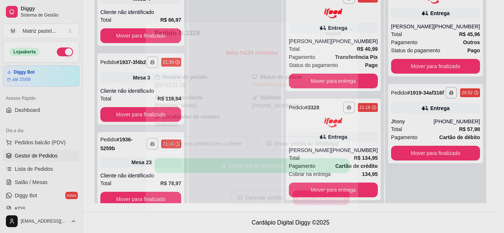
scroll to position [37, 0]
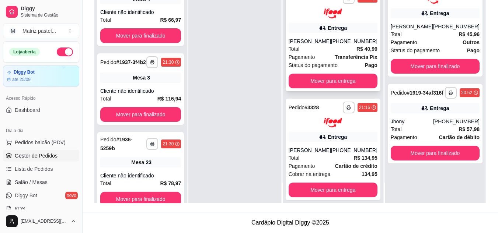
click at [349, 38] on div "[PHONE_NUMBER]" at bounding box center [354, 41] width 46 height 7
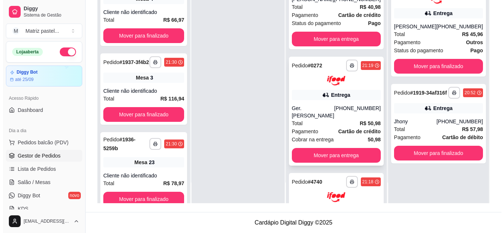
scroll to position [27, 0]
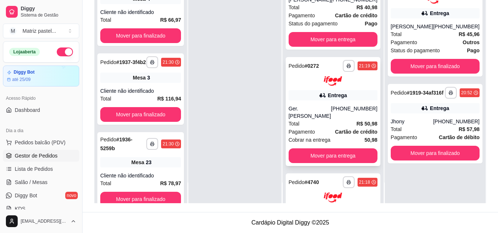
click at [332, 88] on div "**********" at bounding box center [333, 112] width 95 height 110
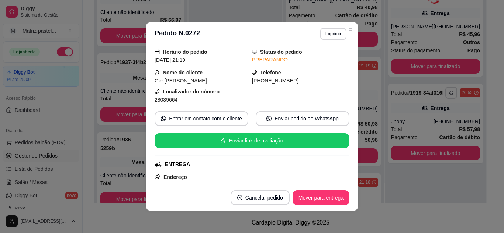
scroll to position [37, 0]
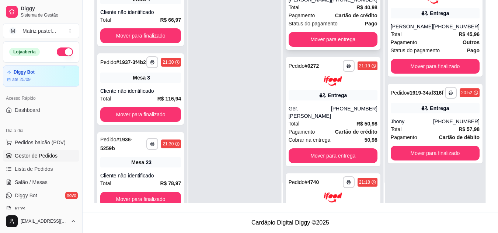
click at [360, 21] on div "Status do pagamento Pago" at bounding box center [333, 24] width 89 height 8
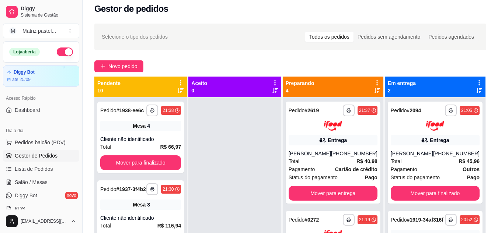
scroll to position [2, 0]
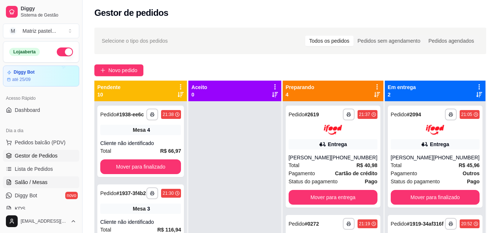
click at [22, 184] on span "Salão / Mesas" at bounding box center [31, 182] width 33 height 7
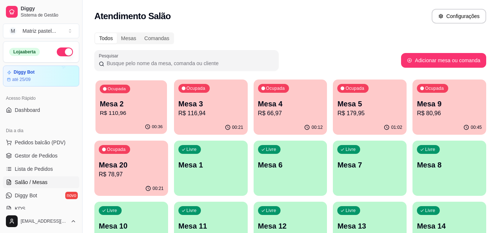
click at [137, 105] on p "Mesa 2" at bounding box center [131, 104] width 63 height 10
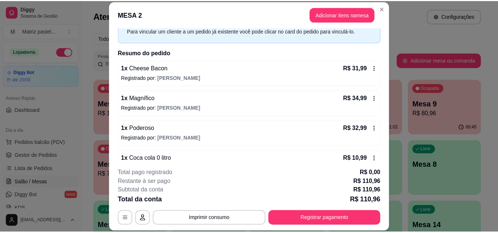
scroll to position [54, 0]
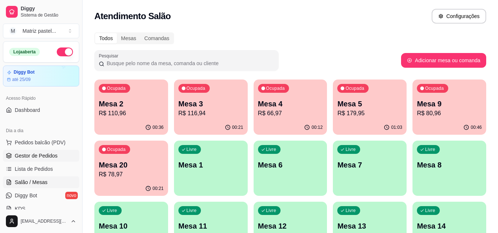
click at [42, 156] on span "Gestor de Pedidos" at bounding box center [36, 155] width 43 height 7
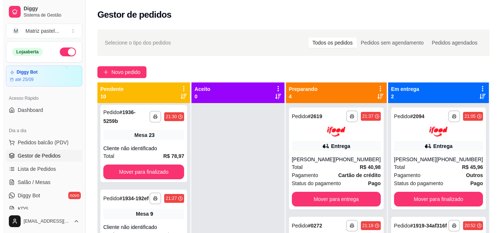
scroll to position [148, 0]
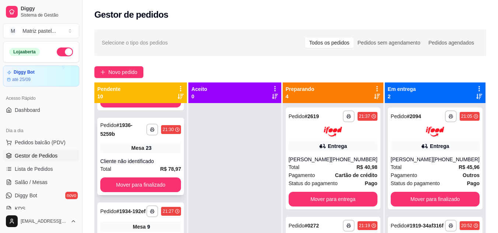
click at [125, 164] on div "Cliente não identificado" at bounding box center [140, 161] width 81 height 7
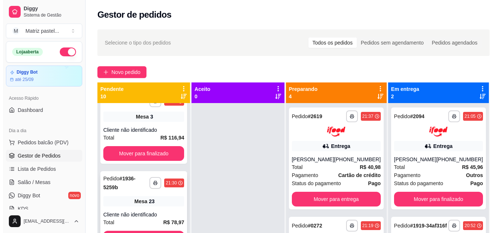
scroll to position [111, 0]
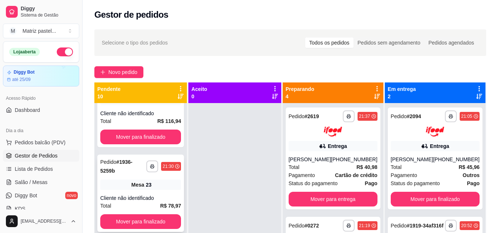
click at [135, 176] on div "Pedido # 1936-5259b" at bounding box center [123, 167] width 46 height 18
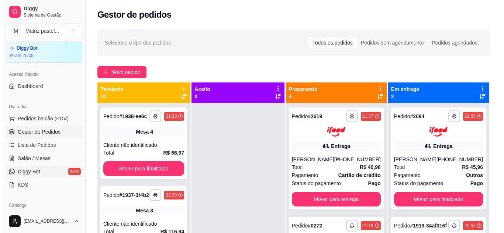
scroll to position [37, 0]
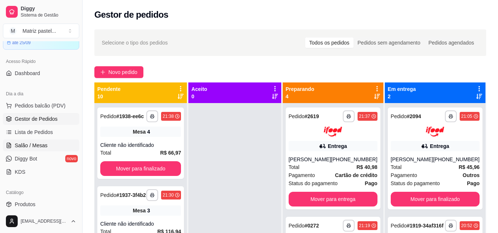
click at [28, 145] on span "Salão / Mesas" at bounding box center [31, 145] width 33 height 7
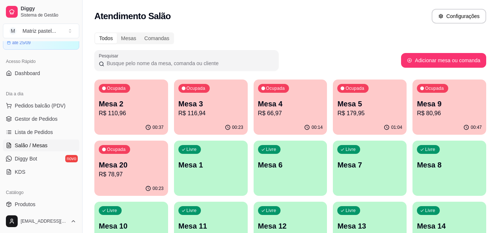
click at [452, 104] on p "Mesa 9" at bounding box center [449, 104] width 65 height 10
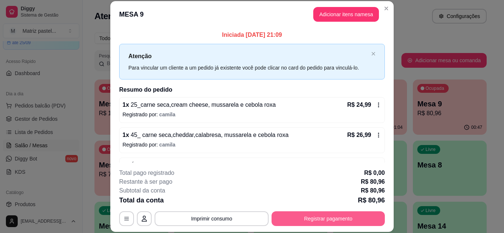
click at [353, 215] on button "Registrar pagamento" at bounding box center [327, 219] width 113 height 15
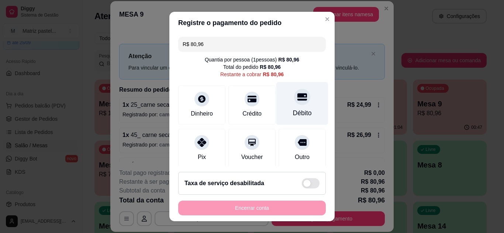
click at [302, 108] on div "Débito" at bounding box center [302, 103] width 52 height 43
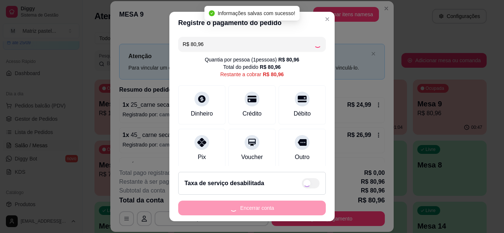
type input "R$ 0,00"
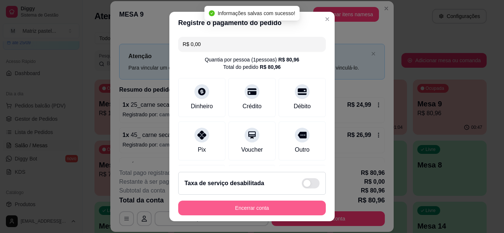
click at [271, 211] on button "Encerrar conta" at bounding box center [252, 208] width 148 height 15
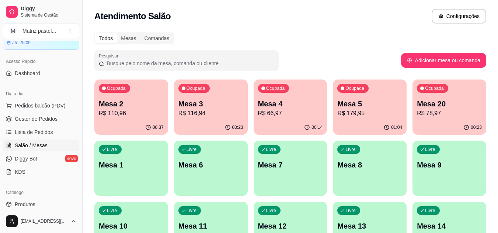
click at [455, 107] on p "Mesa 20" at bounding box center [449, 104] width 65 height 10
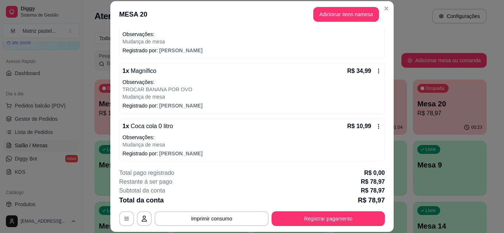
scroll to position [84, 0]
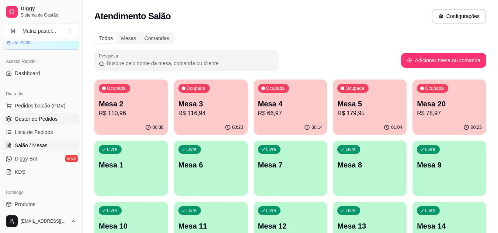
click at [36, 118] on span "Gestor de Pedidos" at bounding box center [36, 118] width 43 height 7
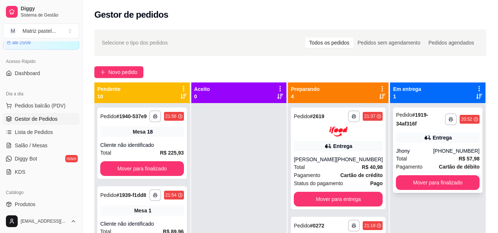
click at [422, 150] on div "Jhony" at bounding box center [414, 151] width 37 height 7
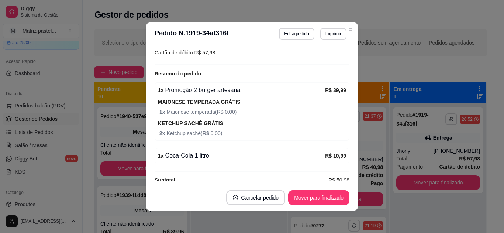
scroll to position [255, 0]
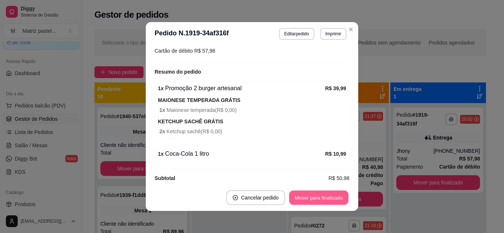
click at [308, 195] on button "Mover para finalizado" at bounding box center [318, 198] width 59 height 14
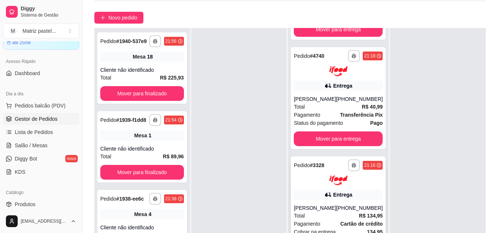
scroll to position [111, 0]
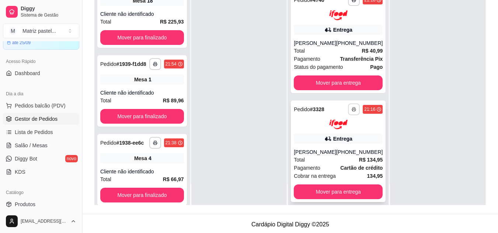
click at [348, 104] on button "button" at bounding box center [354, 110] width 12 height 12
click at [324, 126] on button "IMPRESSORA" at bounding box center [323, 128] width 53 height 12
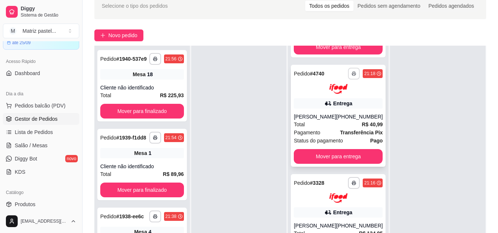
click at [348, 68] on button "button" at bounding box center [354, 74] width 12 height 12
click at [326, 93] on button "IMPRESSORA" at bounding box center [324, 91] width 52 height 11
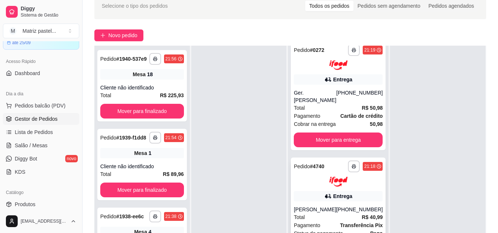
scroll to position [101, 0]
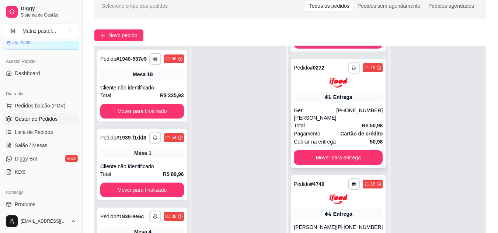
click at [348, 69] on button "button" at bounding box center [354, 68] width 12 height 12
click at [322, 93] on button "IMPRESSORA" at bounding box center [323, 94] width 53 height 12
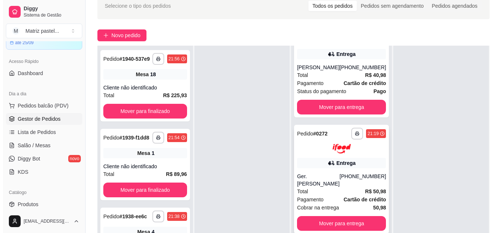
scroll to position [0, 0]
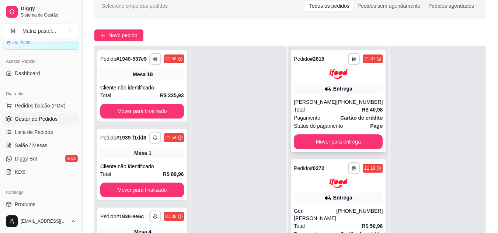
click at [333, 84] on div "Entrega" at bounding box center [338, 89] width 89 height 10
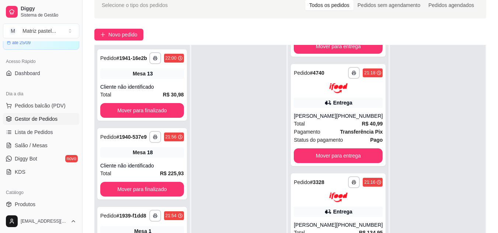
scroll to position [111, 0]
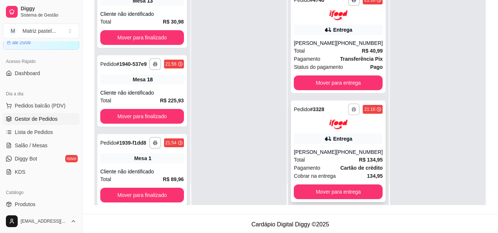
click at [348, 104] on button "button" at bounding box center [354, 110] width 12 height 12
click at [336, 132] on button "IMPRESSORA" at bounding box center [323, 128] width 53 height 12
click at [39, 144] on span "Salão / Mesas" at bounding box center [31, 145] width 33 height 7
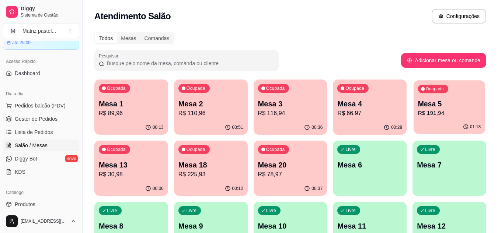
click at [455, 117] on p "R$ 191,94" at bounding box center [449, 113] width 63 height 8
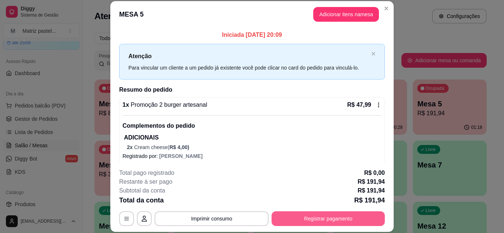
click at [316, 218] on button "Registrar pagamento" at bounding box center [327, 219] width 113 height 15
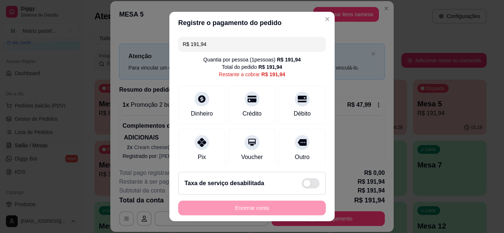
click at [237, 47] on input "R$ 191,94" at bounding box center [252, 44] width 139 height 15
click at [202, 101] on icon at bounding box center [202, 97] width 10 height 10
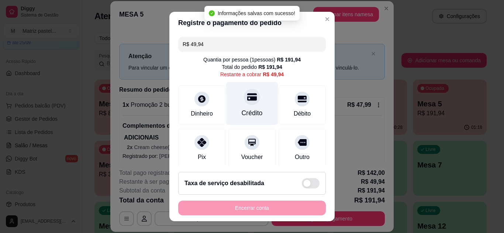
click at [240, 118] on div "Crédito" at bounding box center [252, 103] width 52 height 43
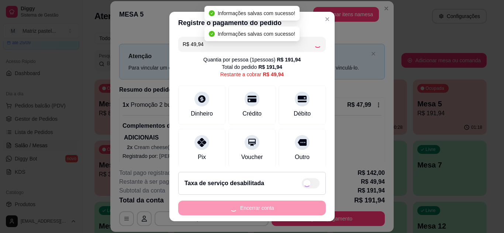
type input "R$ 0,00"
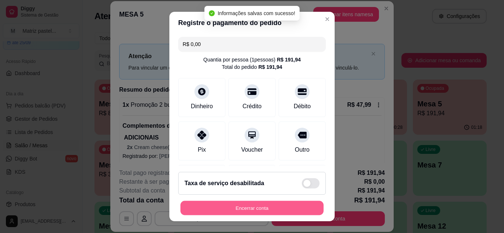
click at [243, 207] on button "Encerrar conta" at bounding box center [251, 208] width 143 height 14
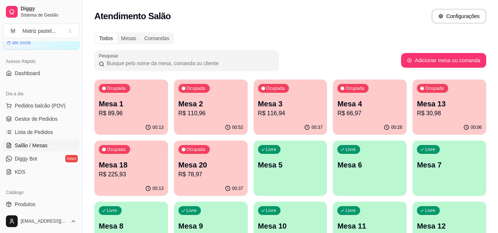
click at [366, 118] on p "R$ 66,97" at bounding box center [369, 113] width 65 height 9
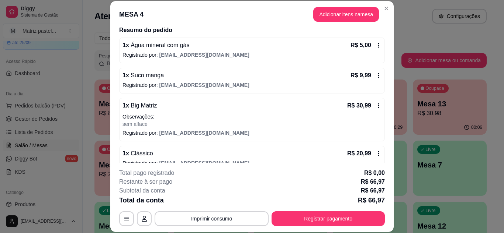
scroll to position [72, 0]
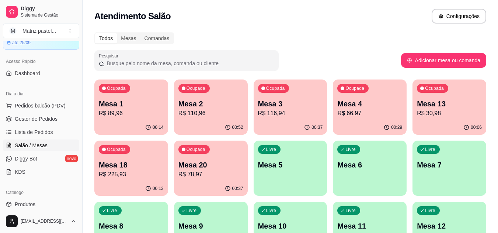
click at [374, 132] on div "00:29" at bounding box center [370, 128] width 74 height 14
click at [41, 120] on span "Gestor de Pedidos" at bounding box center [36, 118] width 43 height 7
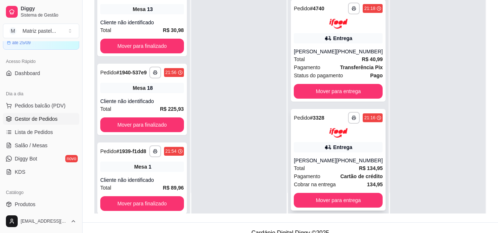
scroll to position [111, 0]
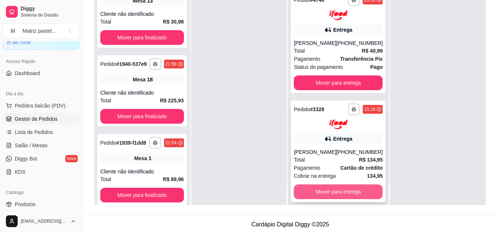
click at [308, 185] on button "Mover para entrega" at bounding box center [338, 192] width 89 height 15
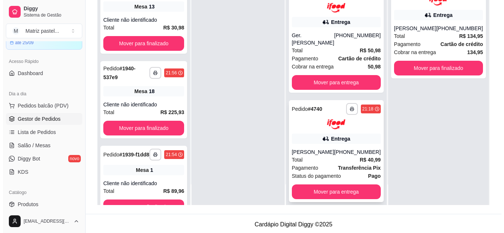
scroll to position [65, 0]
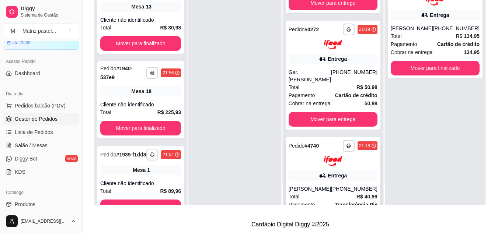
click at [319, 162] on div "**********" at bounding box center [333, 188] width 95 height 102
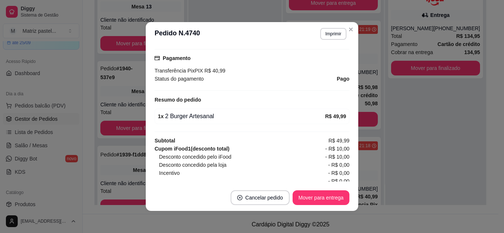
scroll to position [221, 0]
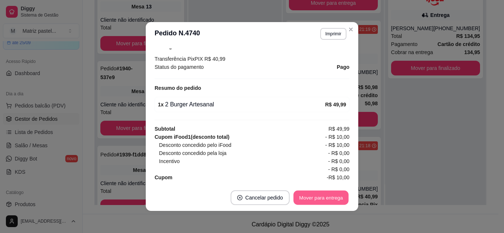
click at [321, 198] on button "Mover para entrega" at bounding box center [320, 198] width 55 height 14
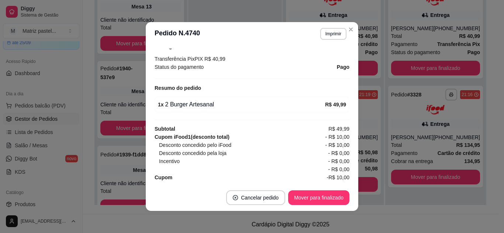
scroll to position [0, 0]
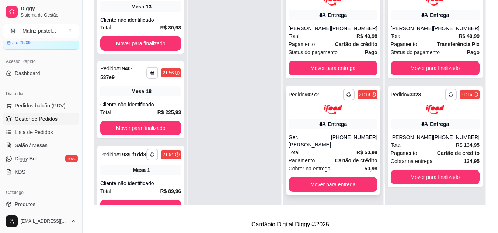
click at [331, 140] on div "Ger.diego Ferraiz" at bounding box center [310, 141] width 42 height 15
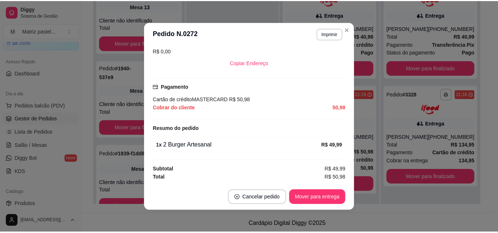
scroll to position [1, 0]
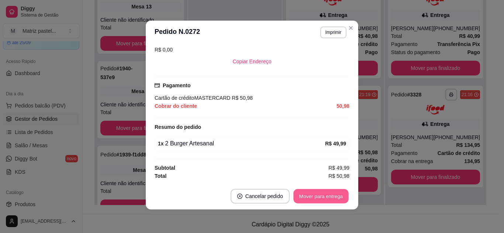
click at [326, 201] on button "Mover para entrega" at bounding box center [320, 197] width 55 height 14
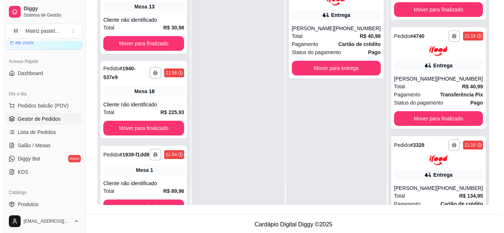
scroll to position [102, 0]
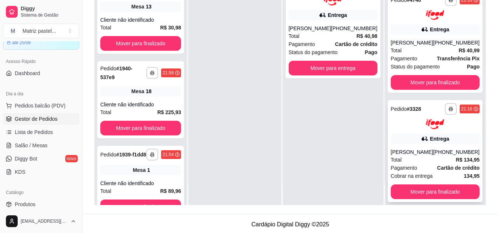
click at [413, 164] on span "Pagamento" at bounding box center [404, 168] width 27 height 8
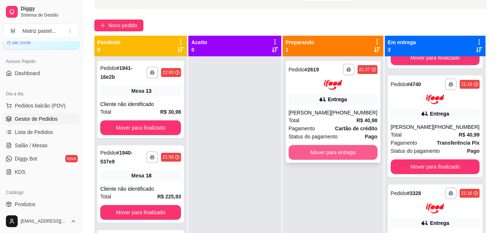
scroll to position [37, 0]
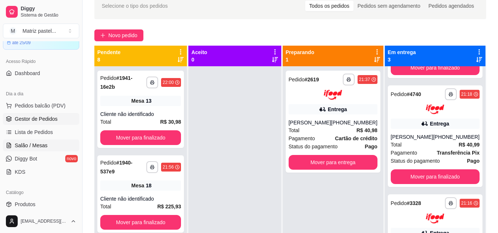
click at [29, 146] on span "Salão / Mesas" at bounding box center [31, 145] width 33 height 7
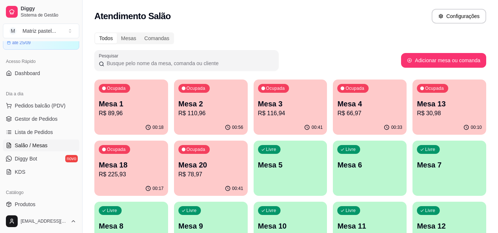
click at [277, 119] on div "Ocupada Mesa 3 R$ 116,94" at bounding box center [291, 100] width 74 height 41
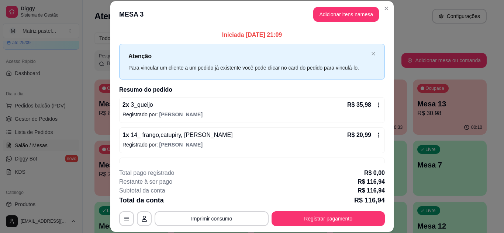
click at [320, 209] on div "**********" at bounding box center [252, 198] width 266 height 58
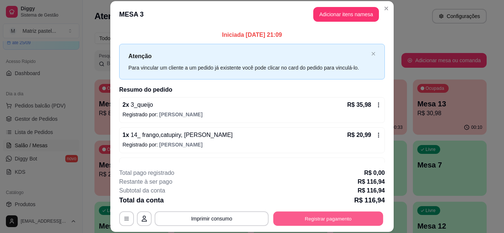
click at [328, 213] on button "Registrar pagamento" at bounding box center [328, 219] width 110 height 14
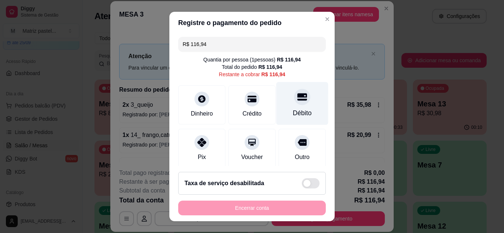
click at [293, 115] on div "Débito" at bounding box center [302, 113] width 19 height 10
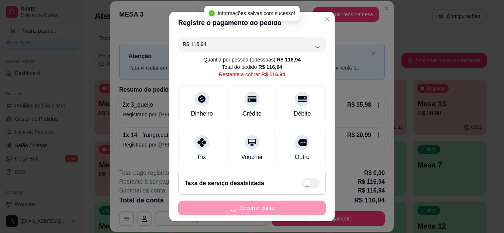
type input "R$ 0,00"
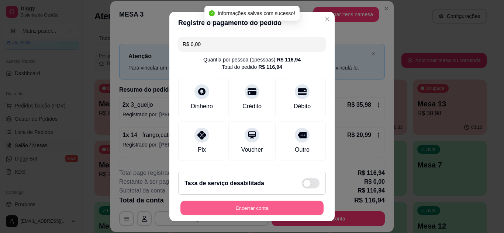
click at [260, 208] on button "Encerrar conta" at bounding box center [251, 208] width 143 height 14
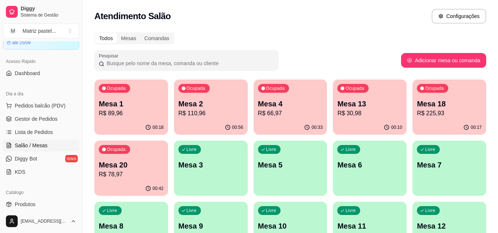
click at [217, 124] on button "Ocupada Mesa 2 R$ 110,96 00:56" at bounding box center [211, 107] width 74 height 55
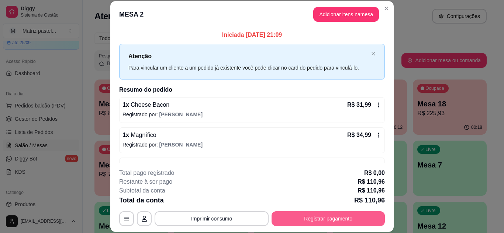
click at [335, 218] on button "Registrar pagamento" at bounding box center [327, 219] width 113 height 15
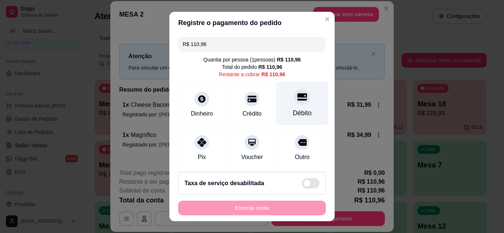
click at [290, 107] on div "Débito" at bounding box center [302, 103] width 52 height 43
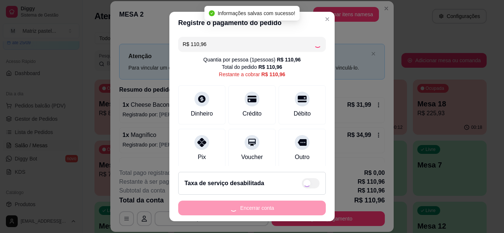
type input "R$ 0,00"
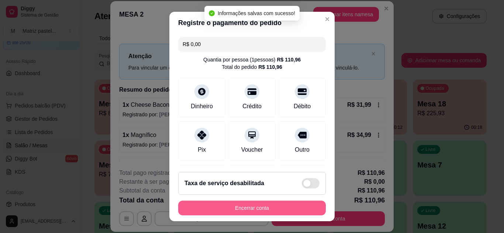
click at [269, 207] on button "Encerrar conta" at bounding box center [252, 208] width 148 height 15
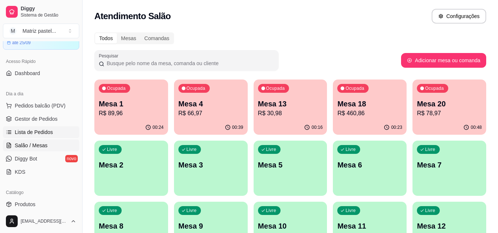
click at [22, 130] on span "Lista de Pedidos" at bounding box center [34, 132] width 38 height 7
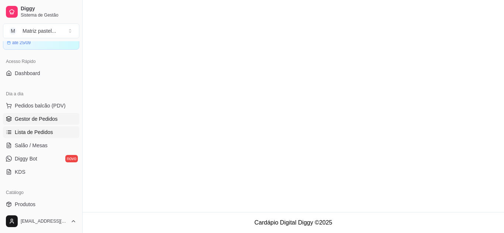
click at [27, 116] on span "Gestor de Pedidos" at bounding box center [36, 118] width 43 height 7
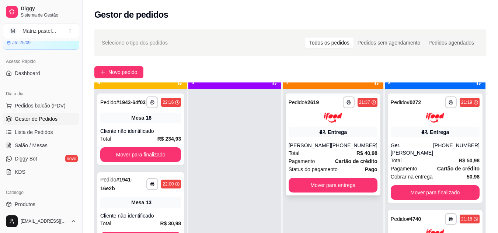
scroll to position [21, 0]
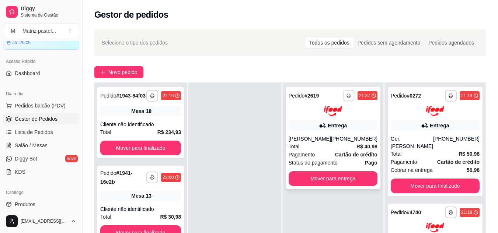
click at [353, 98] on button "button" at bounding box center [348, 95] width 11 height 11
click at [344, 124] on button "IMPRESSORA" at bounding box center [328, 122] width 53 height 12
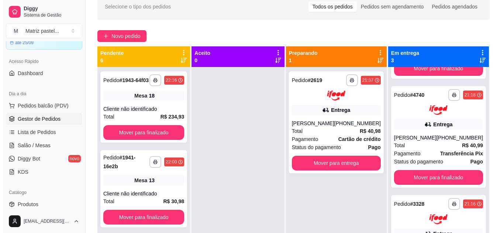
scroll to position [0, 0]
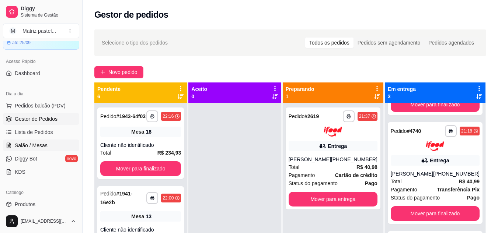
click at [25, 145] on span "Salão / Mesas" at bounding box center [31, 145] width 33 height 7
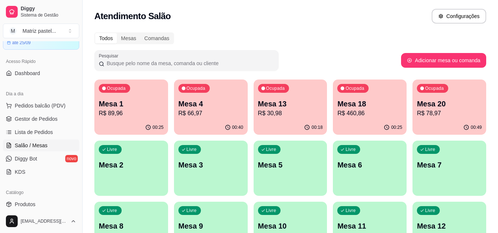
click at [283, 106] on p "Mesa 13" at bounding box center [290, 104] width 65 height 10
click at [290, 111] on p "R$ 30,98" at bounding box center [290, 113] width 63 height 8
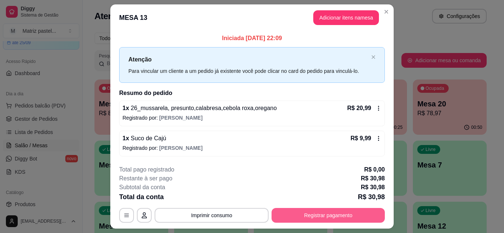
click at [297, 216] on button "Registrar pagamento" at bounding box center [327, 215] width 113 height 15
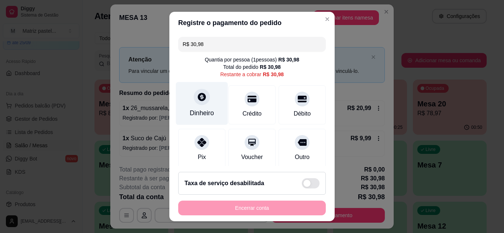
click at [190, 111] on div "Dinheiro" at bounding box center [202, 113] width 24 height 10
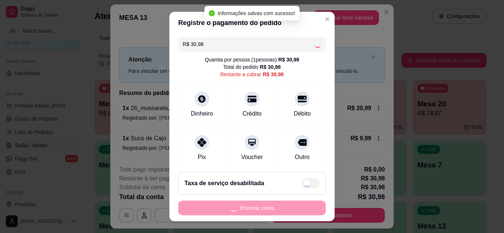
type input "R$ 0,00"
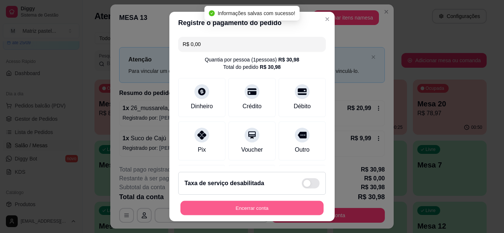
click at [259, 206] on button "Encerrar conta" at bounding box center [251, 208] width 143 height 14
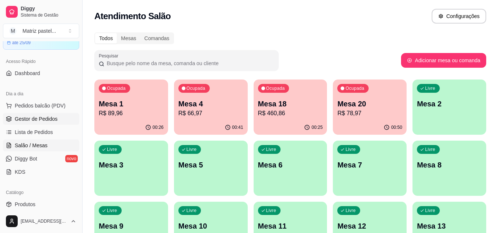
click at [26, 118] on span "Gestor de Pedidos" at bounding box center [36, 118] width 43 height 7
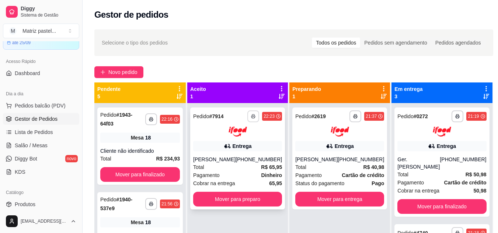
click at [249, 117] on button "button" at bounding box center [253, 117] width 12 height 12
click at [239, 140] on button "IMPRESSORA" at bounding box center [233, 141] width 52 height 11
click at [247, 207] on button "Mover para preparo" at bounding box center [237, 199] width 89 height 15
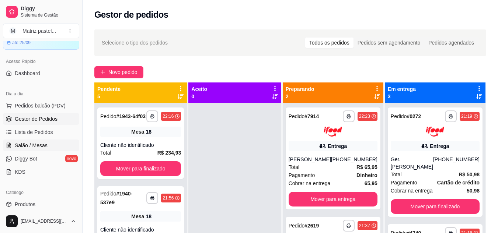
click at [39, 145] on span "Salão / Mesas" at bounding box center [31, 145] width 33 height 7
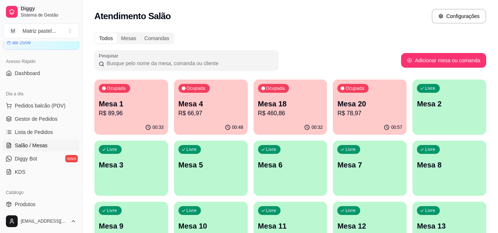
click at [196, 115] on p "R$ 66,97" at bounding box center [211, 113] width 65 height 9
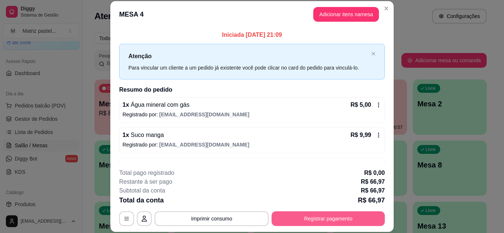
click at [321, 220] on button "Registrar pagamento" at bounding box center [327, 219] width 113 height 15
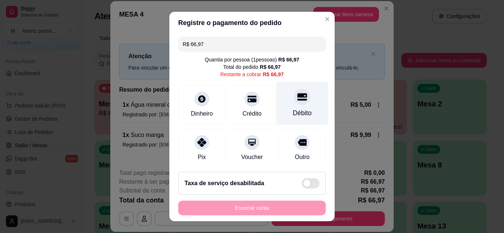
click at [294, 104] on div at bounding box center [302, 97] width 16 height 16
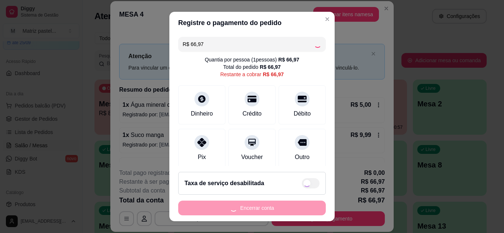
type input "R$ 0,00"
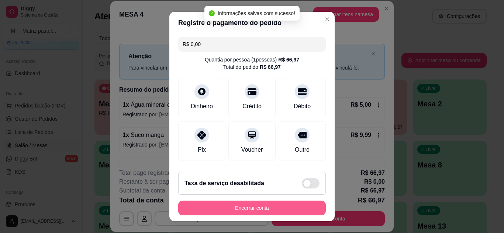
click at [252, 210] on button "Encerrar conta" at bounding box center [252, 208] width 148 height 15
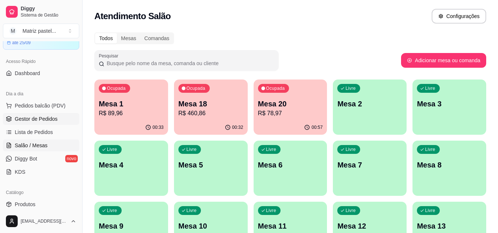
click at [49, 116] on span "Gestor de Pedidos" at bounding box center [36, 118] width 43 height 7
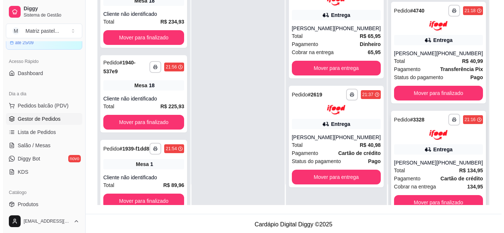
scroll to position [102, 0]
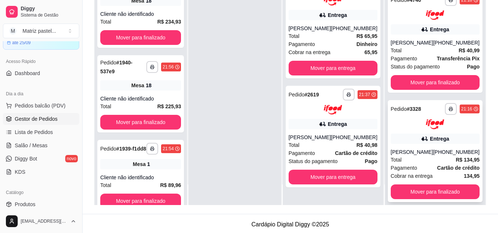
click at [415, 134] on div "Entrega" at bounding box center [435, 139] width 89 height 10
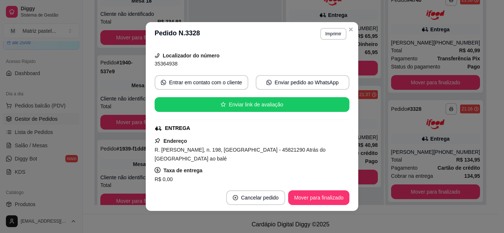
scroll to position [74, 0]
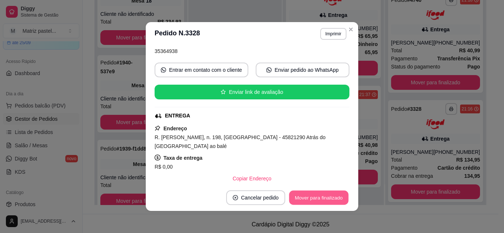
click at [308, 197] on button "Mover para finalizado" at bounding box center [318, 198] width 59 height 14
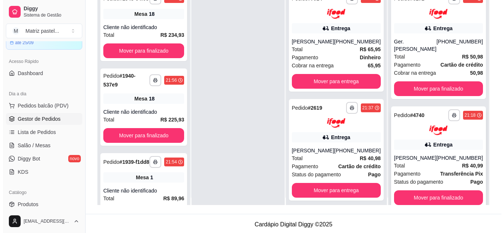
scroll to position [0, 0]
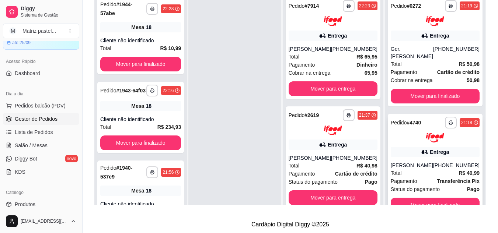
click at [422, 162] on div "DANILO SOUZA" at bounding box center [412, 165] width 42 height 7
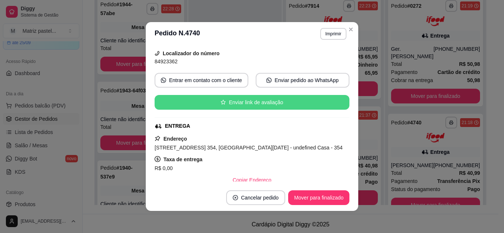
scroll to position [74, 0]
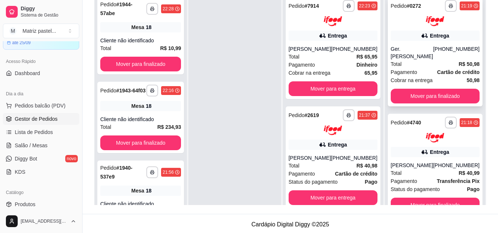
click at [412, 60] on div "Total R$ 50,98" at bounding box center [435, 64] width 89 height 8
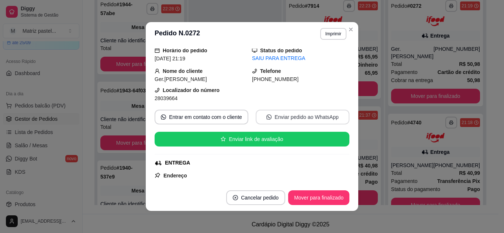
scroll to position [37, 0]
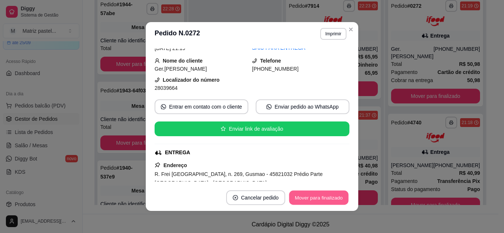
click at [312, 202] on button "Mover para finalizado" at bounding box center [318, 198] width 59 height 14
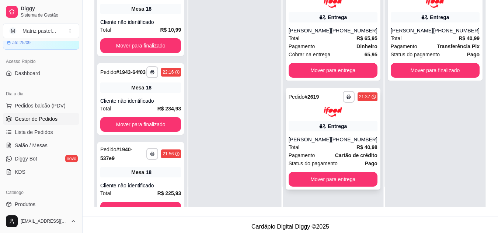
scroll to position [111, 0]
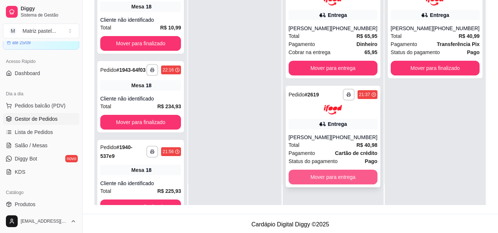
click at [335, 185] on button "Mover para entrega" at bounding box center [333, 177] width 89 height 15
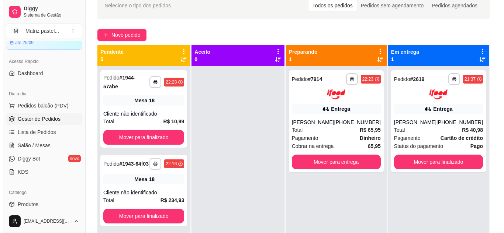
scroll to position [37, 0]
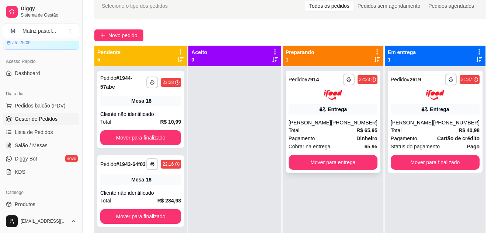
click at [326, 127] on div "Edson Tiago Meireles da Silva" at bounding box center [310, 122] width 42 height 7
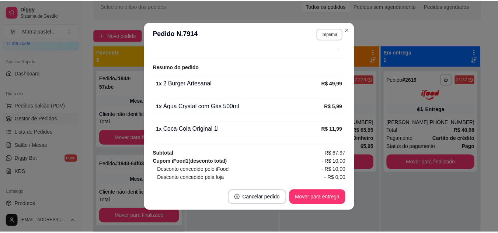
scroll to position [254, 0]
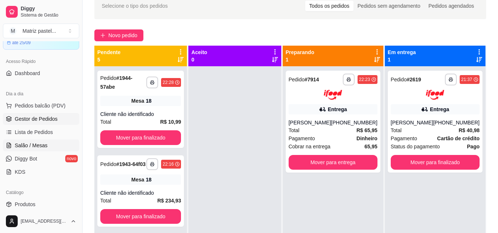
click at [54, 147] on link "Salão / Mesas" at bounding box center [41, 146] width 76 height 12
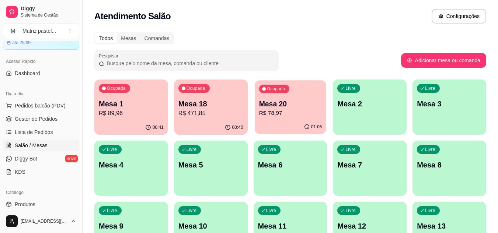
click at [282, 112] on p "R$ 78,97" at bounding box center [290, 113] width 63 height 8
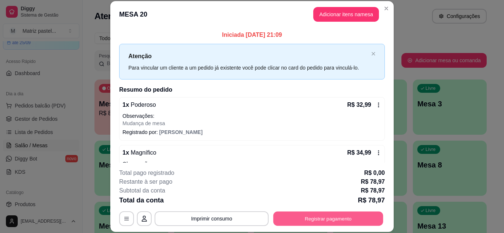
click at [322, 220] on button "Registrar pagamento" at bounding box center [328, 219] width 110 height 14
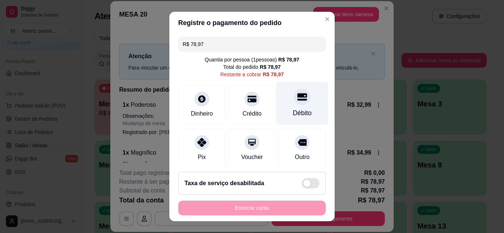
click at [297, 105] on div "Débito" at bounding box center [302, 103] width 52 height 43
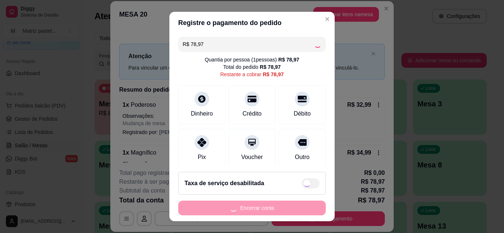
type input "R$ 0,00"
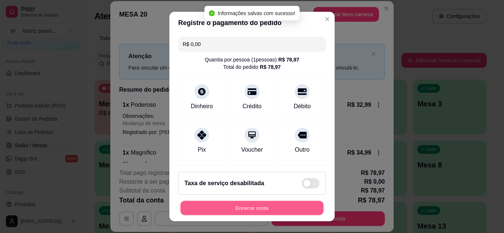
click at [272, 209] on button "Encerrar conta" at bounding box center [251, 208] width 143 height 14
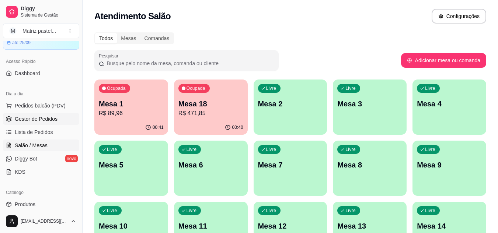
click at [30, 118] on span "Gestor de Pedidos" at bounding box center [36, 118] width 43 height 7
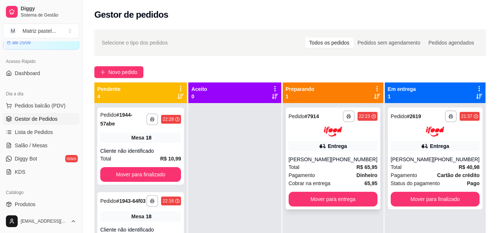
click at [303, 124] on div "**********" at bounding box center [333, 124] width 89 height 26
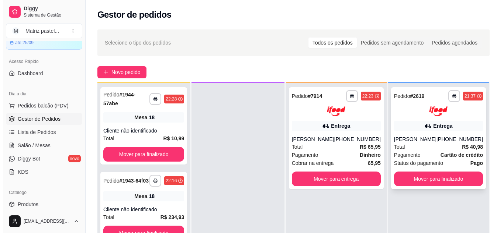
scroll to position [21, 0]
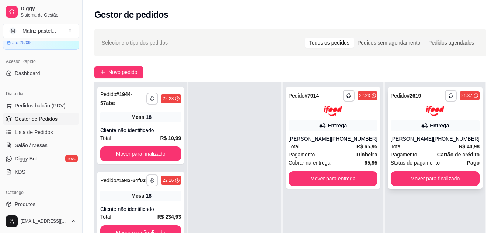
click at [404, 133] on div "**********" at bounding box center [435, 138] width 95 height 102
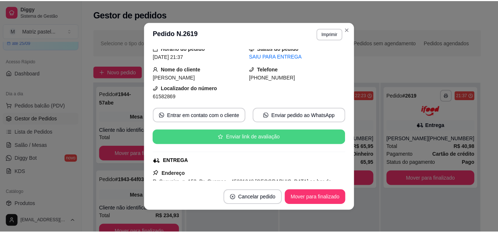
scroll to position [74, 0]
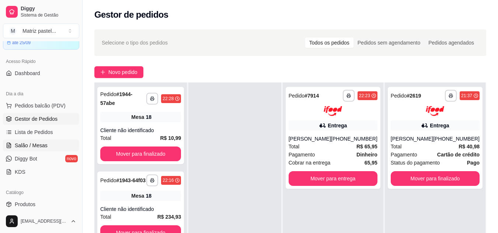
click at [27, 143] on span "Salão / Mesas" at bounding box center [31, 145] width 33 height 7
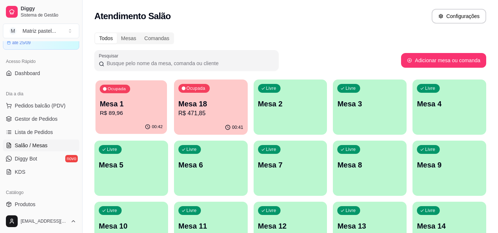
click at [106, 120] on div "Ocupada Mesa 1 R$ 89,96" at bounding box center [132, 100] width 72 height 40
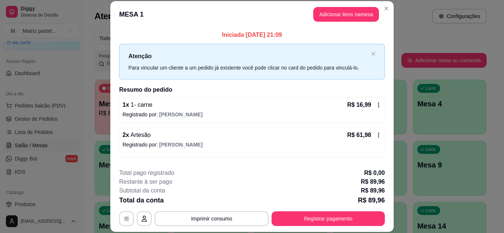
drag, startPoint x: 303, startPoint y: 205, endPoint x: 305, endPoint y: 209, distance: 5.1
click at [304, 207] on div "**********" at bounding box center [252, 198] width 266 height 58
click at [306, 211] on div "**********" at bounding box center [252, 198] width 266 height 58
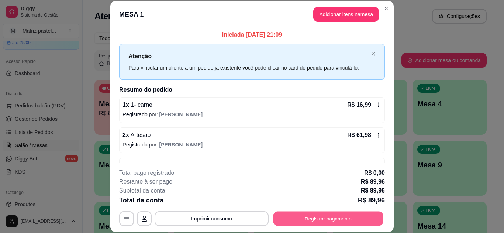
click at [311, 217] on button "Registrar pagamento" at bounding box center [328, 219] width 110 height 14
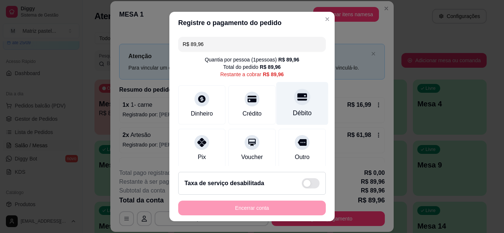
click at [294, 104] on div at bounding box center [302, 97] width 16 height 16
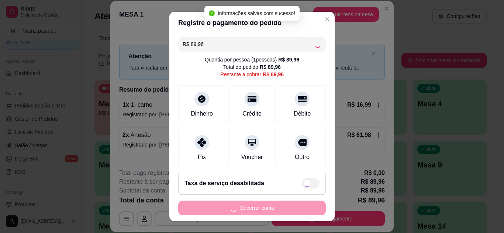
type input "R$ 0,00"
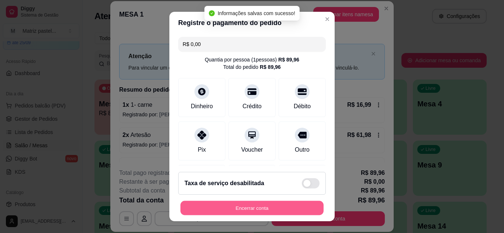
click at [252, 207] on button "Encerrar conta" at bounding box center [251, 208] width 143 height 14
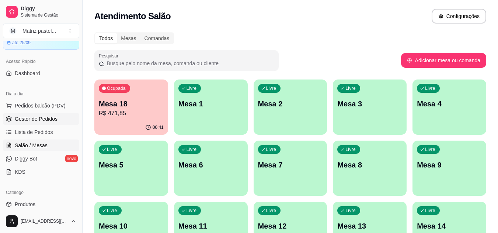
click at [24, 117] on span "Gestor de Pedidos" at bounding box center [36, 118] width 43 height 7
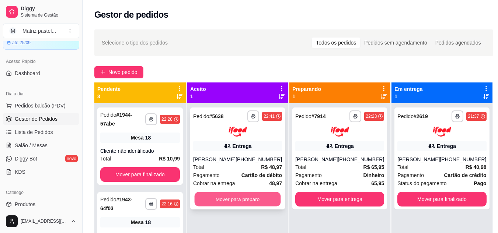
click at [257, 202] on button "Mover para preparo" at bounding box center [238, 199] width 86 height 14
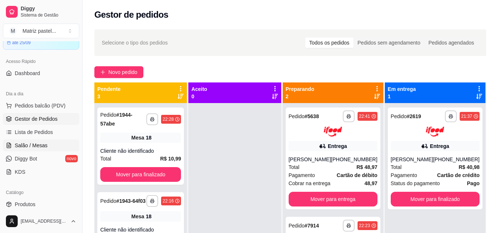
click at [26, 141] on link "Salão / Mesas" at bounding box center [41, 146] width 76 height 12
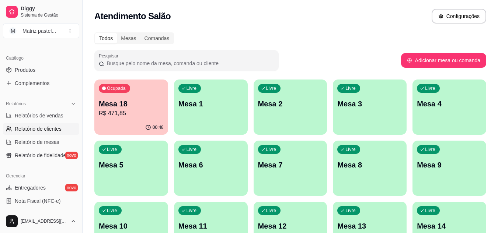
scroll to position [184, 0]
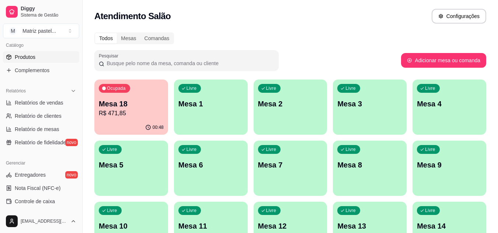
click at [31, 60] on span "Produtos" at bounding box center [25, 56] width 21 height 7
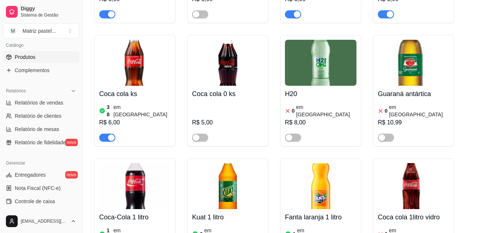
scroll to position [4030, 0]
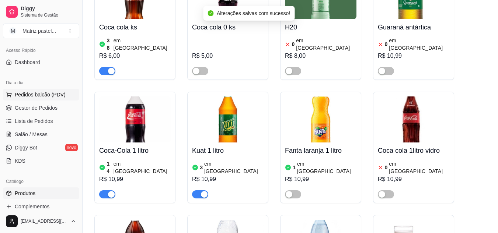
scroll to position [37, 0]
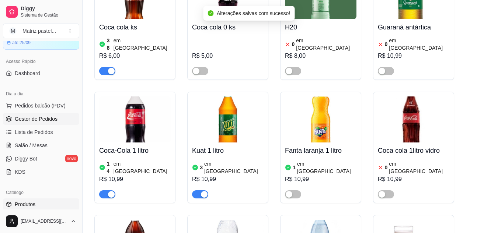
click at [42, 118] on span "Gestor de Pedidos" at bounding box center [36, 118] width 43 height 7
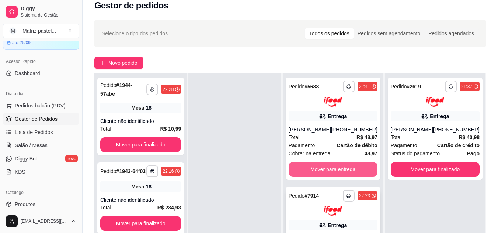
scroll to position [37, 0]
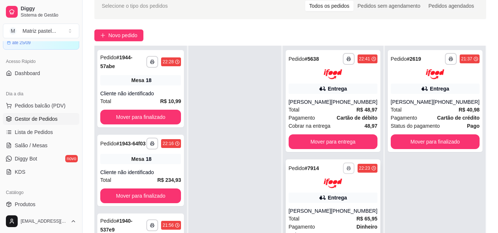
click at [347, 172] on button "button" at bounding box center [348, 168] width 11 height 11
click at [331, 191] on button "IMPRESSORA" at bounding box center [328, 194] width 53 height 12
click at [348, 58] on icon "button" at bounding box center [349, 59] width 4 height 4
click at [329, 85] on button "IMPRESSORA" at bounding box center [328, 85] width 53 height 12
click at [405, 114] on span "Pagamento" at bounding box center [404, 118] width 27 height 8
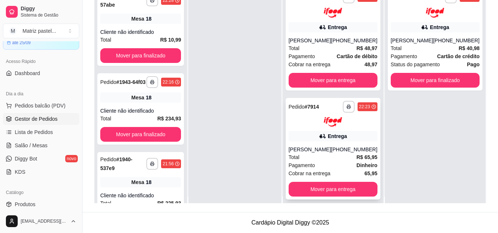
scroll to position [0, 0]
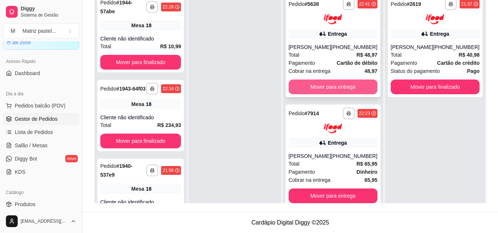
click at [340, 84] on button "Mover para entrega" at bounding box center [333, 87] width 89 height 15
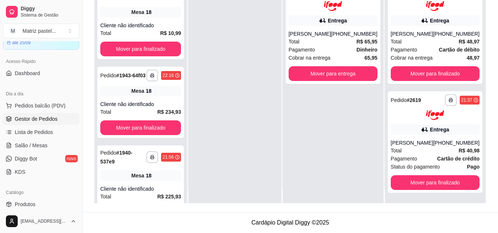
scroll to position [21, 0]
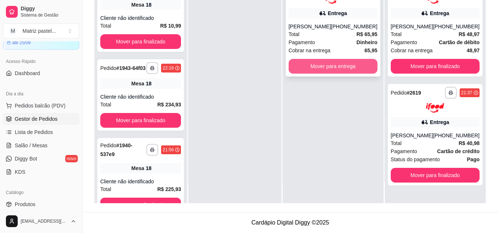
click at [369, 74] on button "Mover para entrega" at bounding box center [333, 66] width 89 height 15
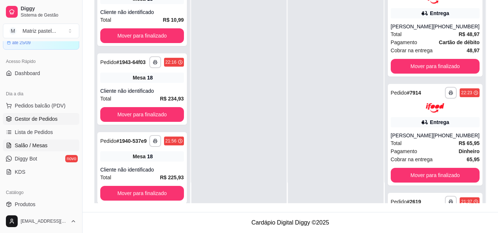
click at [44, 144] on span "Salão / Mesas" at bounding box center [31, 145] width 33 height 7
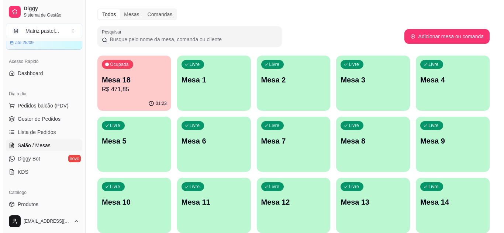
scroll to position [37, 0]
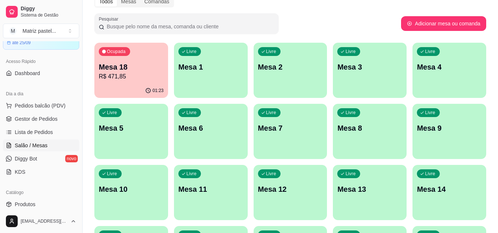
click at [142, 63] on p "Mesa 18" at bounding box center [131, 67] width 65 height 10
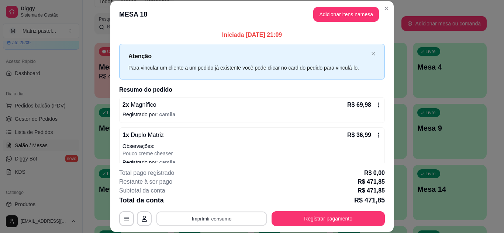
click at [228, 219] on button "Imprimir consumo" at bounding box center [211, 219] width 111 height 14
click at [221, 200] on button "IMPRESSORA" at bounding box center [210, 202] width 53 height 12
click at [204, 215] on button "Imprimir consumo" at bounding box center [211, 219] width 111 height 14
click at [202, 194] on div "Escolha a impressora IMPRESSORA" at bounding box center [211, 196] width 61 height 25
click at [203, 203] on button "IMPRESSORA" at bounding box center [210, 202] width 53 height 12
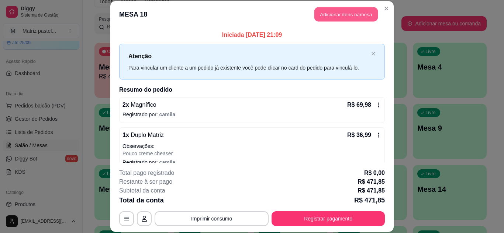
click at [355, 14] on button "Adicionar itens na mesa" at bounding box center [345, 14] width 63 height 14
click at [177, 46] on div at bounding box center [174, 47] width 308 height 15
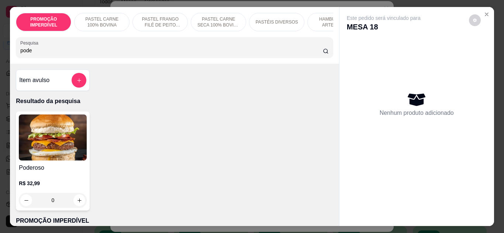
drag, startPoint x: 181, startPoint y: 53, endPoint x: 105, endPoint y: 45, distance: 76.7
click at [108, 45] on div "pode" at bounding box center [174, 47] width 308 height 15
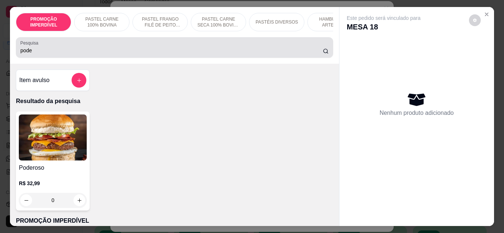
drag, startPoint x: 79, startPoint y: 57, endPoint x: 58, endPoint y: 59, distance: 20.7
click at [60, 58] on div "Pesquisa pode" at bounding box center [174, 47] width 317 height 21
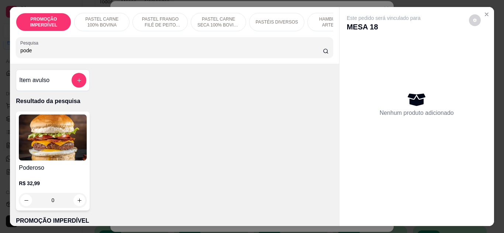
drag, startPoint x: 48, startPoint y: 59, endPoint x: 13, endPoint y: 61, distance: 35.1
click at [13, 61] on div "PROMOÇÃO IMPERDÍVEL PASTEL CARNE 100% BOVINA PASTEL FRANGO FILÉ DE PEITO DESFIA…" at bounding box center [174, 35] width 329 height 57
click at [29, 49] on input "pode" at bounding box center [171, 50] width 302 height 7
drag, startPoint x: 31, startPoint y: 52, endPoint x: 20, endPoint y: 58, distance: 13.0
click at [20, 58] on div "Pesquisa pode" at bounding box center [174, 47] width 317 height 21
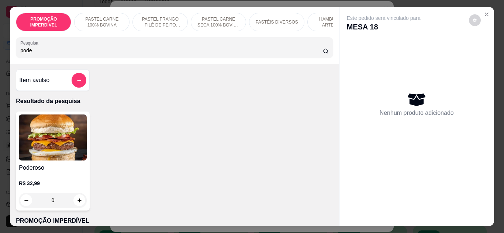
type input "p"
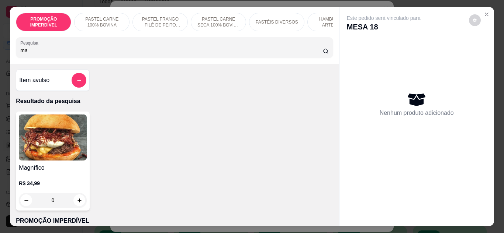
type input "m"
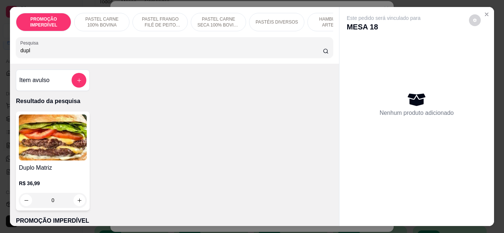
click at [30, 88] on div "Item avulso" at bounding box center [52, 80] width 67 height 15
click at [327, 62] on div "PROMOÇÃO IMPERDÍVEL PASTEL CARNE 100% BOVINA PASTEL FRANGO FILÉ DE PEITO DESFIA…" at bounding box center [174, 35] width 329 height 57
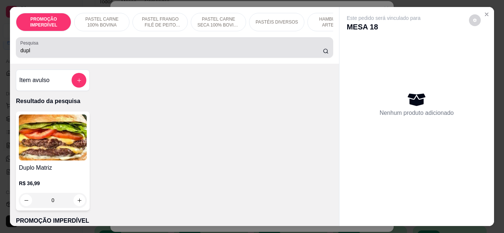
click at [115, 46] on div "dupl" at bounding box center [174, 47] width 308 height 15
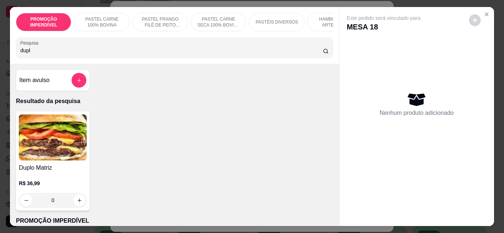
click at [117, 53] on input "dupl" at bounding box center [171, 50] width 302 height 7
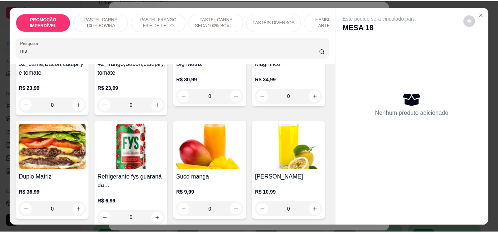
scroll to position [111, 0]
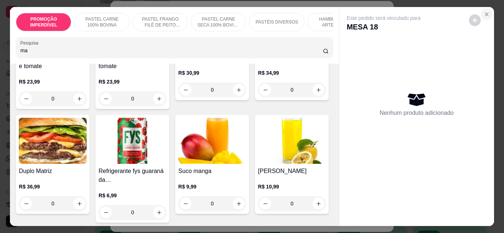
type input "ma"
click at [484, 12] on icon "Close" at bounding box center [487, 14] width 6 height 6
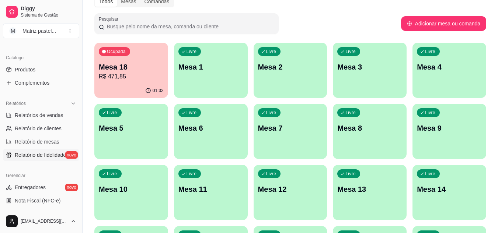
scroll to position [221, 0]
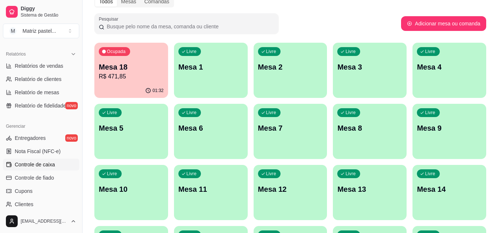
click at [27, 160] on link "Controle de caixa" at bounding box center [41, 165] width 76 height 12
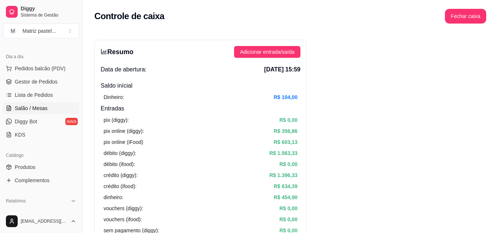
scroll to position [74, 0]
click at [28, 108] on span "Salão / Mesas" at bounding box center [31, 108] width 33 height 7
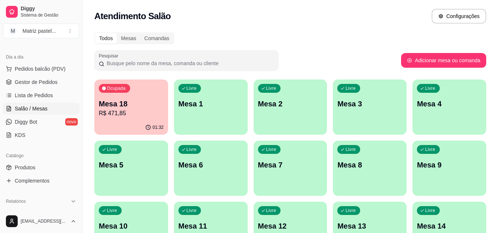
click at [112, 120] on div "Ocupada Mesa 18 R$ 471,85" at bounding box center [131, 100] width 74 height 41
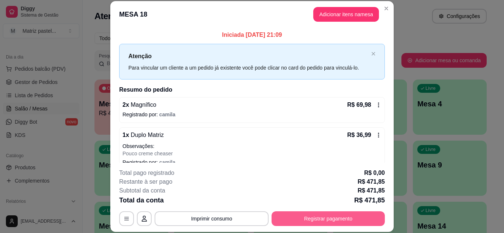
click at [297, 214] on button "Registrar pagamento" at bounding box center [327, 219] width 113 height 15
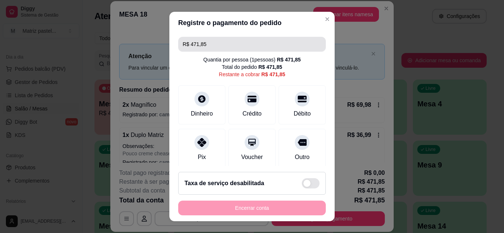
click at [225, 42] on input "R$ 471,85" at bounding box center [252, 44] width 139 height 15
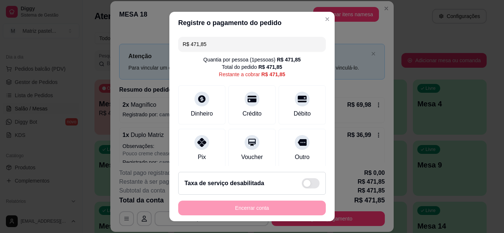
click at [224, 42] on input "R$ 471,85" at bounding box center [252, 44] width 139 height 15
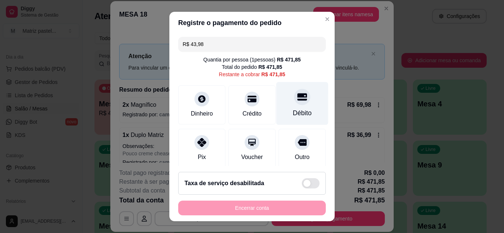
click at [293, 110] on div "Débito" at bounding box center [302, 113] width 19 height 10
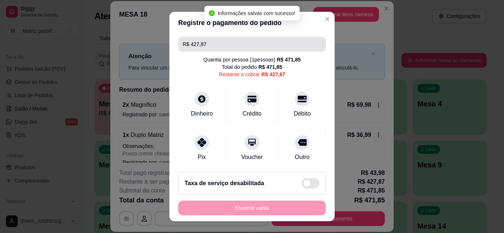
click at [219, 49] on input "R$ 427,87" at bounding box center [252, 44] width 139 height 15
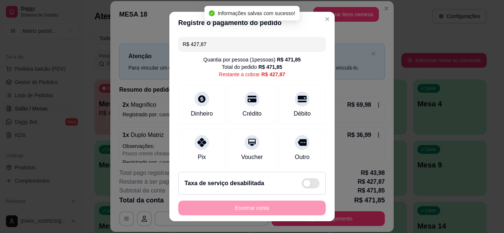
click at [219, 49] on input "R$ 427,87" at bounding box center [252, 44] width 139 height 15
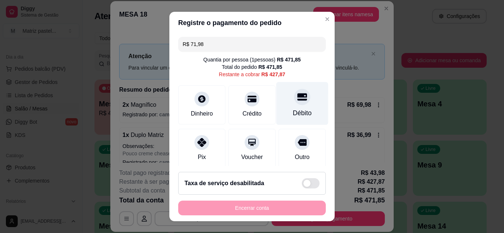
click at [286, 105] on div "Débito" at bounding box center [302, 103] width 52 height 43
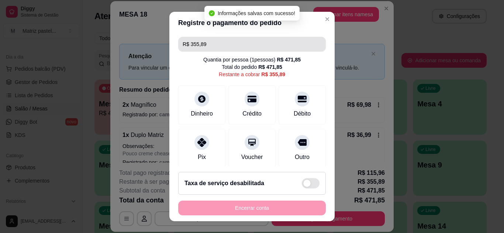
click at [233, 50] on input "R$ 355,89" at bounding box center [252, 44] width 139 height 15
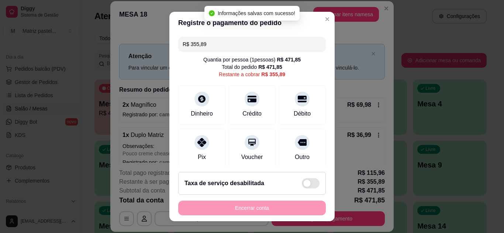
click at [233, 50] on input "R$ 355,89" at bounding box center [252, 44] width 139 height 15
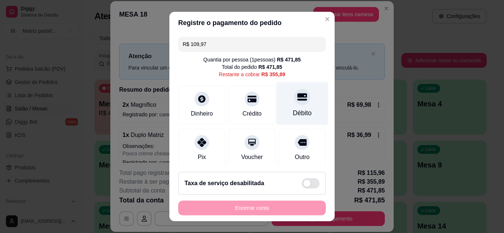
click at [287, 108] on div "Débito" at bounding box center [302, 103] width 52 height 43
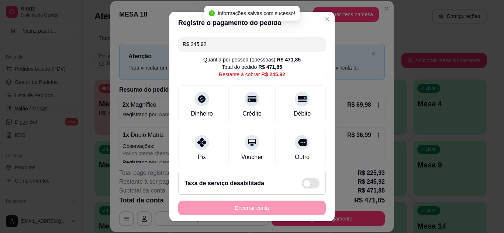
click at [239, 48] on input "R$ 245,92" at bounding box center [252, 44] width 139 height 15
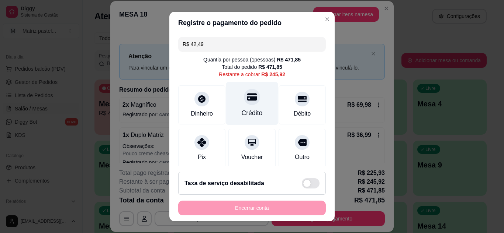
click at [242, 115] on div "Crédito" at bounding box center [252, 113] width 21 height 10
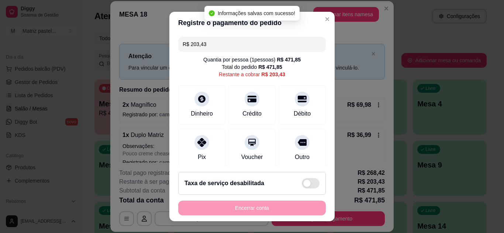
click at [219, 42] on input "R$ 203,43" at bounding box center [252, 44] width 139 height 15
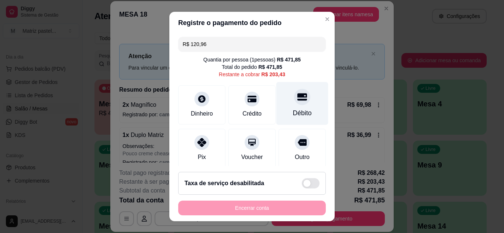
click at [293, 115] on div "Débito" at bounding box center [302, 113] width 19 height 10
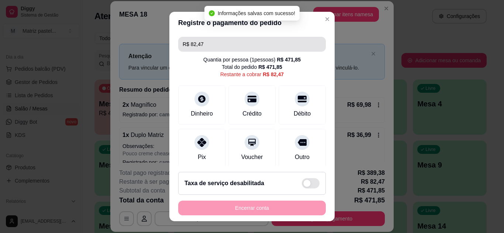
click at [222, 39] on input "R$ 82,47" at bounding box center [252, 44] width 139 height 15
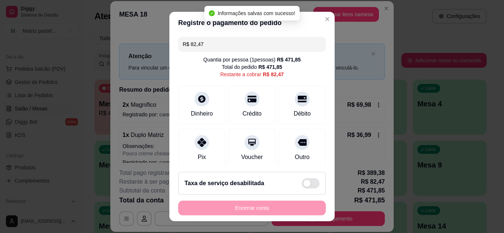
click at [222, 39] on input "R$ 82,47" at bounding box center [252, 44] width 139 height 15
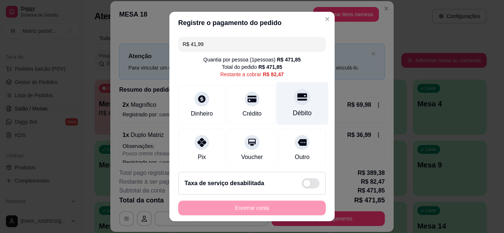
click at [297, 97] on icon at bounding box center [302, 96] width 10 height 7
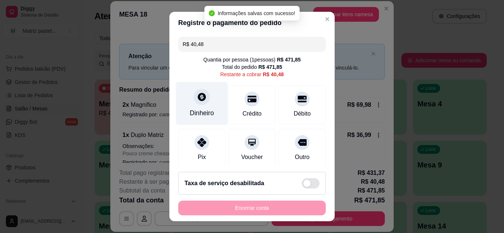
click at [197, 105] on div at bounding box center [202, 97] width 16 height 16
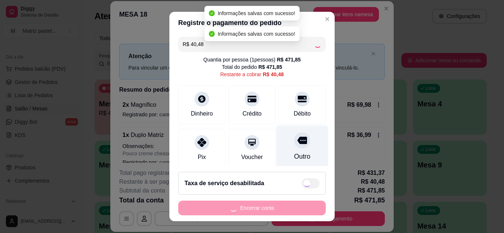
type input "R$ 0,00"
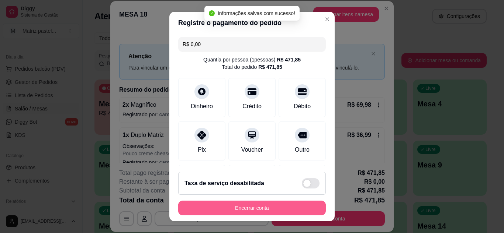
click at [292, 206] on button "Encerrar conta" at bounding box center [252, 208] width 148 height 15
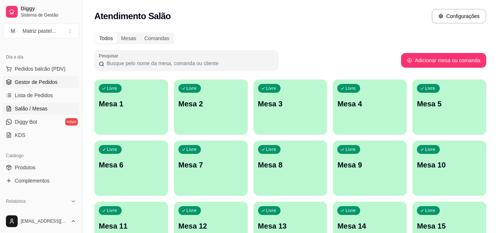
click at [39, 82] on span "Gestor de Pedidos" at bounding box center [36, 82] width 43 height 7
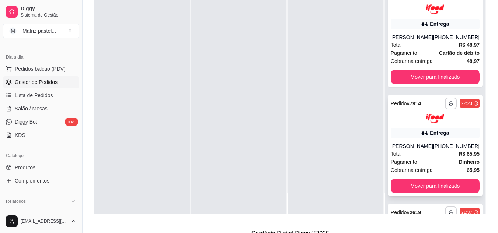
scroll to position [111, 0]
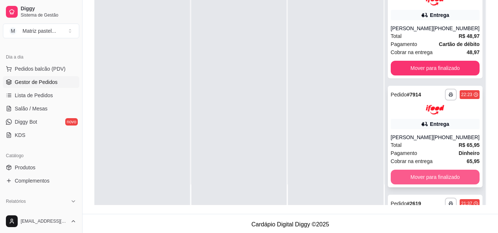
click at [417, 185] on button "Mover para finalizado" at bounding box center [435, 177] width 89 height 15
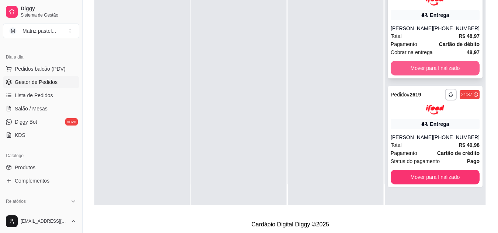
click at [415, 67] on button "Mover para finalizado" at bounding box center [435, 68] width 89 height 15
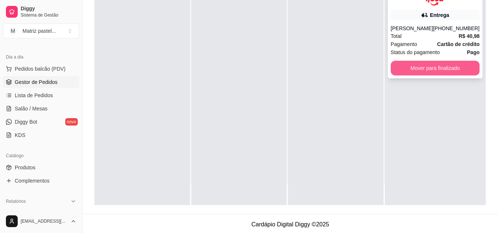
click at [419, 71] on button "Mover para finalizado" at bounding box center [435, 68] width 89 height 15
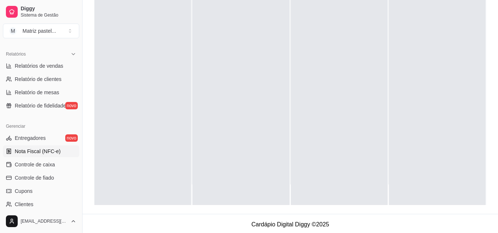
scroll to position [295, 0]
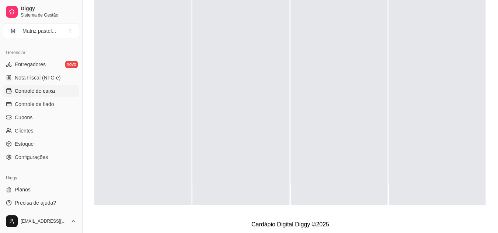
click at [29, 89] on span "Controle de caixa" at bounding box center [35, 90] width 40 height 7
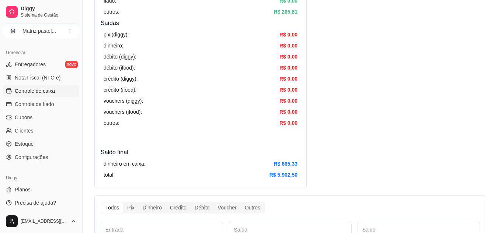
scroll to position [258, 0]
